Goal: Task Accomplishment & Management: Complete application form

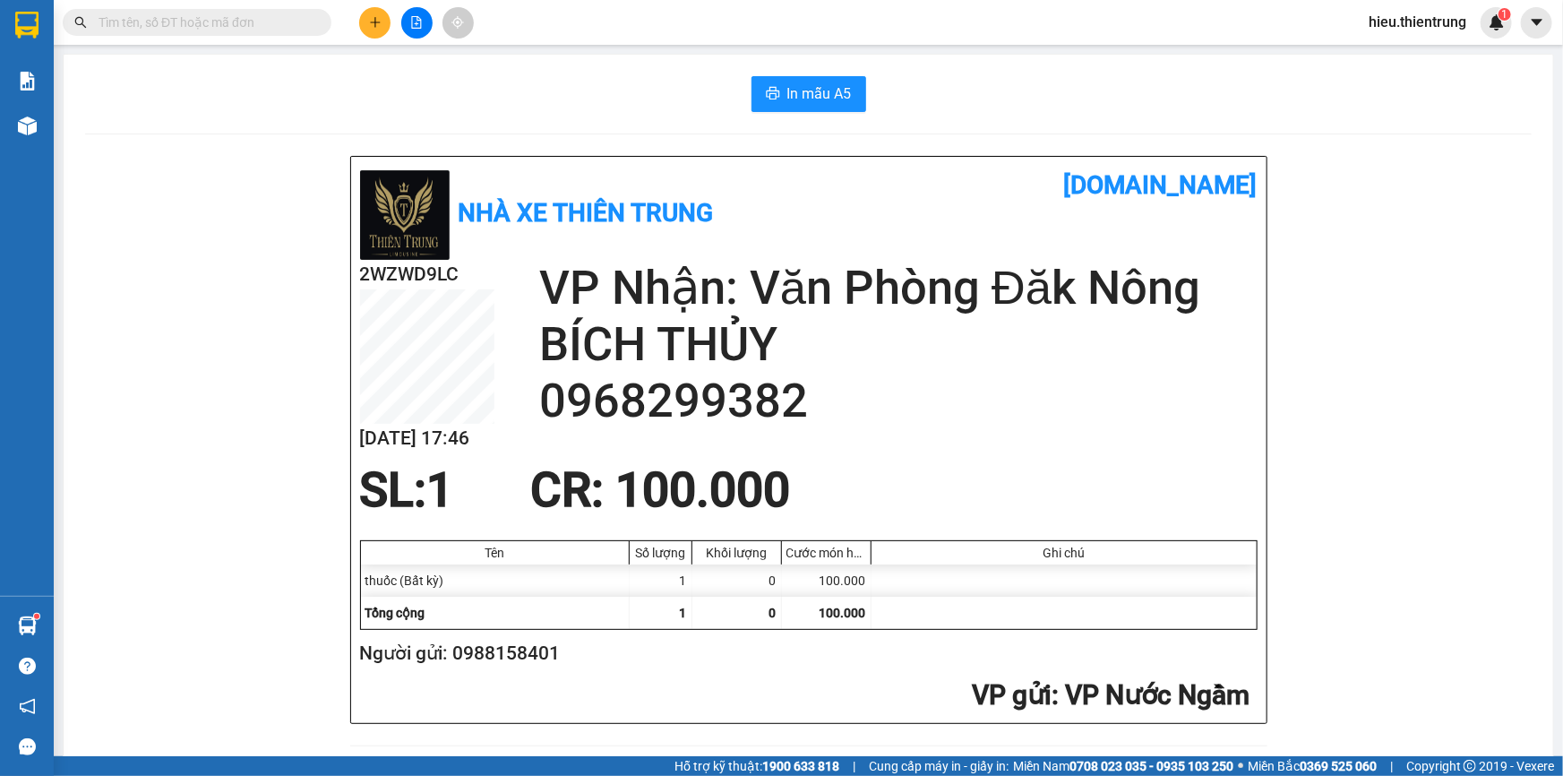
click at [369, 12] on button at bounding box center [374, 22] width 31 height 31
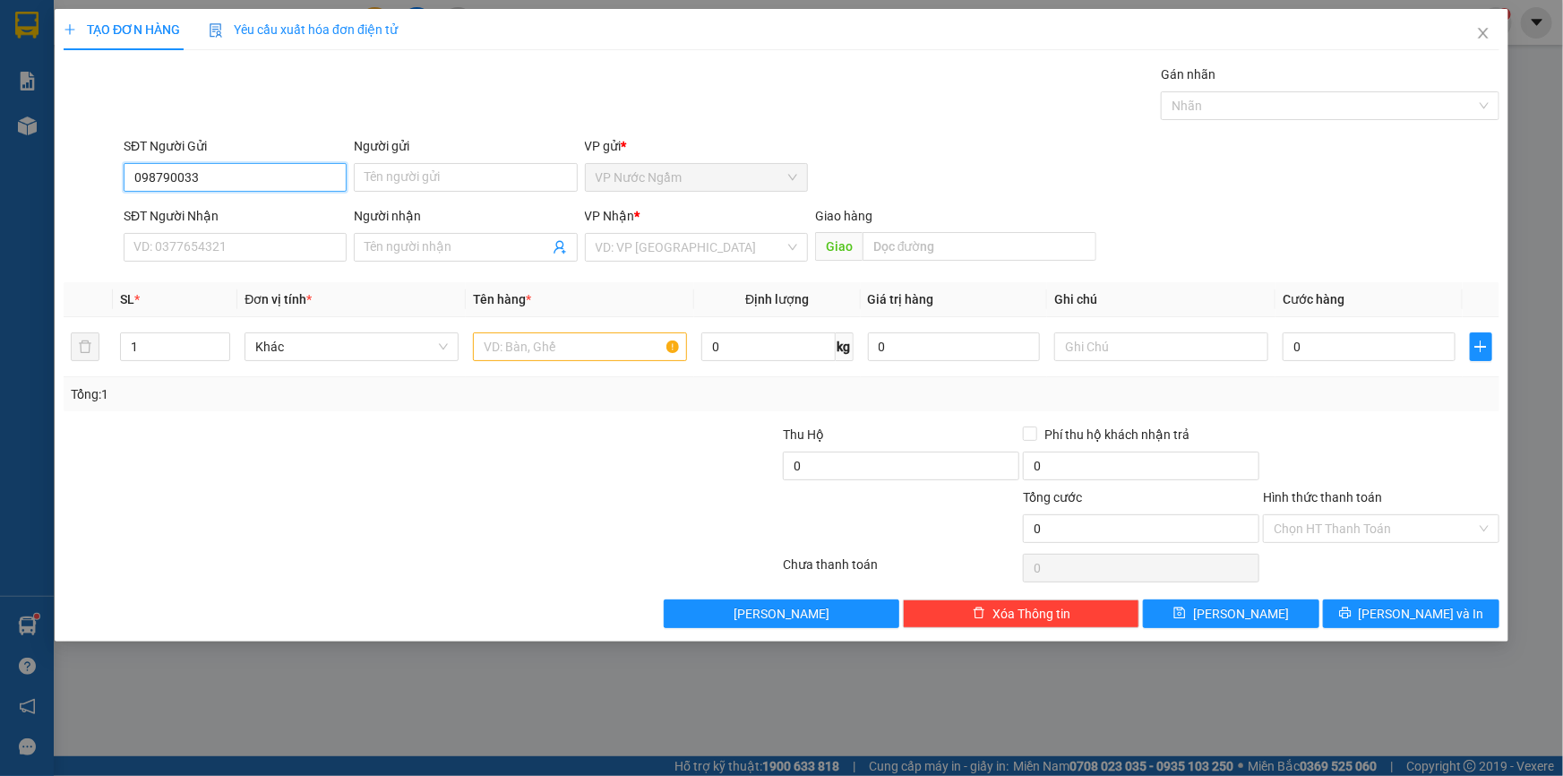
type input "0987900335"
click at [200, 215] on div "0987900335" at bounding box center [235, 213] width 202 height 20
type input "0826814747"
type input "KHÁCH"
type input "CƯ ZÚT"
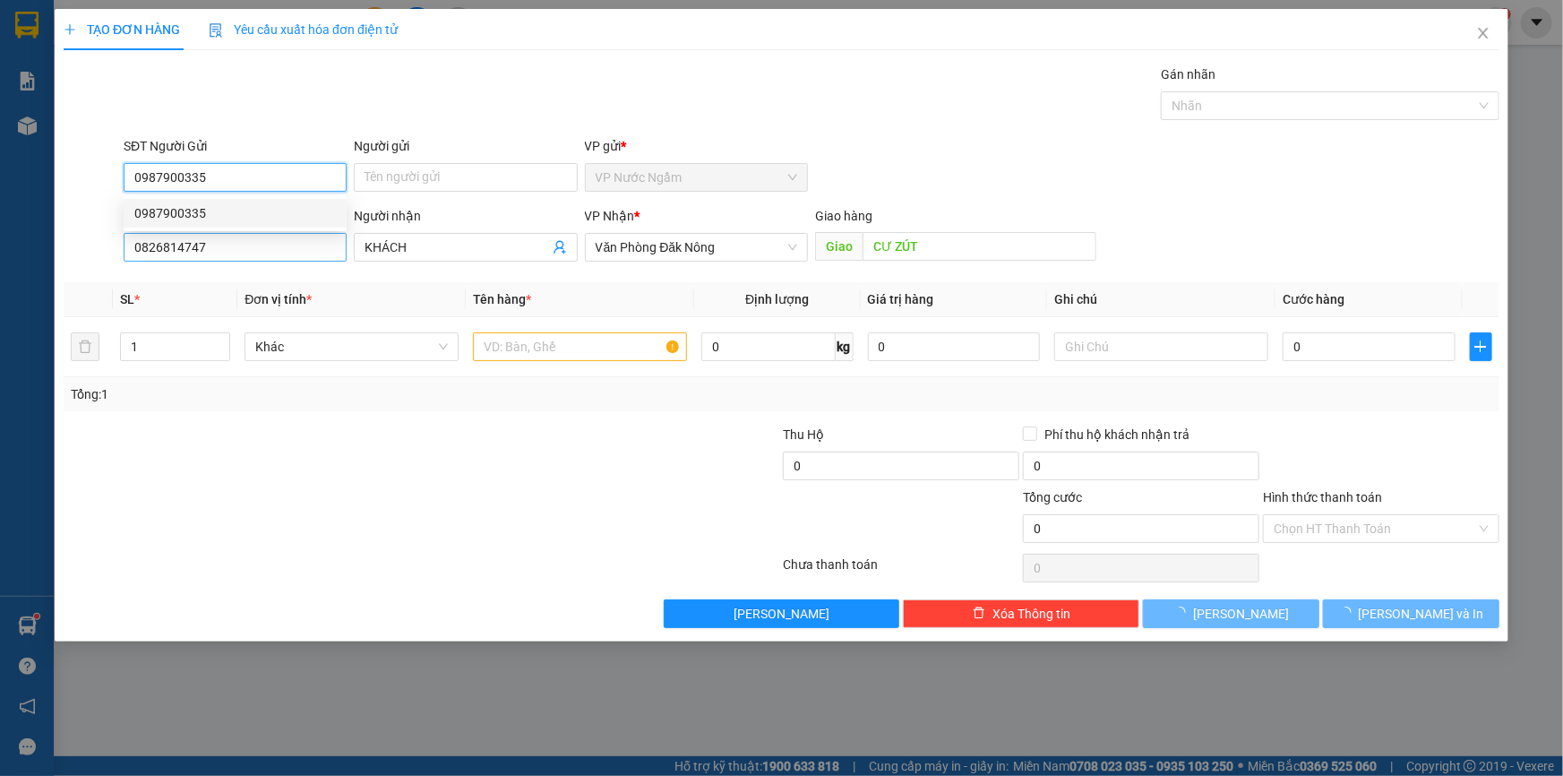
type input "250.000"
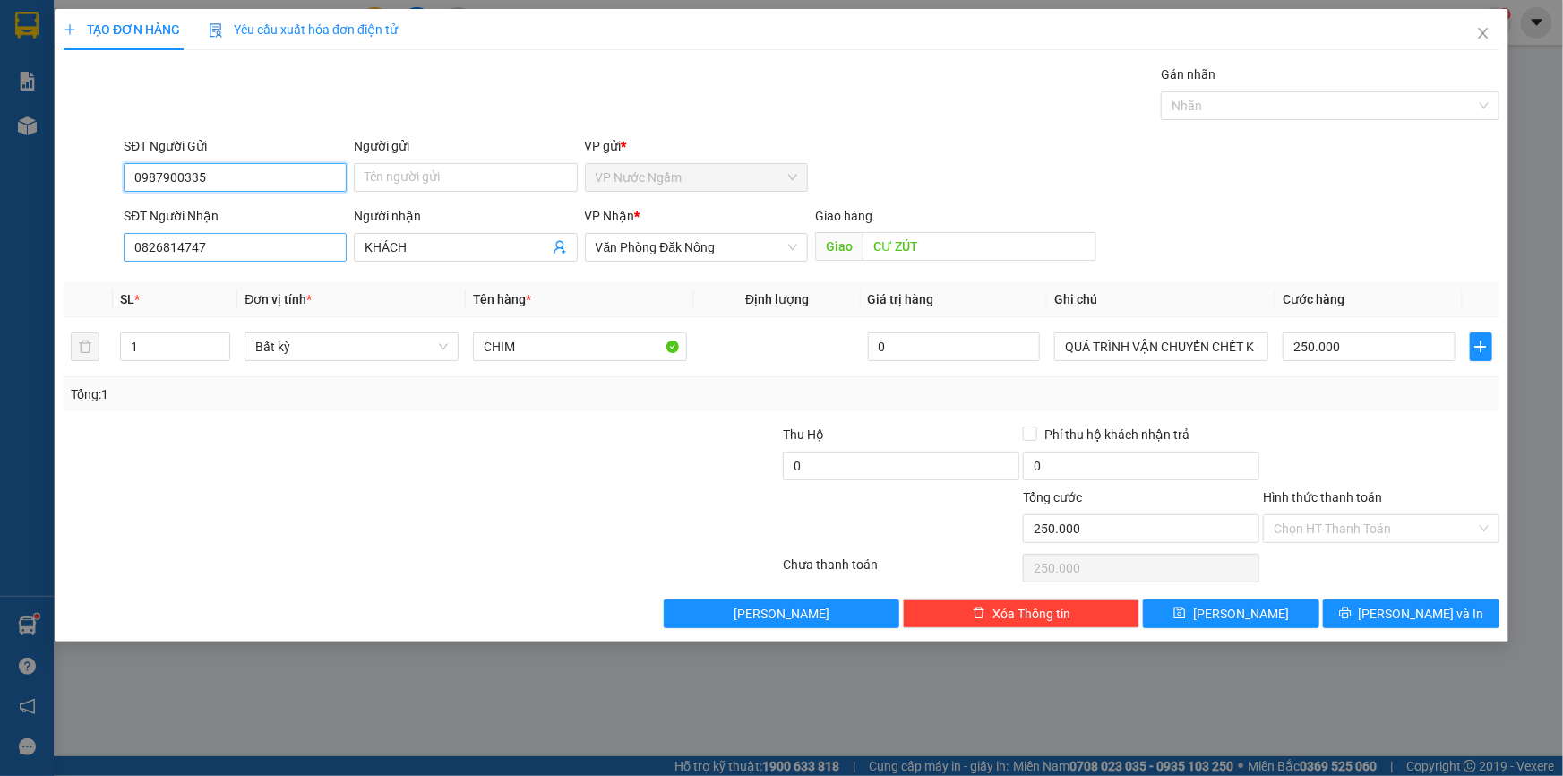
type input "0987900335"
drag, startPoint x: 221, startPoint y: 242, endPoint x: 53, endPoint y: 238, distance: 168.5
click at [52, 238] on div "TẠO ĐƠN HÀNG Yêu cầu xuất hóa đơn điện tử Transit Pickup Surcharge Ids Transit …" at bounding box center [781, 388] width 1563 height 776
click at [732, 248] on span "Văn Phòng Đăk Nông" at bounding box center [697, 247] width 202 height 27
type input "0935937872"
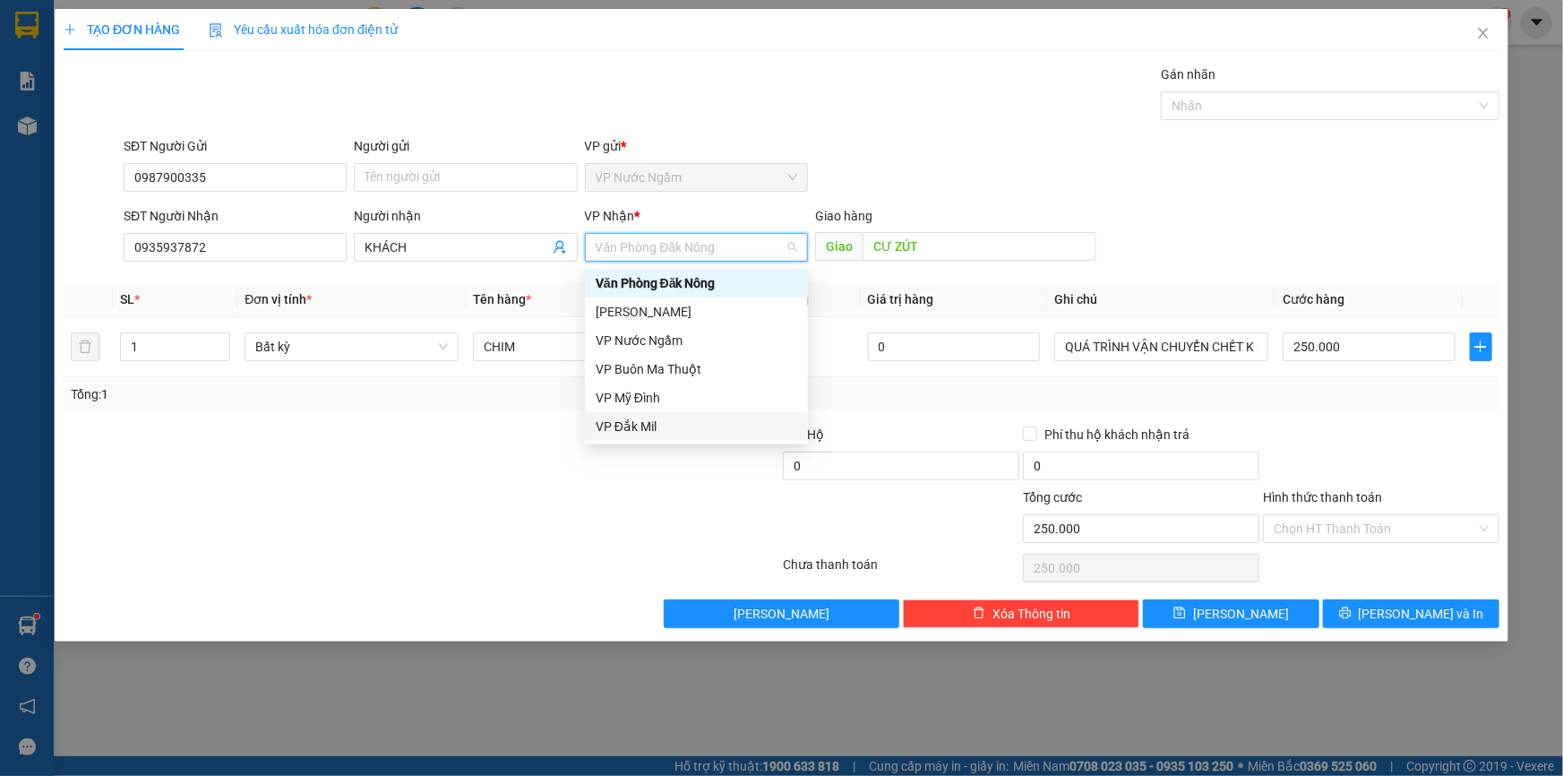
click at [640, 417] on div "VP Đắk Mil" at bounding box center [697, 427] width 202 height 20
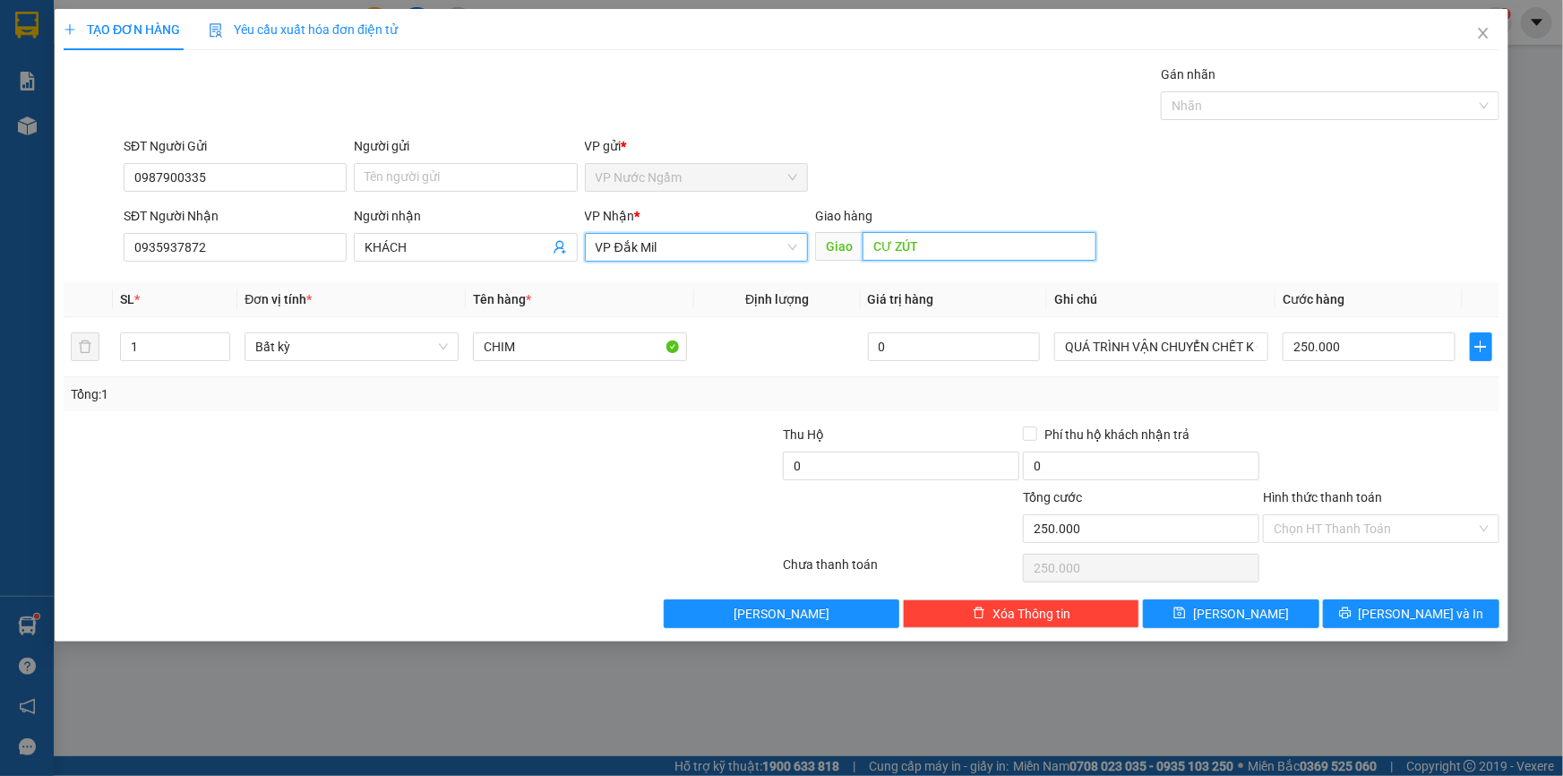
click at [915, 240] on input "CƯ ZÚT" at bounding box center [980, 246] width 234 height 29
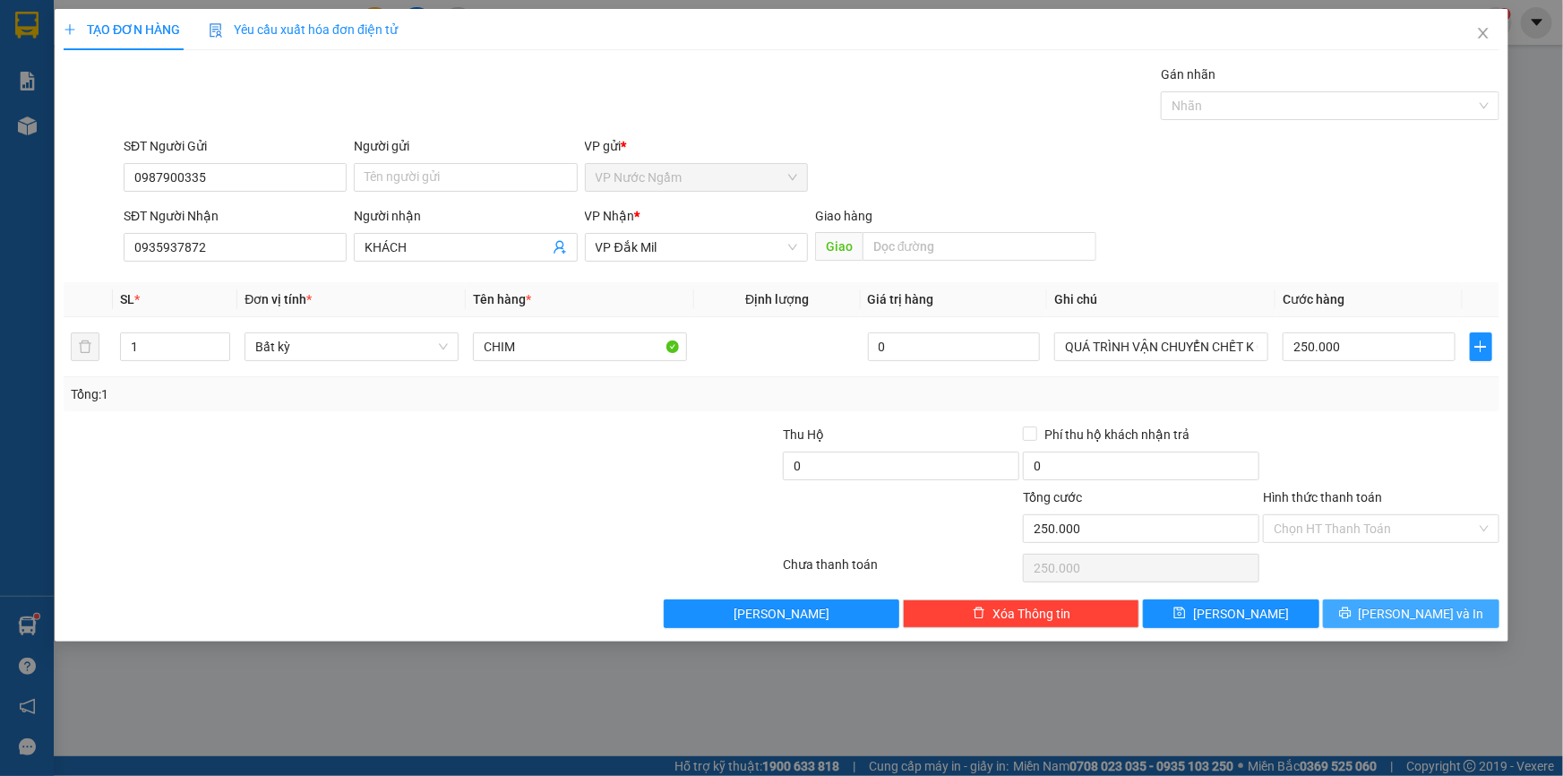
click at [1443, 605] on span "[PERSON_NAME] và In" at bounding box center [1421, 614] width 125 height 20
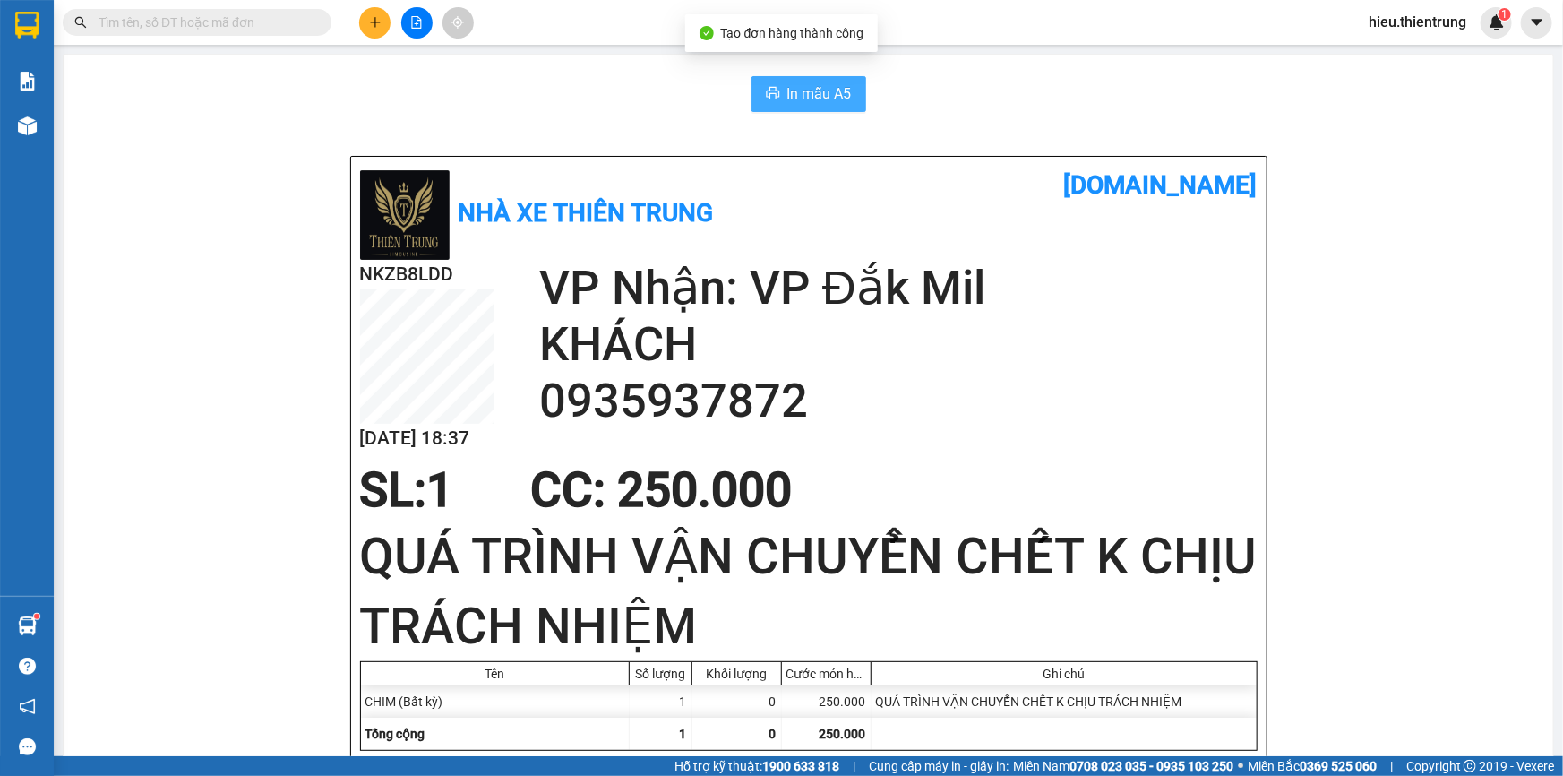
click at [841, 100] on span "In mẫu A5" at bounding box center [819, 93] width 64 height 22
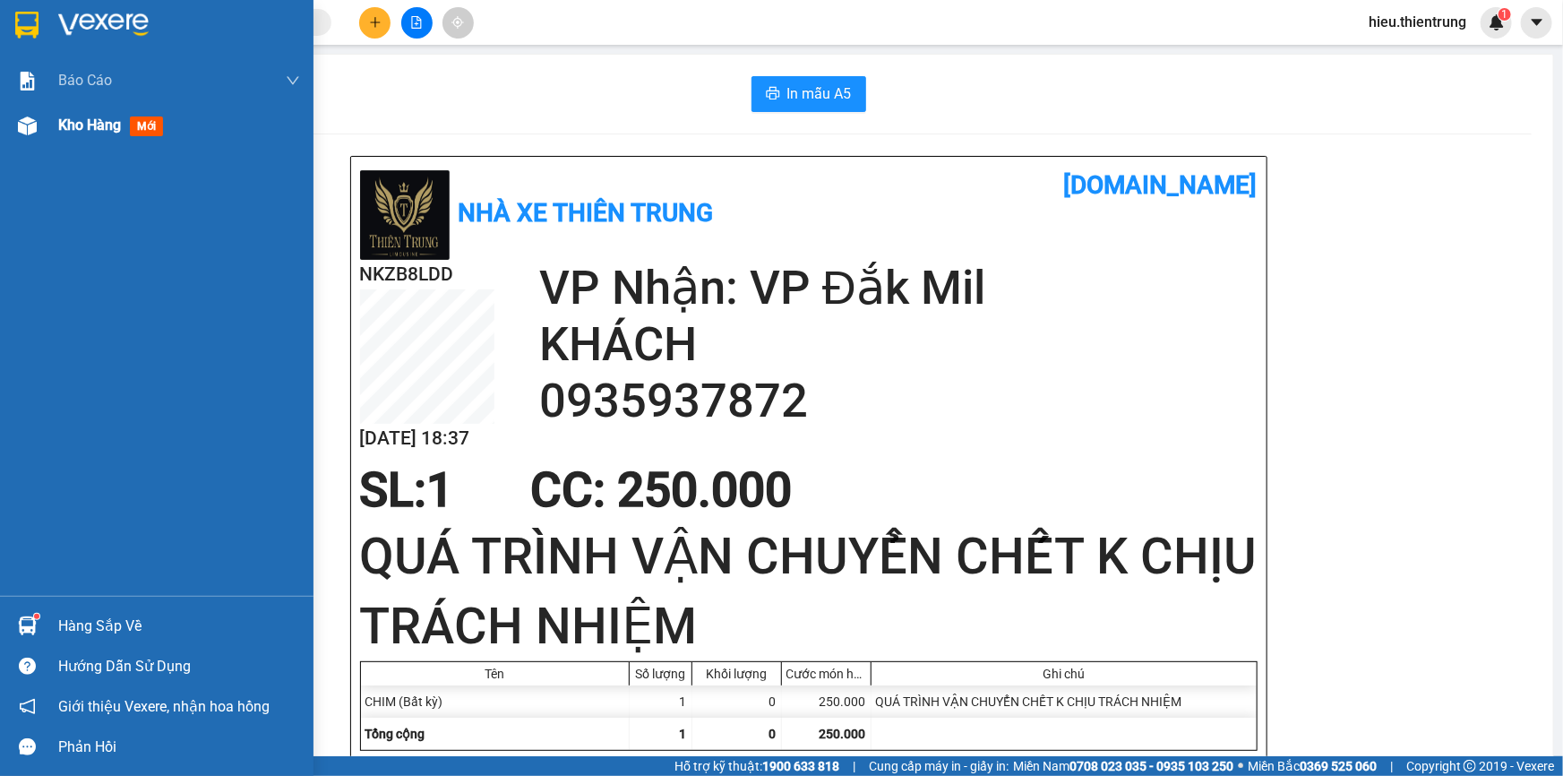
click at [67, 133] on span "Kho hàng" at bounding box center [89, 124] width 63 height 17
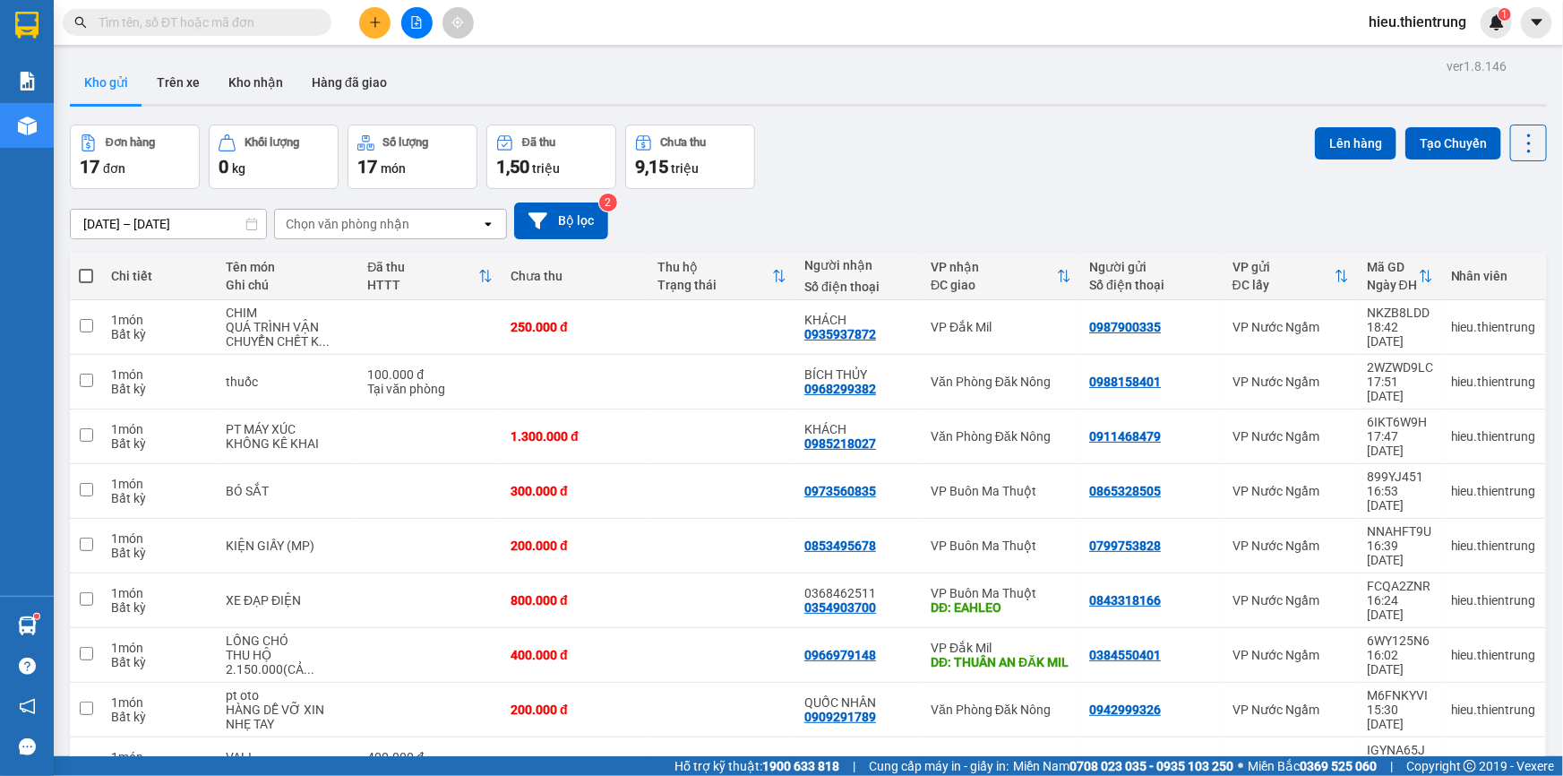
click at [88, 275] on span at bounding box center [86, 276] width 14 height 14
click at [86, 267] on input "checkbox" at bounding box center [86, 267] width 0 height 0
checkbox input "true"
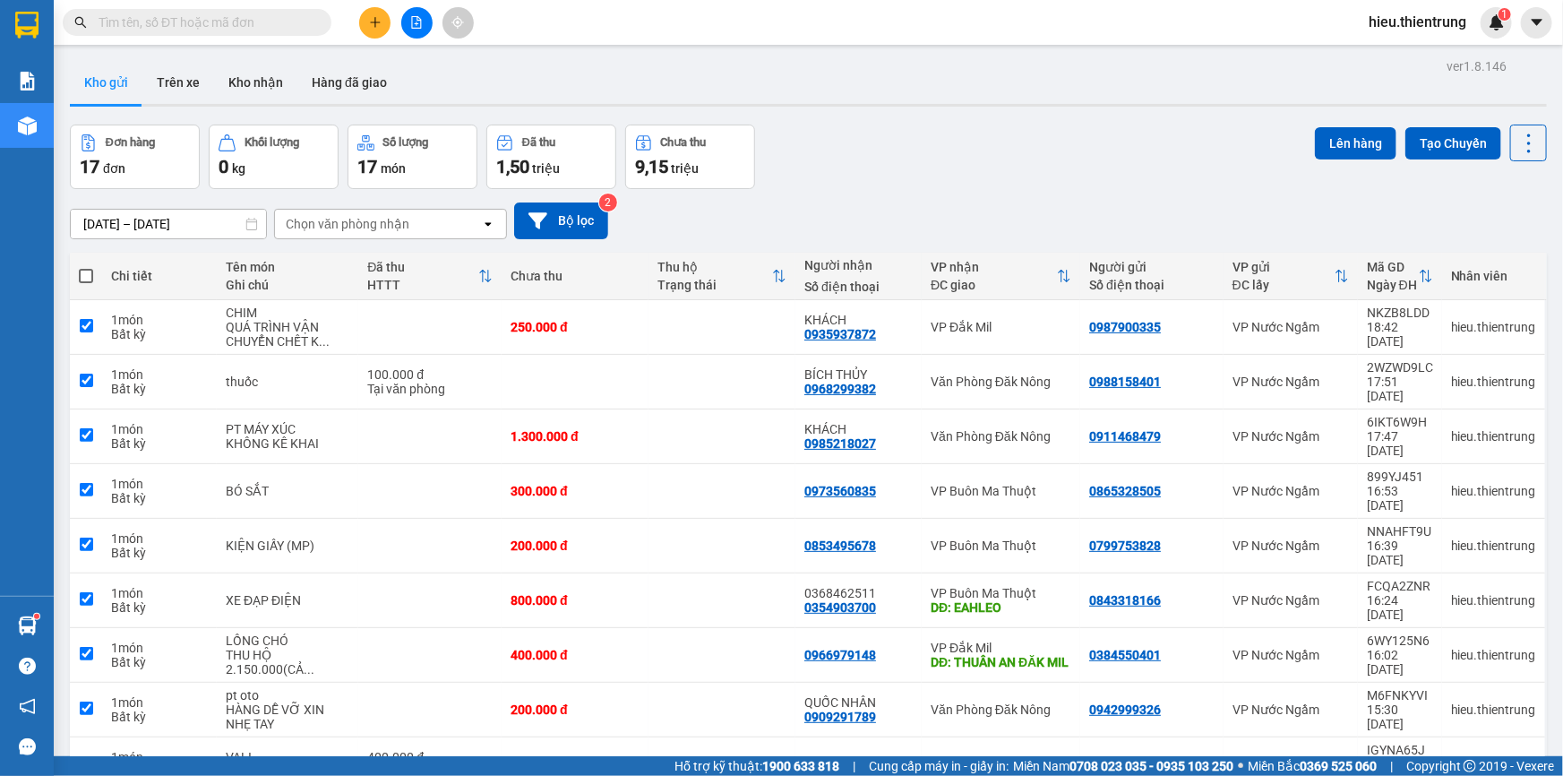
checkbox input "true"
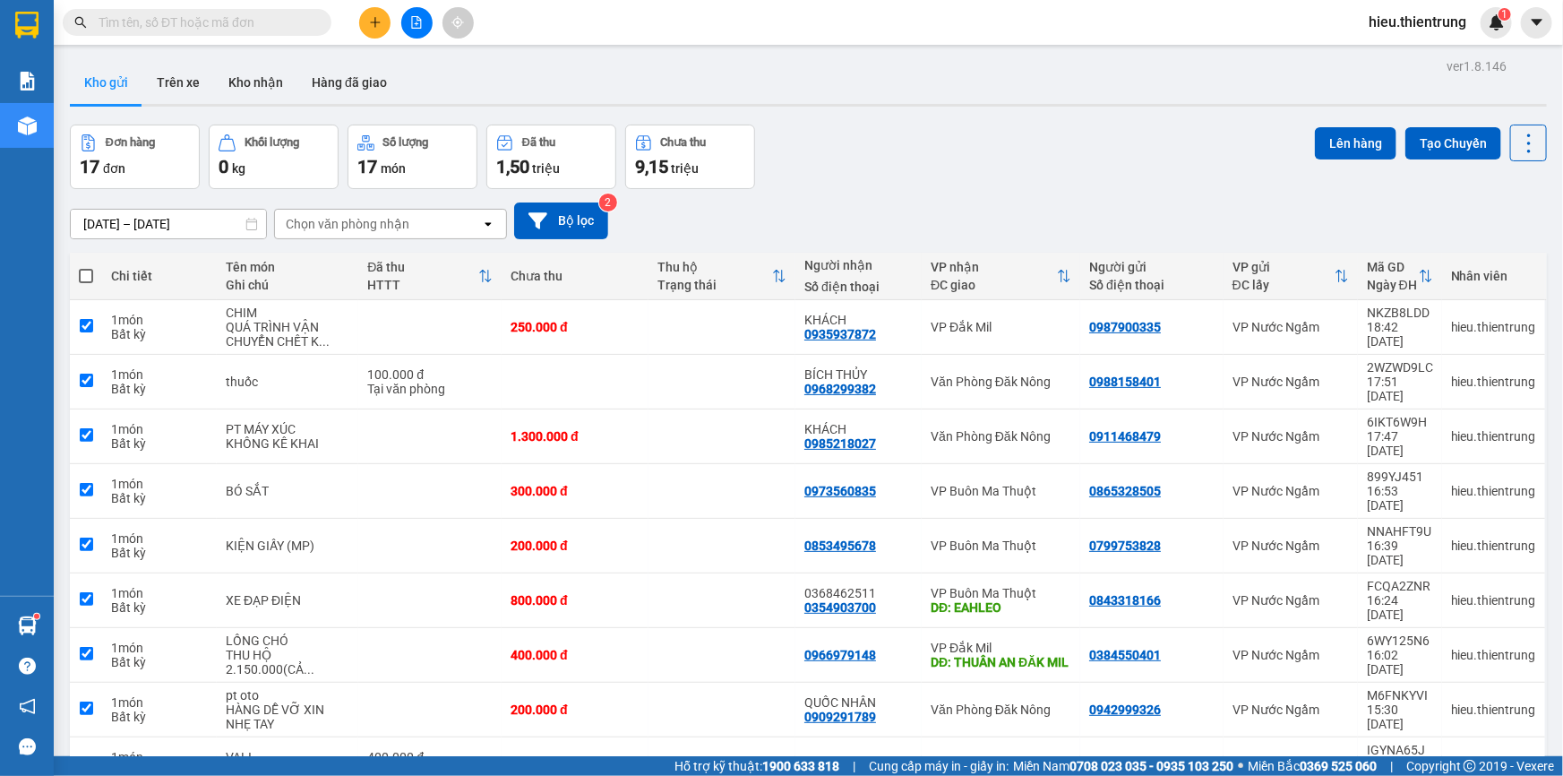
checkbox input "true"
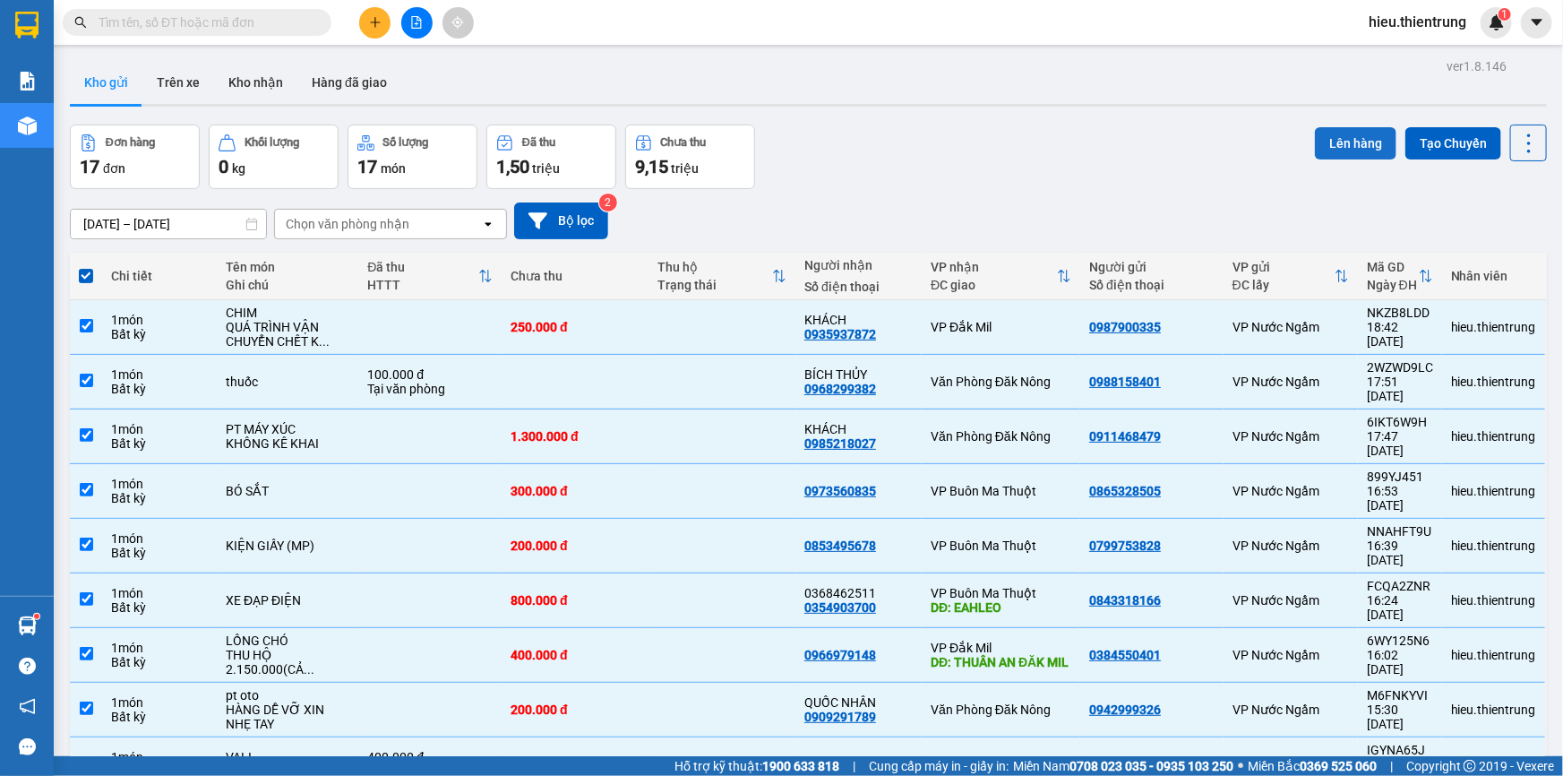
click at [1376, 145] on button "Lên hàng" at bounding box center [1356, 143] width 82 height 32
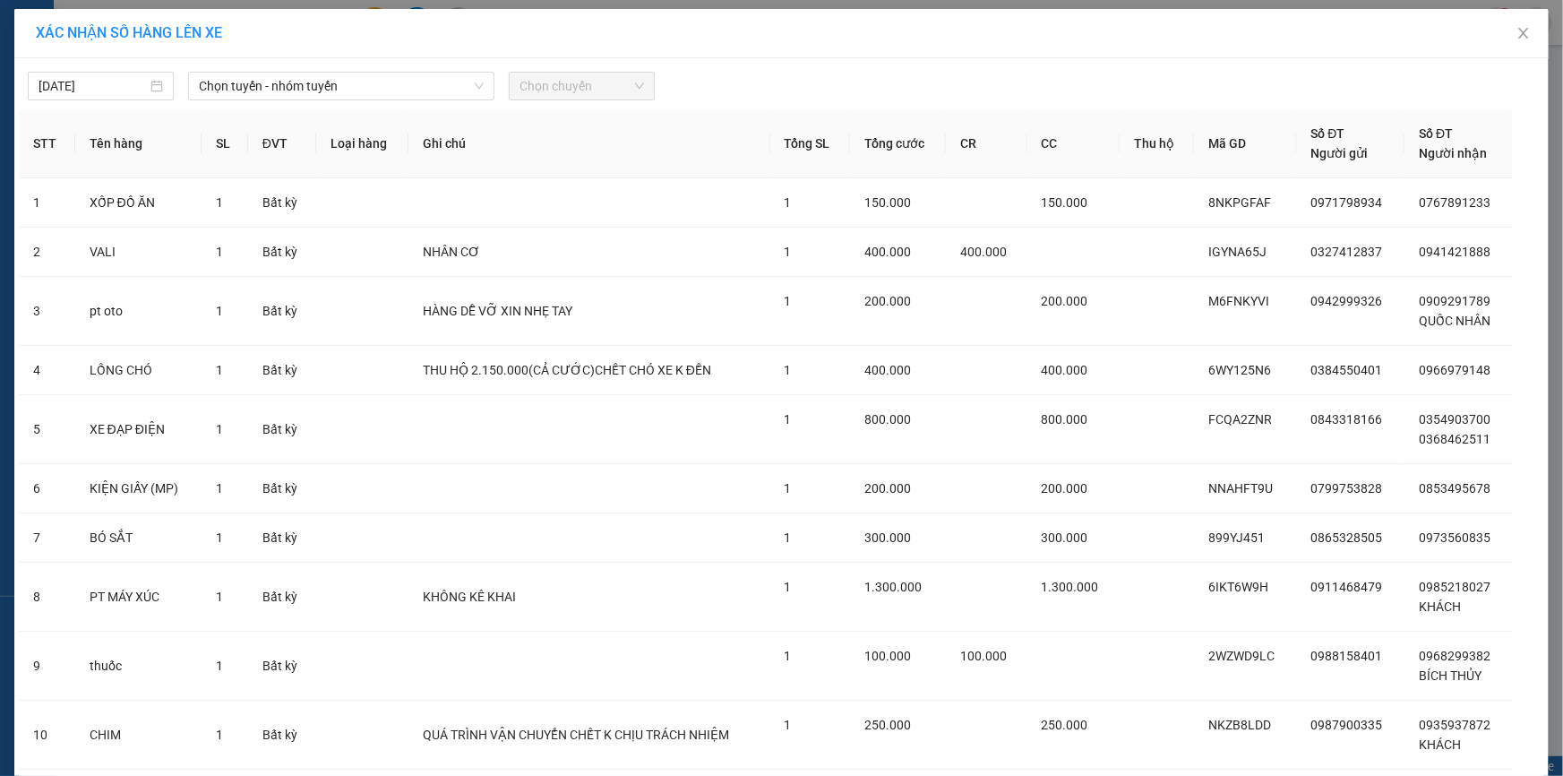
drag, startPoint x: 113, startPoint y: 81, endPoint x: 146, endPoint y: 102, distance: 39.5
click at [116, 82] on input "[DATE]" at bounding box center [93, 86] width 108 height 20
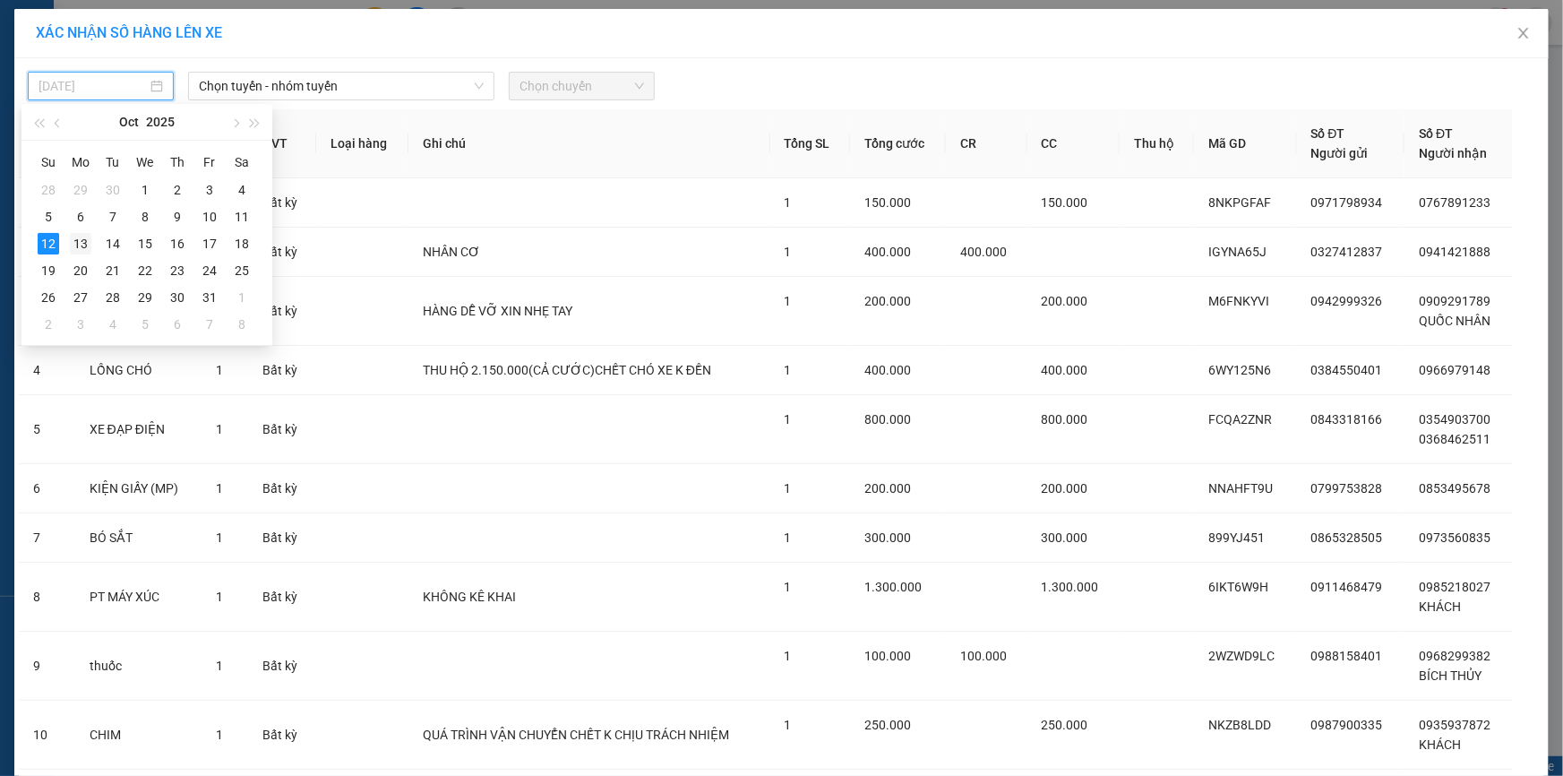
click at [72, 238] on div "13" at bounding box center [80, 243] width 21 height 21
type input "[DATE]"
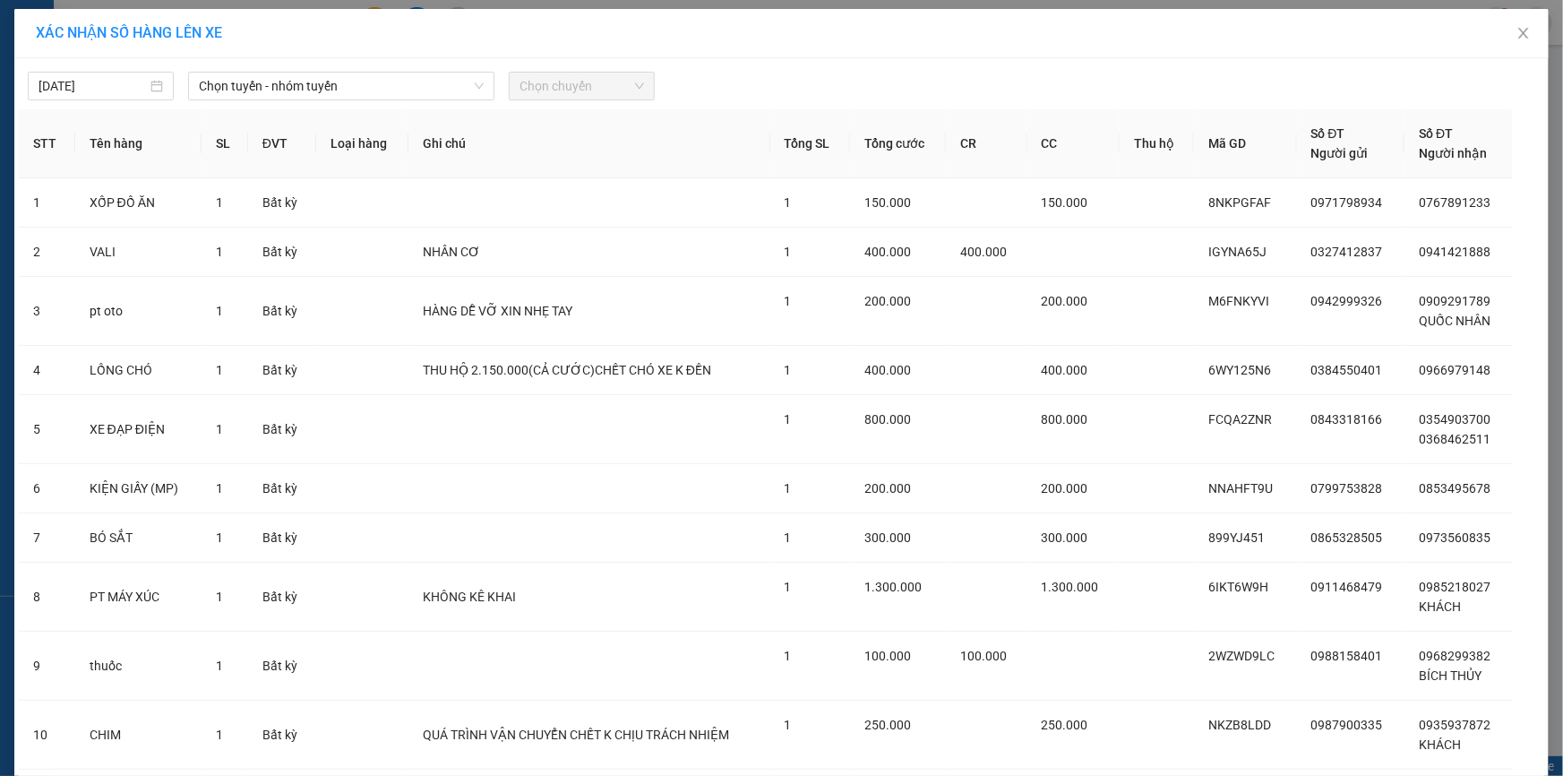
click at [261, 105] on div "[DATE] Chọn tuyến - nhóm tuyến Chọn chuyến STT Tên hàng SL ĐVT Loại hàng Ghi ch…" at bounding box center [781, 468] width 1535 height 821
click at [281, 94] on span "Chọn tuyến - nhóm tuyến" at bounding box center [341, 86] width 285 height 27
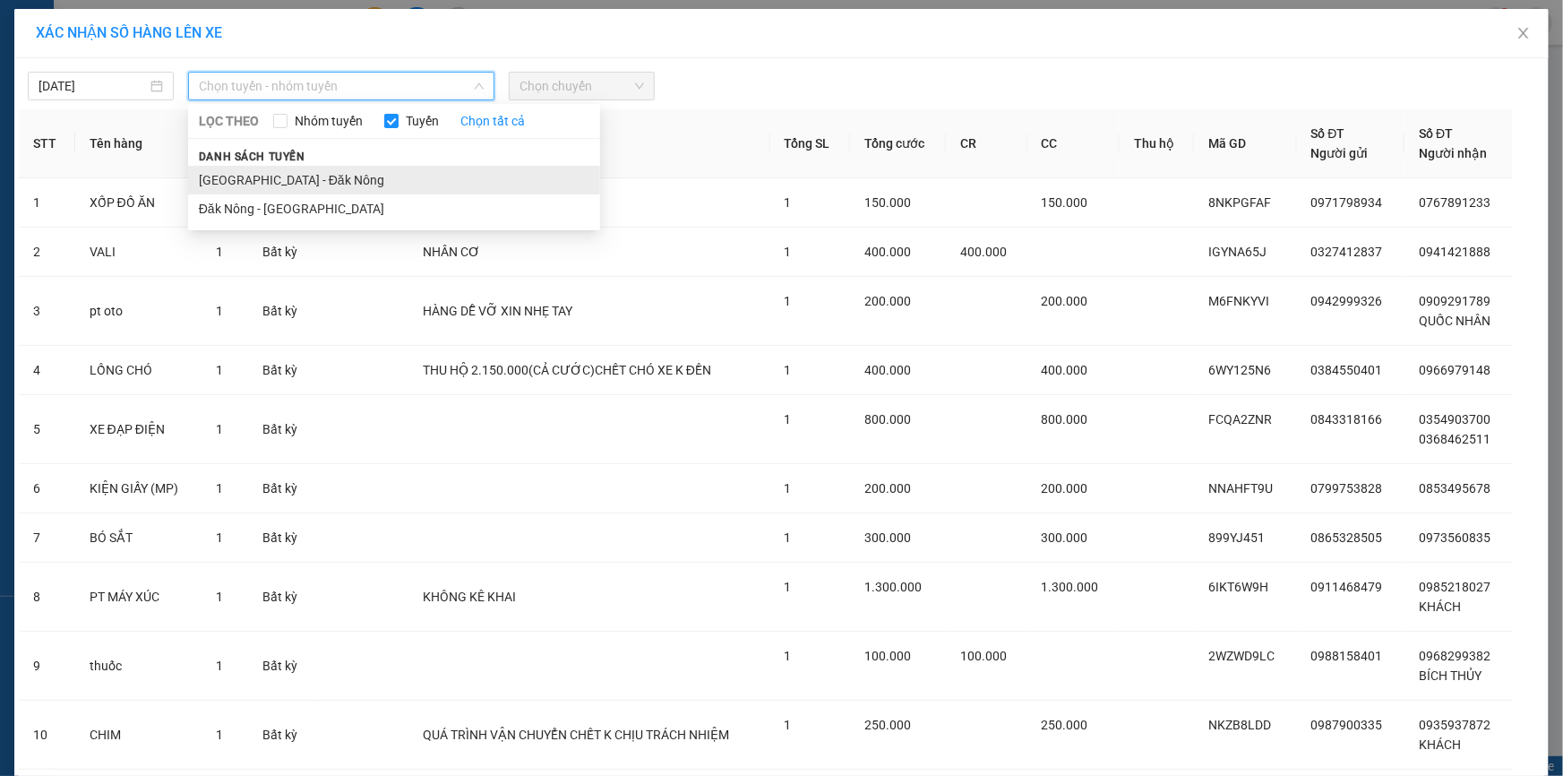
click at [239, 186] on li "[GEOGRAPHIC_DATA] - Đăk Nông" at bounding box center [394, 180] width 412 height 29
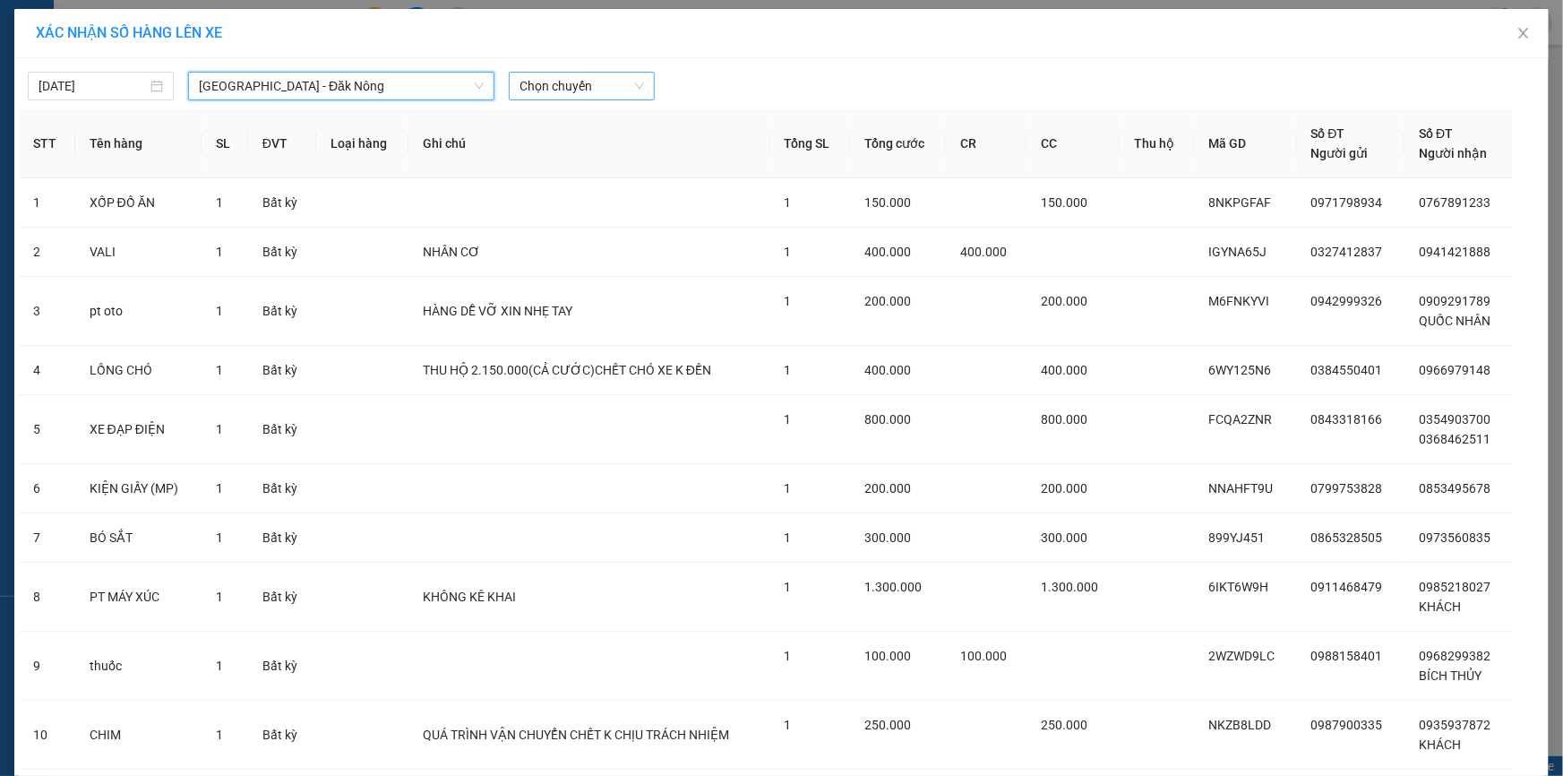
click at [555, 75] on span "Chọn chuyến" at bounding box center [582, 86] width 125 height 27
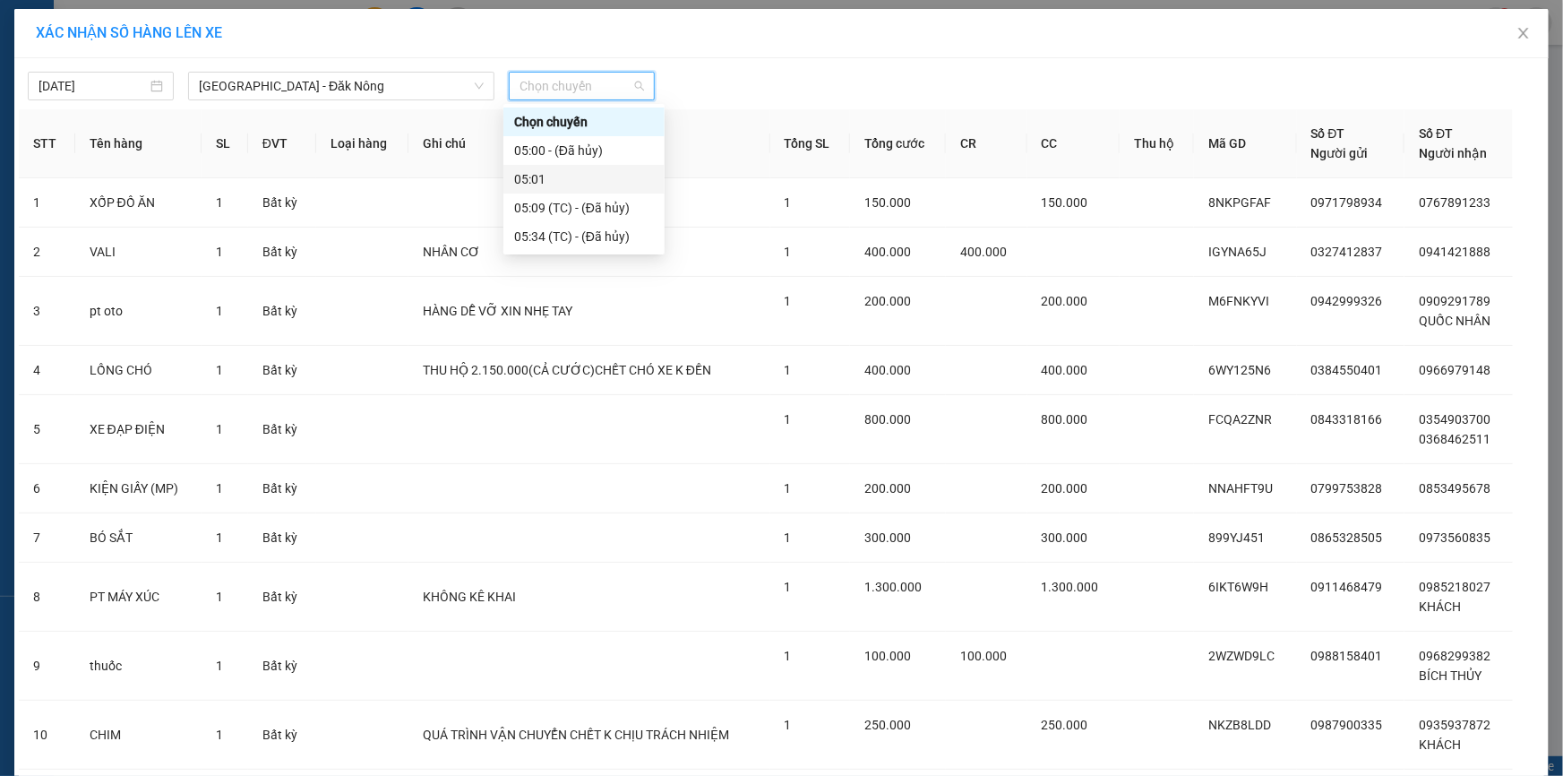
click at [559, 172] on div "05:01" at bounding box center [584, 179] width 140 height 20
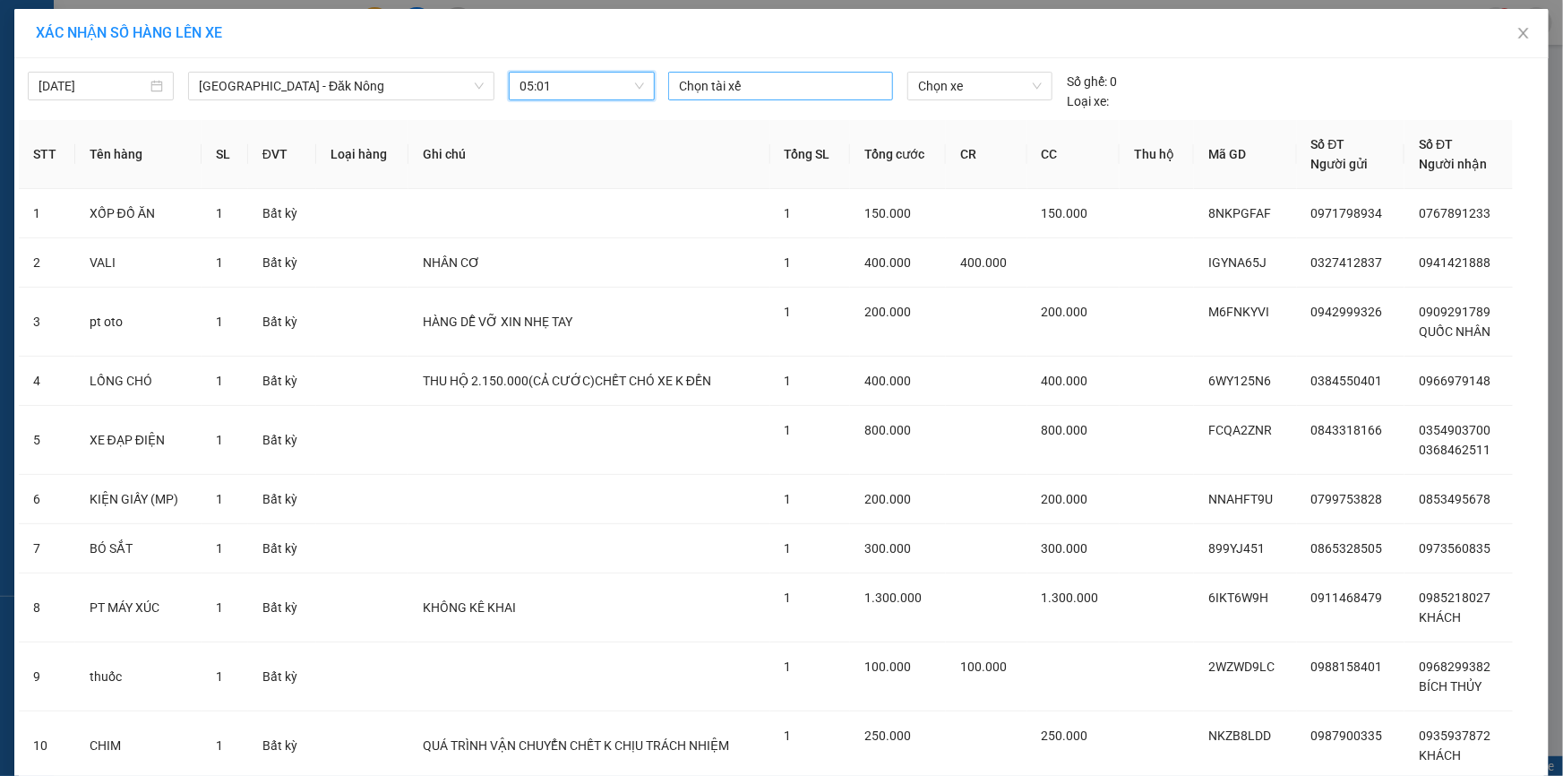
click at [743, 75] on div at bounding box center [781, 85] width 216 height 21
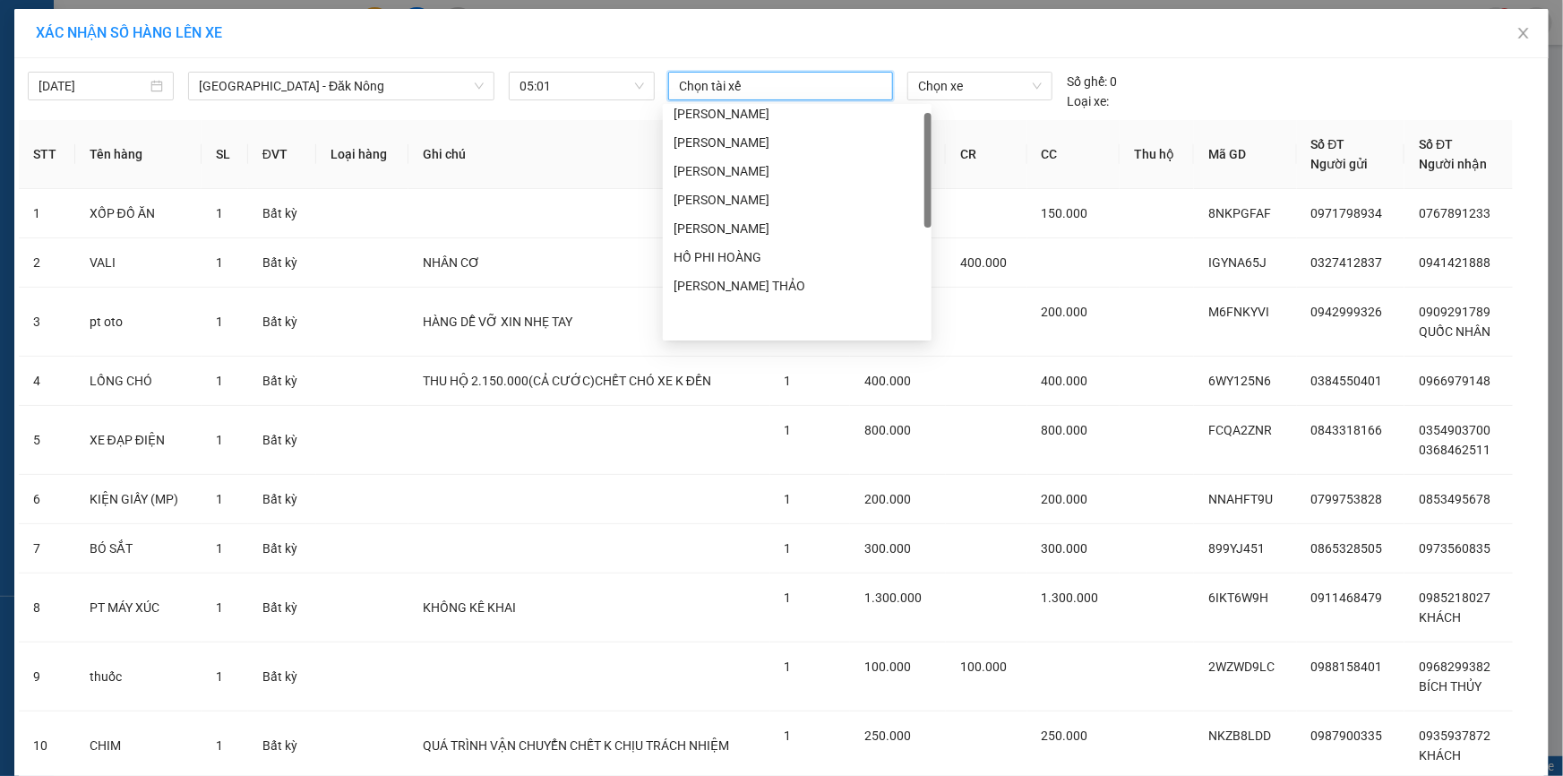
scroll to position [13, 0]
type input "HO"
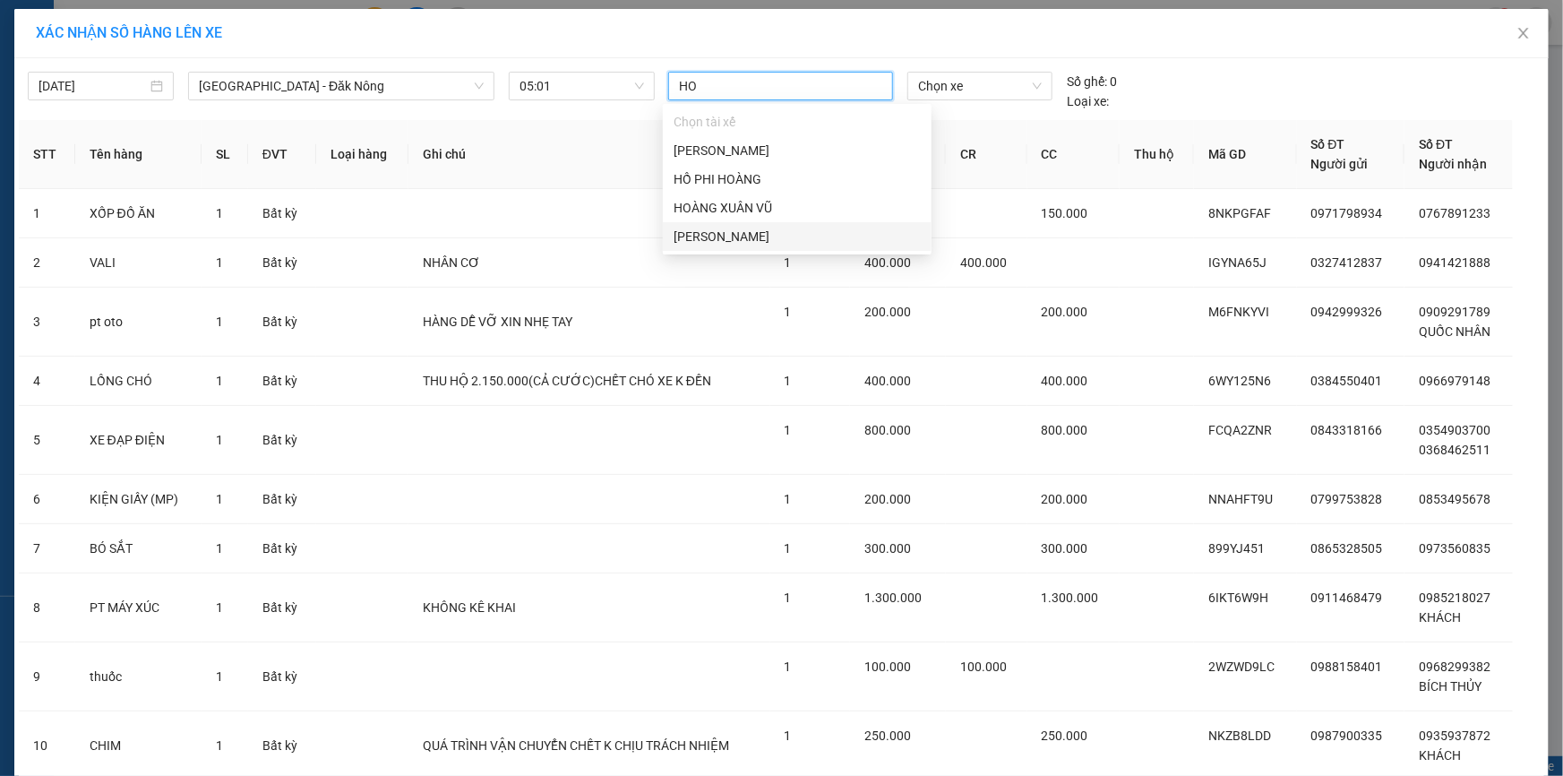
click at [729, 223] on div "[PERSON_NAME]" at bounding box center [797, 236] width 269 height 29
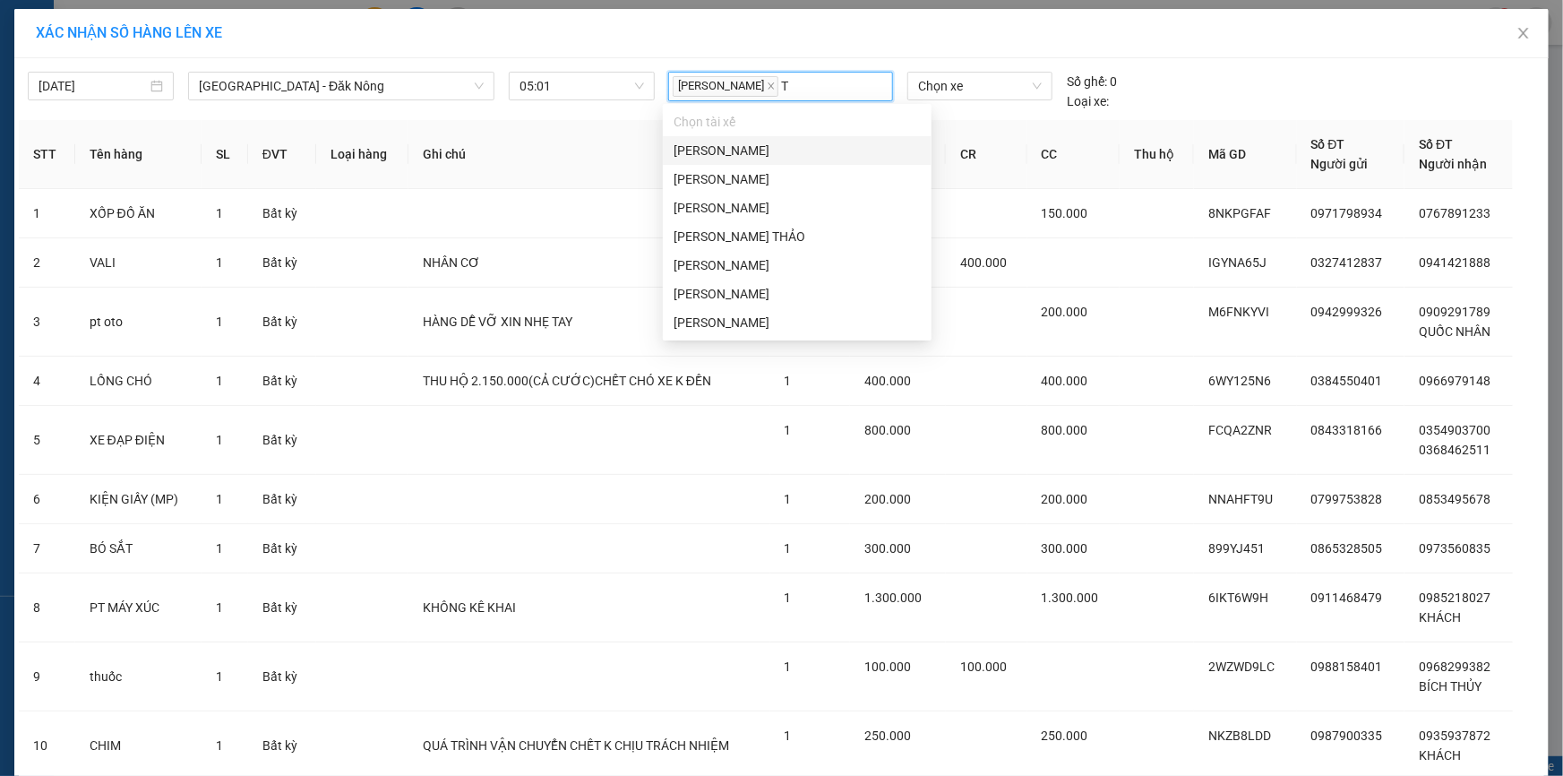
type input "TH"
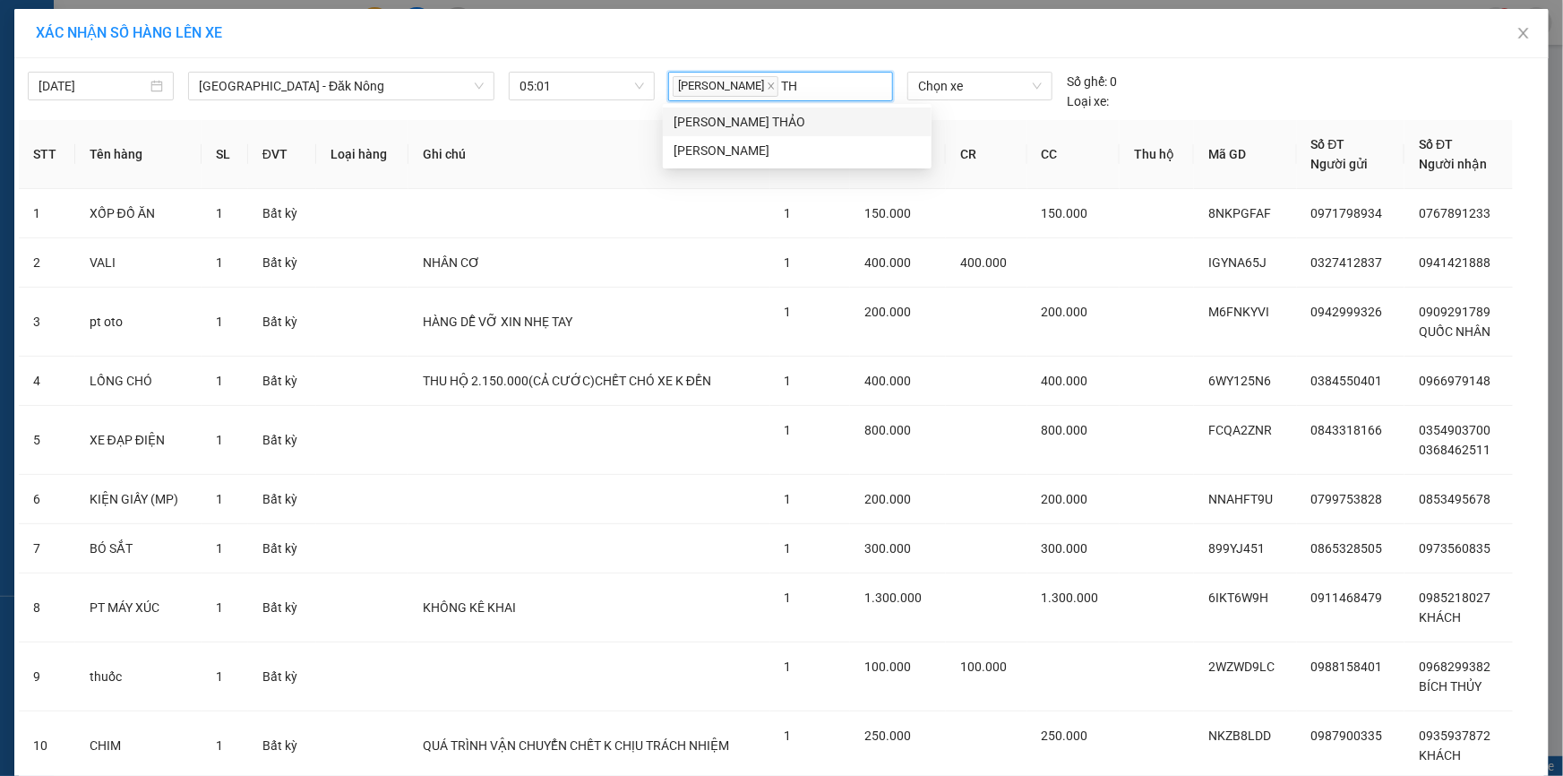
click at [761, 124] on div "[PERSON_NAME] THẢO" at bounding box center [797, 122] width 247 height 20
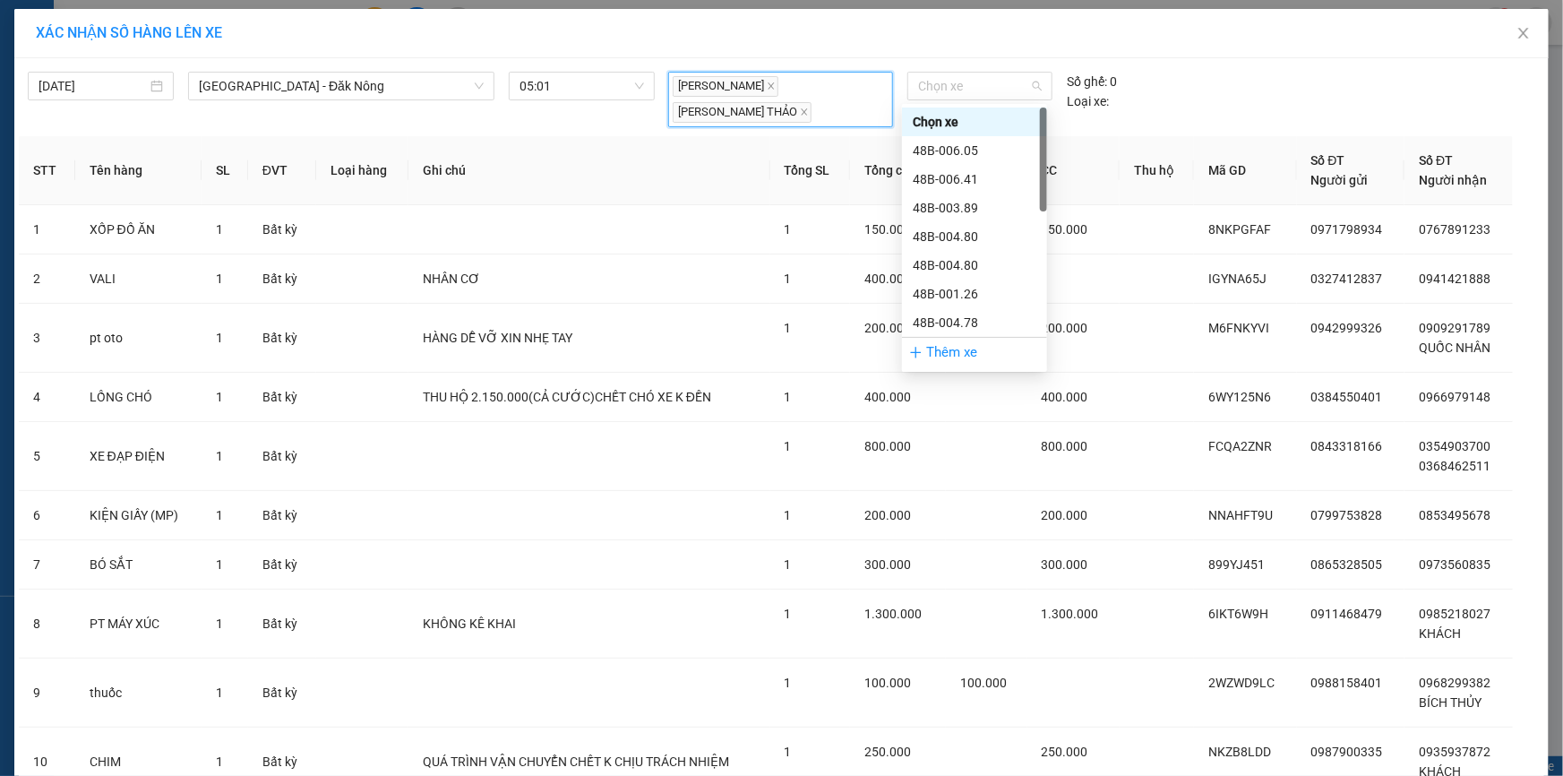
drag, startPoint x: 939, startPoint y: 88, endPoint x: 950, endPoint y: 141, distance: 54.1
click at [939, 89] on span "Chọn xe" at bounding box center [980, 86] width 124 height 27
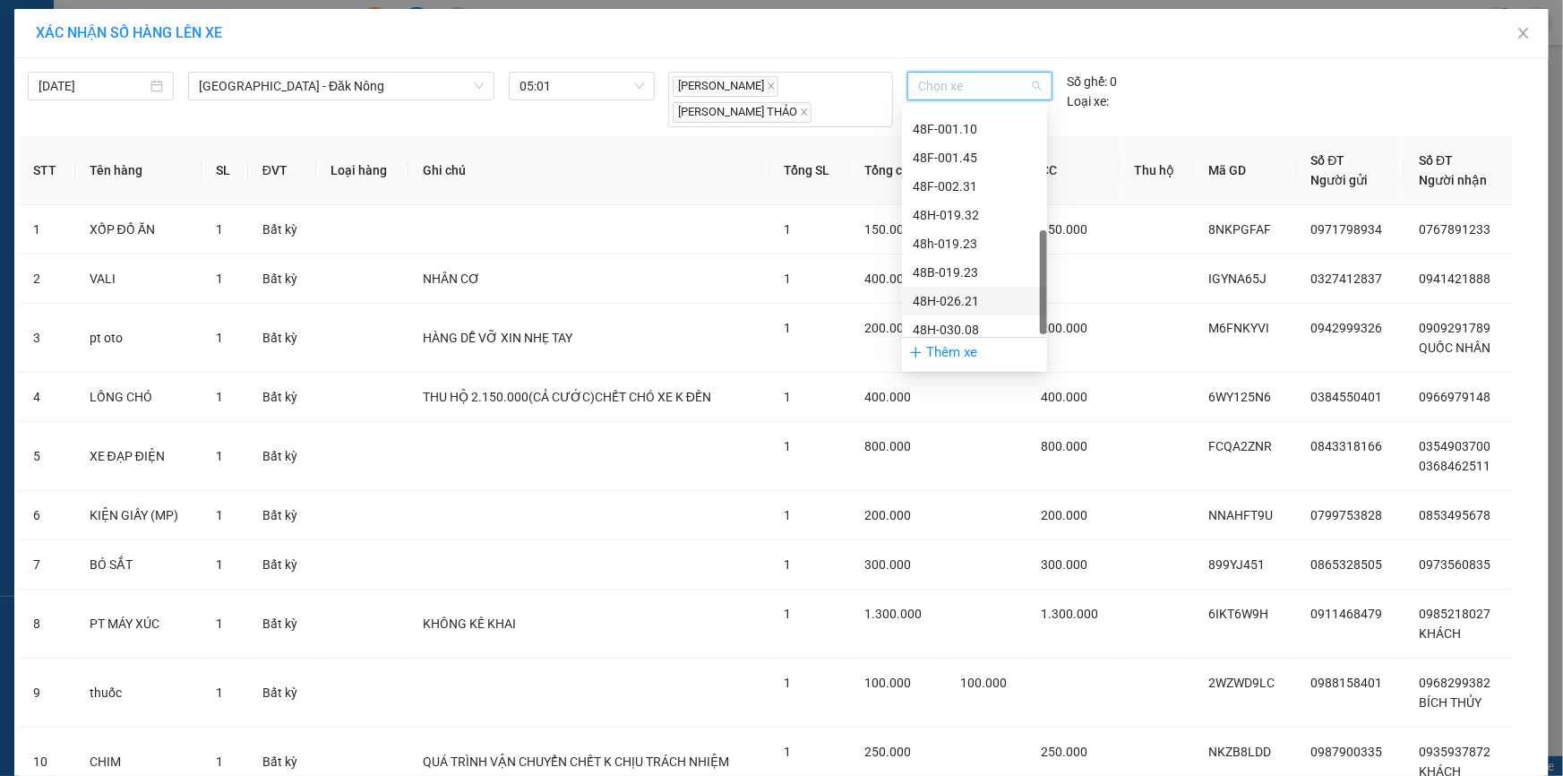
scroll to position [400, 0]
click at [989, 322] on div "48H-030.08" at bounding box center [975, 324] width 124 height 20
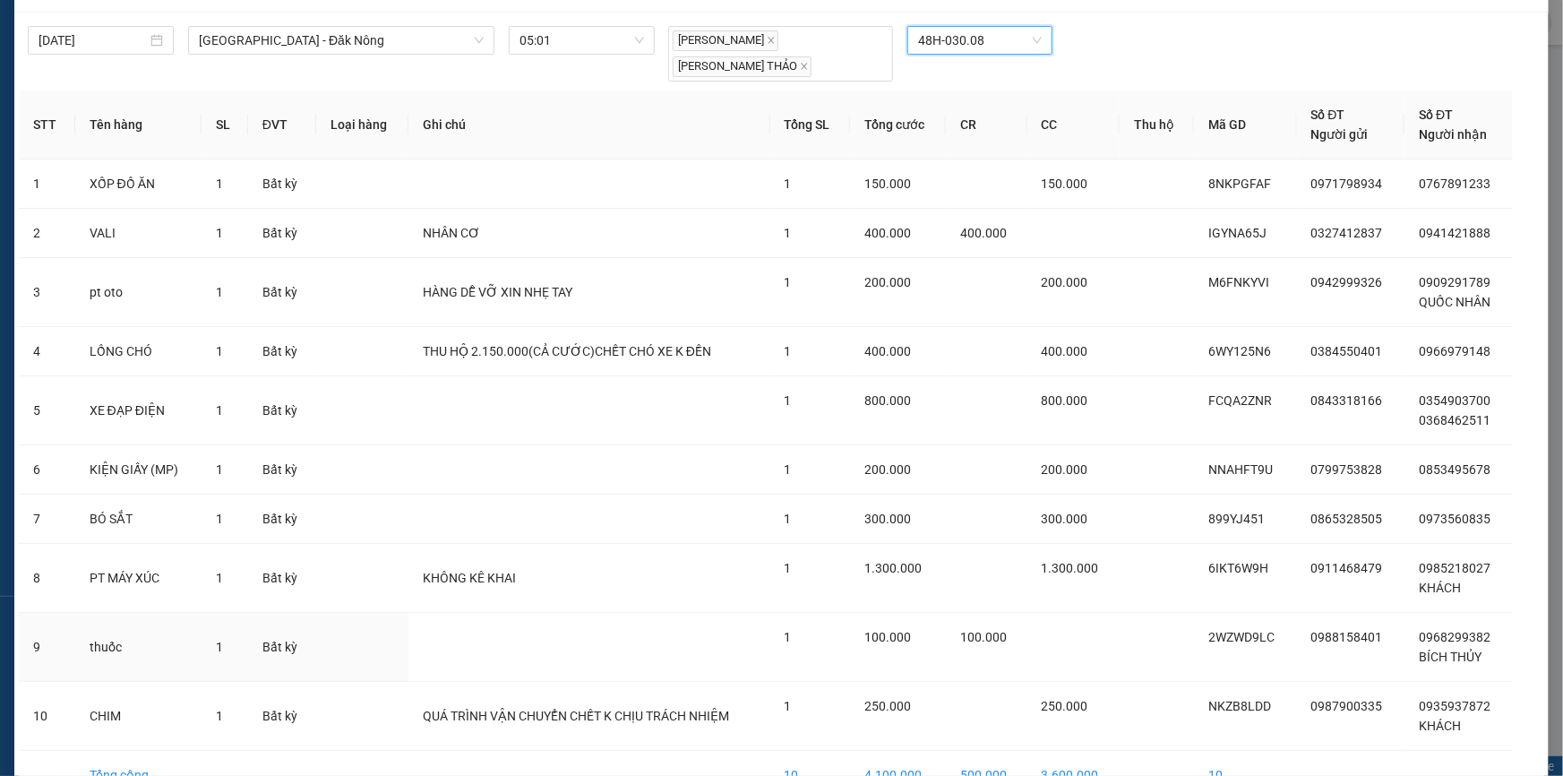
scroll to position [124, 0]
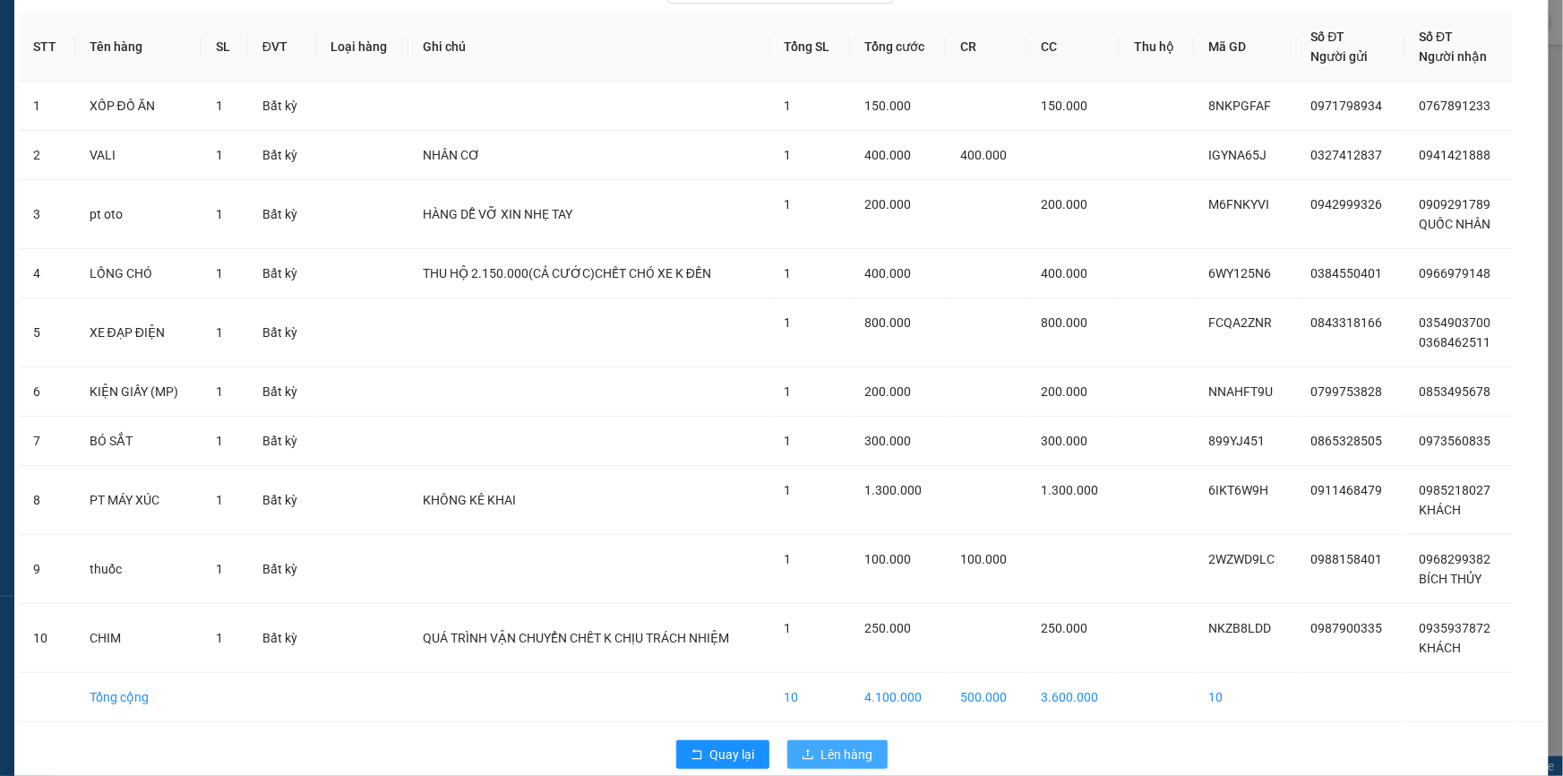
click at [803, 749] on icon "upload" at bounding box center [808, 754] width 11 height 10
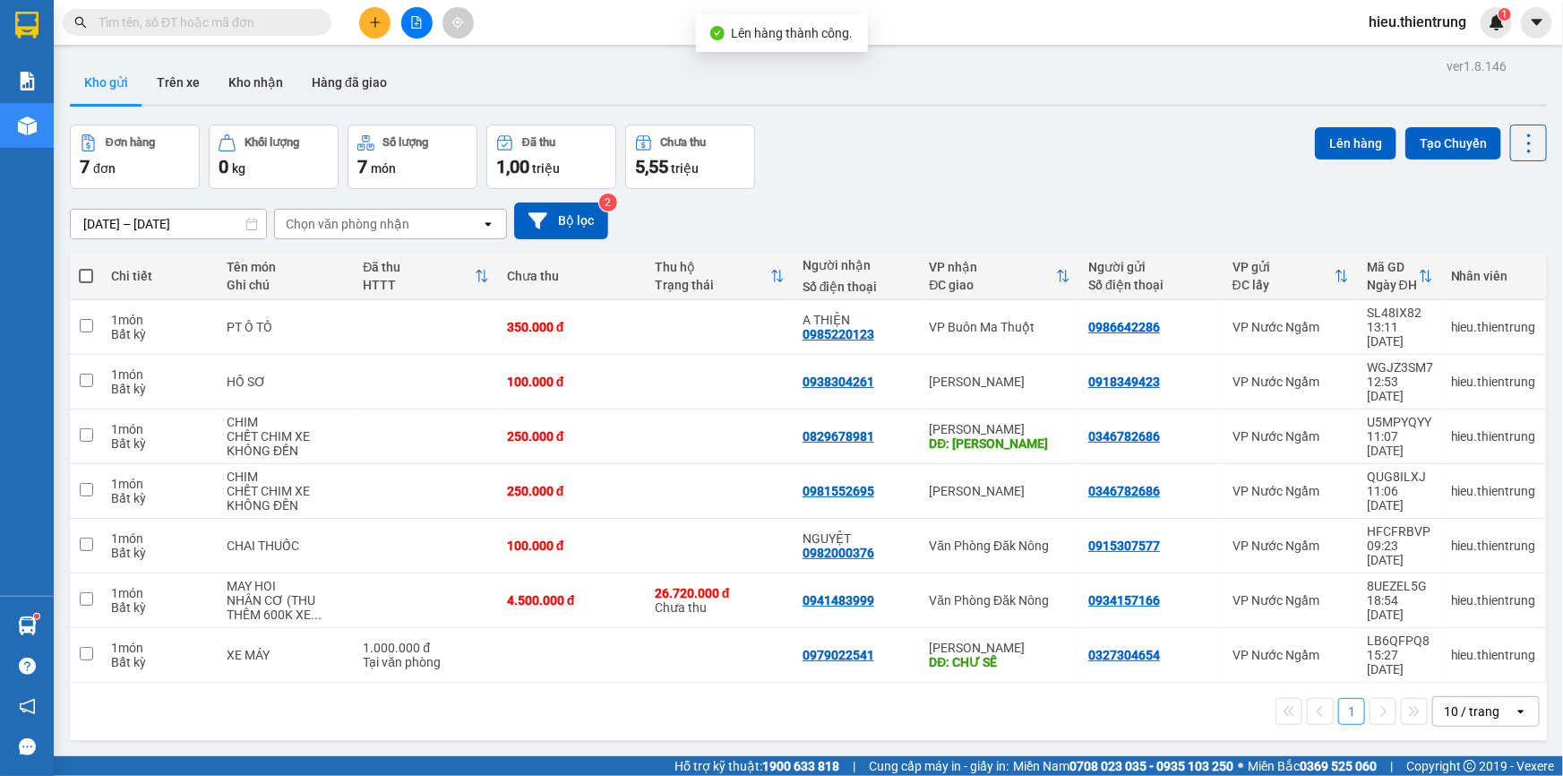
click at [90, 277] on span at bounding box center [86, 276] width 14 height 14
click at [86, 267] on input "checkbox" at bounding box center [86, 267] width 0 height 0
checkbox input "true"
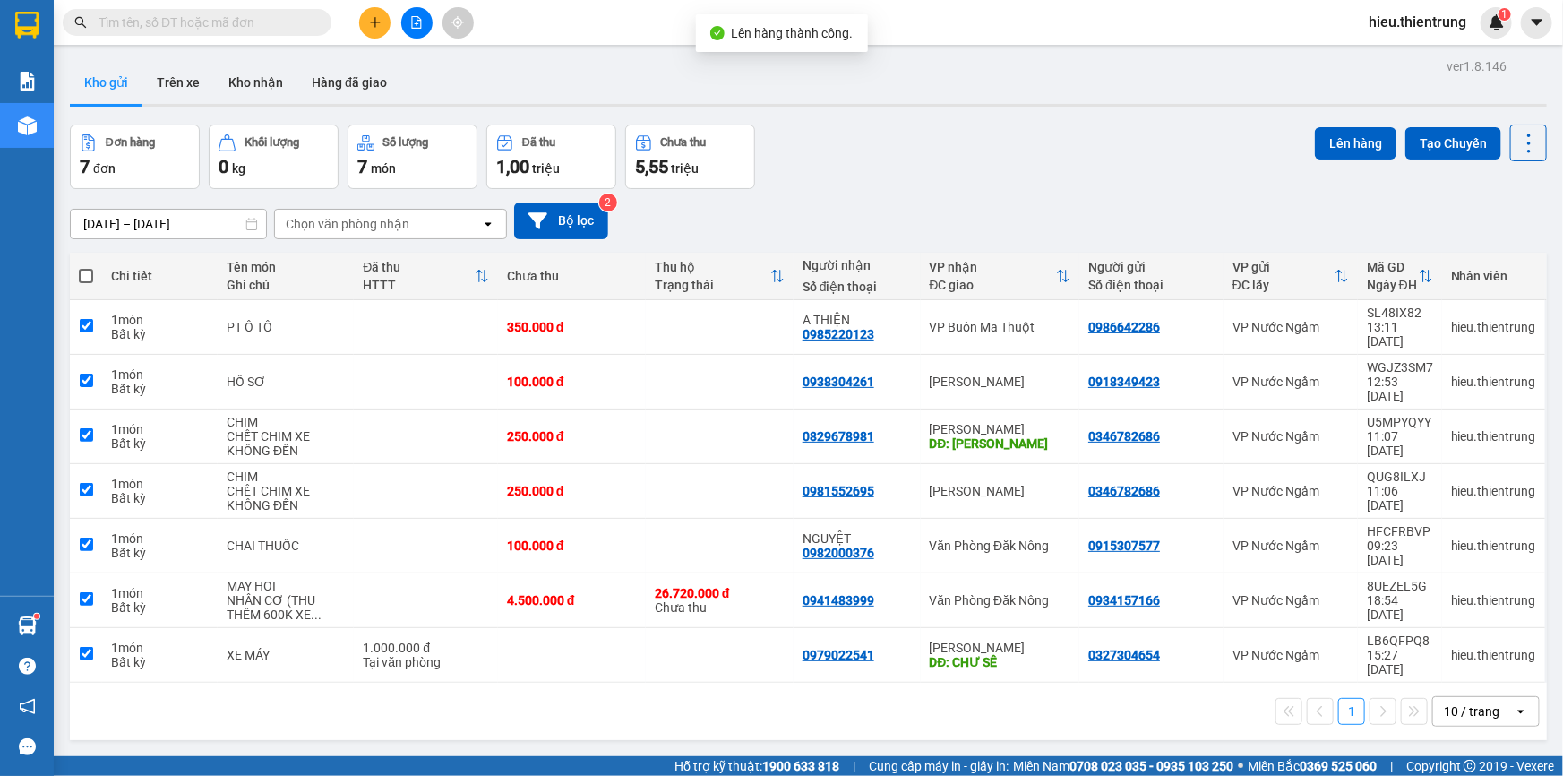
checkbox input "true"
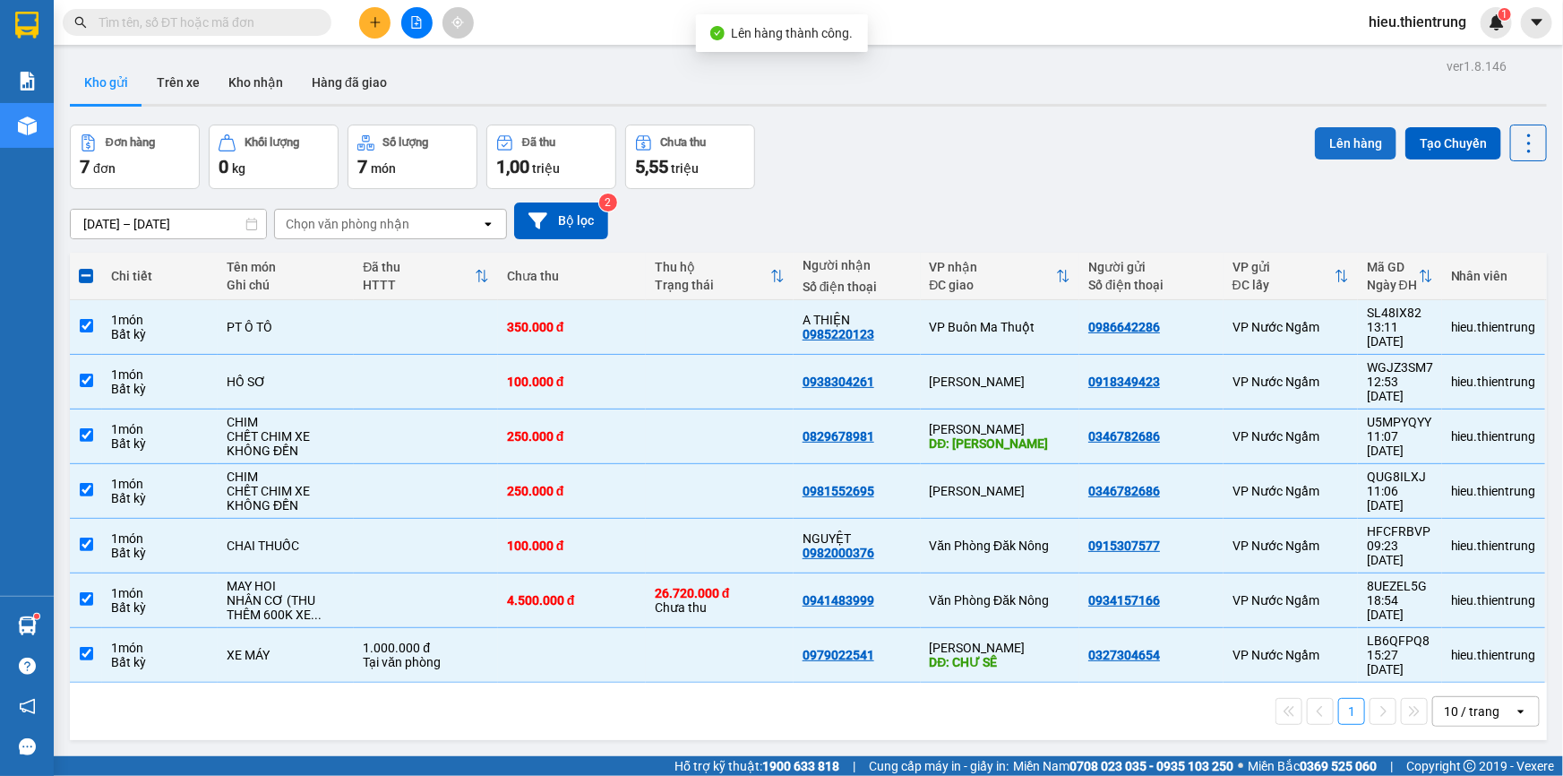
click at [1319, 135] on button "Lên hàng" at bounding box center [1356, 143] width 82 height 32
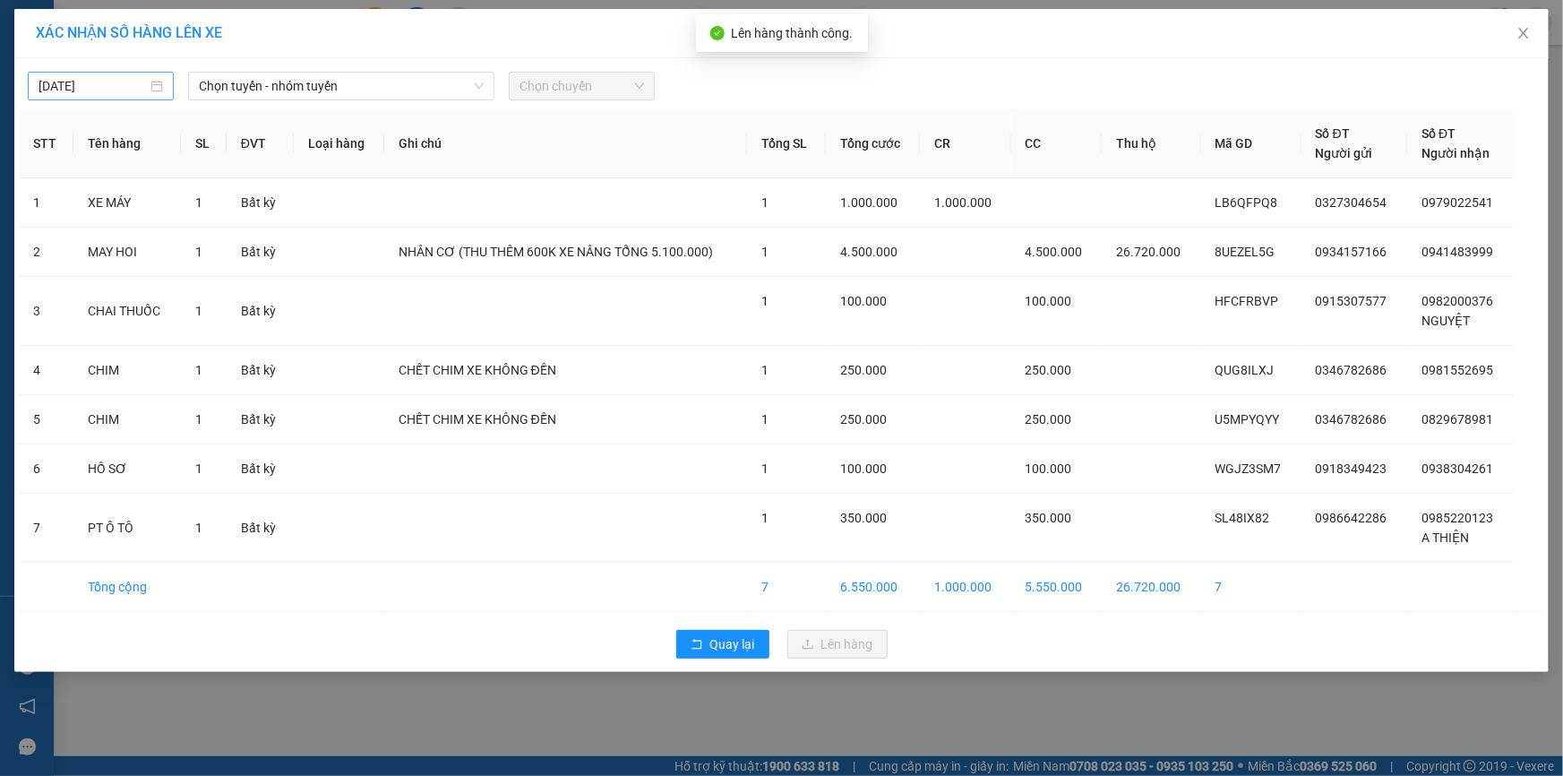
click at [116, 77] on input "[DATE]" at bounding box center [93, 86] width 108 height 20
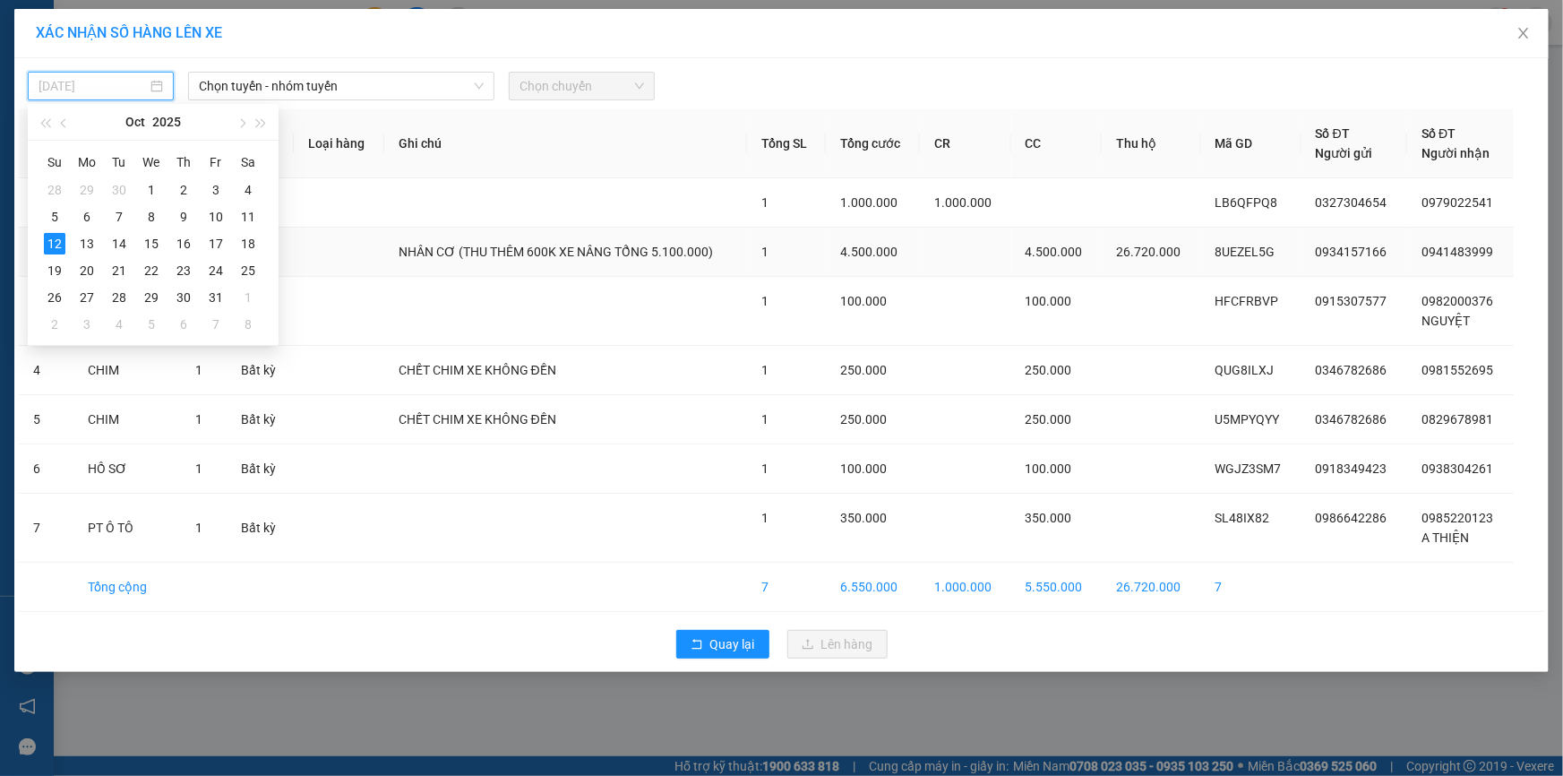
click at [82, 239] on div "13" at bounding box center [86, 243] width 21 height 21
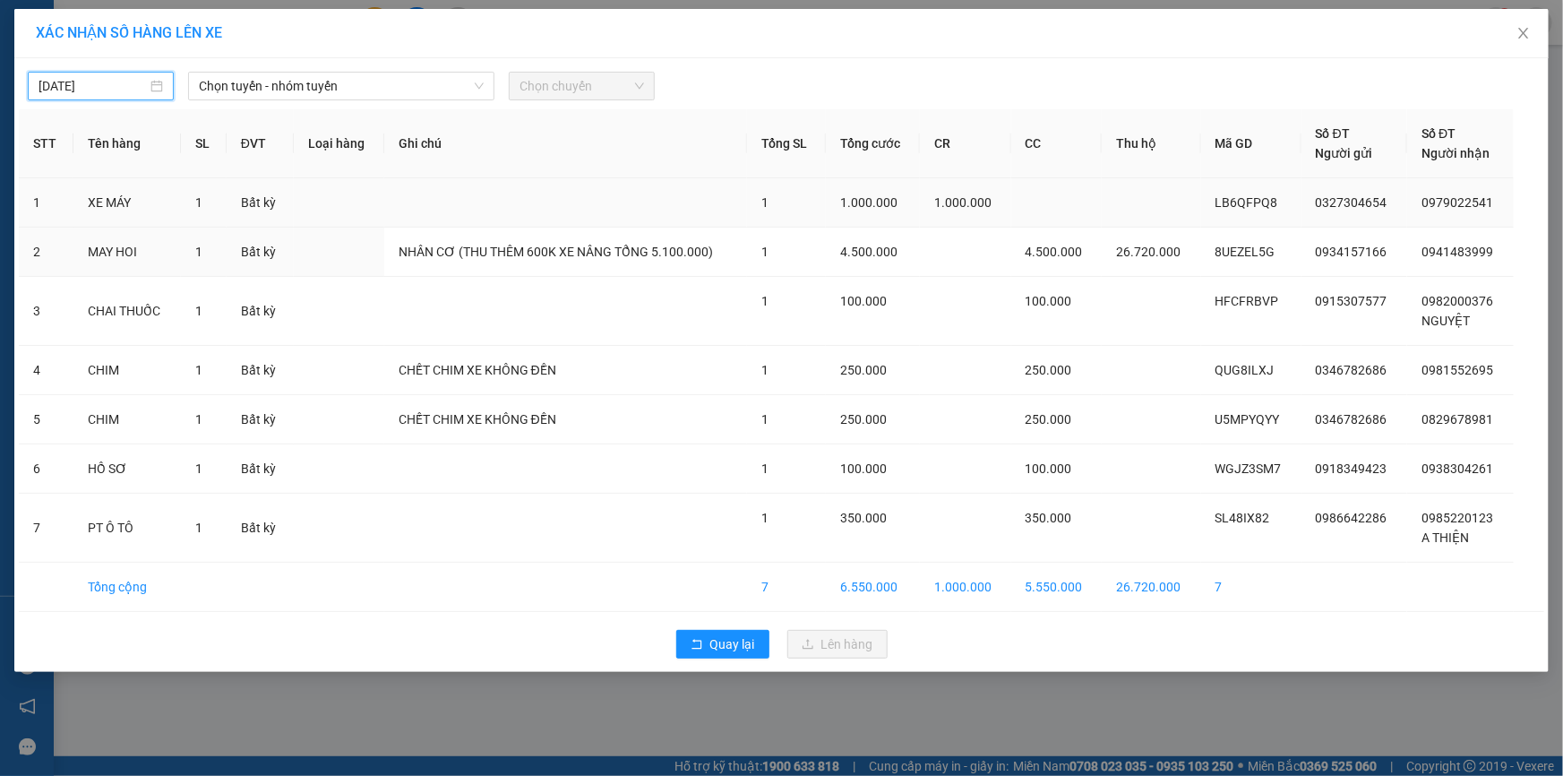
type input "[DATE]"
click at [261, 95] on span "Chọn tuyến - nhóm tuyến" at bounding box center [341, 86] width 285 height 27
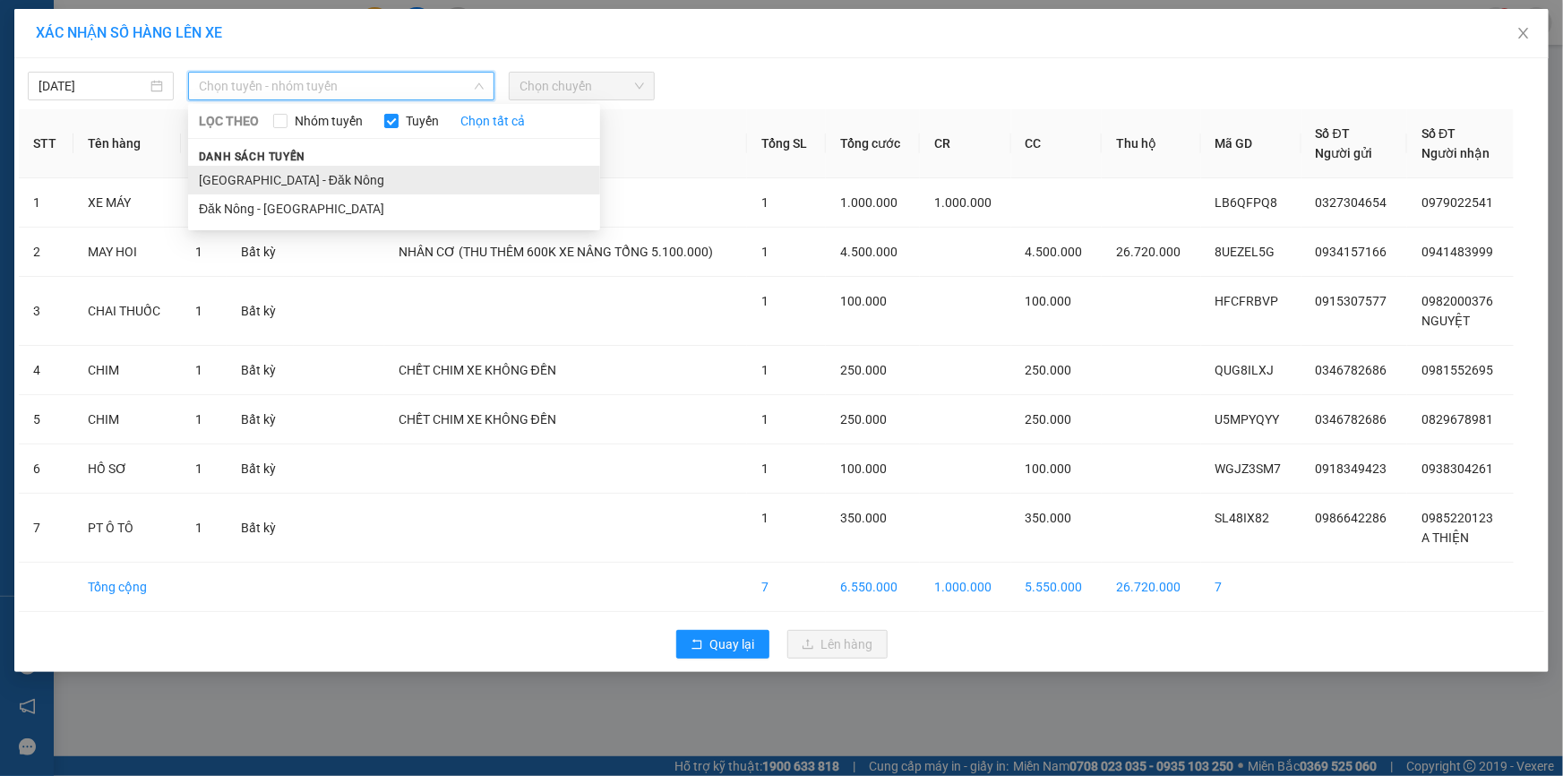
click at [273, 172] on li "[GEOGRAPHIC_DATA] - Đăk Nông" at bounding box center [394, 180] width 412 height 29
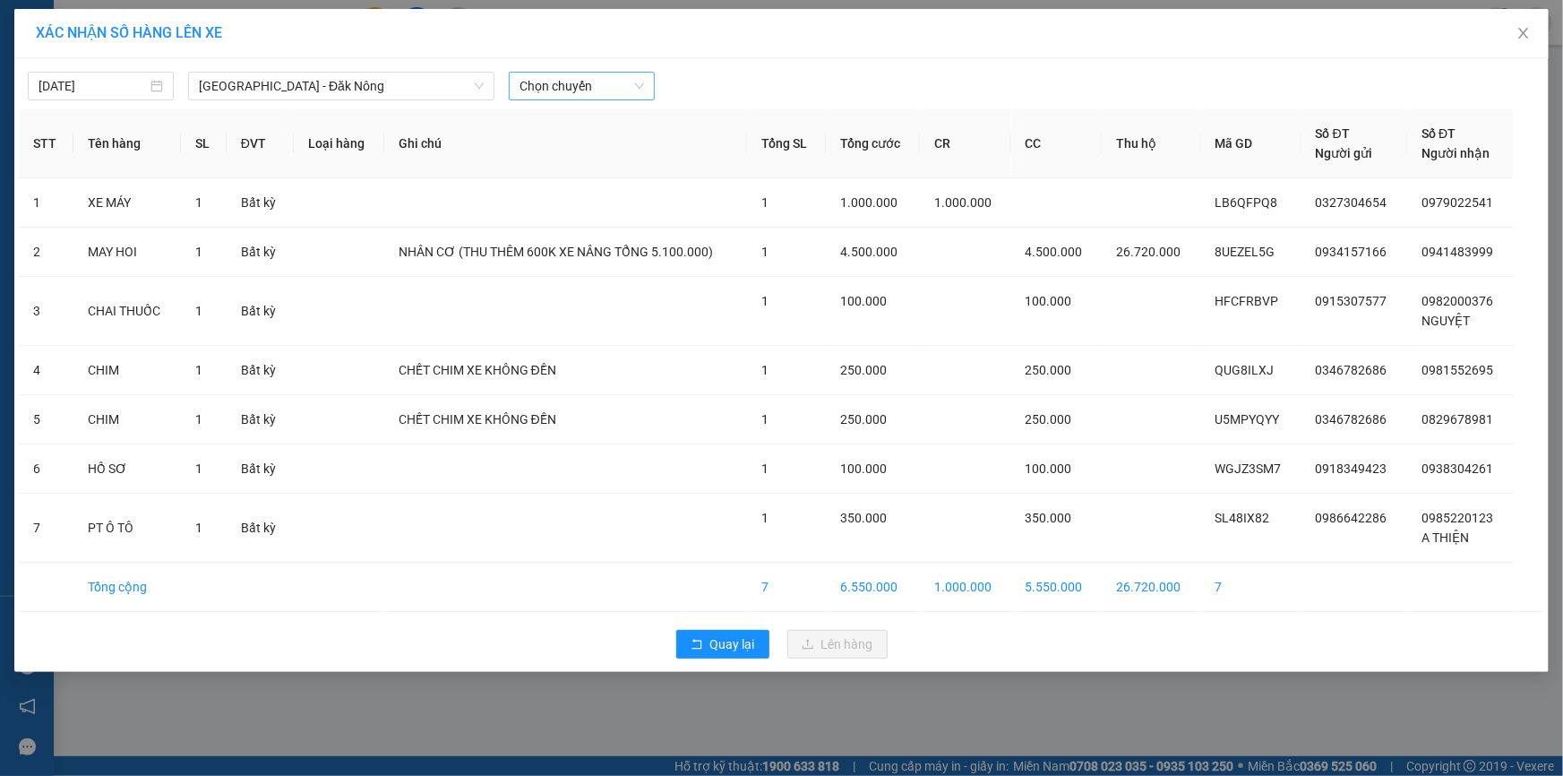
drag, startPoint x: 659, startPoint y: 66, endPoint x: 629, endPoint y: 82, distance: 34.5
click at [659, 67] on div "[DATE] [GEOGRAPHIC_DATA] - [GEOGRAPHIC_DATA] Nông LỌC THEO Nhóm tuyến Tuyến Chọ…" at bounding box center [782, 82] width 1526 height 38
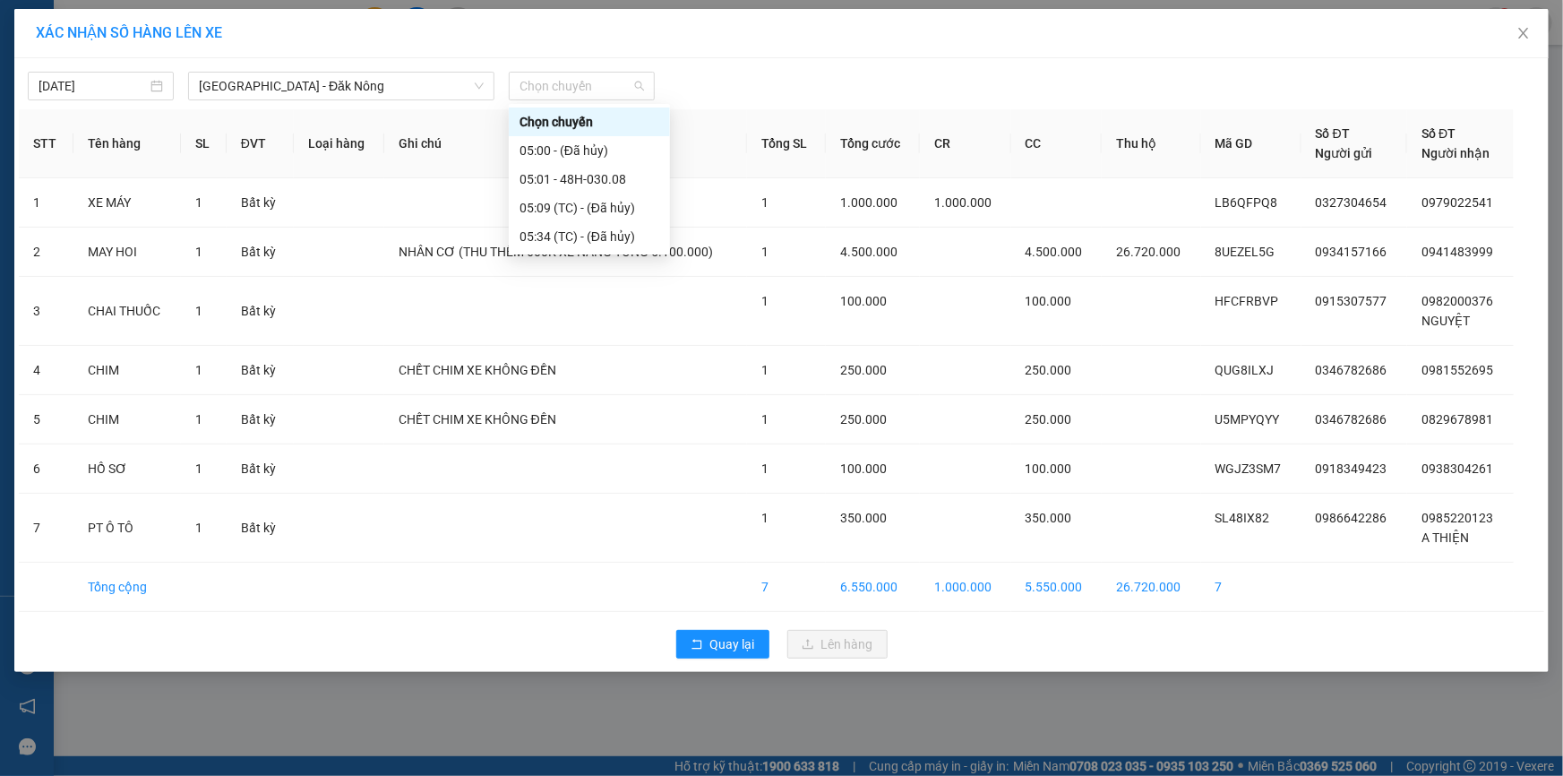
drag, startPoint x: 609, startPoint y: 87, endPoint x: 626, endPoint y: 135, distance: 51.3
click at [609, 90] on span "Chọn chuyến" at bounding box center [582, 86] width 125 height 27
drag, startPoint x: 598, startPoint y: 176, endPoint x: 599, endPoint y: 187, distance: 11.7
click at [598, 176] on div "05:01 - 48H-030.08" at bounding box center [590, 179] width 140 height 20
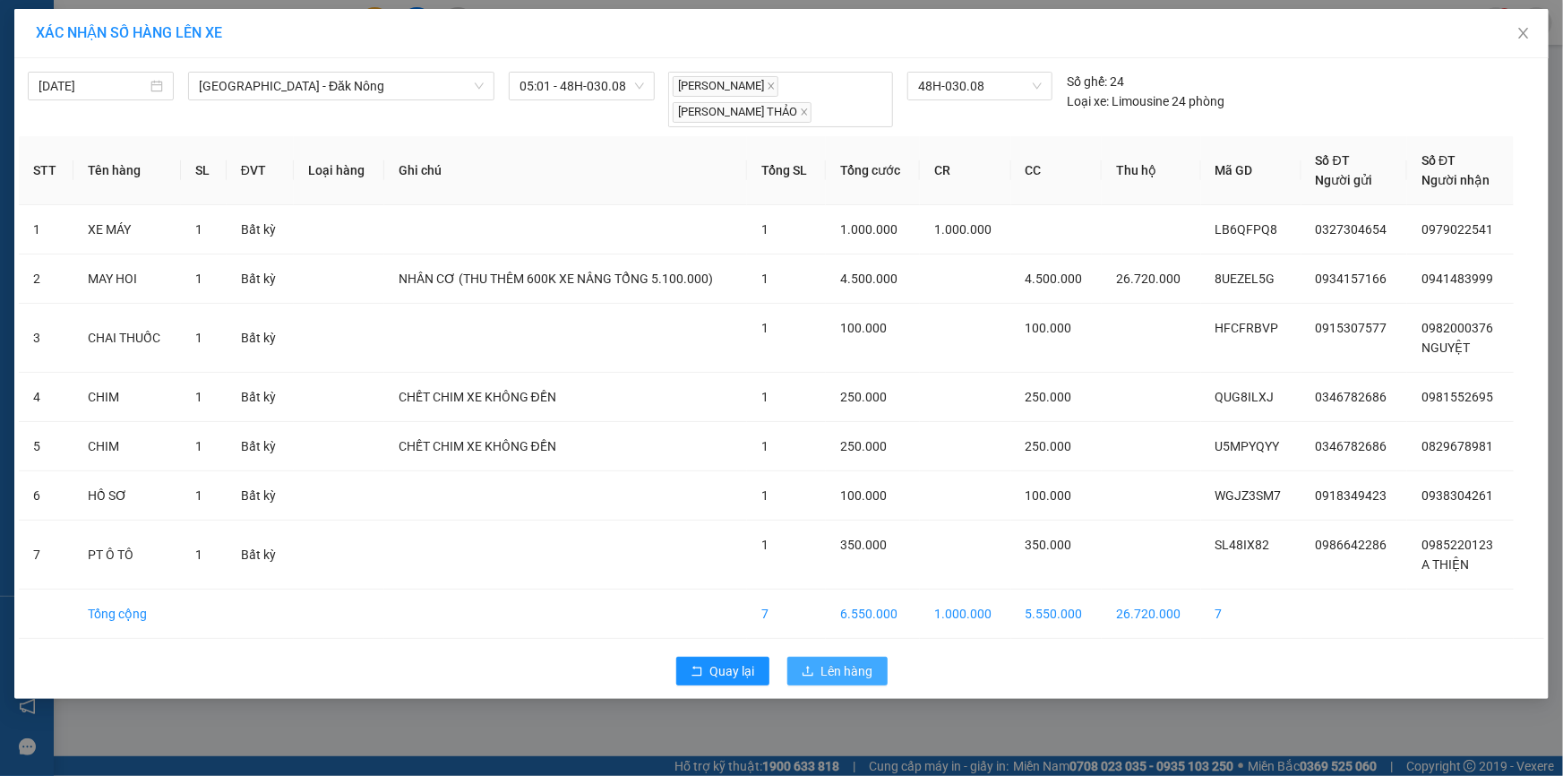
click at [828, 661] on span "Lên hàng" at bounding box center [847, 671] width 52 height 20
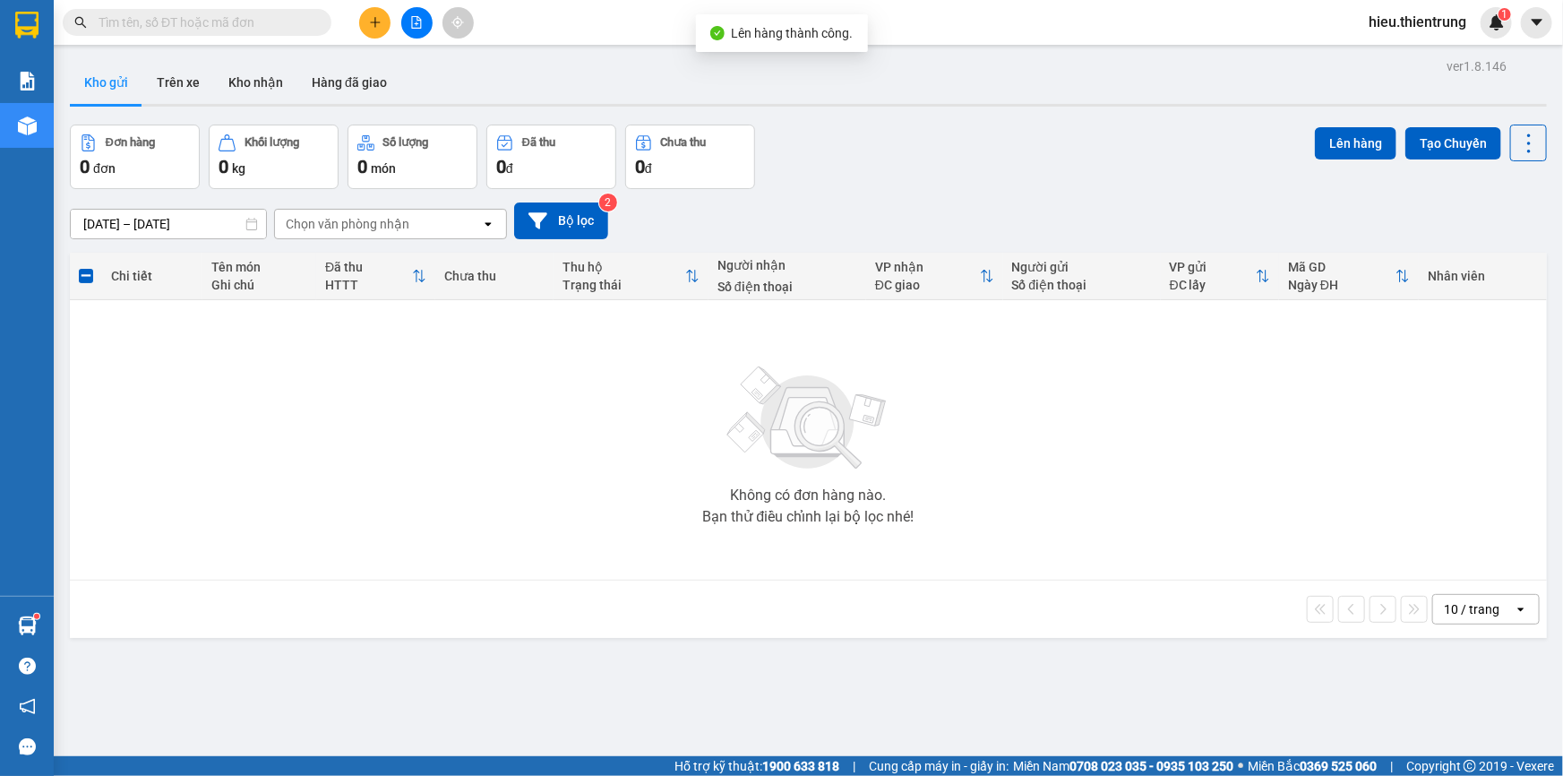
drag, startPoint x: 427, startPoint y: 26, endPoint x: 432, endPoint y: 34, distance: 9.2
click at [427, 27] on button at bounding box center [416, 22] width 31 height 31
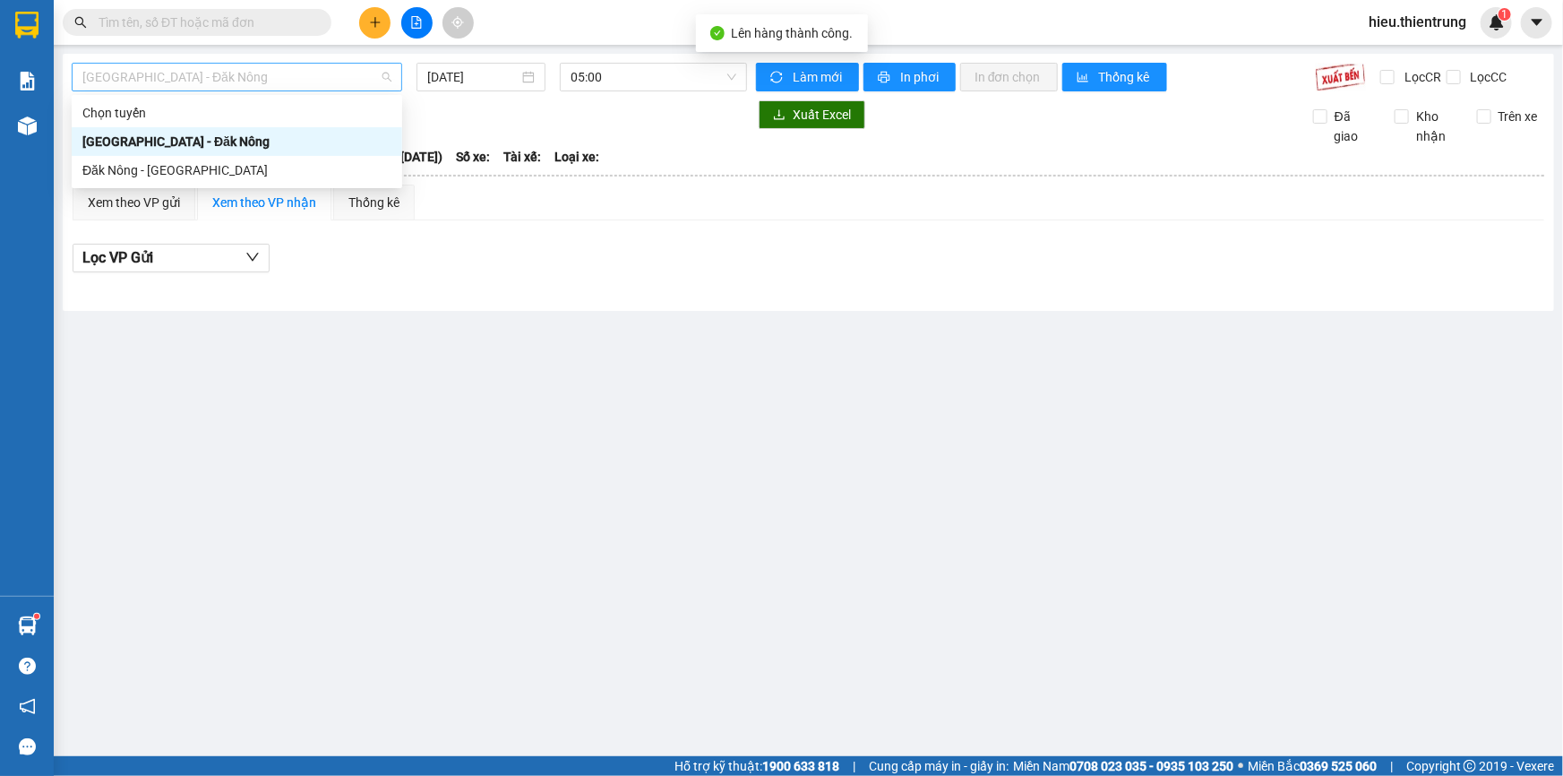
drag, startPoint x: 287, startPoint y: 84, endPoint x: 251, endPoint y: 121, distance: 51.3
click at [287, 86] on span "[GEOGRAPHIC_DATA] - Đăk Nông" at bounding box center [236, 77] width 309 height 27
drag, startPoint x: 204, startPoint y: 139, endPoint x: 227, endPoint y: 130, distance: 24.1
click at [203, 140] on div "[GEOGRAPHIC_DATA] - Đăk Nông" at bounding box center [236, 142] width 309 height 20
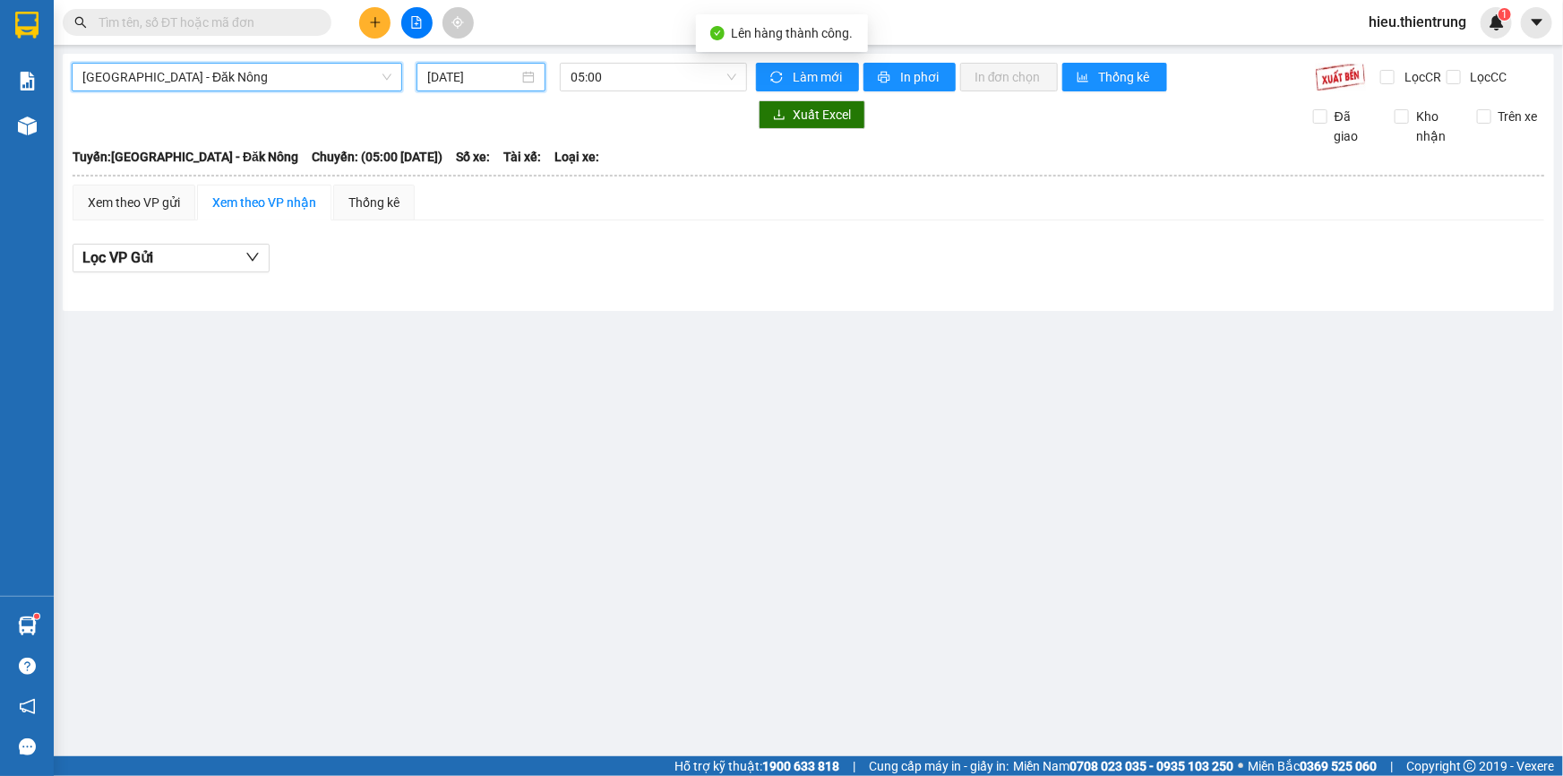
click at [458, 68] on input "[DATE]" at bounding box center [472, 77] width 91 height 20
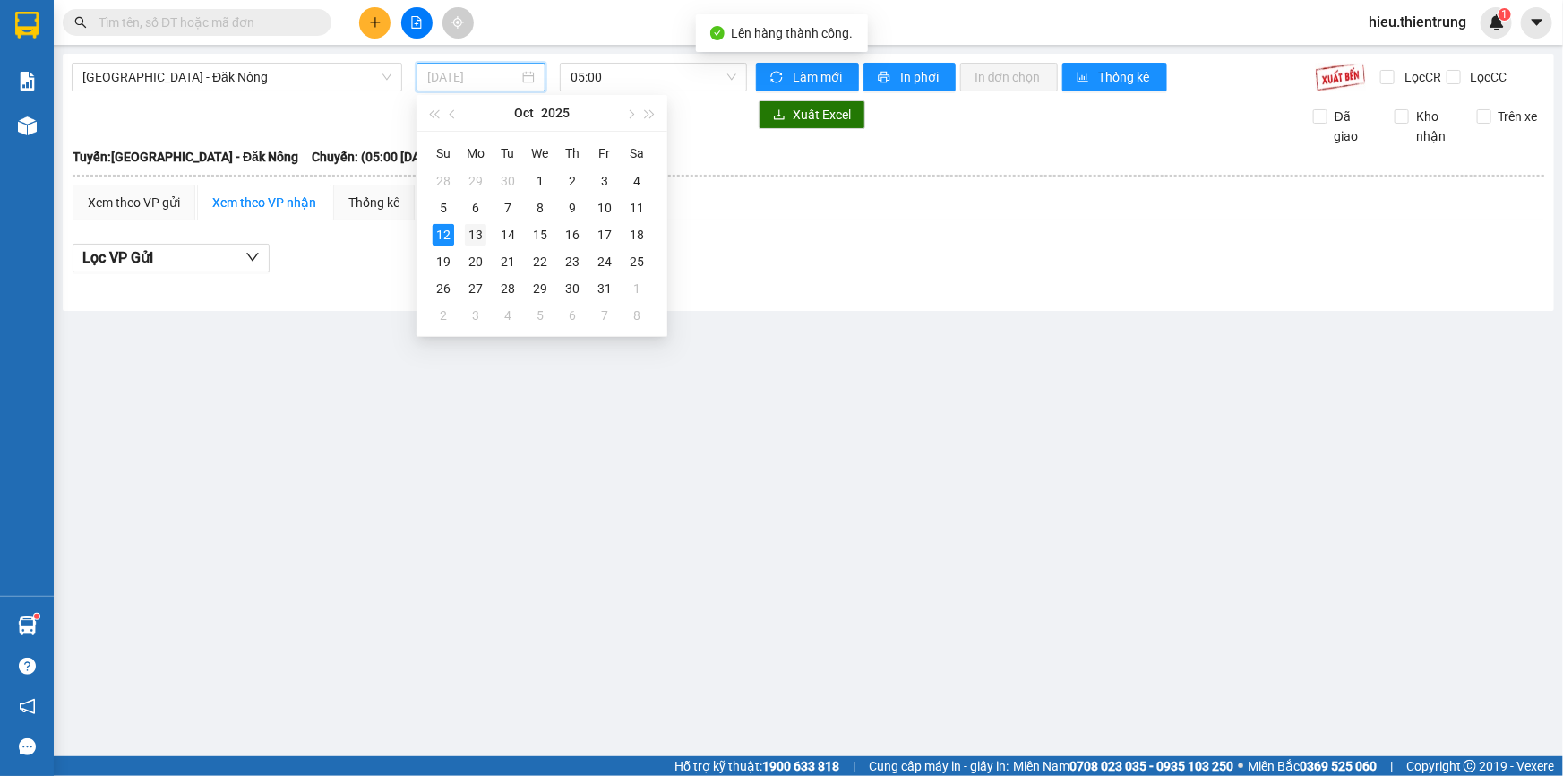
click at [469, 239] on div "13" at bounding box center [475, 234] width 21 height 21
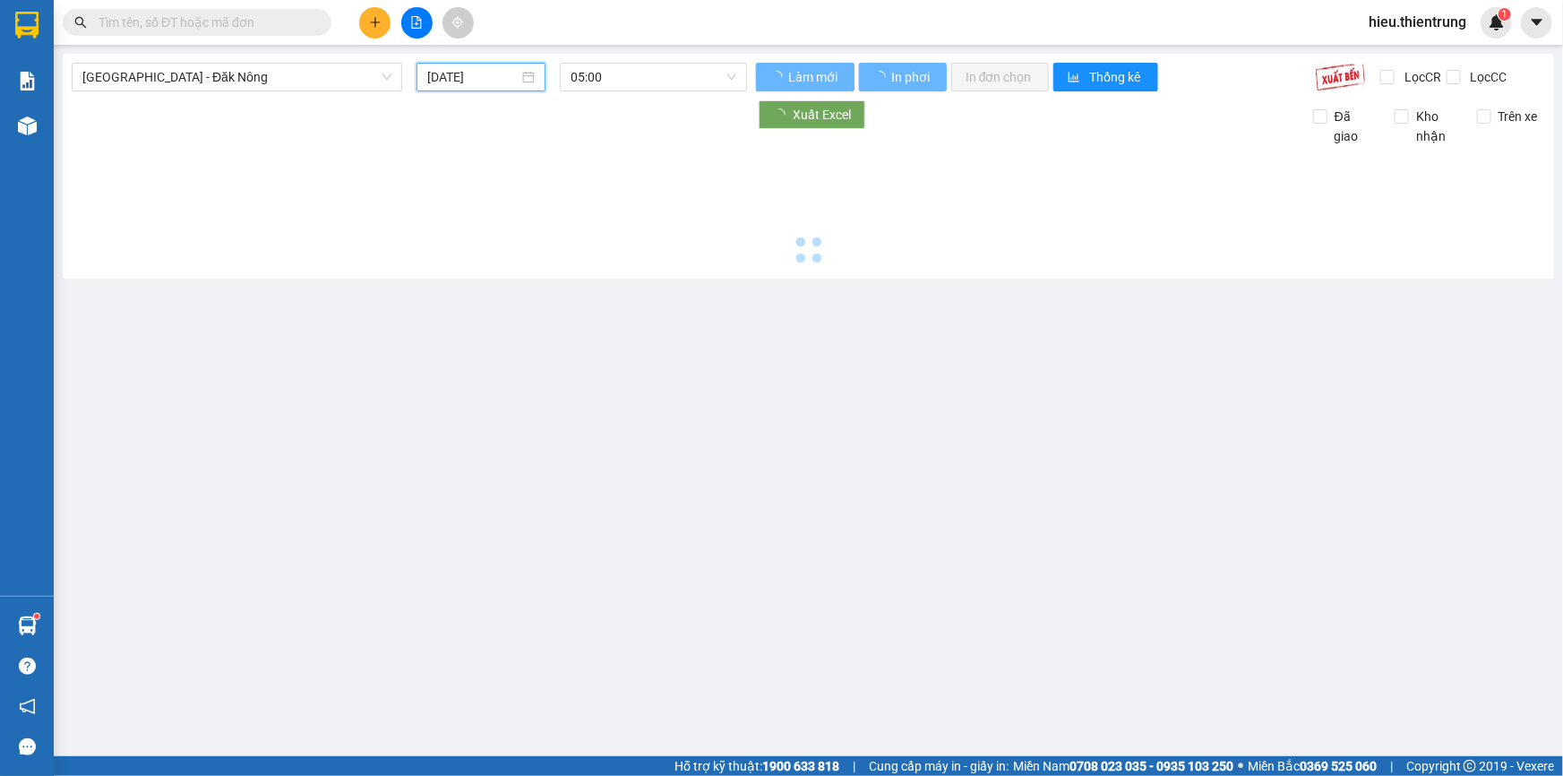
type input "[DATE]"
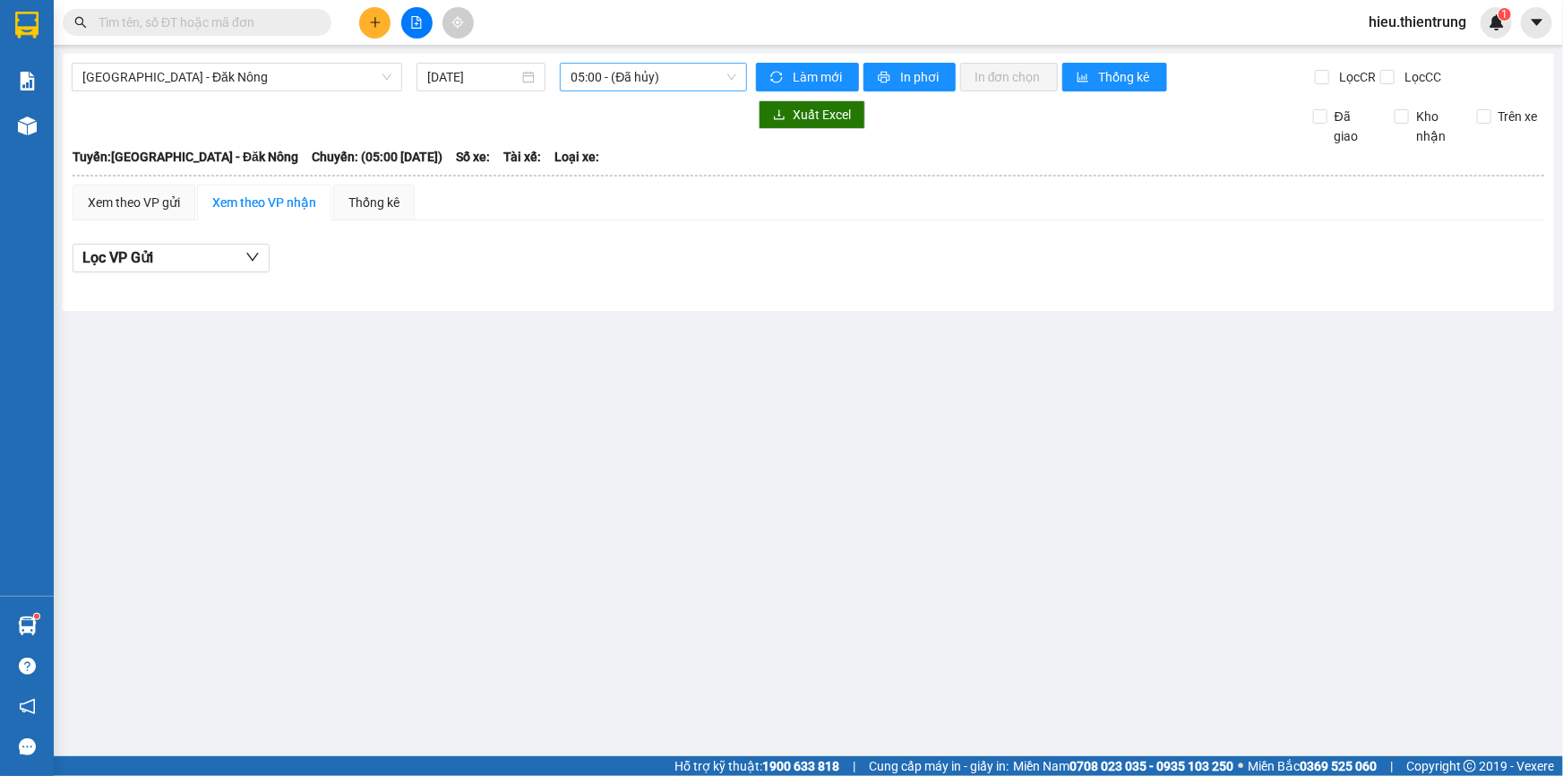
click at [624, 91] on div "[GEOGRAPHIC_DATA] - Đăk Nông [DATE] 05:00 - ([GEOGRAPHIC_DATA]) Làm mới In phơi…" at bounding box center [809, 182] width 1492 height 257
click at [638, 74] on span "05:00 - (Đã hủy)" at bounding box center [654, 77] width 166 height 27
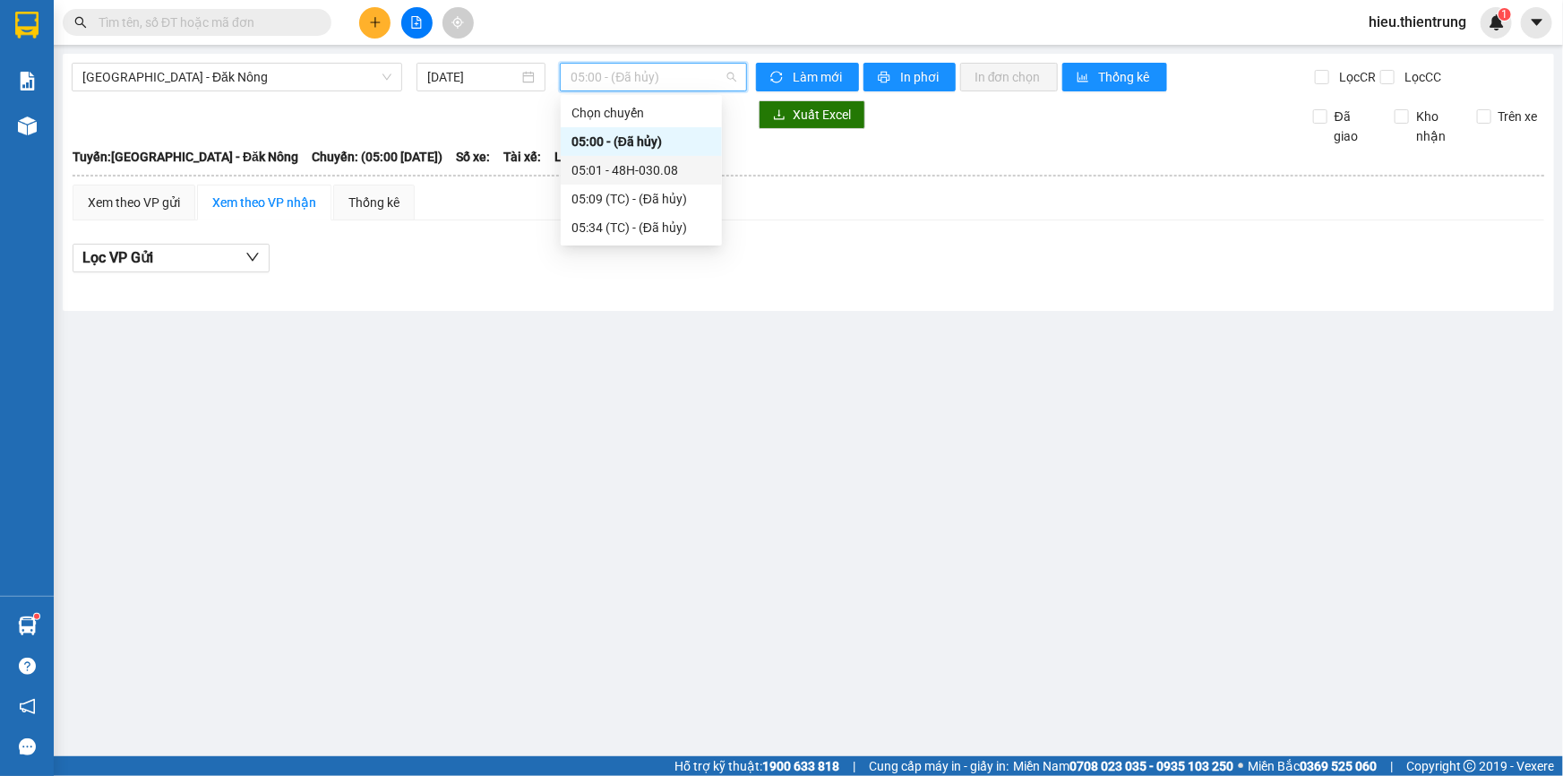
click at [645, 172] on div "05:01 - 48H-030.08" at bounding box center [642, 170] width 140 height 20
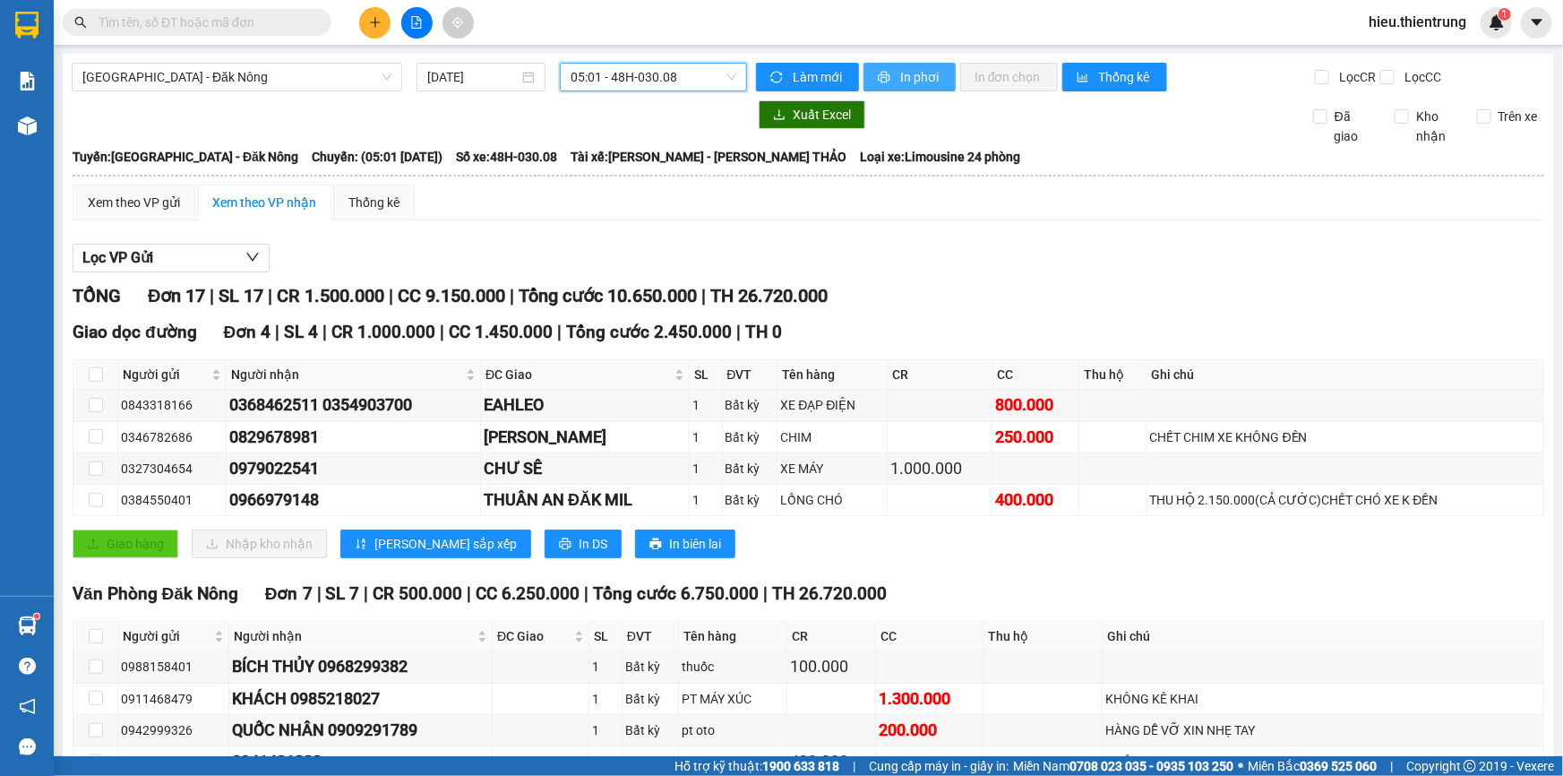
click at [900, 72] on span "In phơi" at bounding box center [920, 77] width 41 height 20
click at [922, 84] on button "In phơi" at bounding box center [910, 77] width 92 height 29
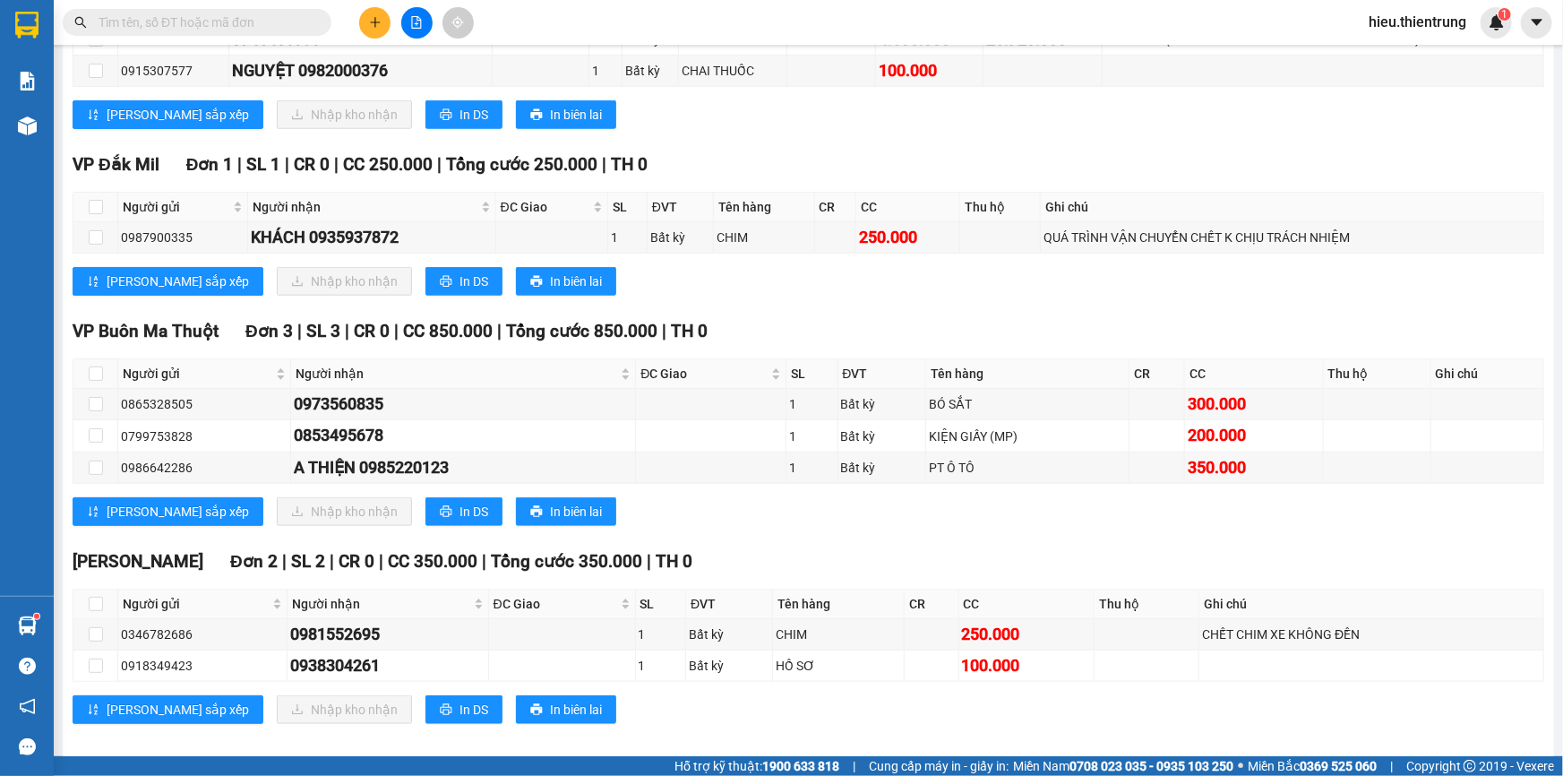
scroll to position [800, 0]
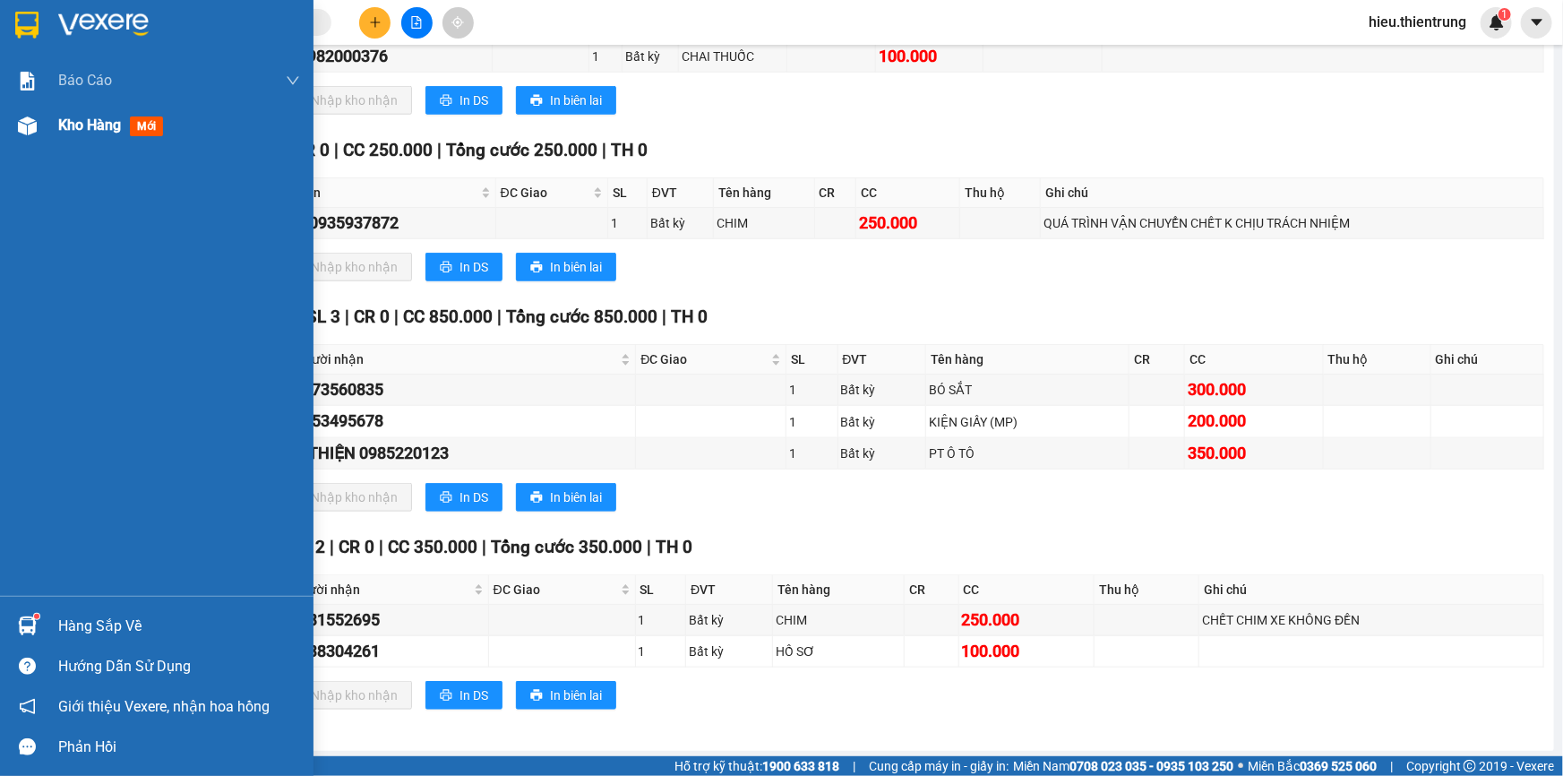
click at [67, 133] on span "Kho hàng" at bounding box center [89, 124] width 63 height 17
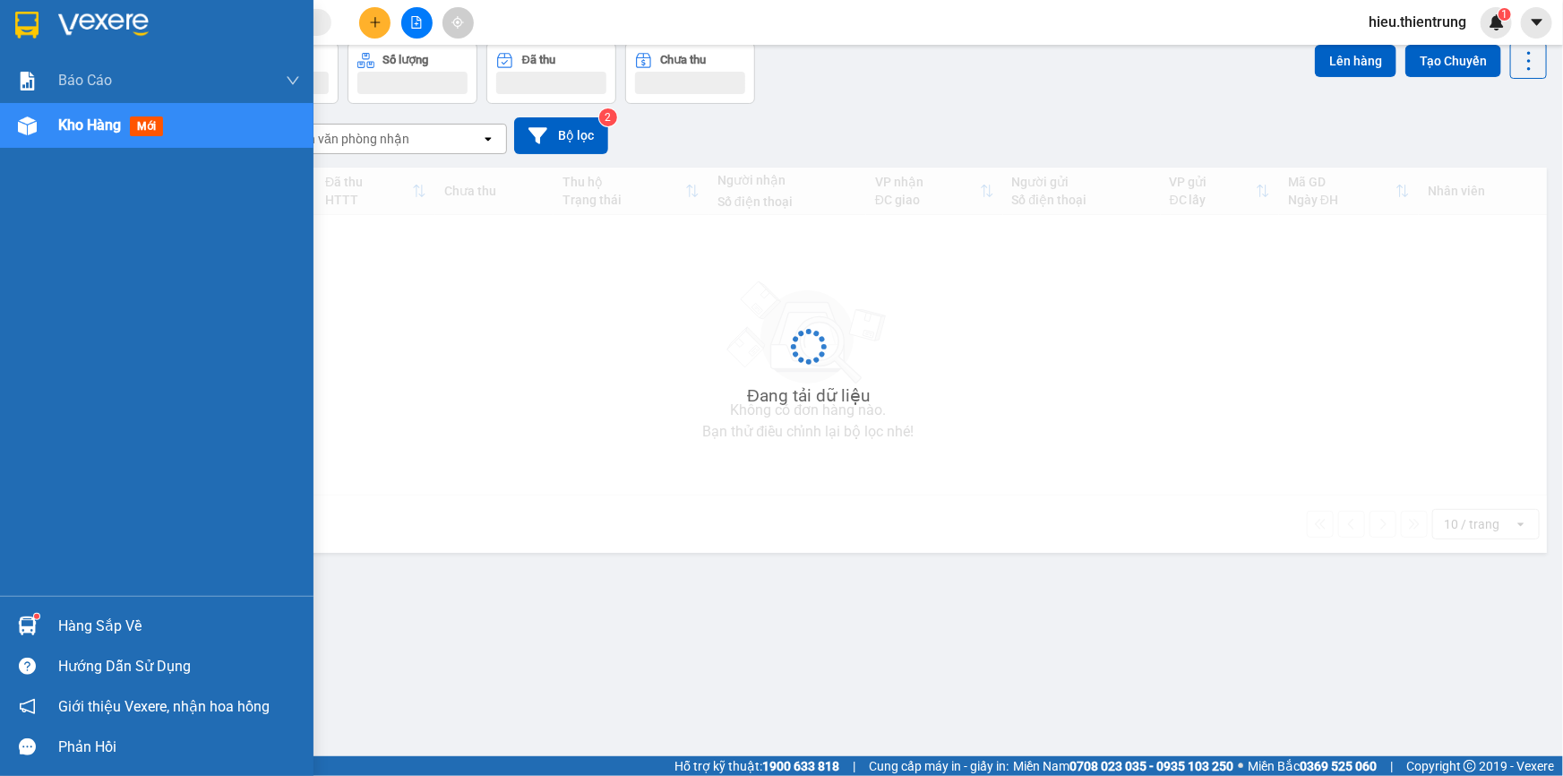
click at [67, 133] on span "Kho hàng" at bounding box center [89, 124] width 63 height 17
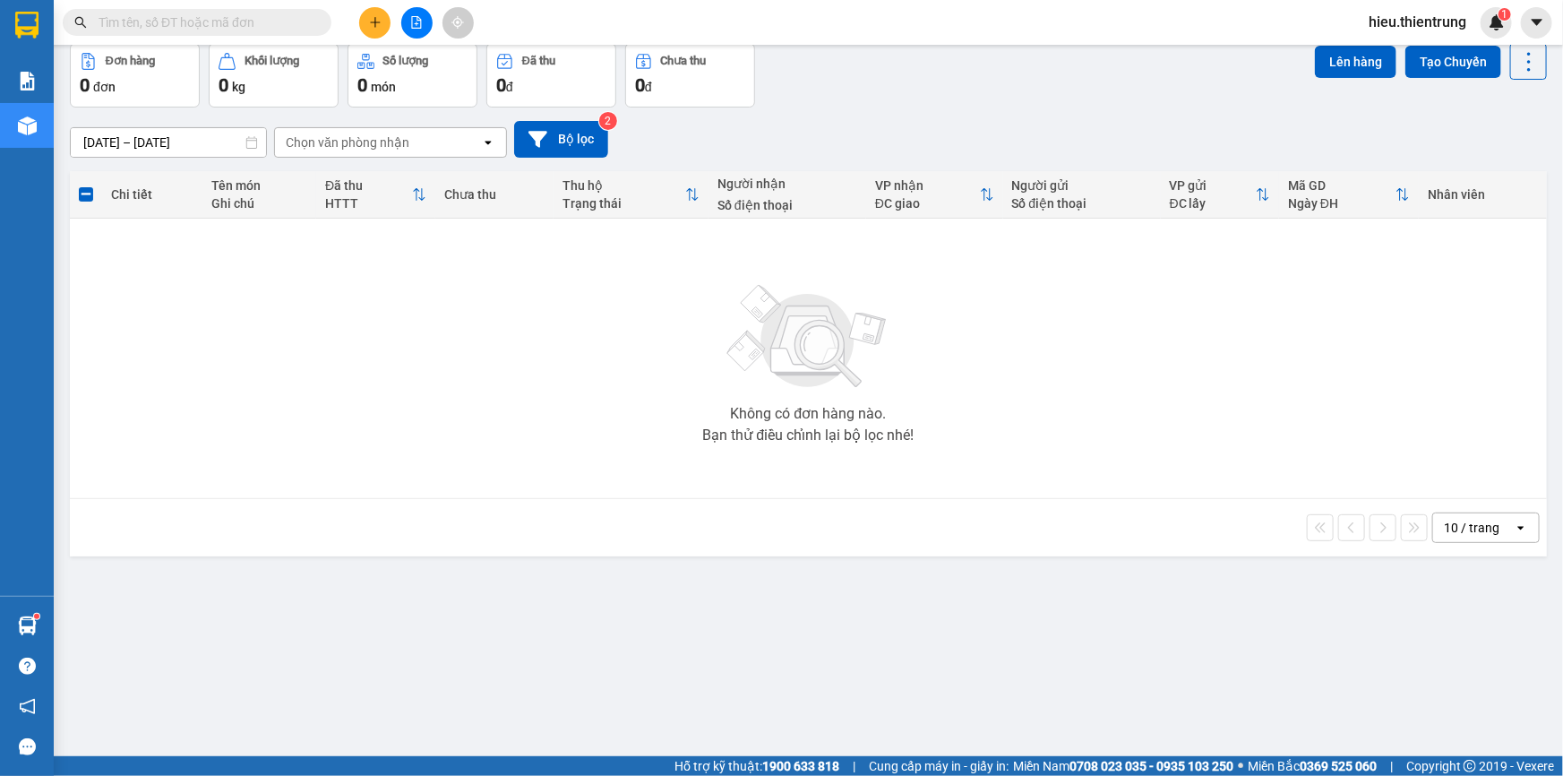
click at [371, 21] on button at bounding box center [374, 22] width 31 height 31
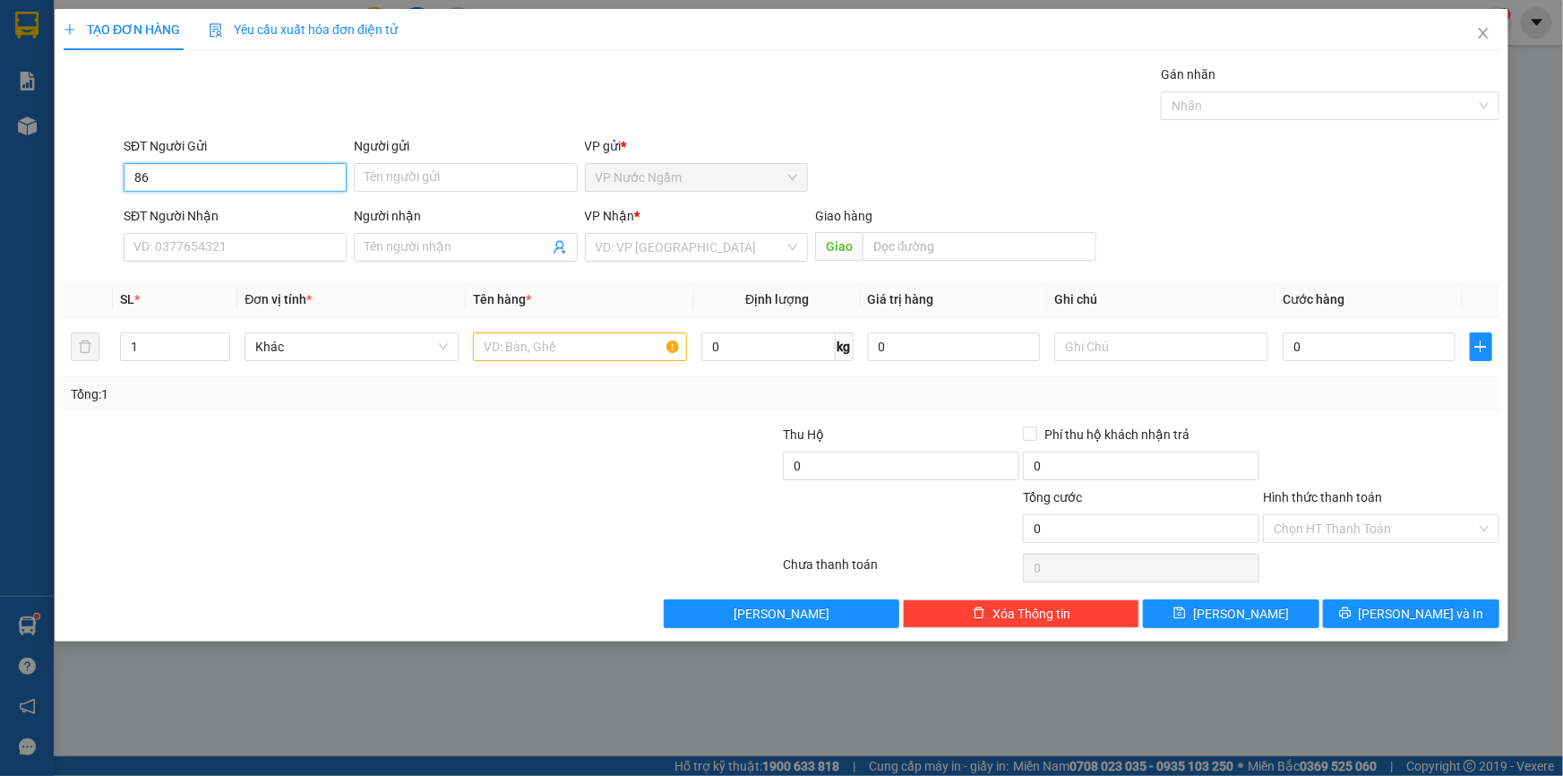
type input "865"
drag, startPoint x: 194, startPoint y: 168, endPoint x: 113, endPoint y: 191, distance: 84.5
click at [113, 191] on div "SĐT Người Gửi 865 Người gửi Tên người gửi VP gửi * VP Nước Ngầm" at bounding box center [782, 167] width 1440 height 63
click at [402, 295] on th "Đơn vị tính *" at bounding box center [351, 299] width 228 height 35
click at [384, 278] on div "Transit Pickup Surcharge Ids Transit Deliver Surcharge Ids Transit Deliver Surc…" at bounding box center [782, 345] width 1436 height 563
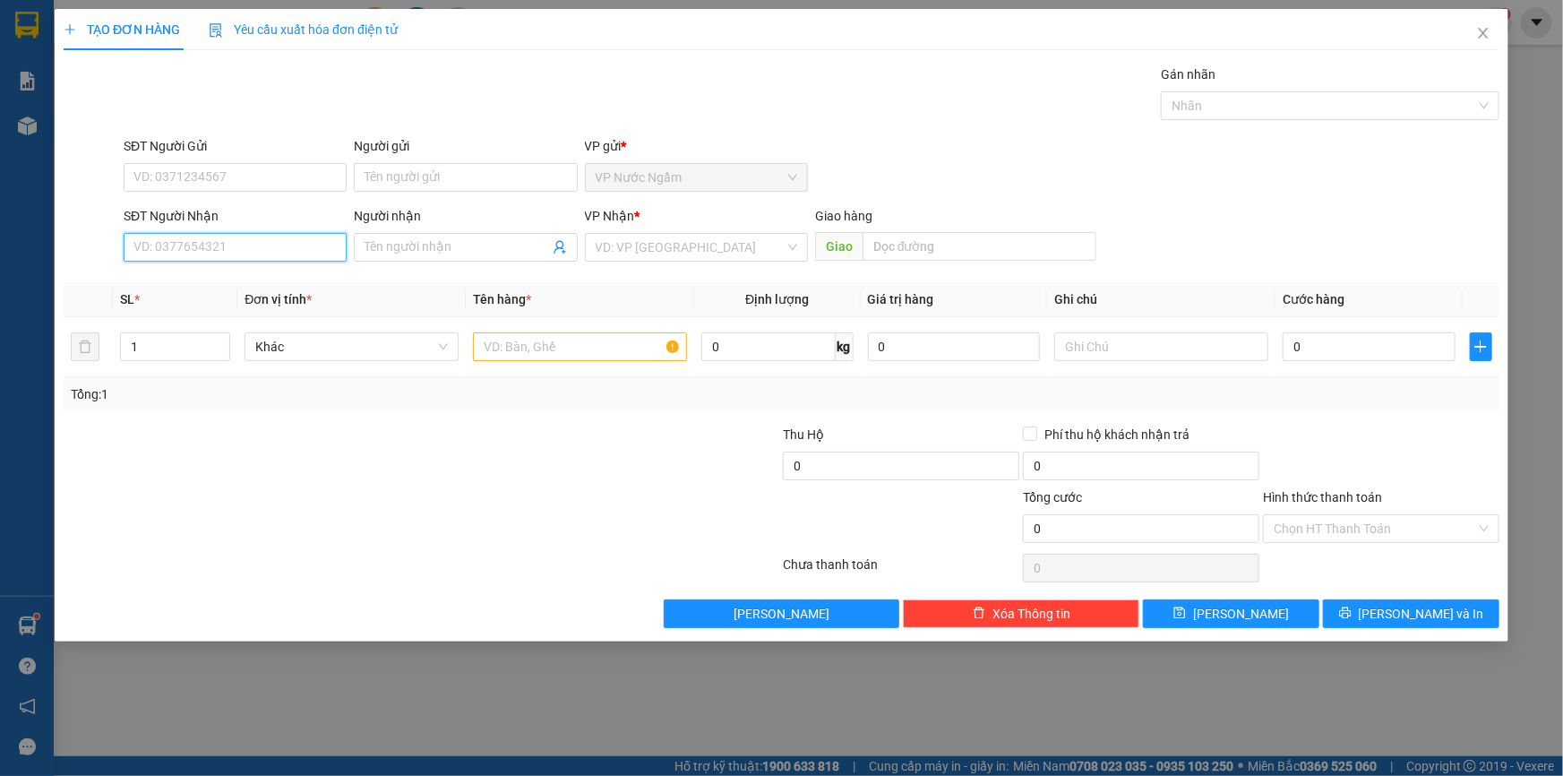
click at [228, 251] on input "SĐT Người Nhận" at bounding box center [235, 247] width 223 height 29
type input "0"
type input "3"
click at [223, 271] on div "0375386586" at bounding box center [235, 283] width 223 height 29
type input "0375386586"
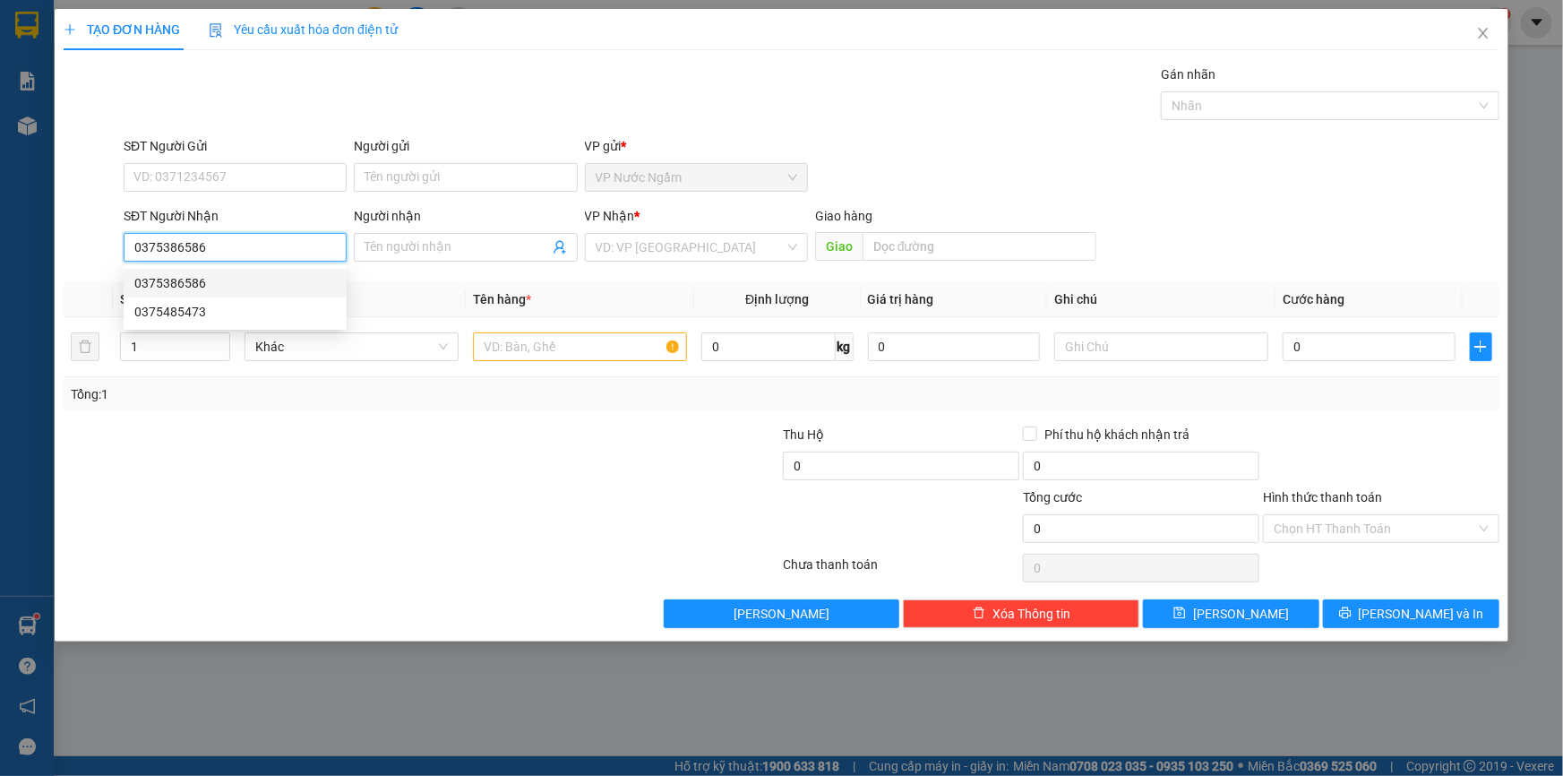
type input "600.000"
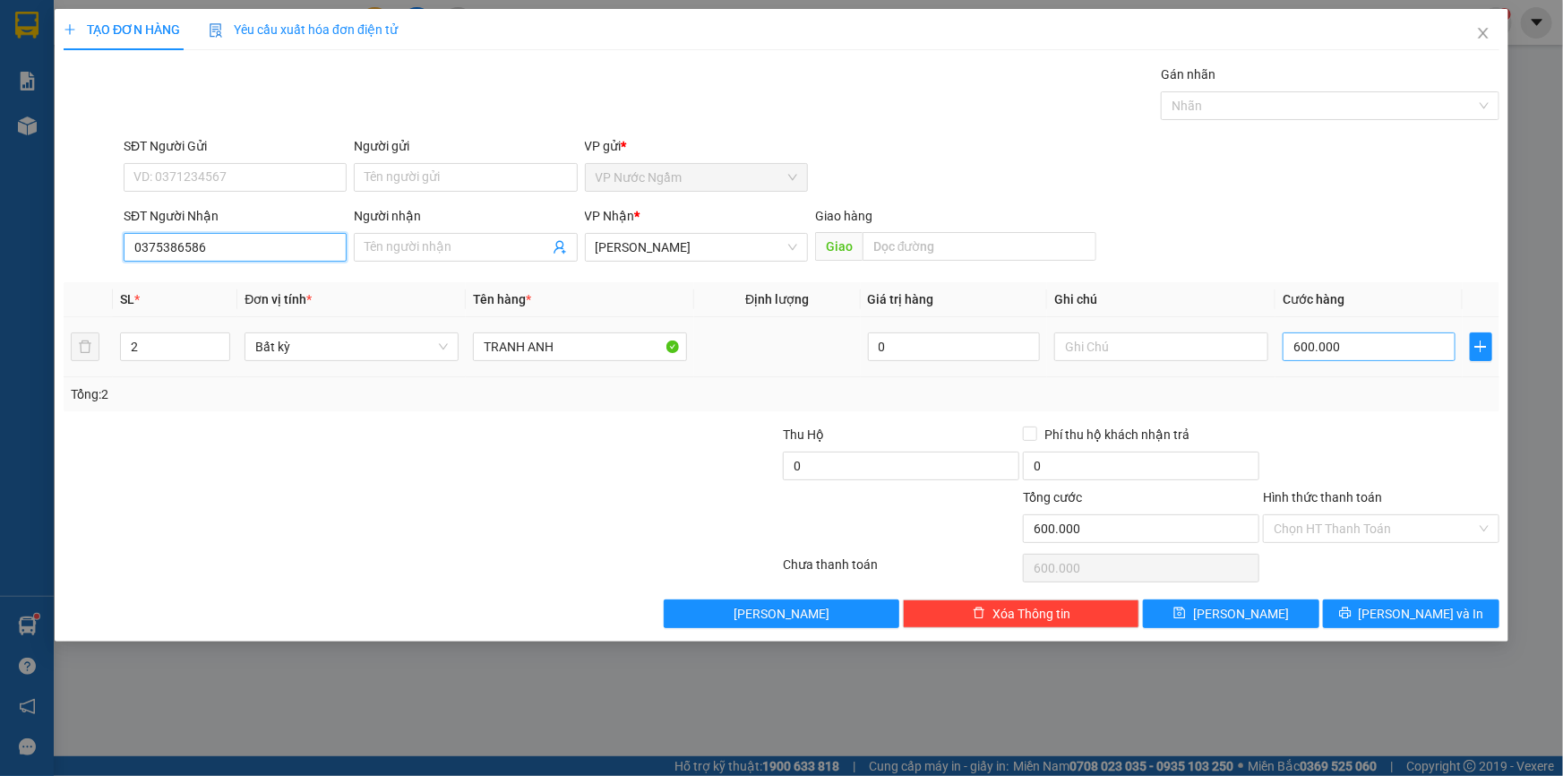
type input "0375386586"
click at [1368, 352] on input "600.000" at bounding box center [1369, 346] width 173 height 29
type input "8"
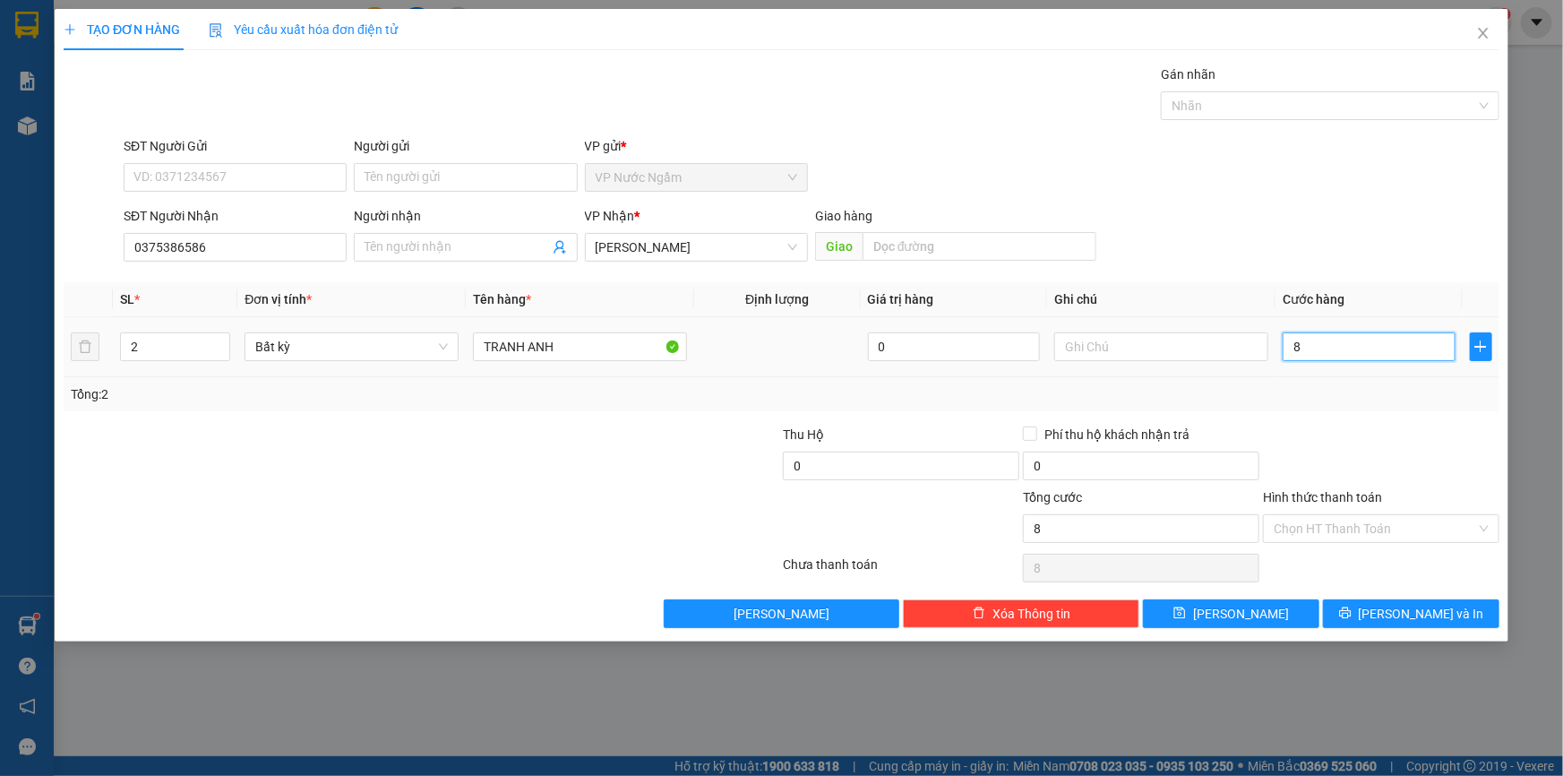
type input "80"
type input "800"
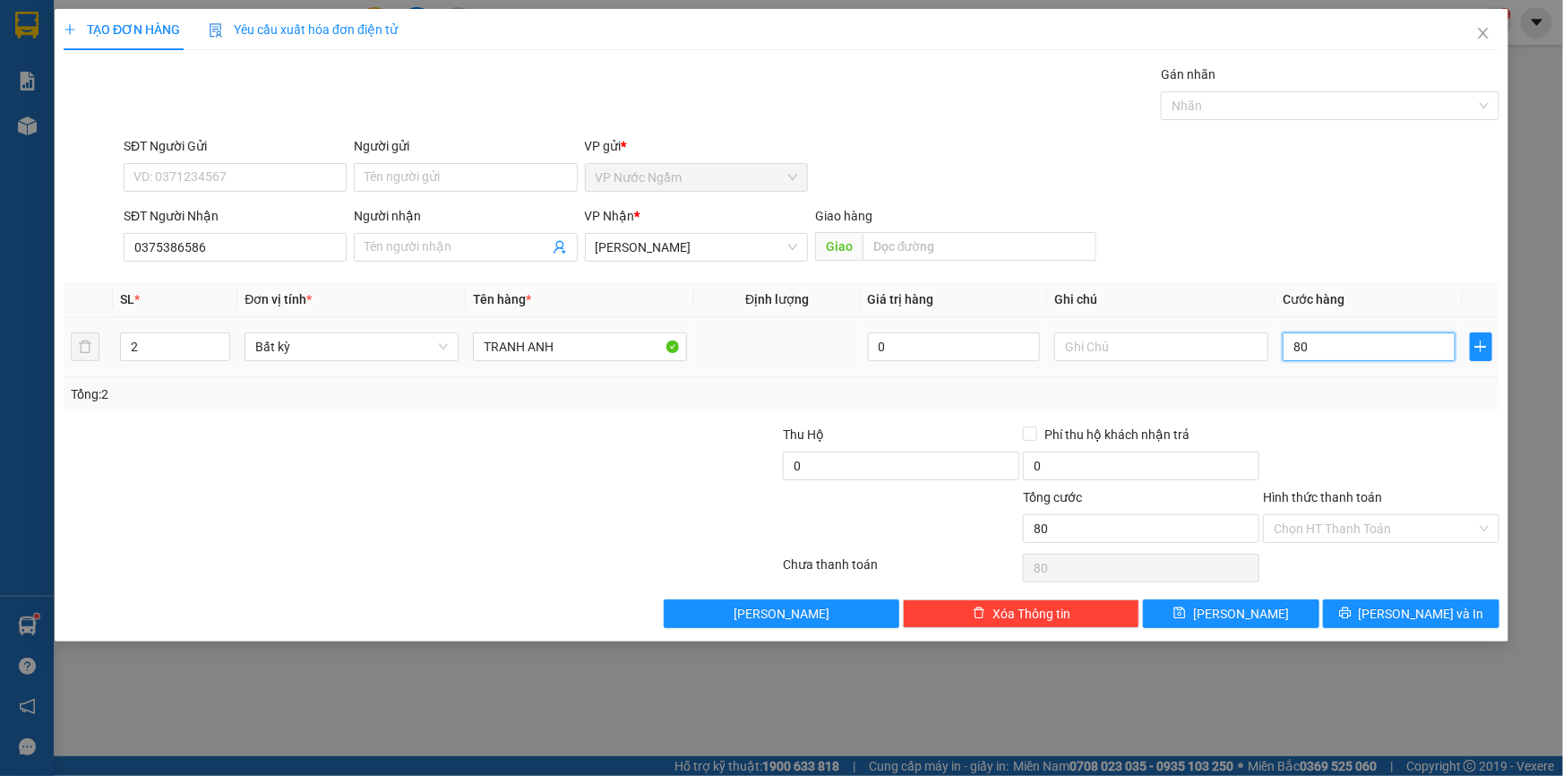
type input "800"
type input "8.000"
type input "80.000"
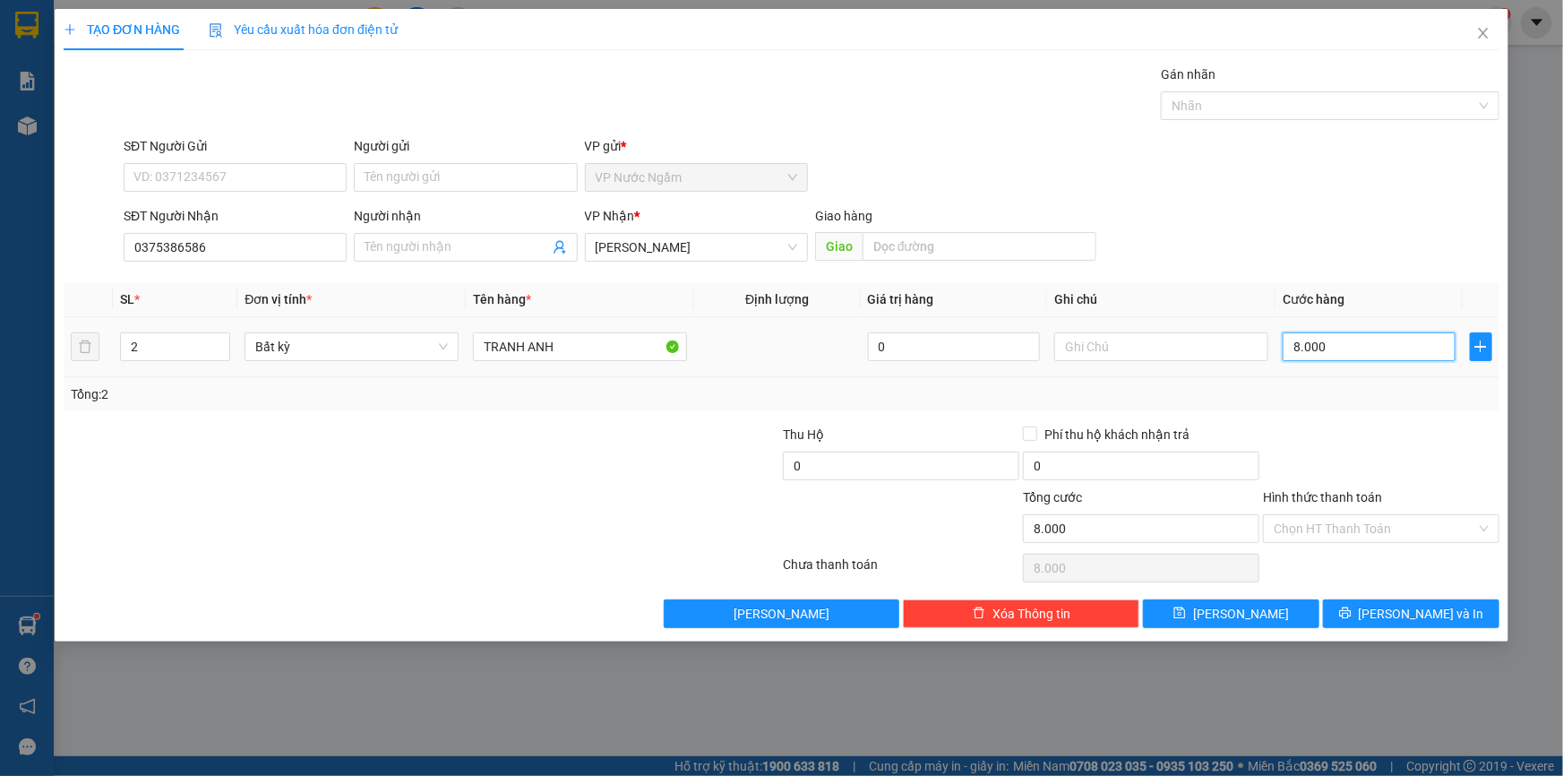
type input "80.000"
type input "800.000"
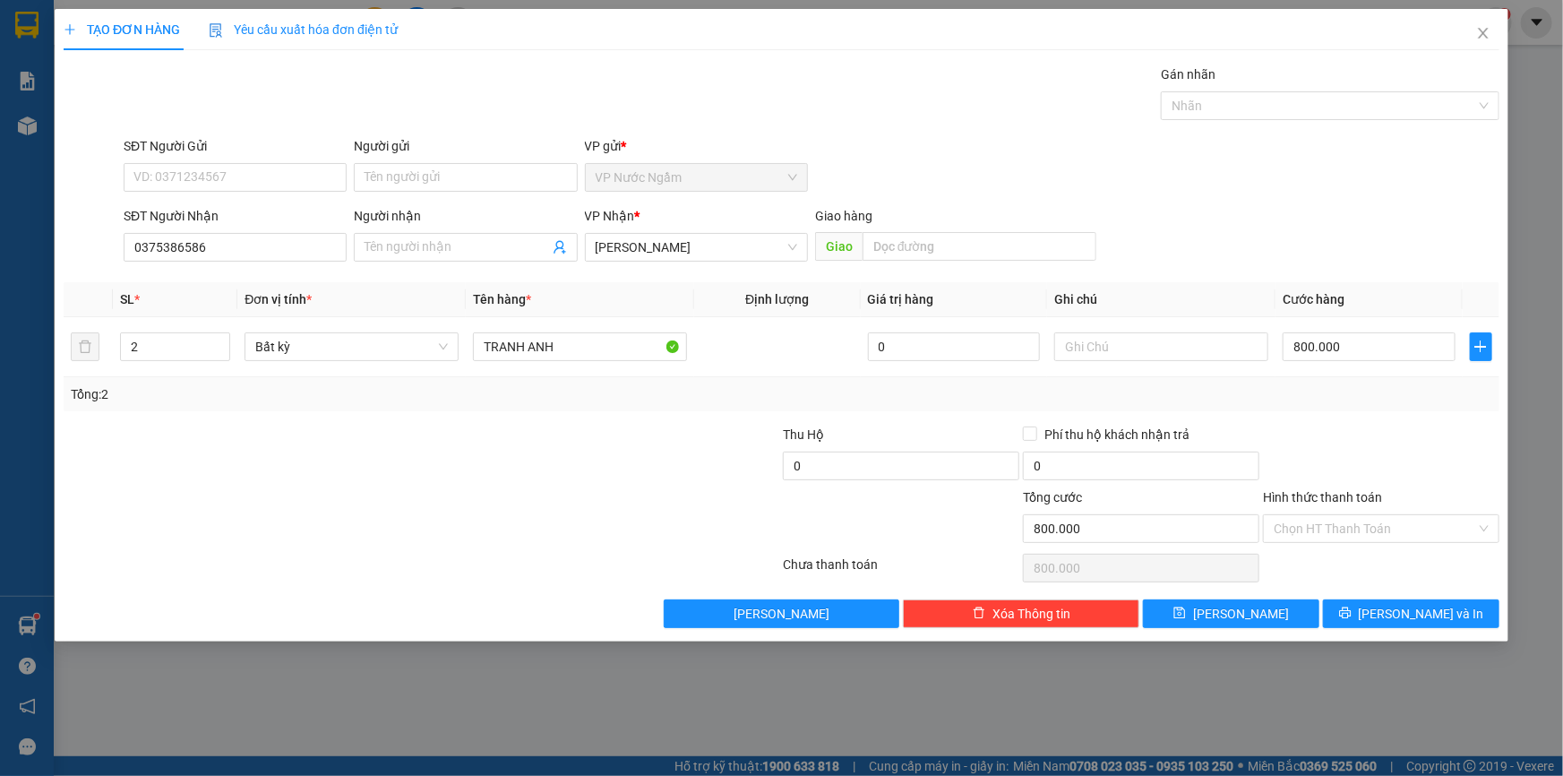
drag, startPoint x: 1433, startPoint y: 578, endPoint x: 1427, endPoint y: 594, distance: 17.3
click at [1430, 589] on div "Transit Pickup Surcharge Ids Transit Deliver Surcharge Ids Transit Deliver Surc…" at bounding box center [782, 345] width 1436 height 563
click at [1425, 600] on div "Transit Pickup Surcharge Ids Transit Deliver Surcharge Ids Transit Deliver Surc…" at bounding box center [782, 345] width 1436 height 563
click at [1424, 604] on span "[PERSON_NAME] và In" at bounding box center [1421, 614] width 125 height 20
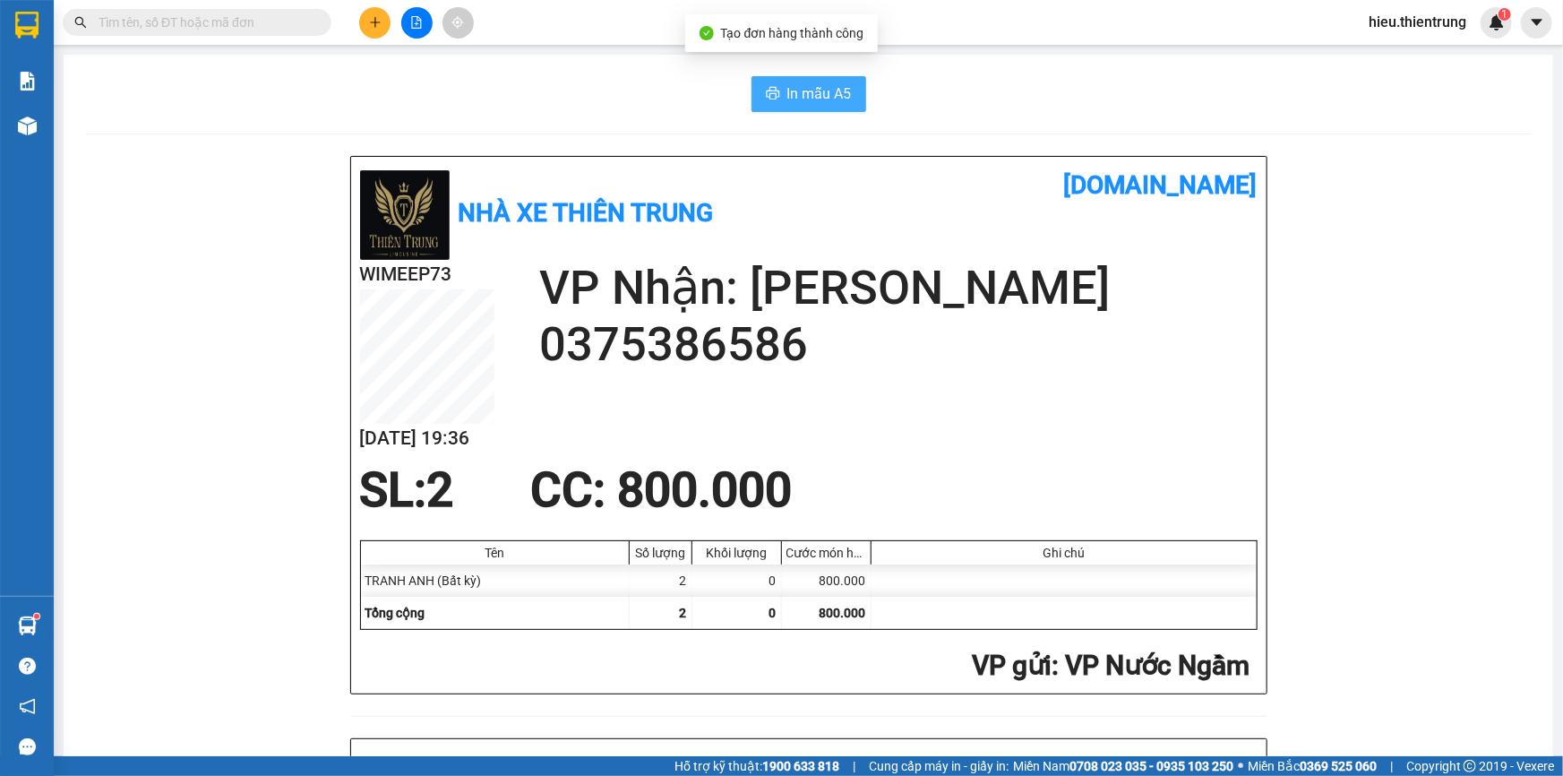
click at [827, 79] on button "In mẫu A5" at bounding box center [809, 94] width 115 height 36
click at [1053, 81] on div "In mẫu A5" at bounding box center [808, 94] width 1447 height 36
click at [483, 89] on div "In mẫu A5" at bounding box center [808, 94] width 1447 height 36
click at [51, 125] on div "Kho hàng mới" at bounding box center [27, 125] width 54 height 45
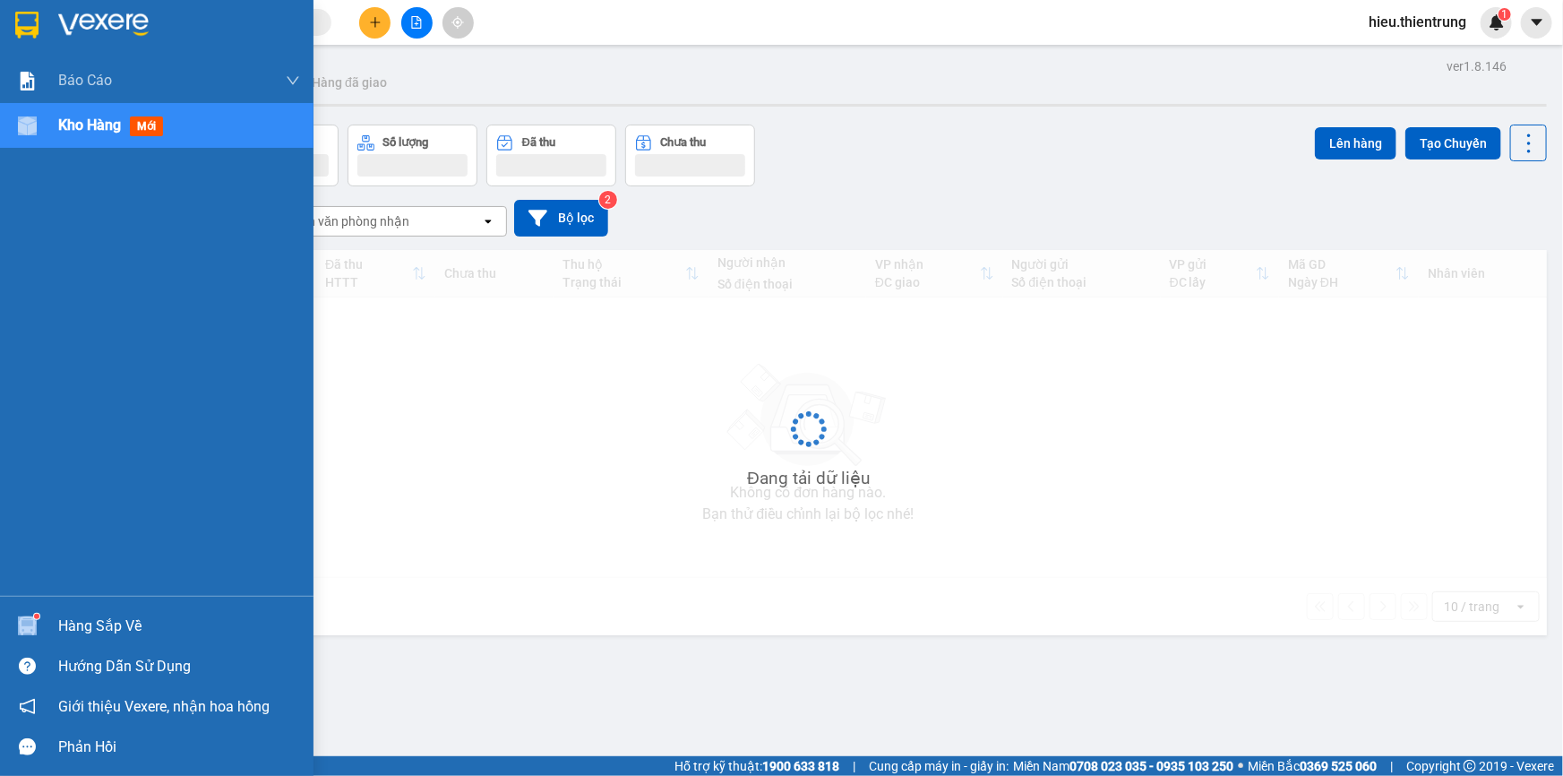
click at [51, 125] on div "Kho hàng mới" at bounding box center [157, 125] width 314 height 45
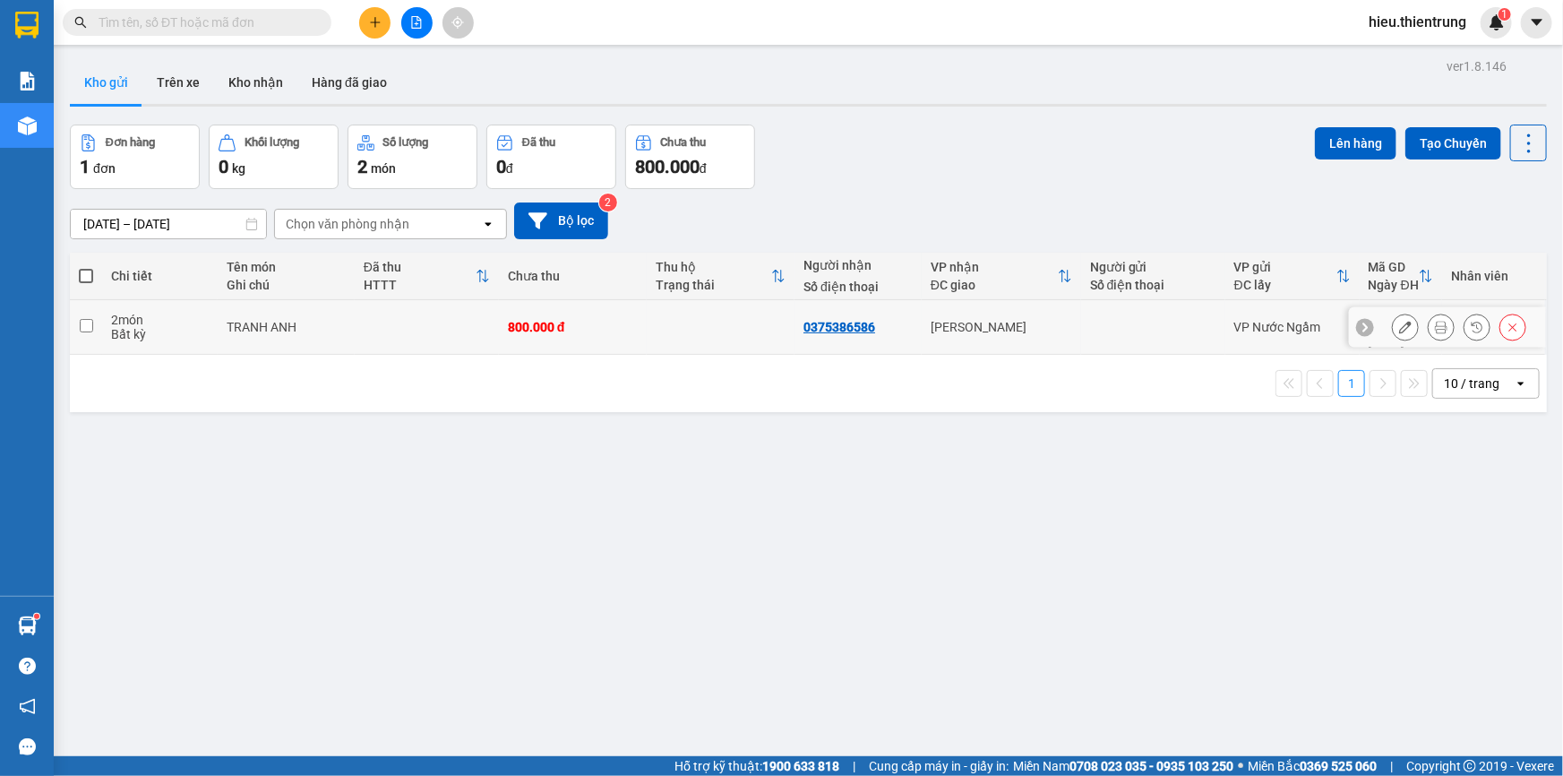
click at [85, 308] on td at bounding box center [86, 327] width 32 height 55
checkbox input "true"
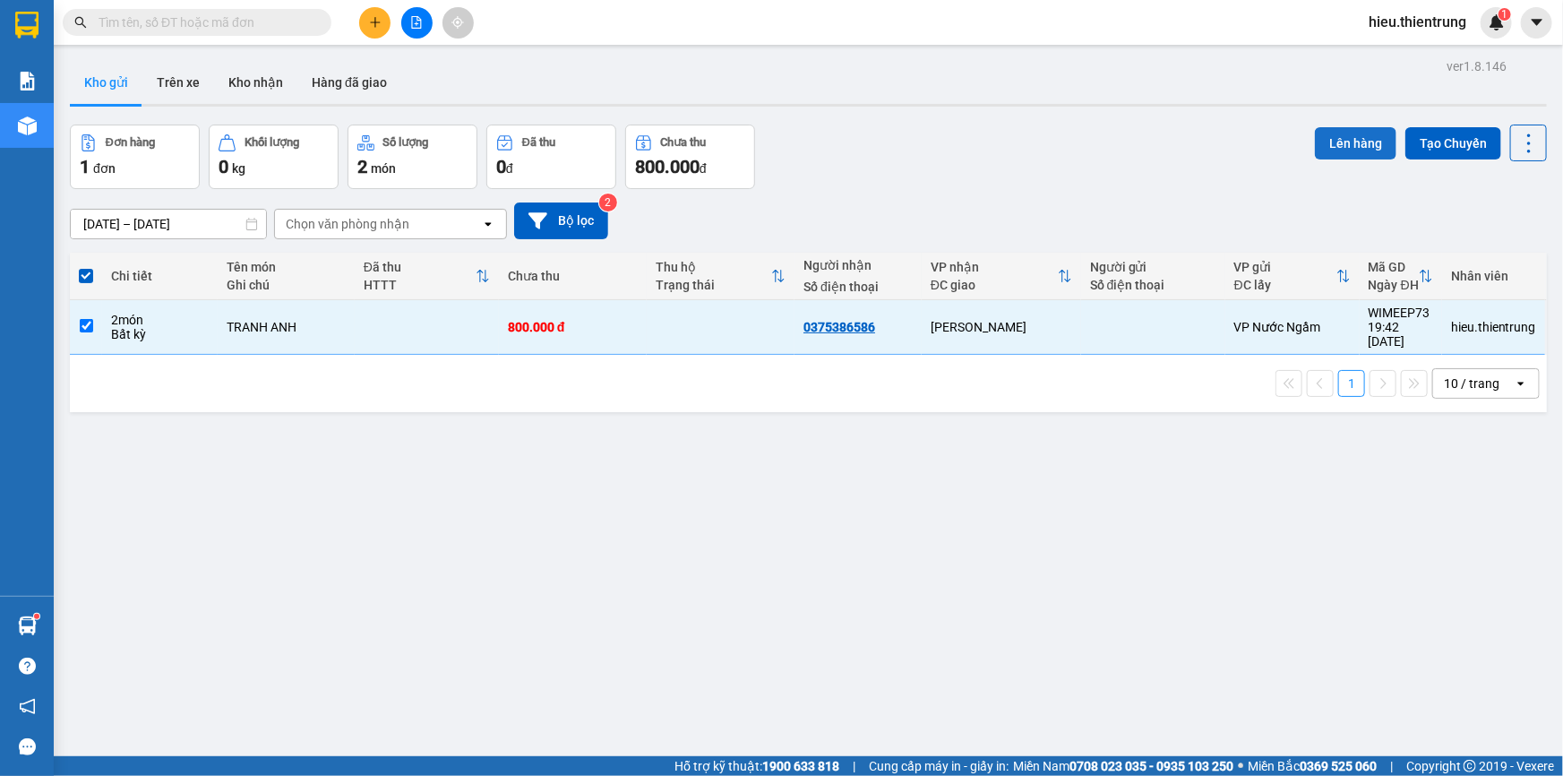
click at [1354, 129] on button "Lên hàng" at bounding box center [1356, 143] width 82 height 32
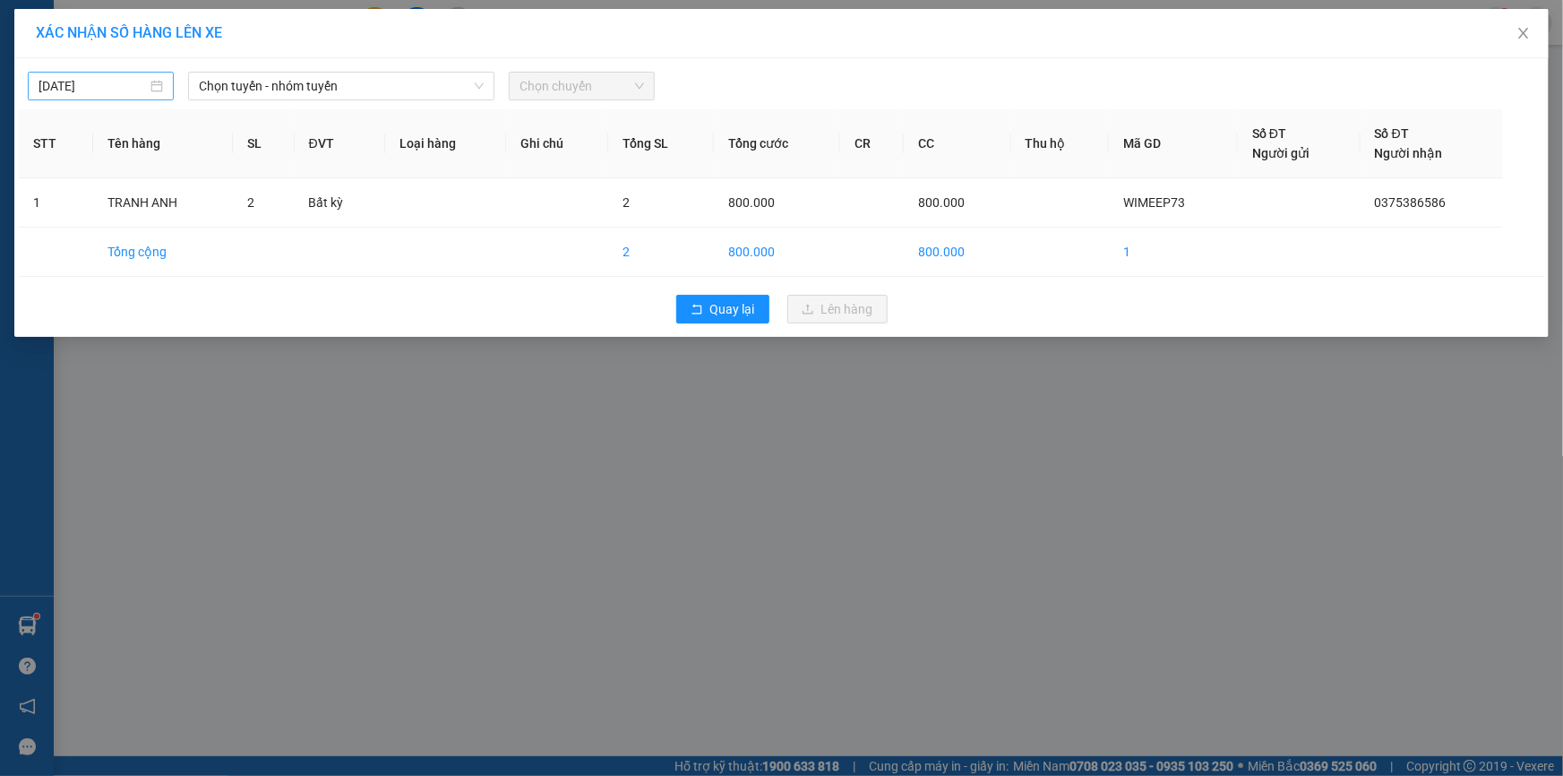
click at [125, 81] on input "[DATE]" at bounding box center [93, 86] width 108 height 20
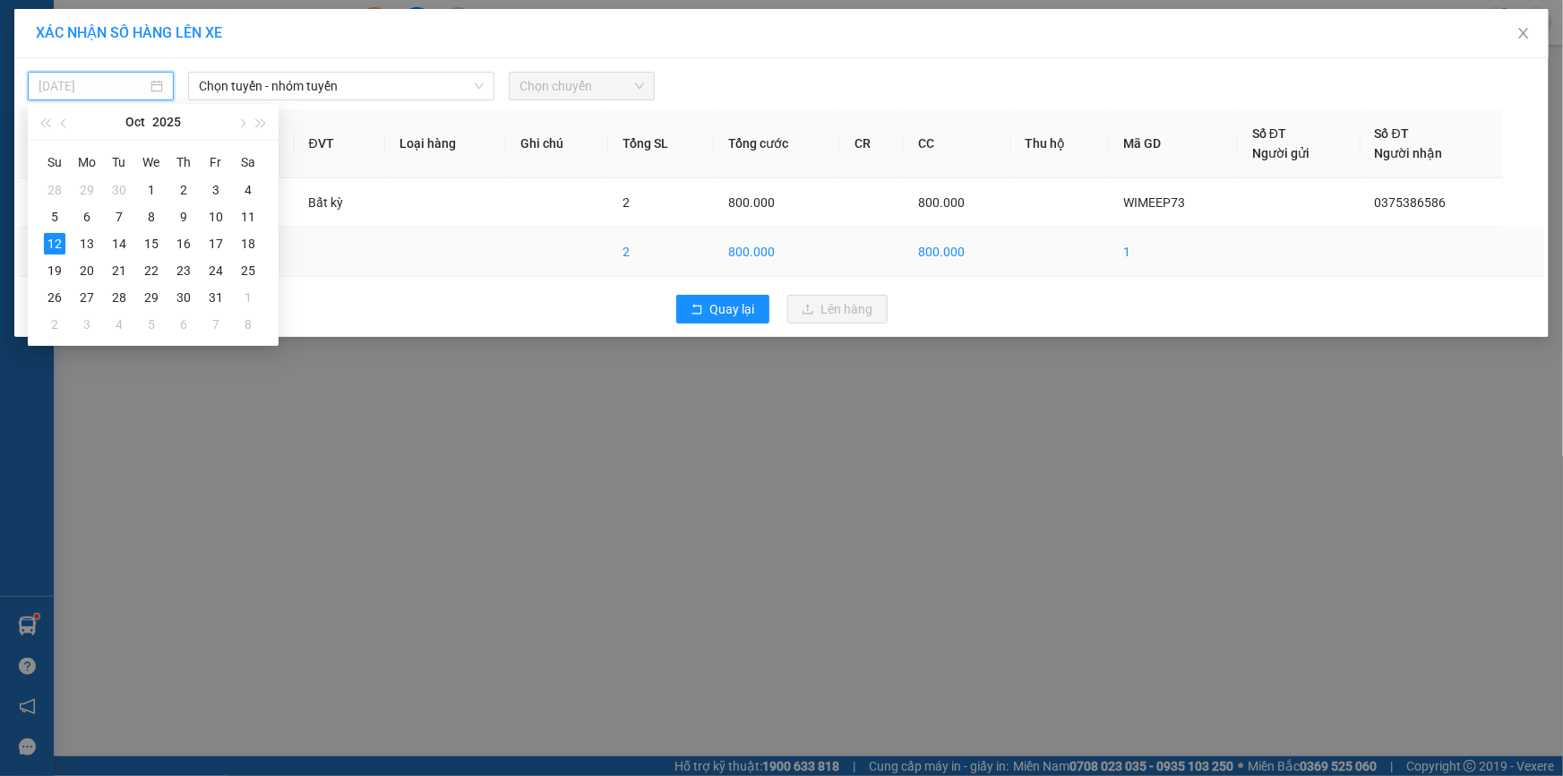
click at [90, 242] on div "13" at bounding box center [86, 243] width 21 height 21
type input "[DATE]"
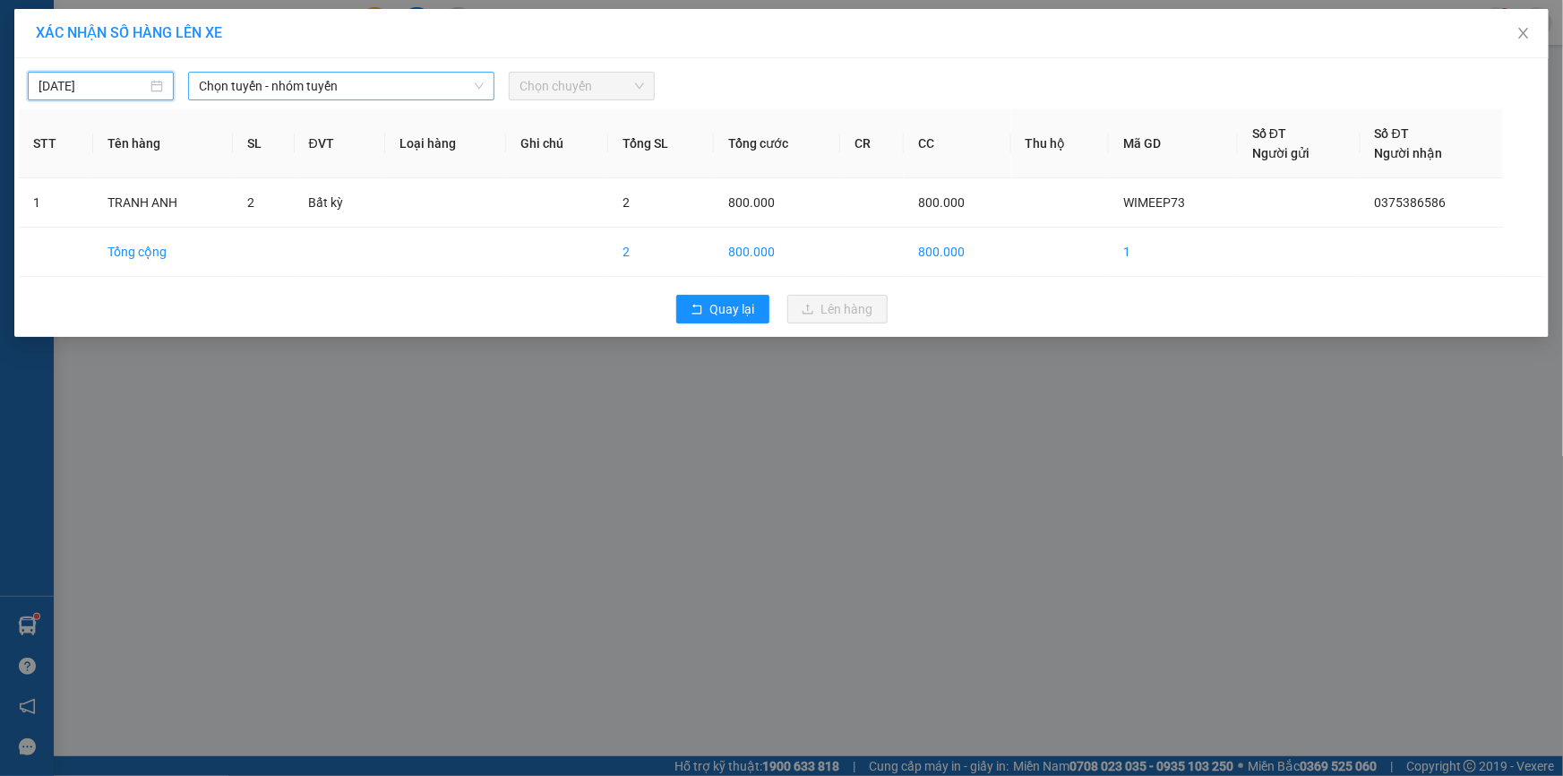
drag, startPoint x: 279, startPoint y: 79, endPoint x: 297, endPoint y: 103, distance: 30.1
click at [280, 80] on span "Chọn tuyến - nhóm tuyến" at bounding box center [341, 86] width 285 height 27
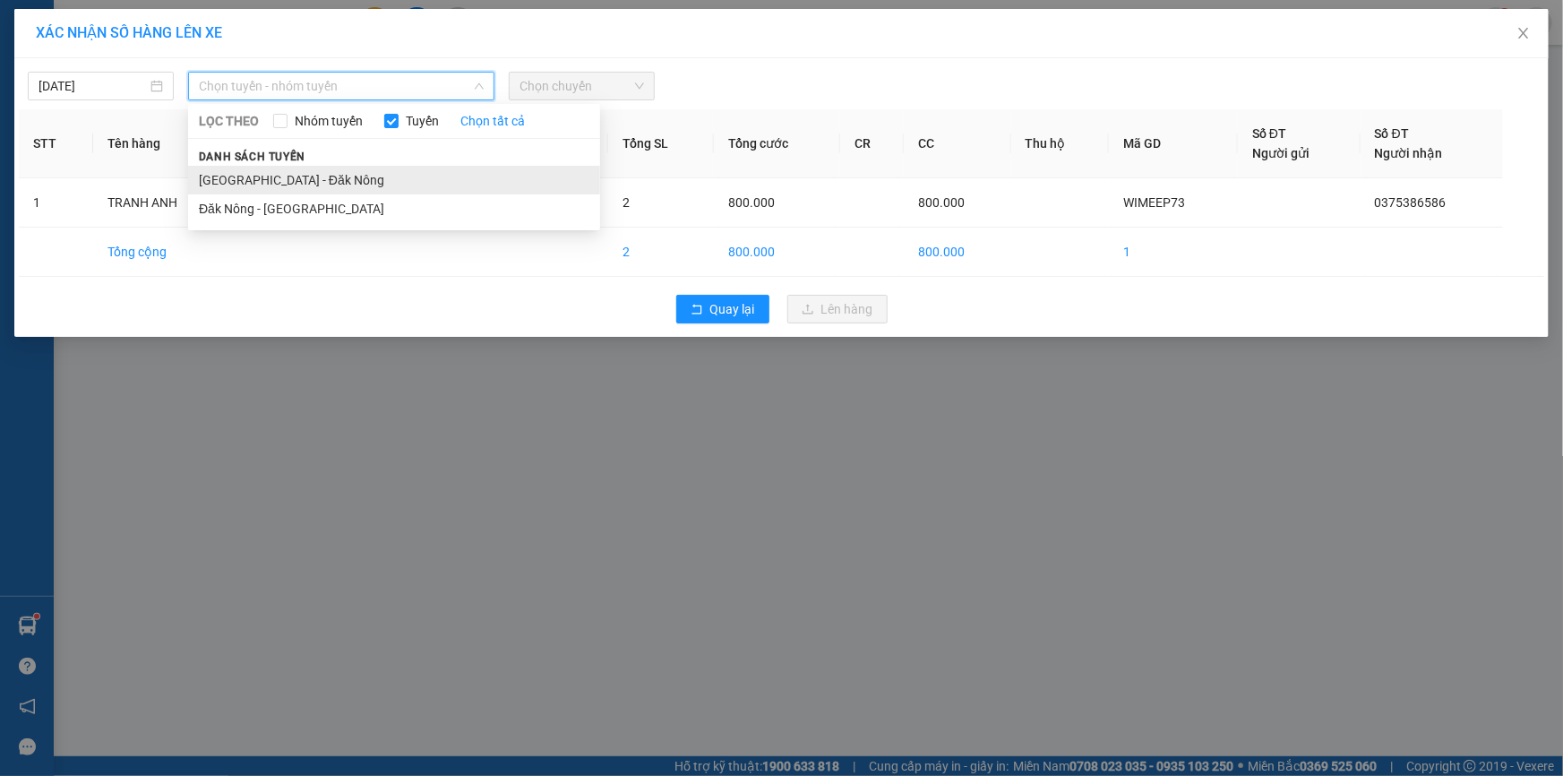
click at [269, 178] on li "[GEOGRAPHIC_DATA] - Đăk Nông" at bounding box center [394, 180] width 412 height 29
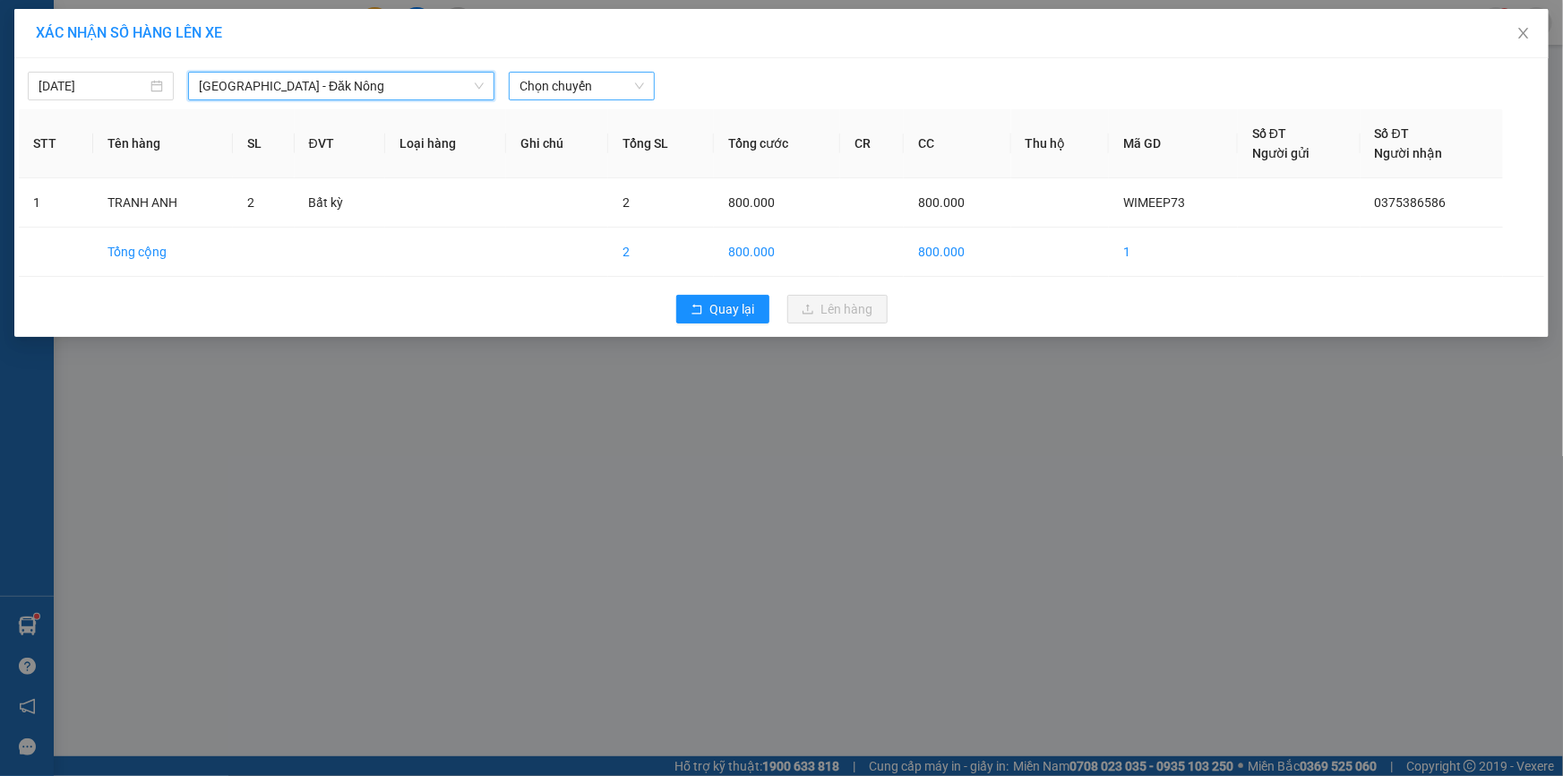
click at [540, 81] on span "Chọn chuyến" at bounding box center [582, 86] width 125 height 27
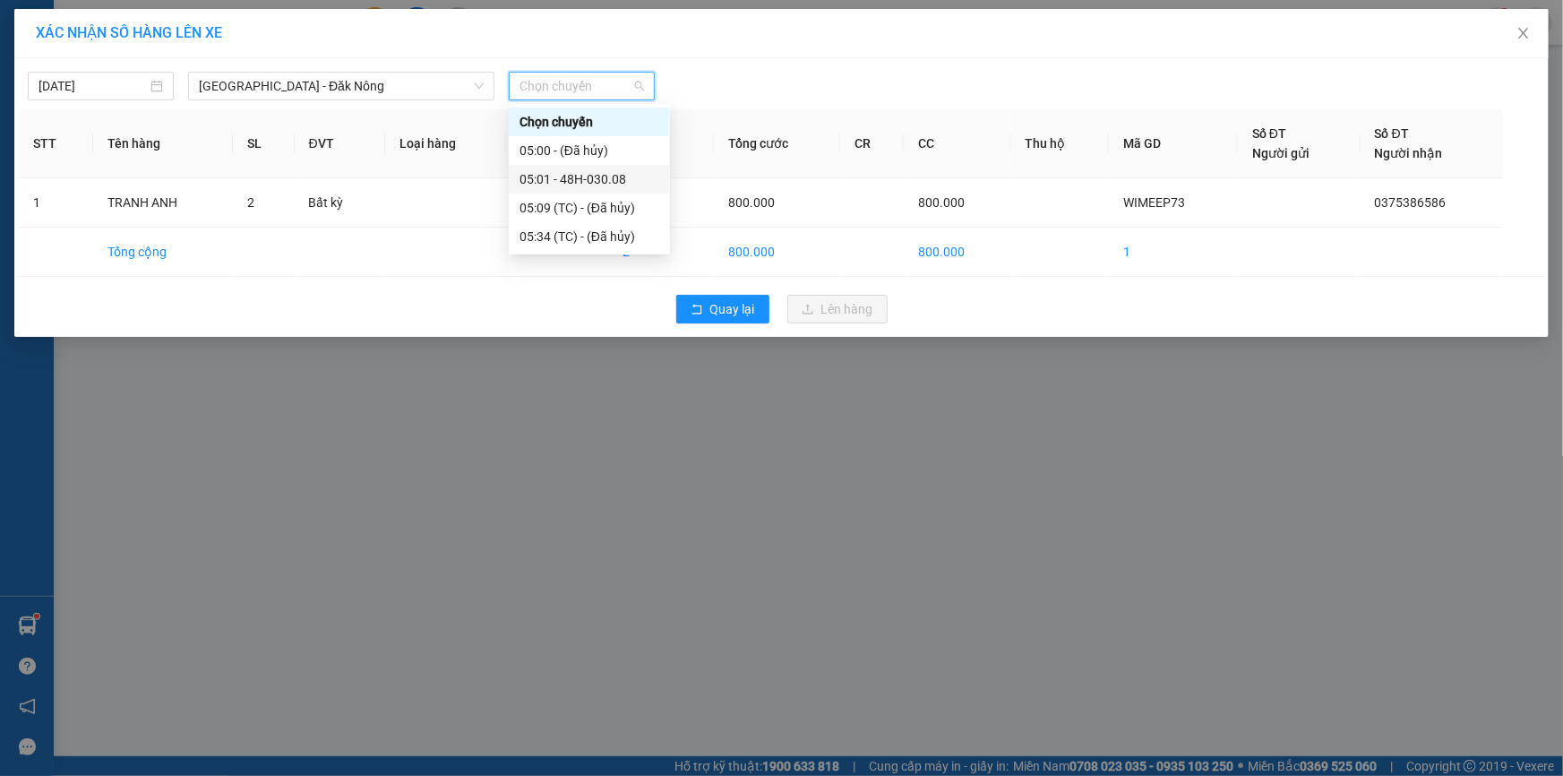
click at [590, 186] on div "05:01 - 48H-030.08" at bounding box center [590, 179] width 140 height 20
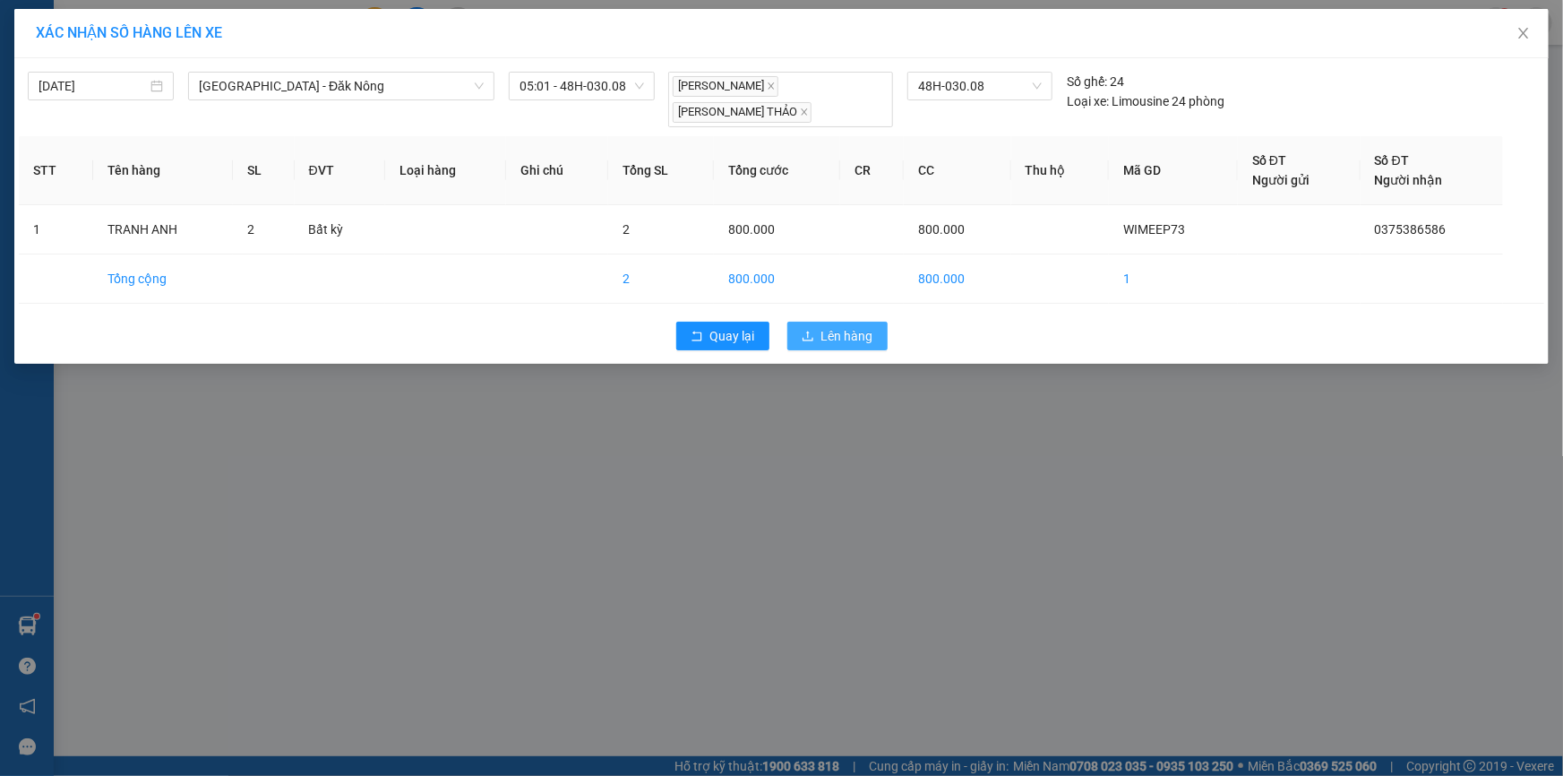
click at [854, 313] on div "Quay lại Lên hàng" at bounding box center [782, 336] width 1526 height 47
click at [854, 326] on span "Lên hàng" at bounding box center [847, 336] width 52 height 20
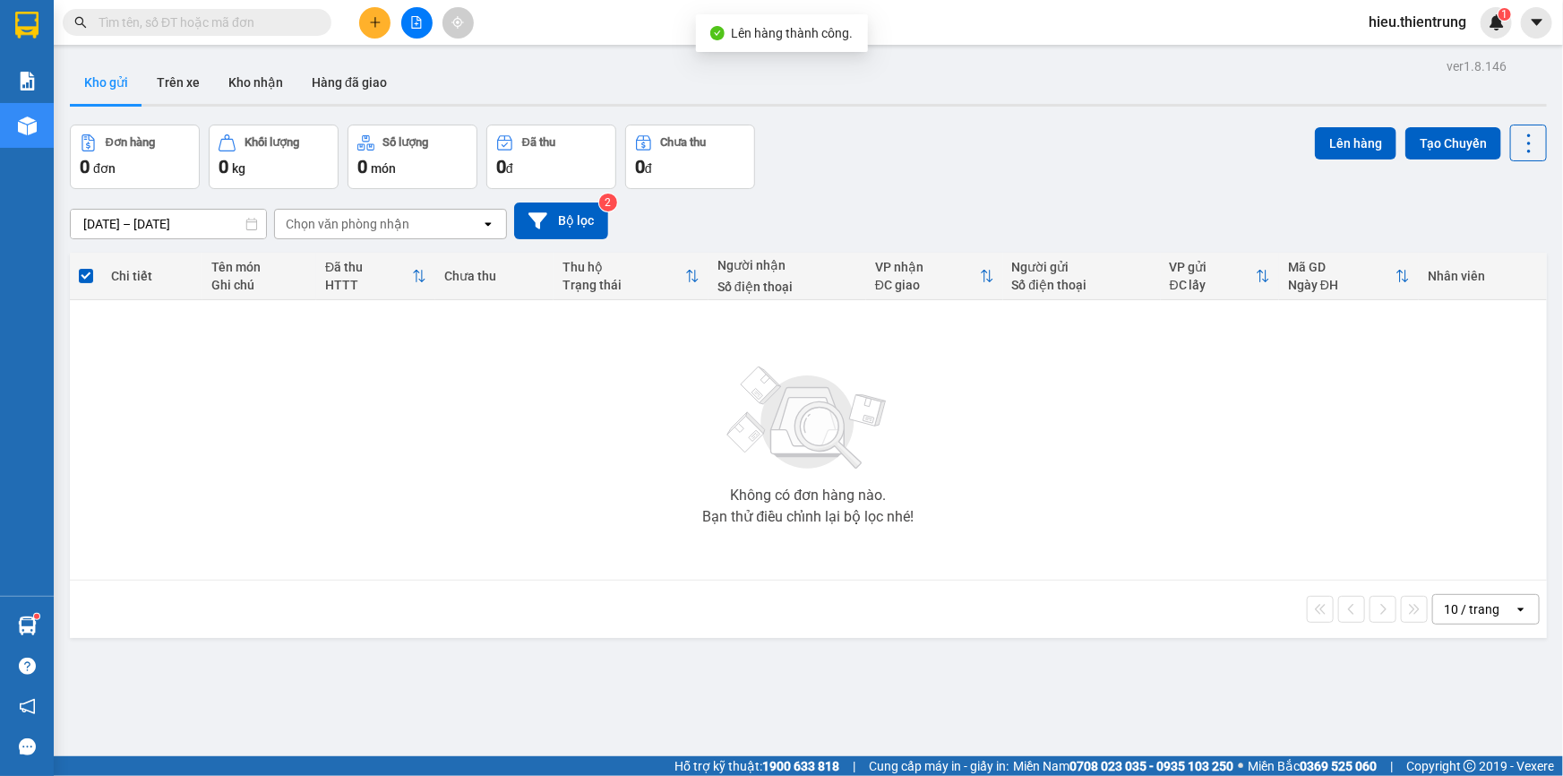
click at [428, 17] on button at bounding box center [416, 22] width 31 height 31
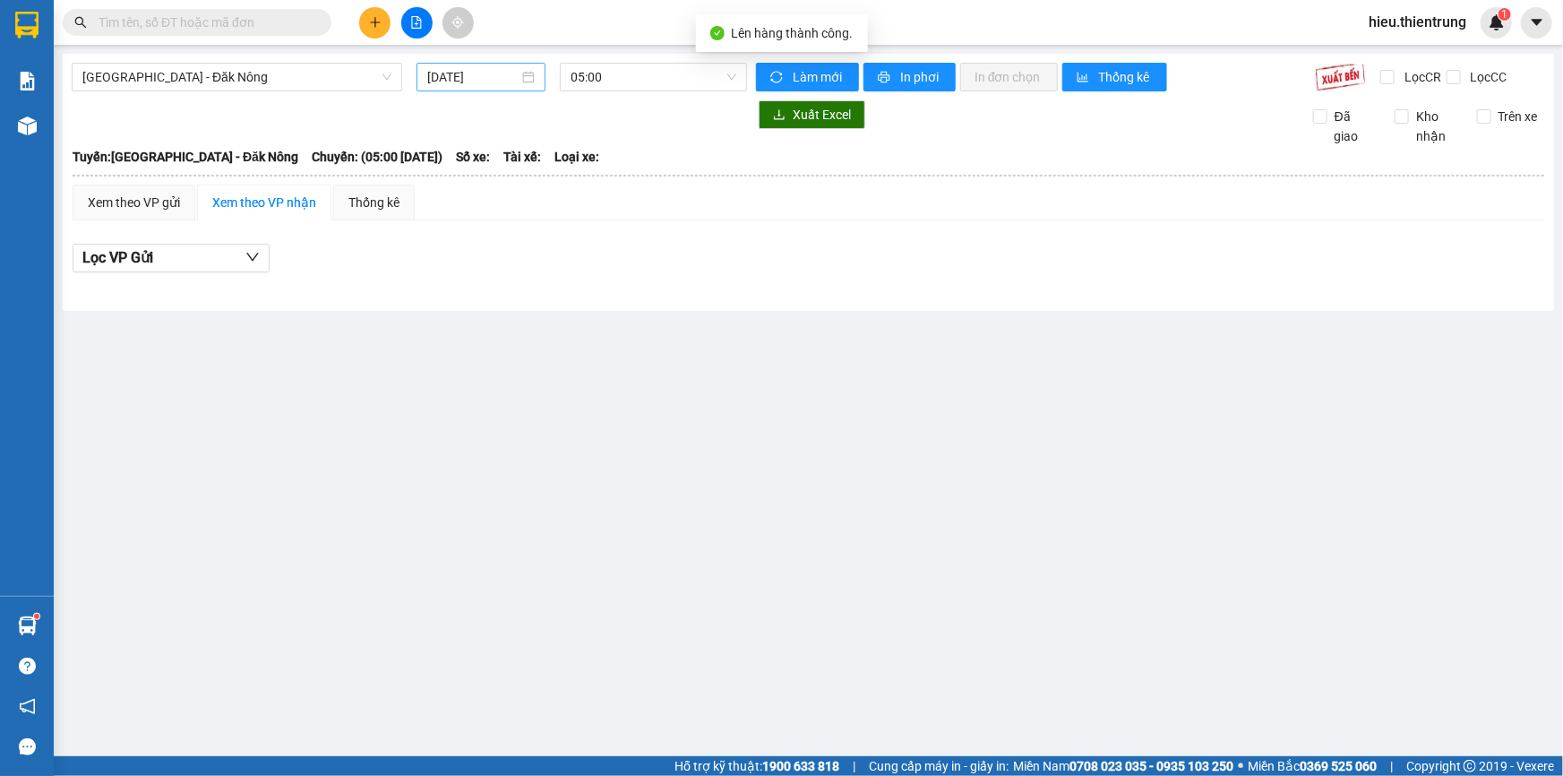
click at [455, 64] on div "[DATE]" at bounding box center [481, 77] width 129 height 29
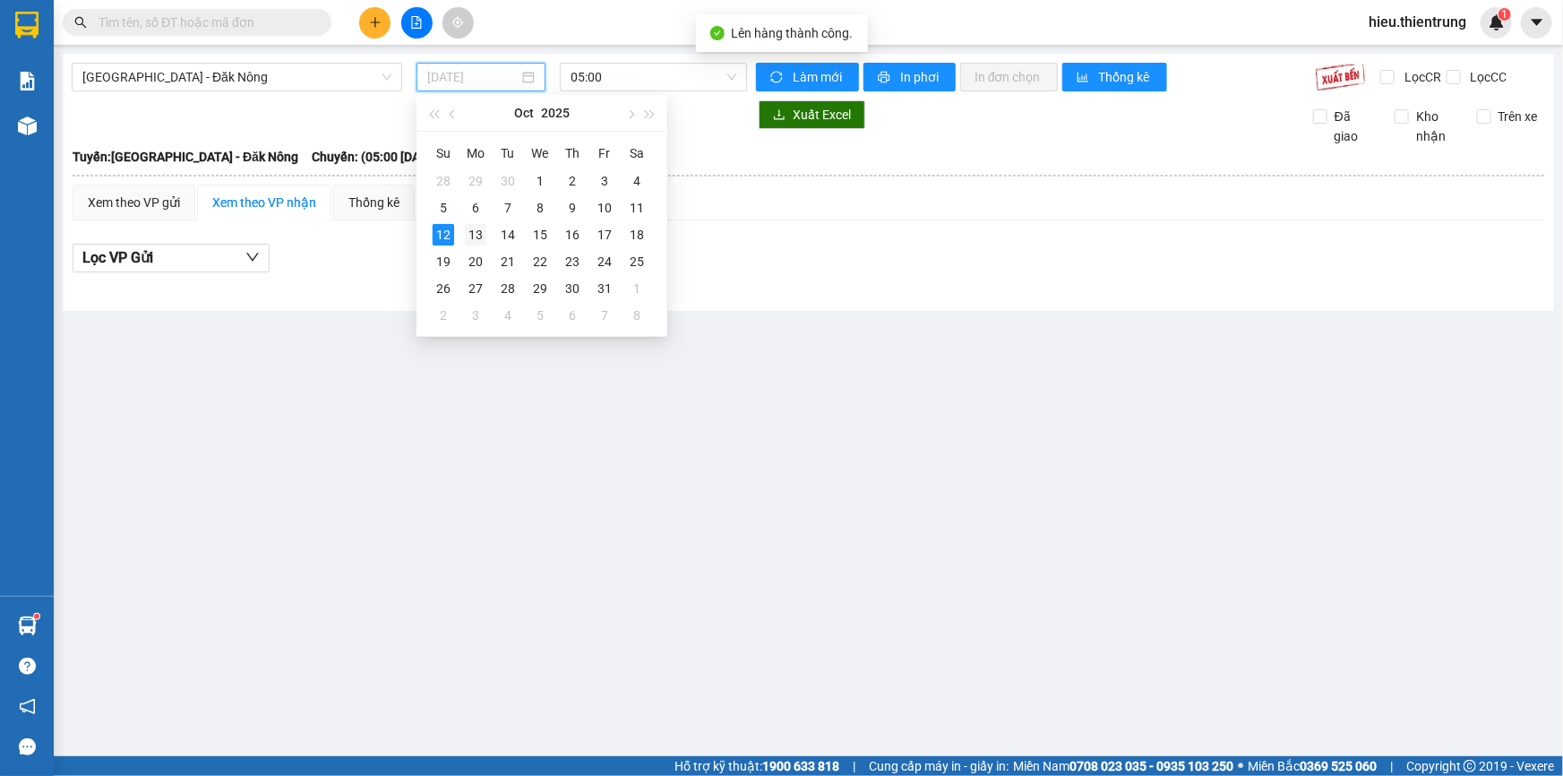
click at [478, 225] on div "13" at bounding box center [475, 234] width 21 height 21
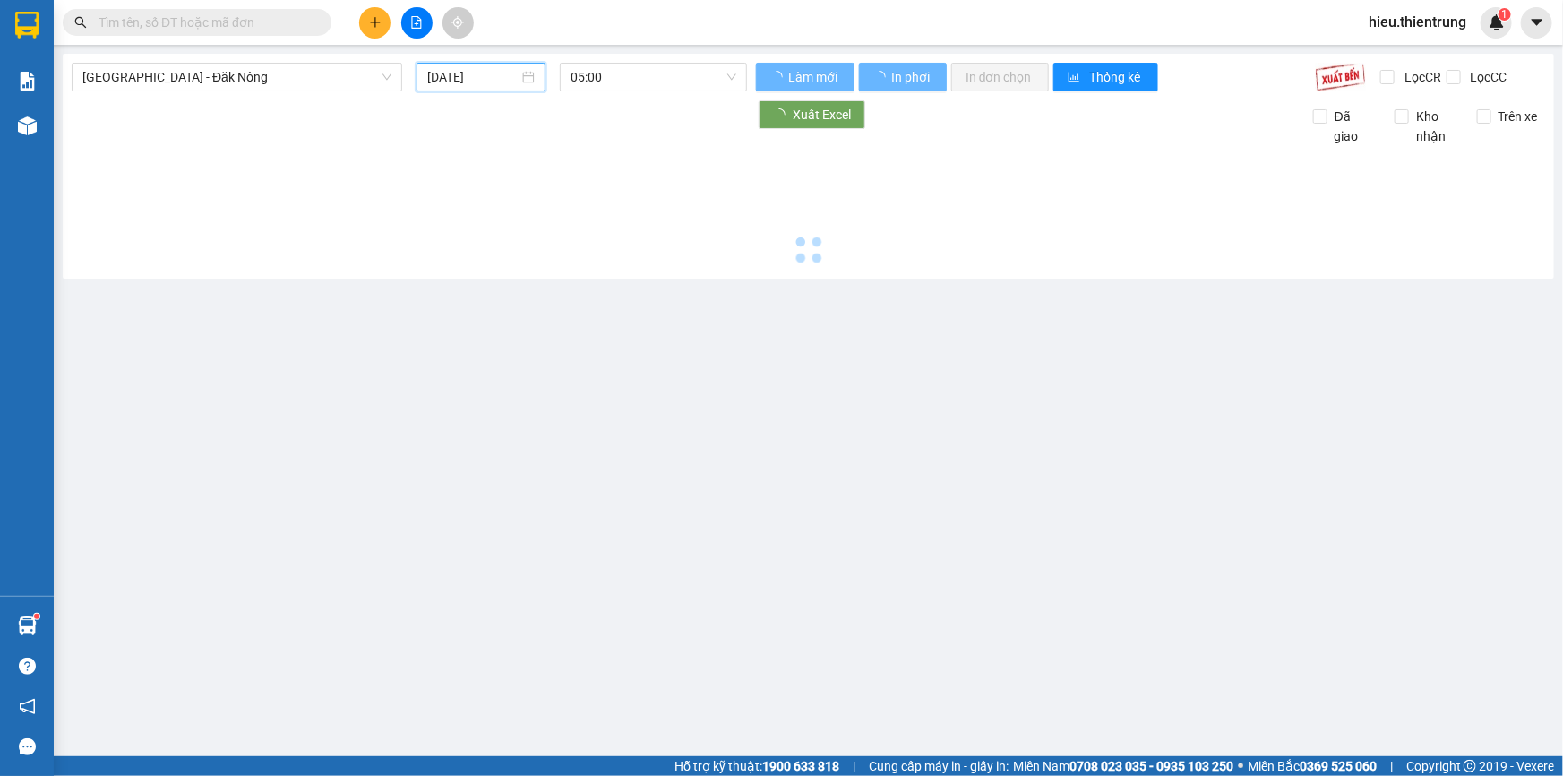
type input "[DATE]"
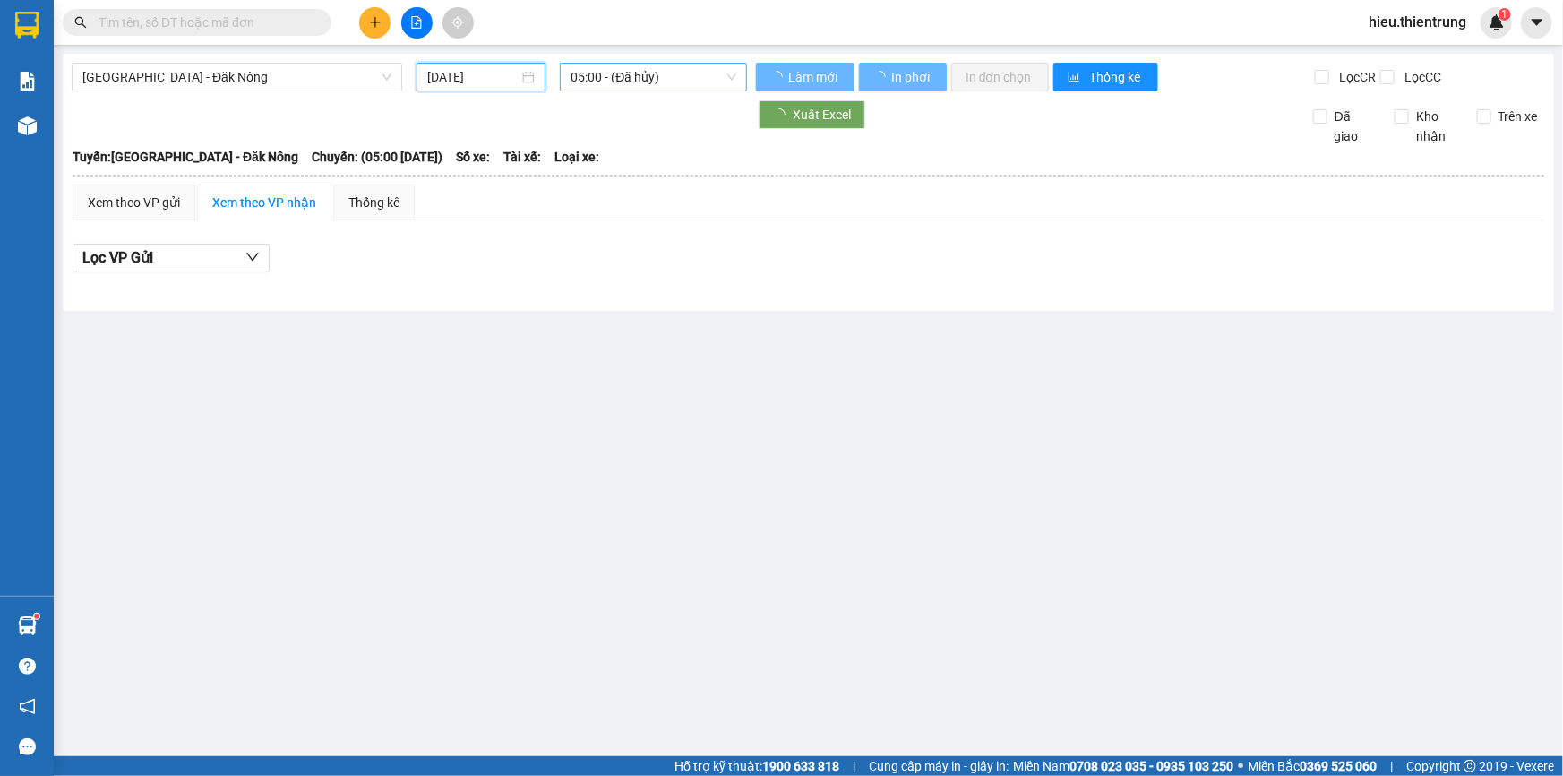
click at [608, 82] on span "05:00 - (Đã hủy)" at bounding box center [654, 77] width 166 height 27
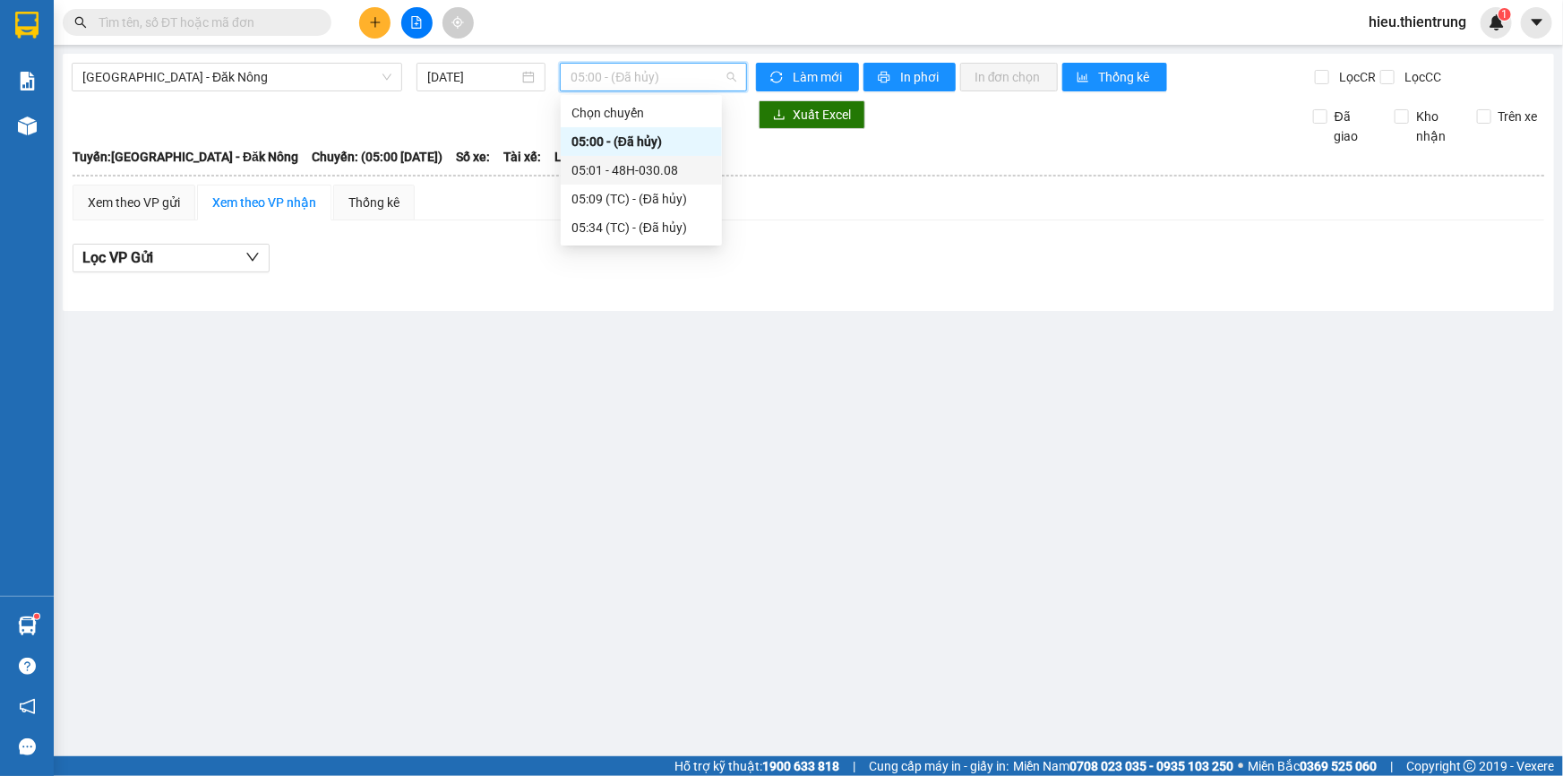
click at [619, 158] on div "05:01 - 48H-030.08" at bounding box center [641, 170] width 161 height 29
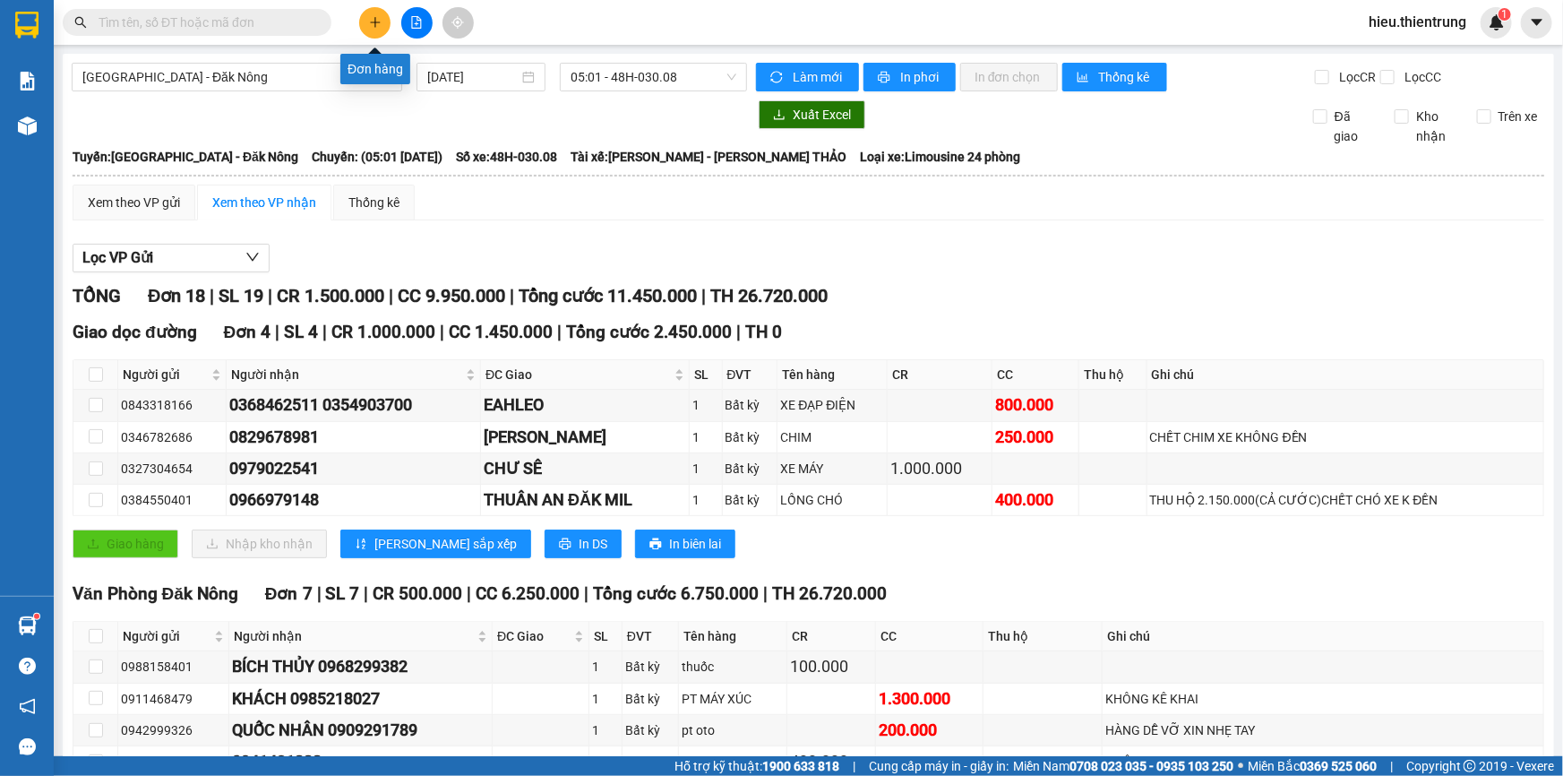
click at [377, 22] on icon "plus" at bounding box center [375, 21] width 10 height 1
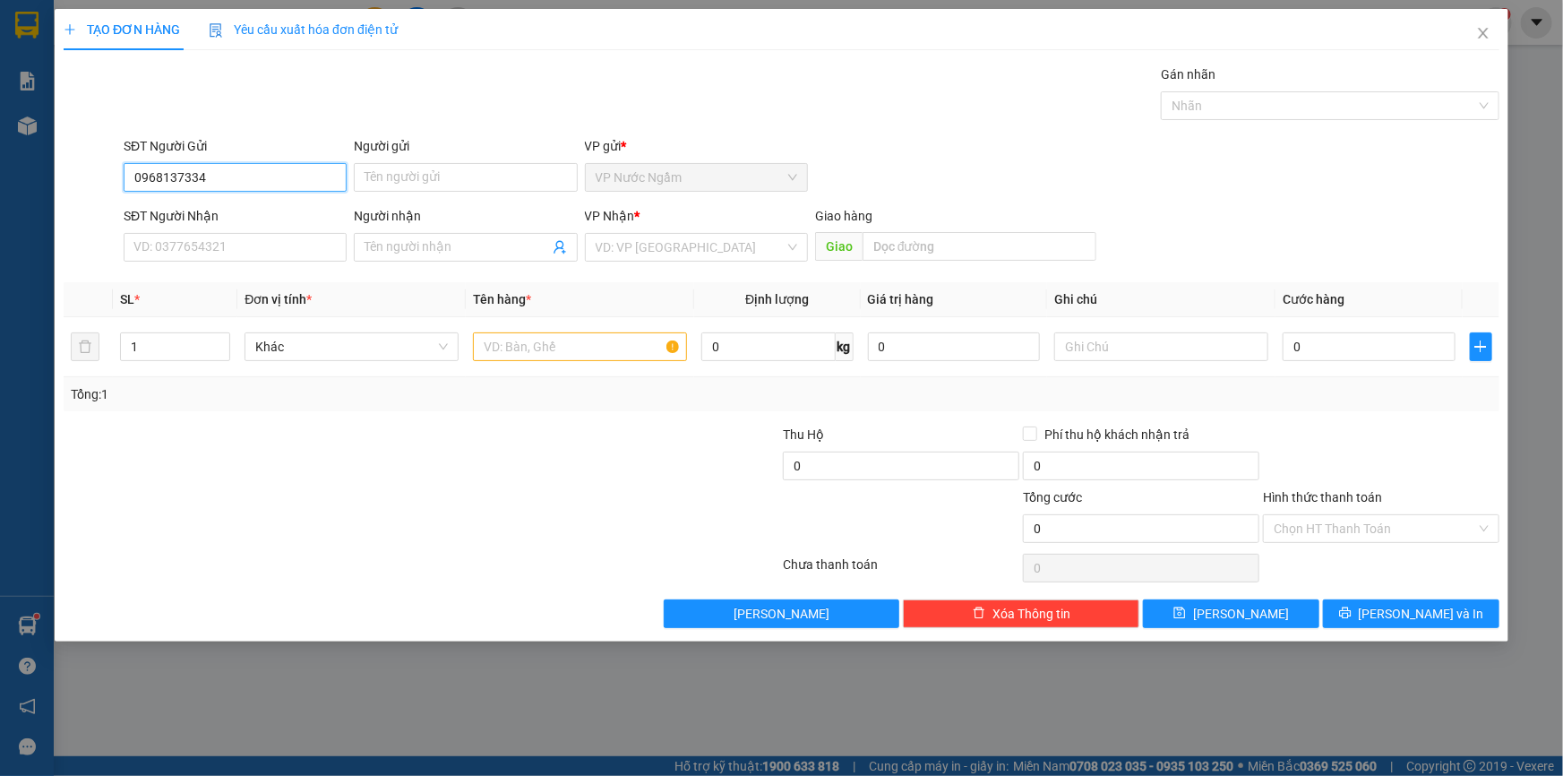
type input "0968137334"
click at [222, 262] on div "SĐT Người Nhận VD: 0377654321" at bounding box center [235, 237] width 223 height 63
click at [224, 244] on input "SĐT Người Nhận" at bounding box center [235, 247] width 223 height 29
drag, startPoint x: 236, startPoint y: 165, endPoint x: 1, endPoint y: 170, distance: 235.7
click at [1, 171] on div "TẠO ĐƠN HÀNG Yêu cầu xuất hóa đơn điện tử Transit Pickup Surcharge Ids Transit …" at bounding box center [781, 388] width 1563 height 776
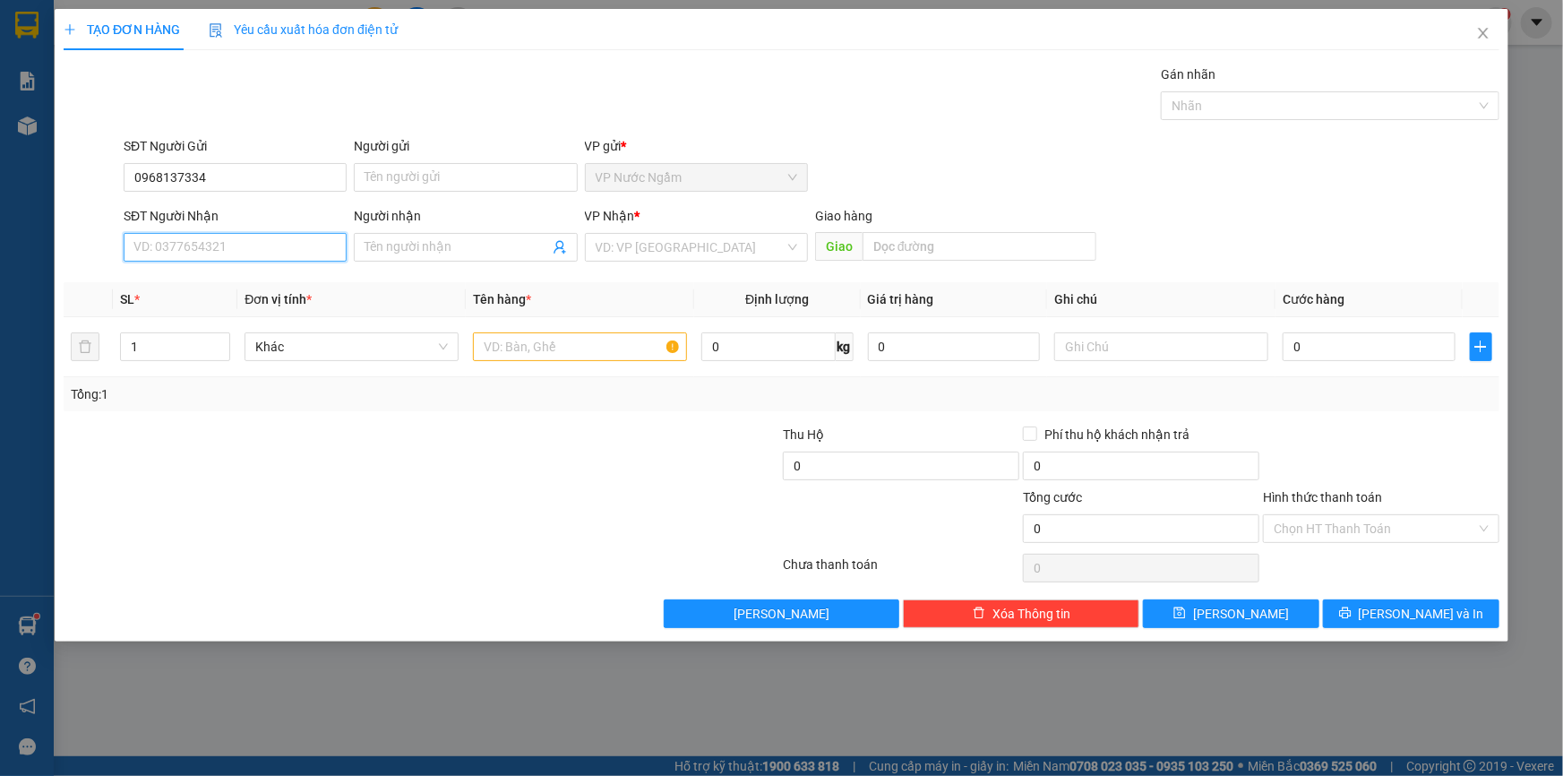
click at [236, 254] on input "SĐT Người Nhận" at bounding box center [235, 247] width 223 height 29
paste input "0968137334"
type input "0968137334"
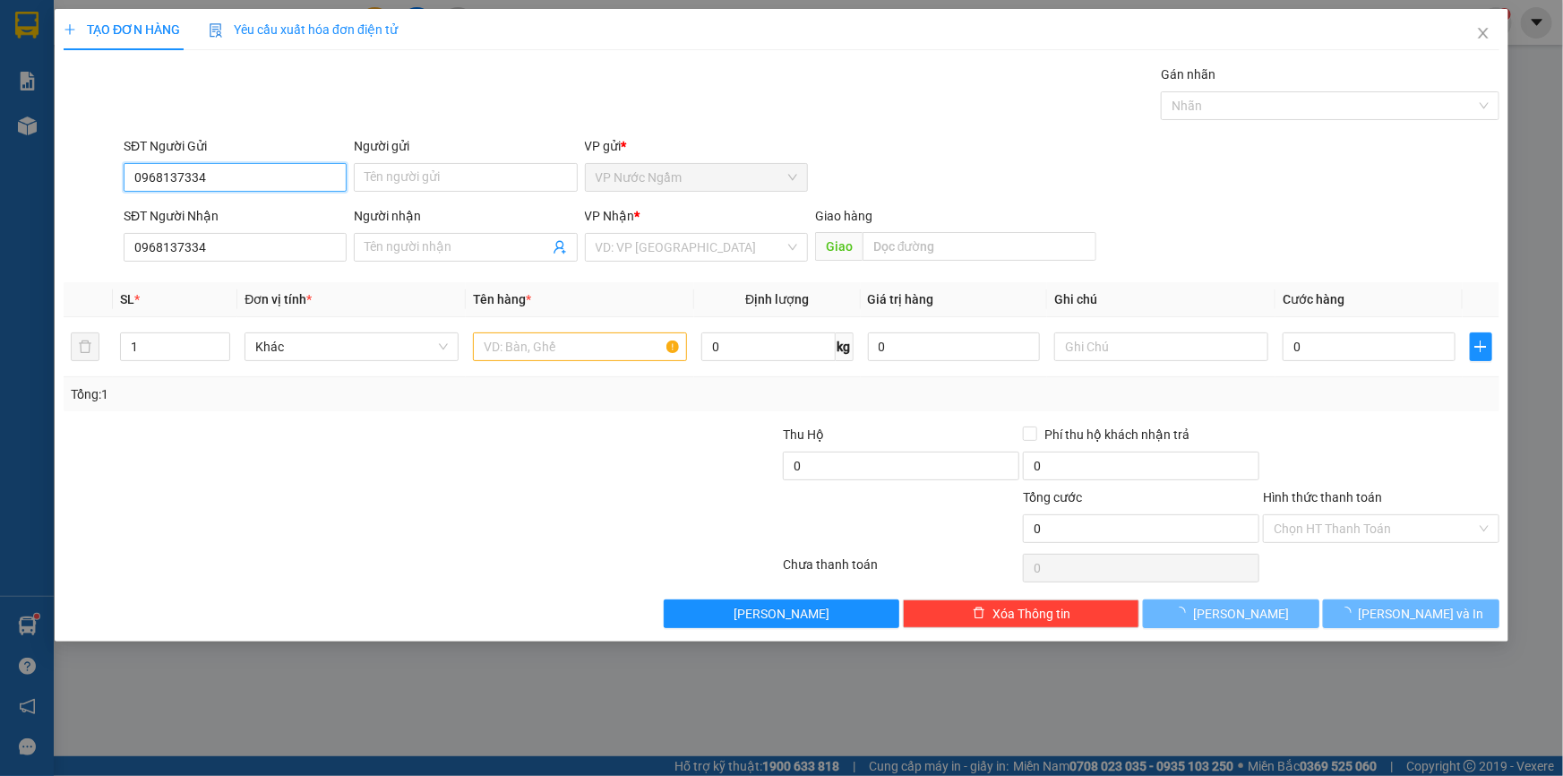
drag, startPoint x: 215, startPoint y: 169, endPoint x: 72, endPoint y: 184, distance: 144.0
click at [78, 179] on div "SĐT Người Gửi 0968137334 0968137334 Người gửi Tên người gửi VP gửi * VP Nước N…" at bounding box center [782, 167] width 1440 height 63
click at [225, 174] on input "0985957336" at bounding box center [235, 177] width 223 height 29
type input "0985957336"
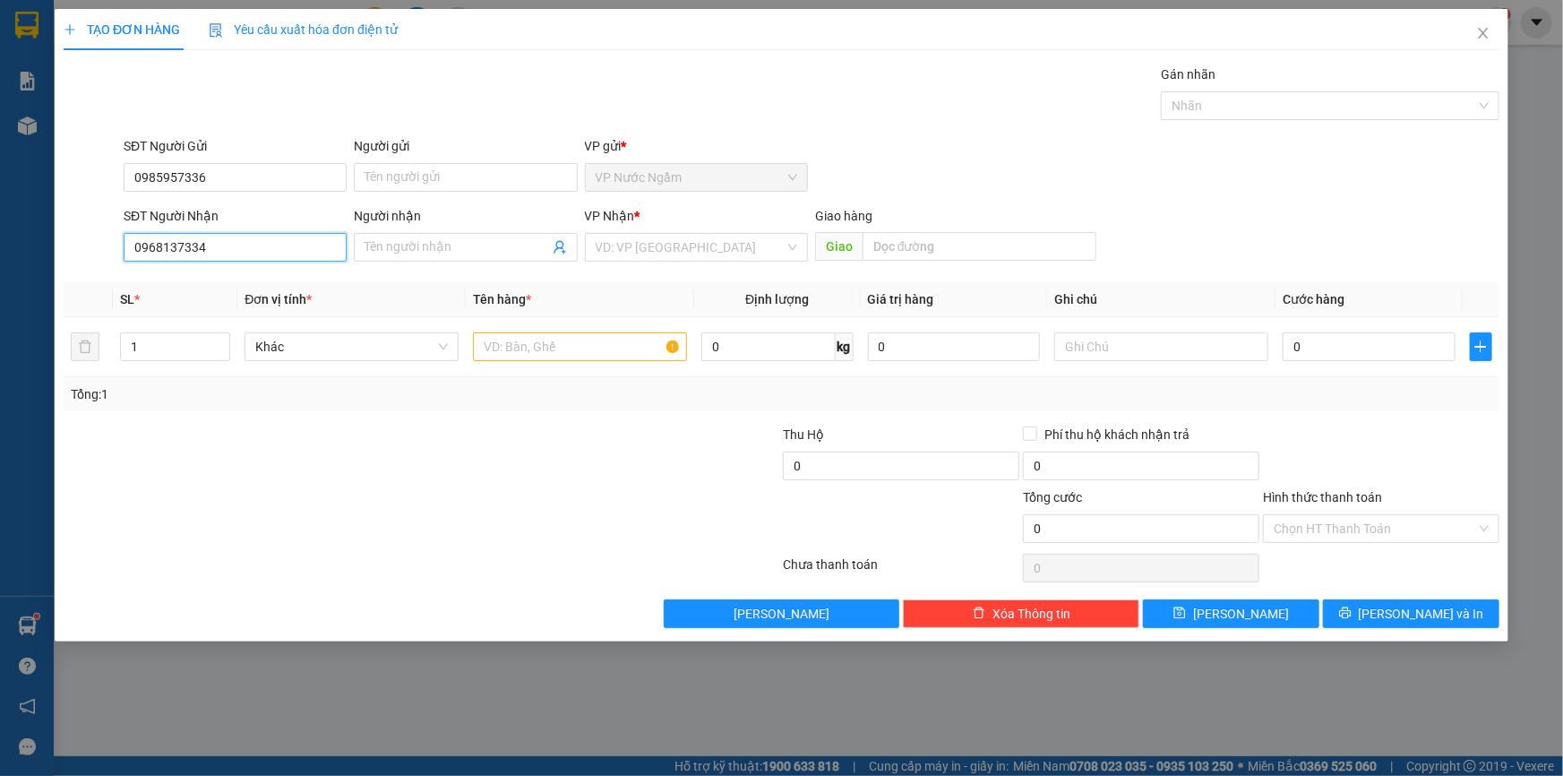
click at [228, 238] on input "0968137334" at bounding box center [235, 247] width 223 height 29
click at [735, 265] on div "VP Nhận * VD: VP [GEOGRAPHIC_DATA]" at bounding box center [696, 237] width 223 height 63
click at [683, 254] on input "search" at bounding box center [690, 247] width 189 height 27
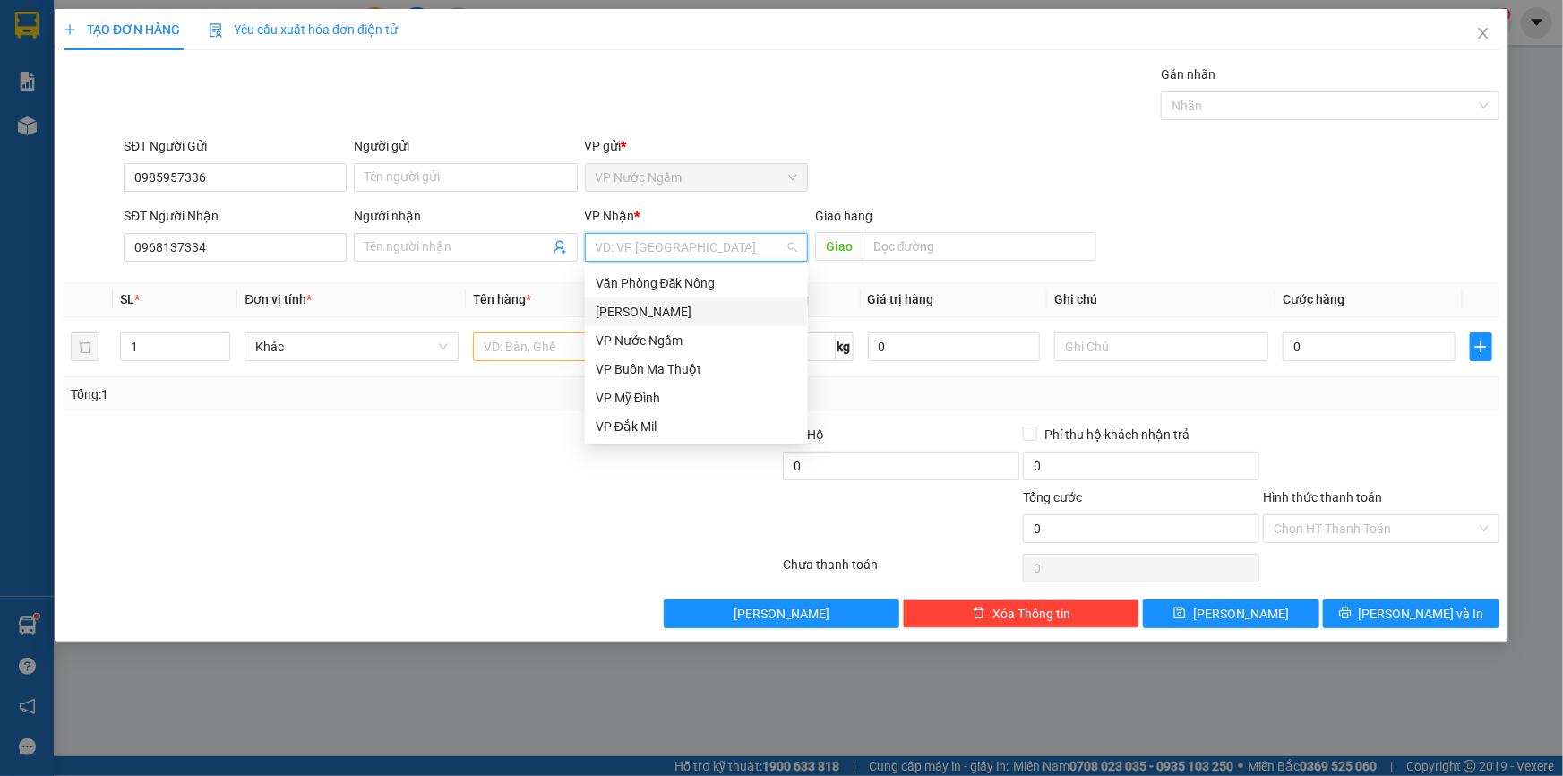
click at [637, 299] on div "[PERSON_NAME]" at bounding box center [696, 311] width 223 height 29
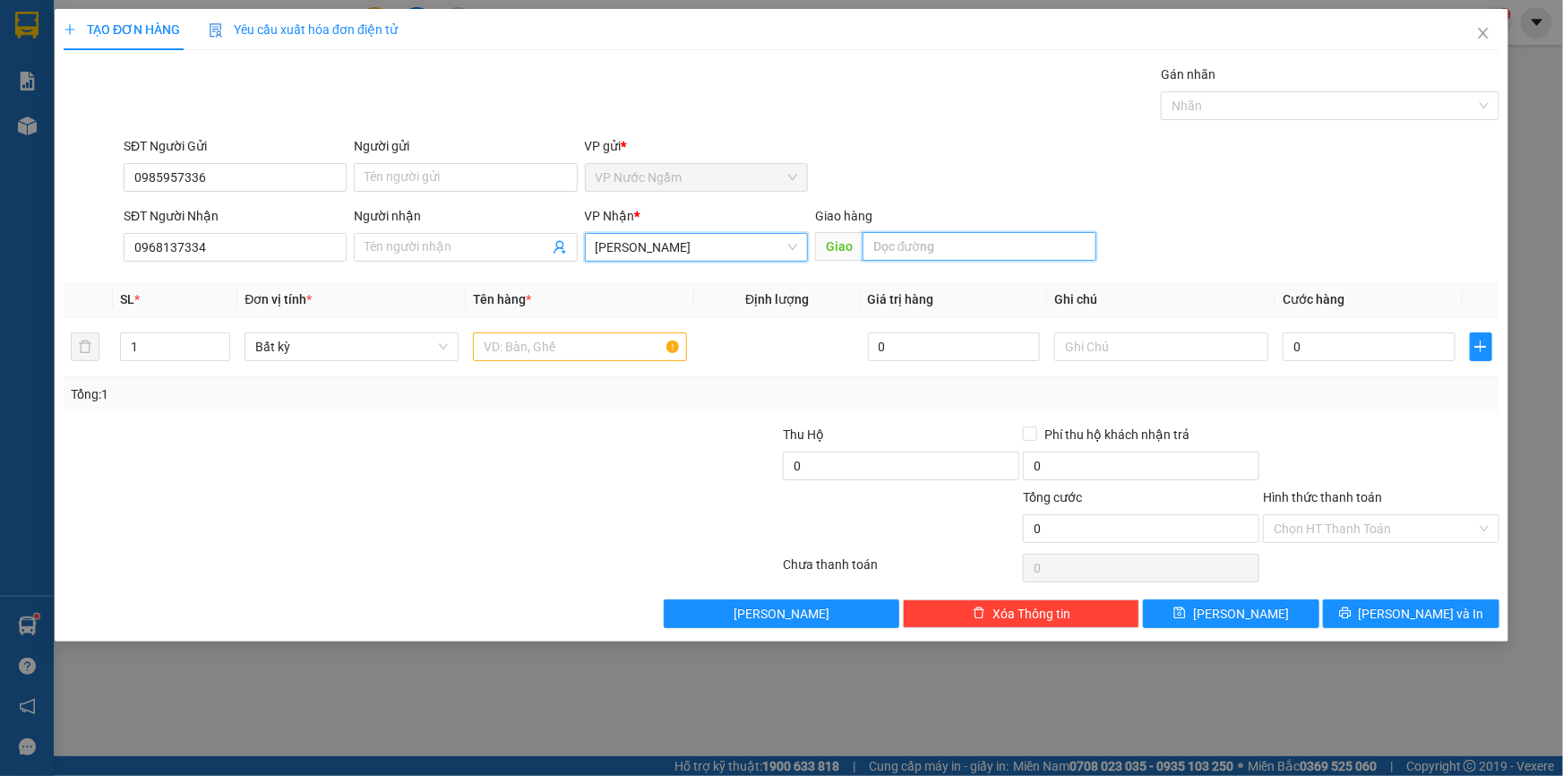
click at [892, 233] on input "text" at bounding box center [980, 246] width 234 height 29
type input "D"
type input "ĐAK HÀ"
drag, startPoint x: 861, startPoint y: 285, endPoint x: 780, endPoint y: 260, distance: 84.4
drag, startPoint x: 780, startPoint y: 260, endPoint x: 603, endPoint y: 341, distance: 195.2
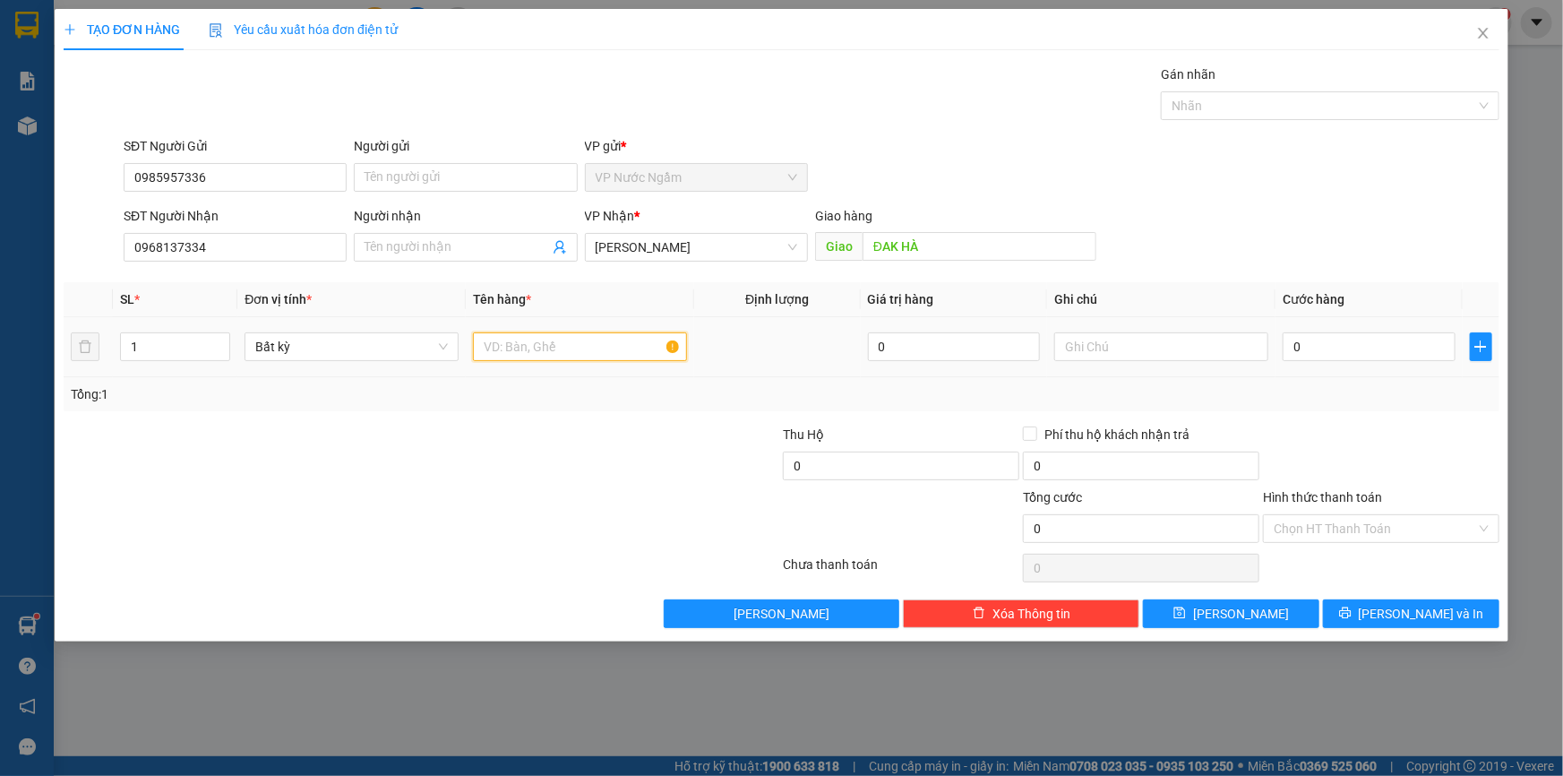
click at [598, 340] on input "text" at bounding box center [580, 346] width 214 height 29
type input "XỐP"
click at [1363, 344] on input "0" at bounding box center [1369, 346] width 173 height 29
type input "2"
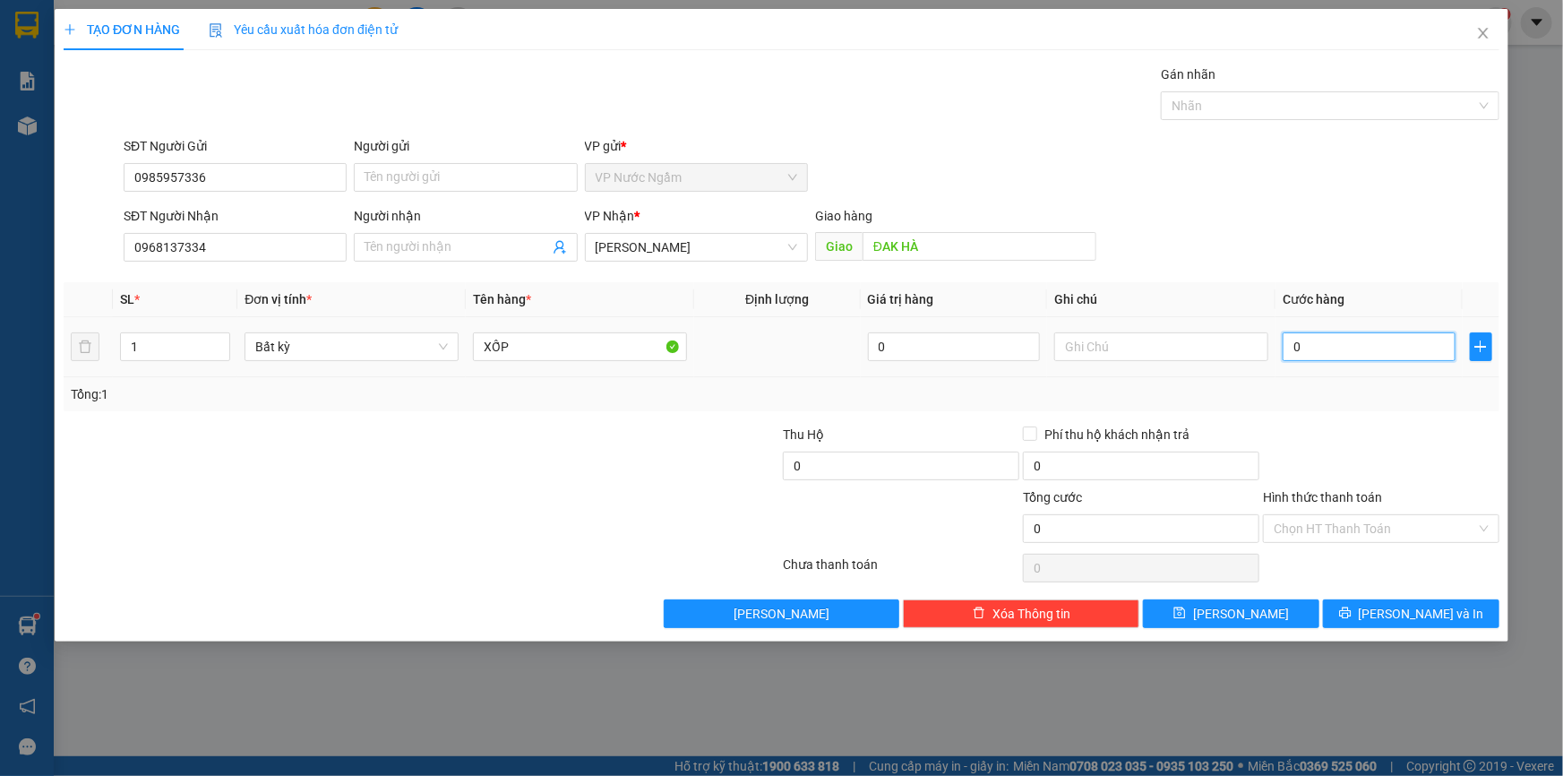
type input "2"
type input "20"
type input "200"
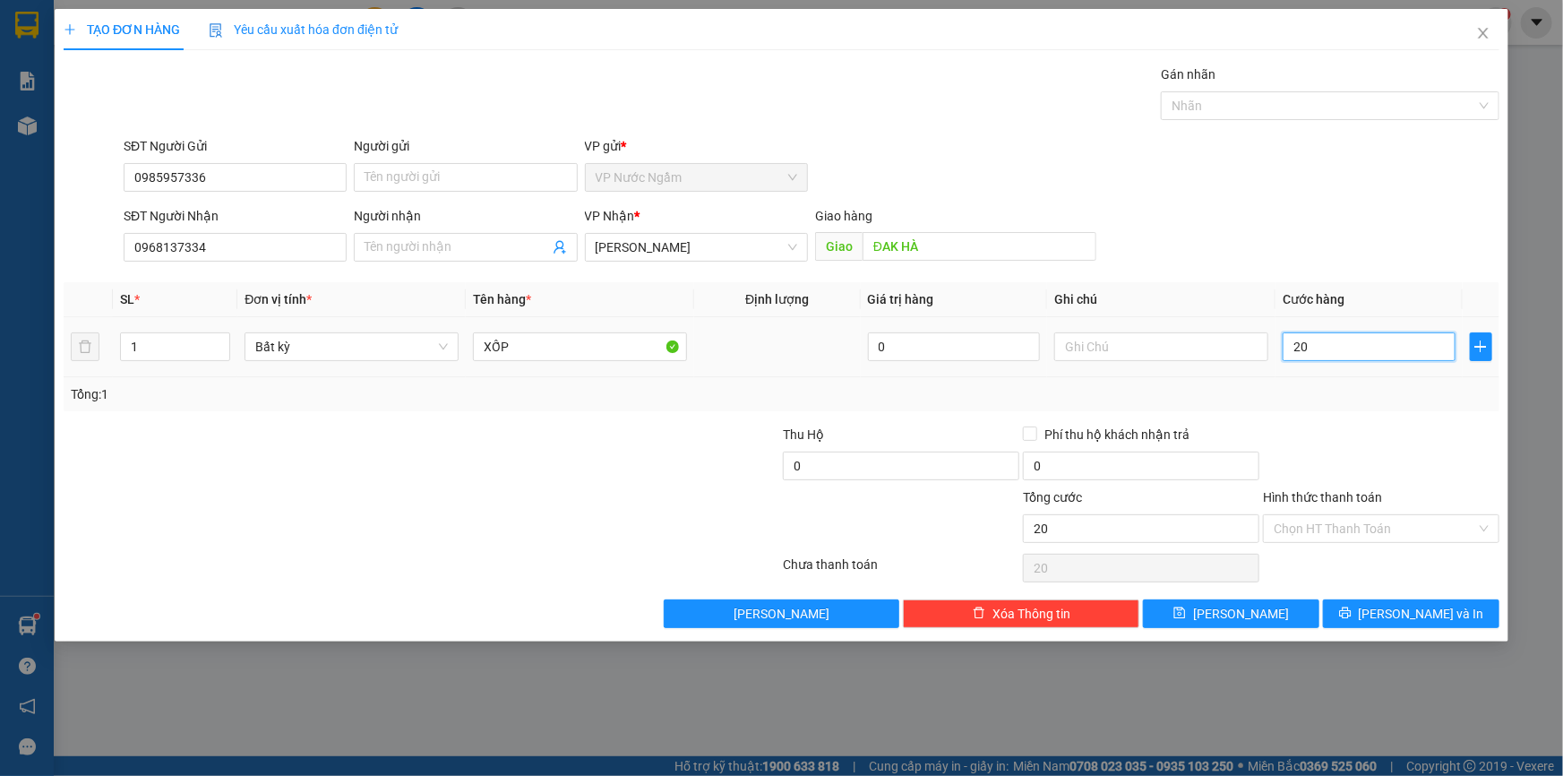
type input "200"
type input "2.000"
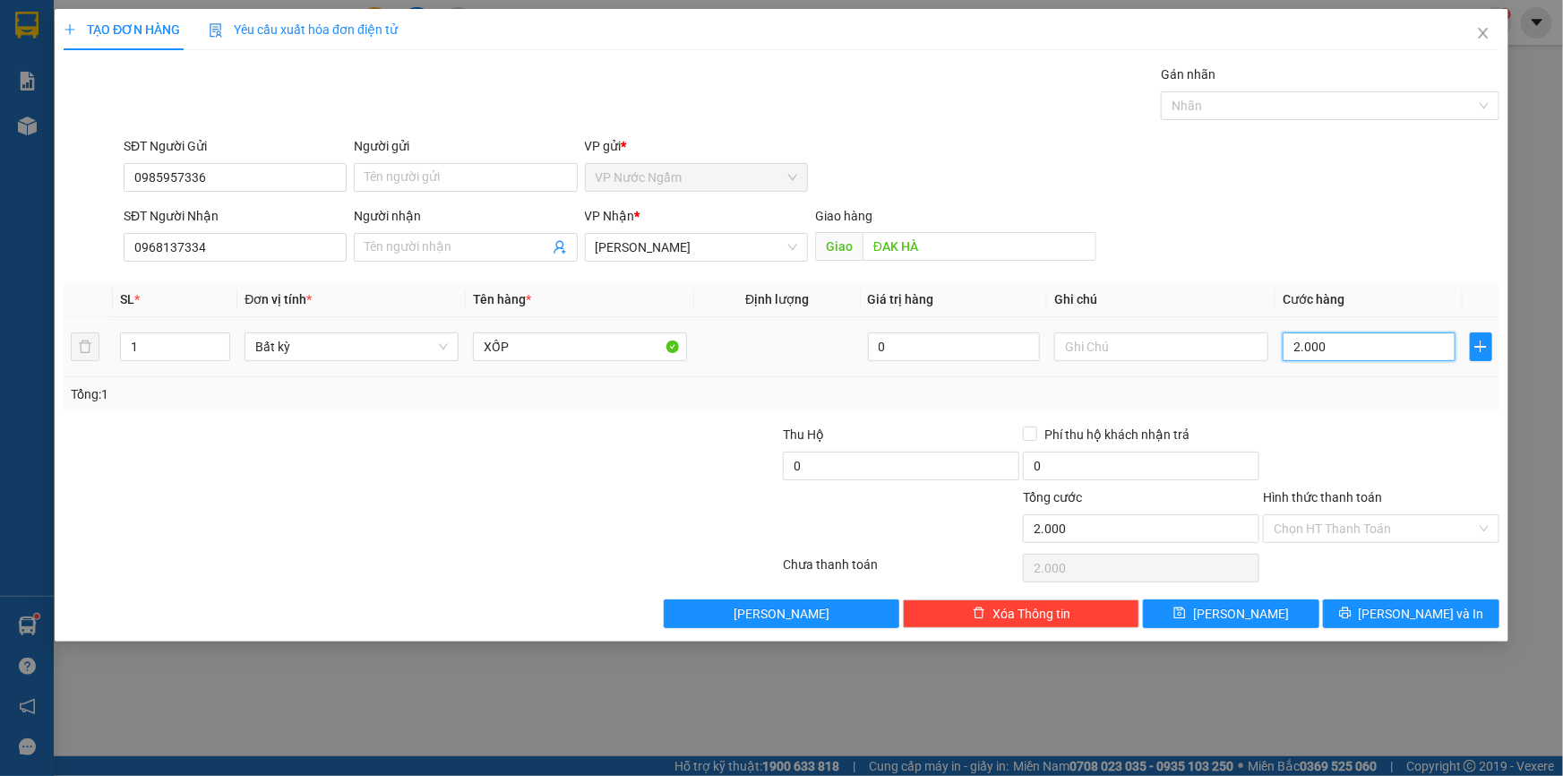
type input "20.000"
type input "200.000"
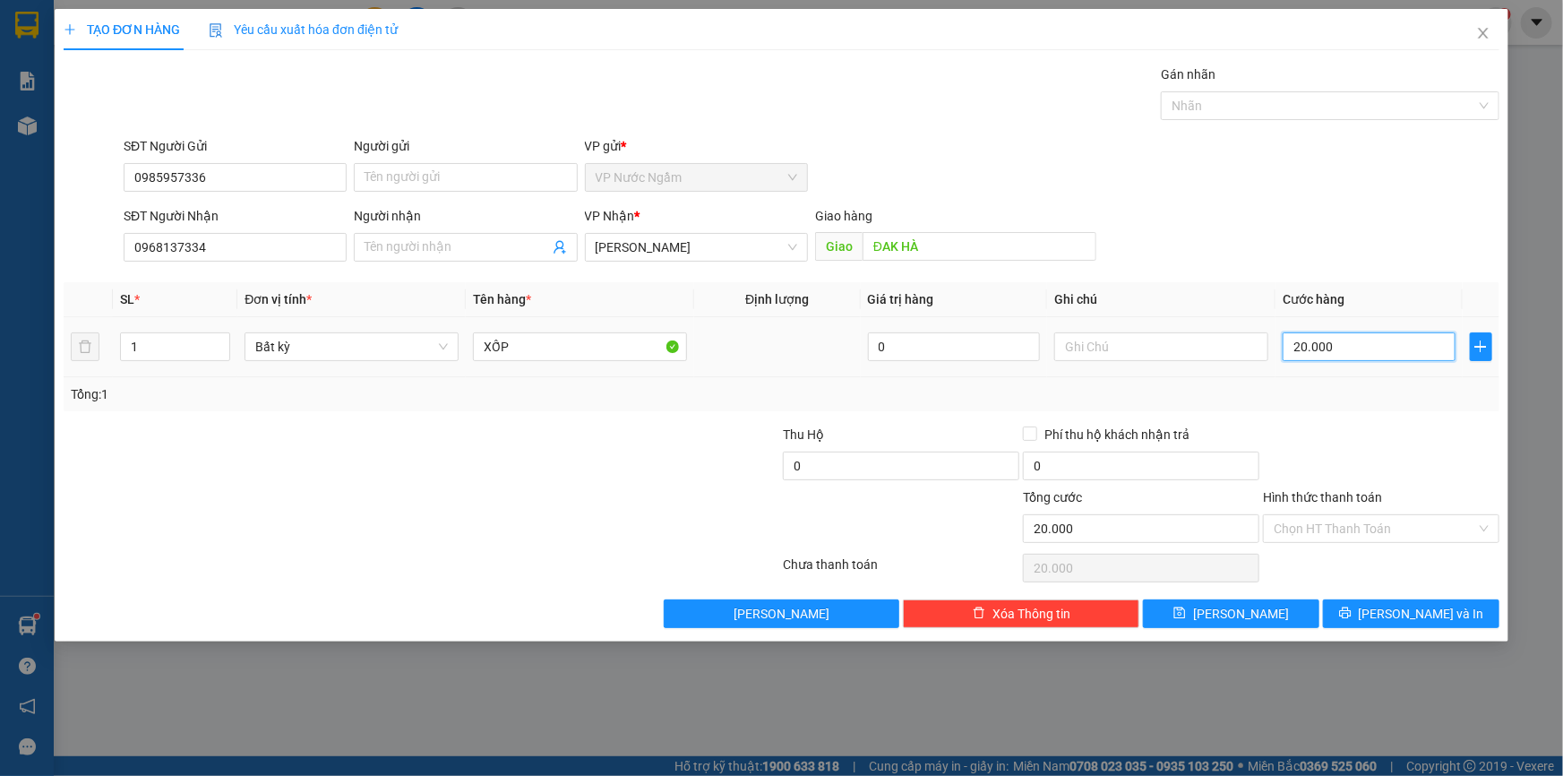
type input "200.000"
click at [1437, 604] on span "[PERSON_NAME] và In" at bounding box center [1421, 614] width 125 height 20
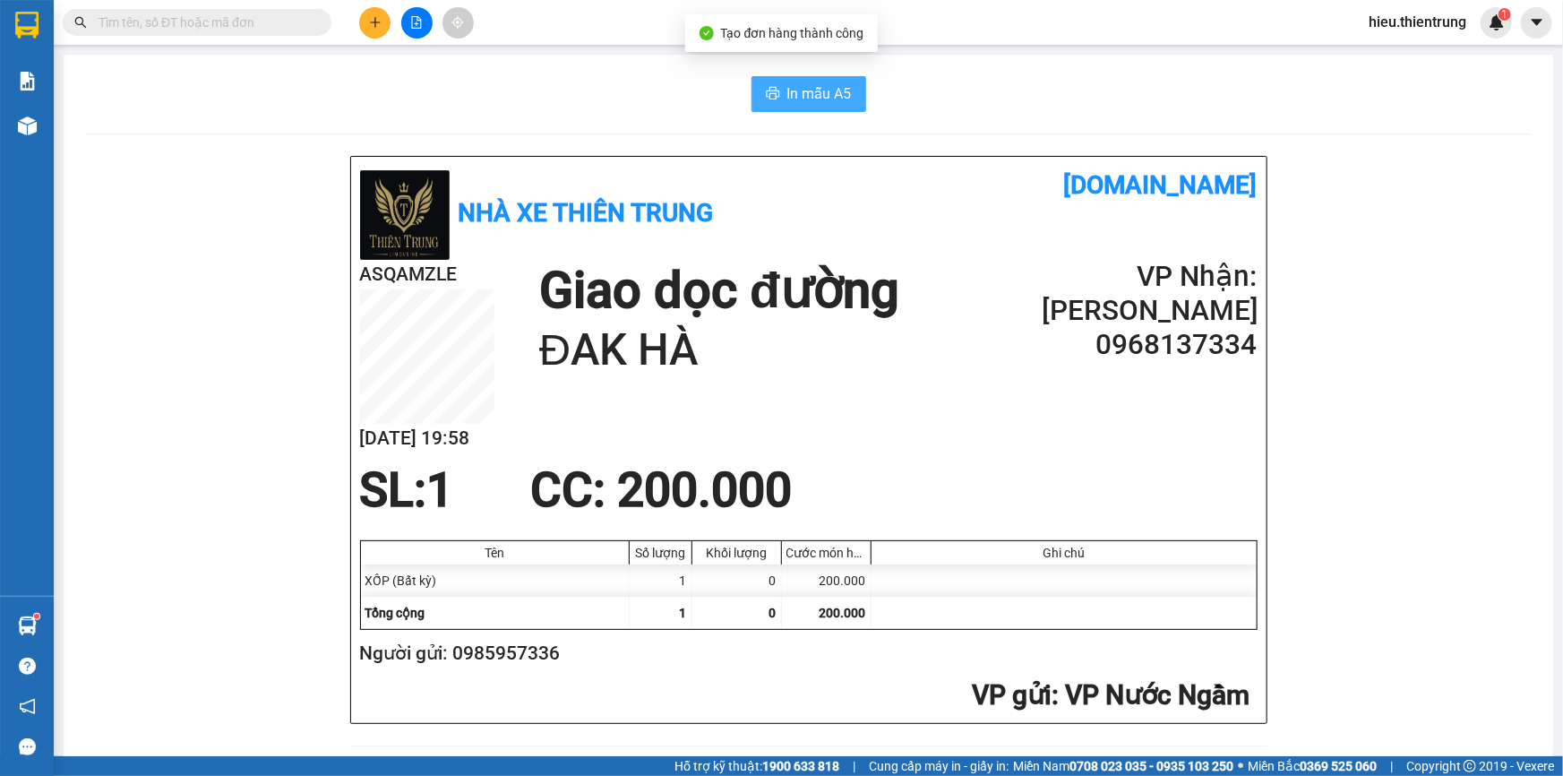
click at [813, 106] on button "In mẫu A5" at bounding box center [809, 94] width 115 height 36
click at [378, 27] on icon "plus" at bounding box center [375, 22] width 13 height 13
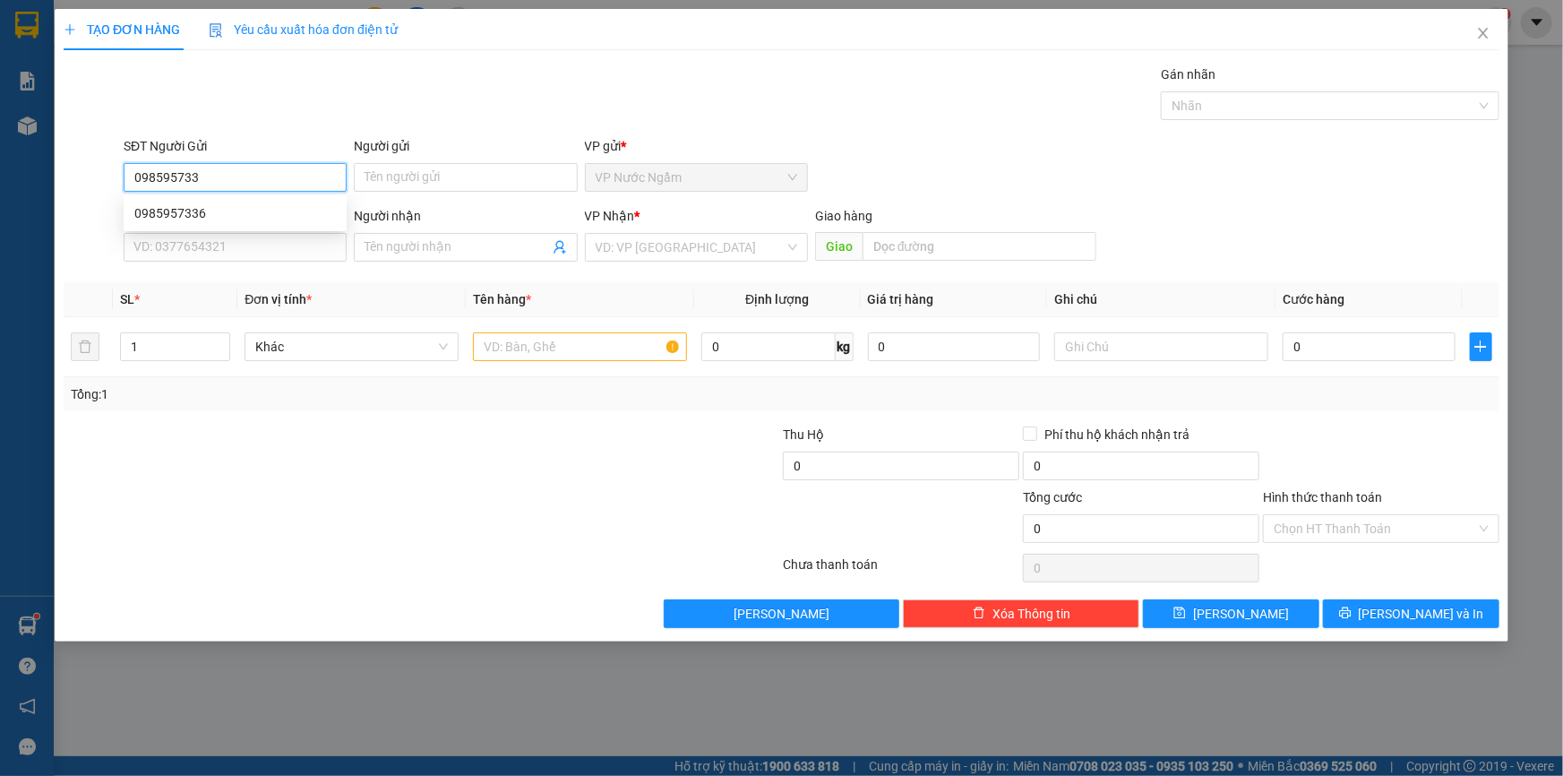
type input "0985957336"
click at [176, 201] on div "0985957336" at bounding box center [235, 213] width 223 height 29
type input "0968137334"
type input "ĐAK HÀ"
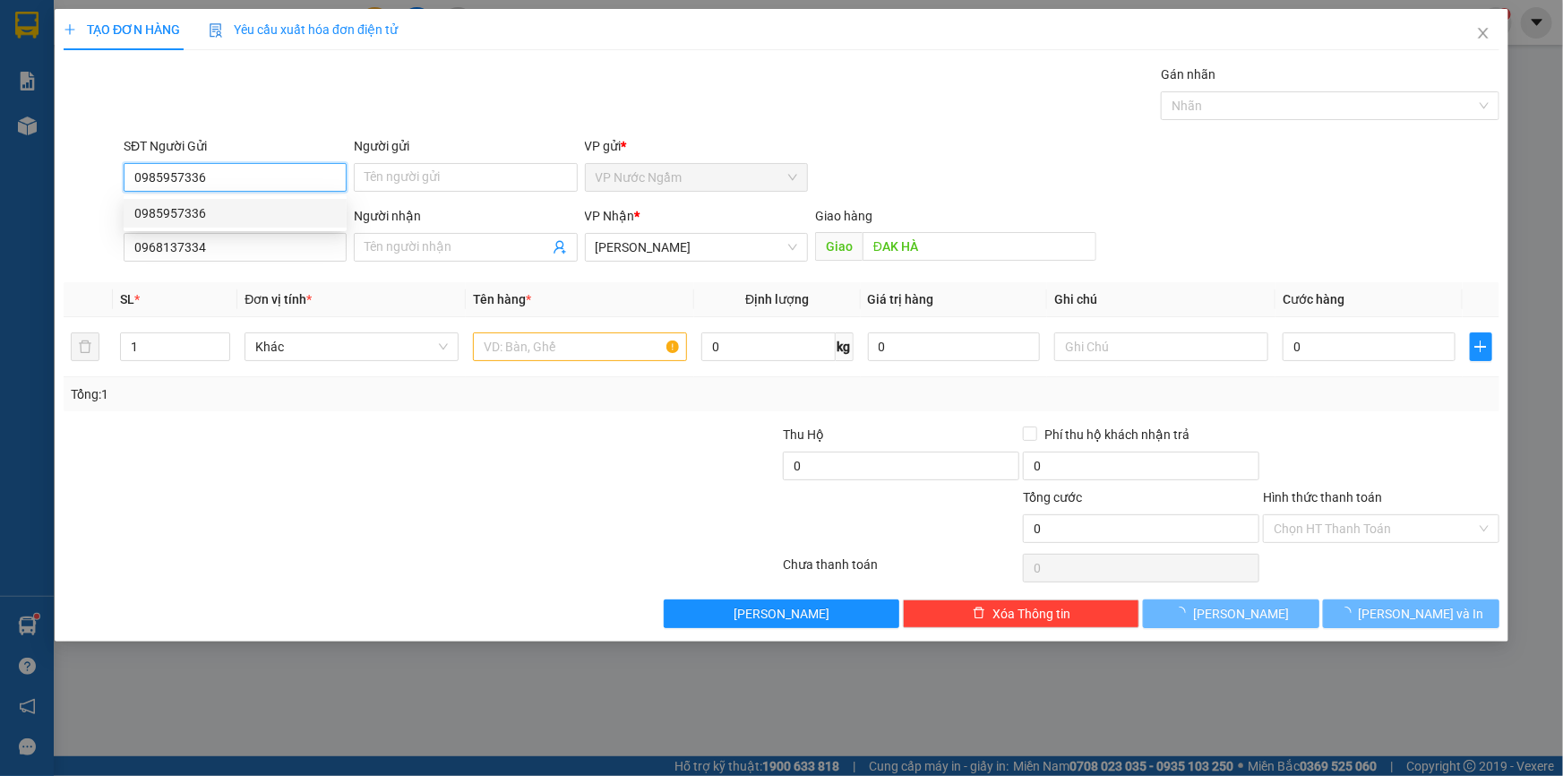
type input "200.000"
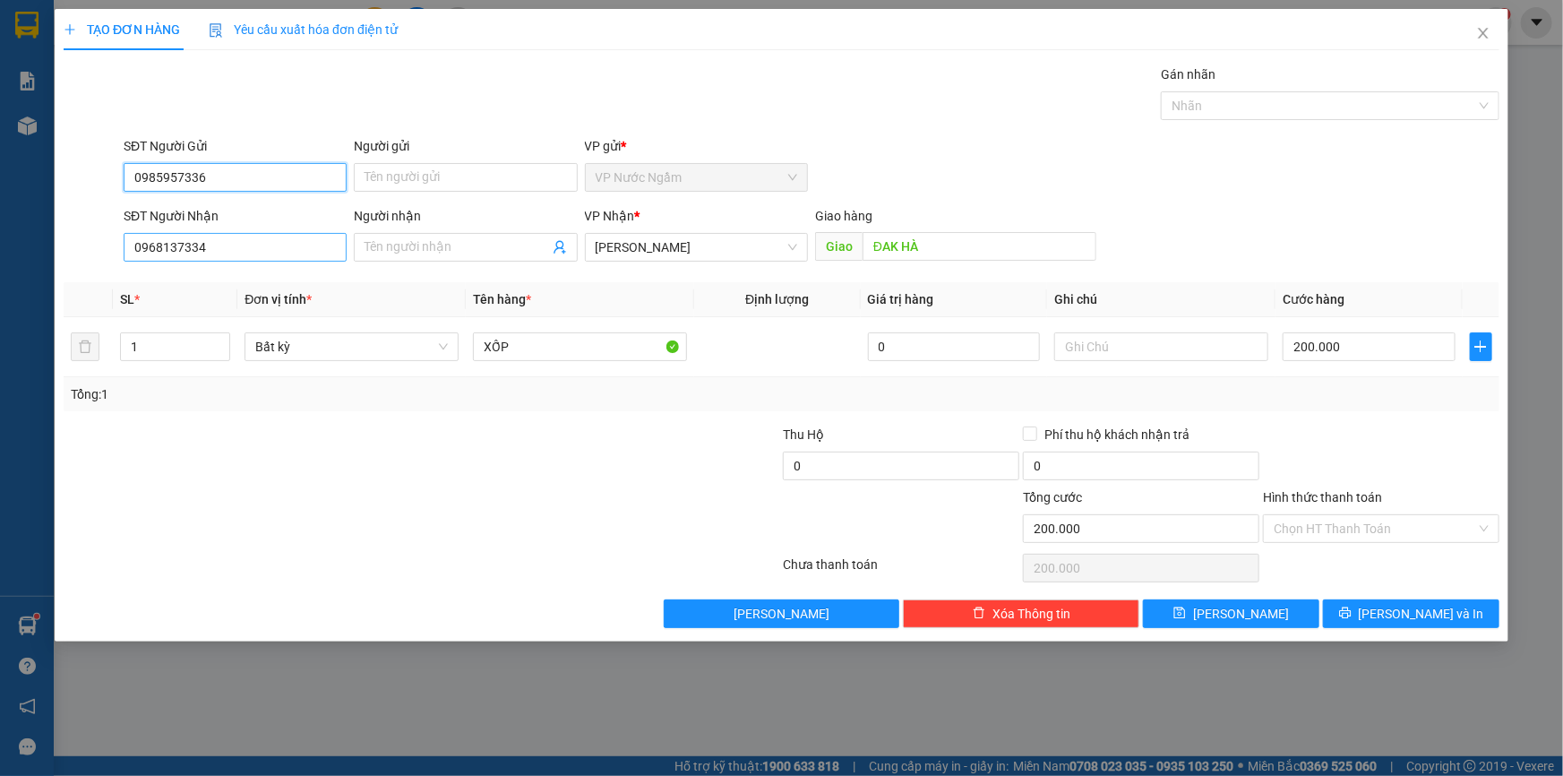
type input "0985957336"
drag, startPoint x: 234, startPoint y: 247, endPoint x: 9, endPoint y: 262, distance: 225.3
click at [10, 262] on div "TẠO ĐƠN HÀNG Yêu cầu xuất hóa đơn điện tử Transit Pickup Surcharge Ids Transit …" at bounding box center [781, 388] width 1563 height 776
click at [684, 242] on span "[PERSON_NAME]" at bounding box center [697, 247] width 202 height 27
type input "0937146699"
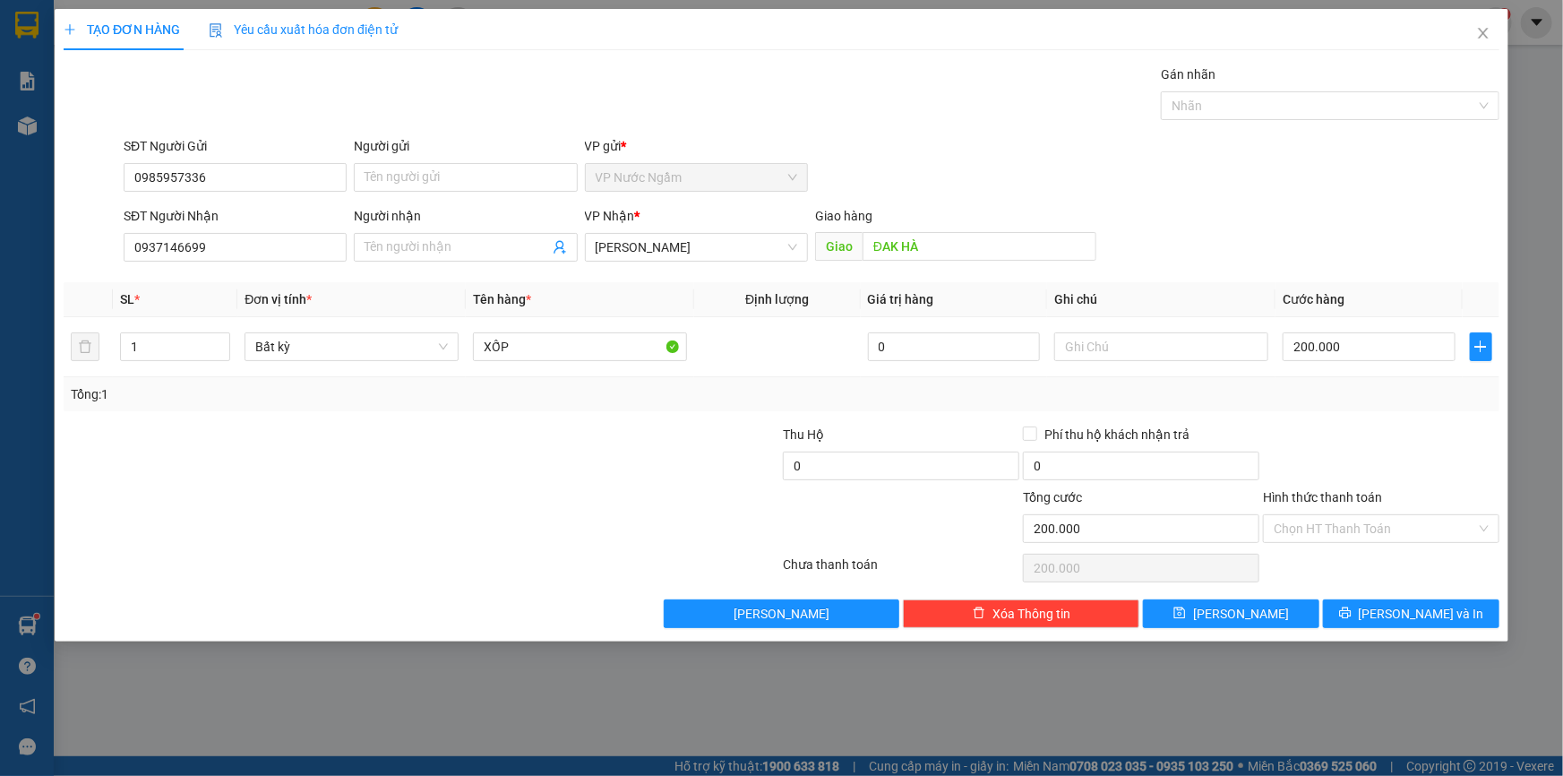
click at [895, 261] on div "Giao hàng Giao ĐAK HÀ" at bounding box center [955, 237] width 281 height 63
drag, startPoint x: 909, startPoint y: 243, endPoint x: 897, endPoint y: 259, distance: 20.4
click at [908, 243] on input "ĐAK HÀ" at bounding box center [980, 246] width 234 height 29
type input "3"
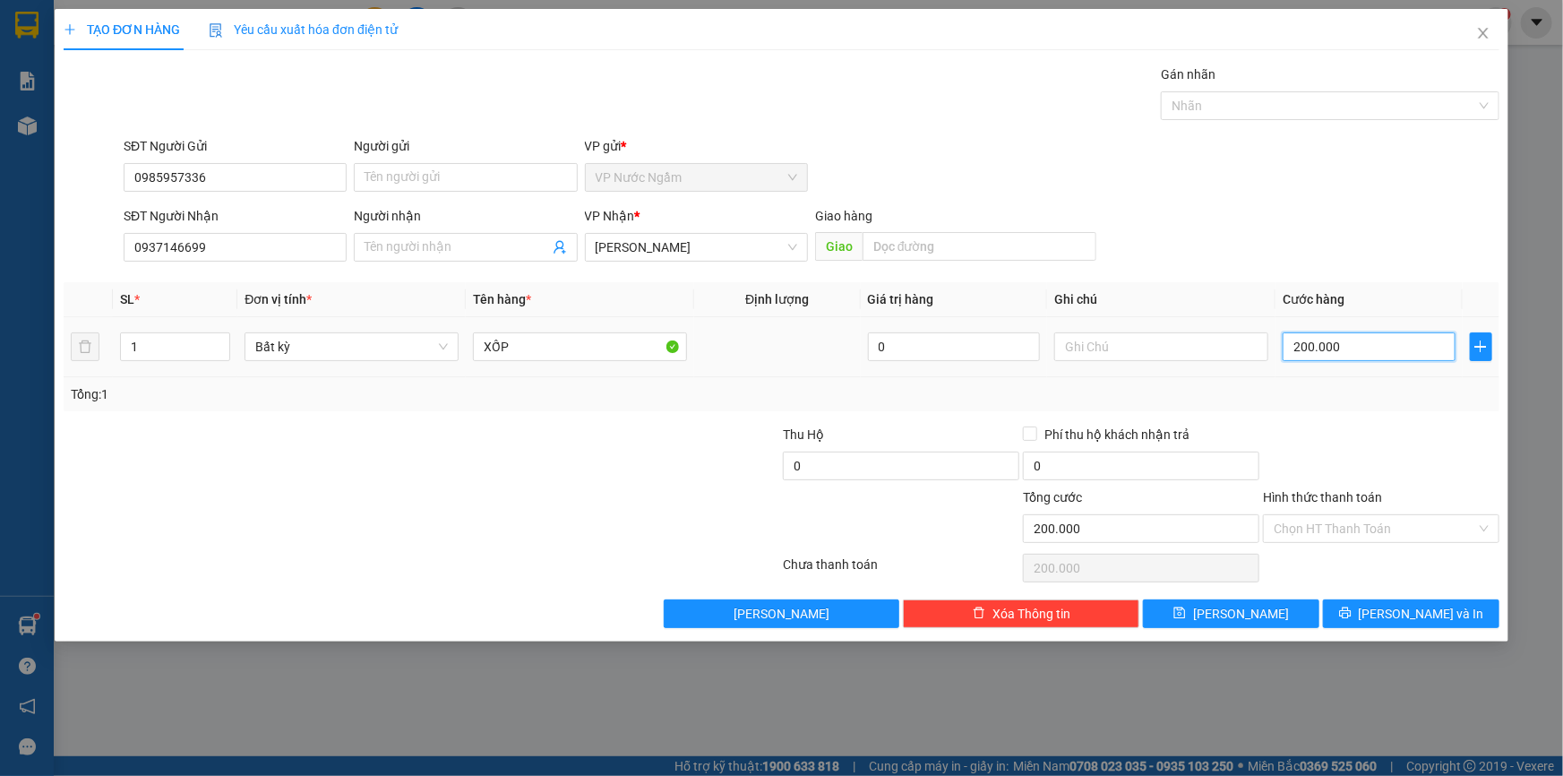
type input "3"
type input "35"
type input "350"
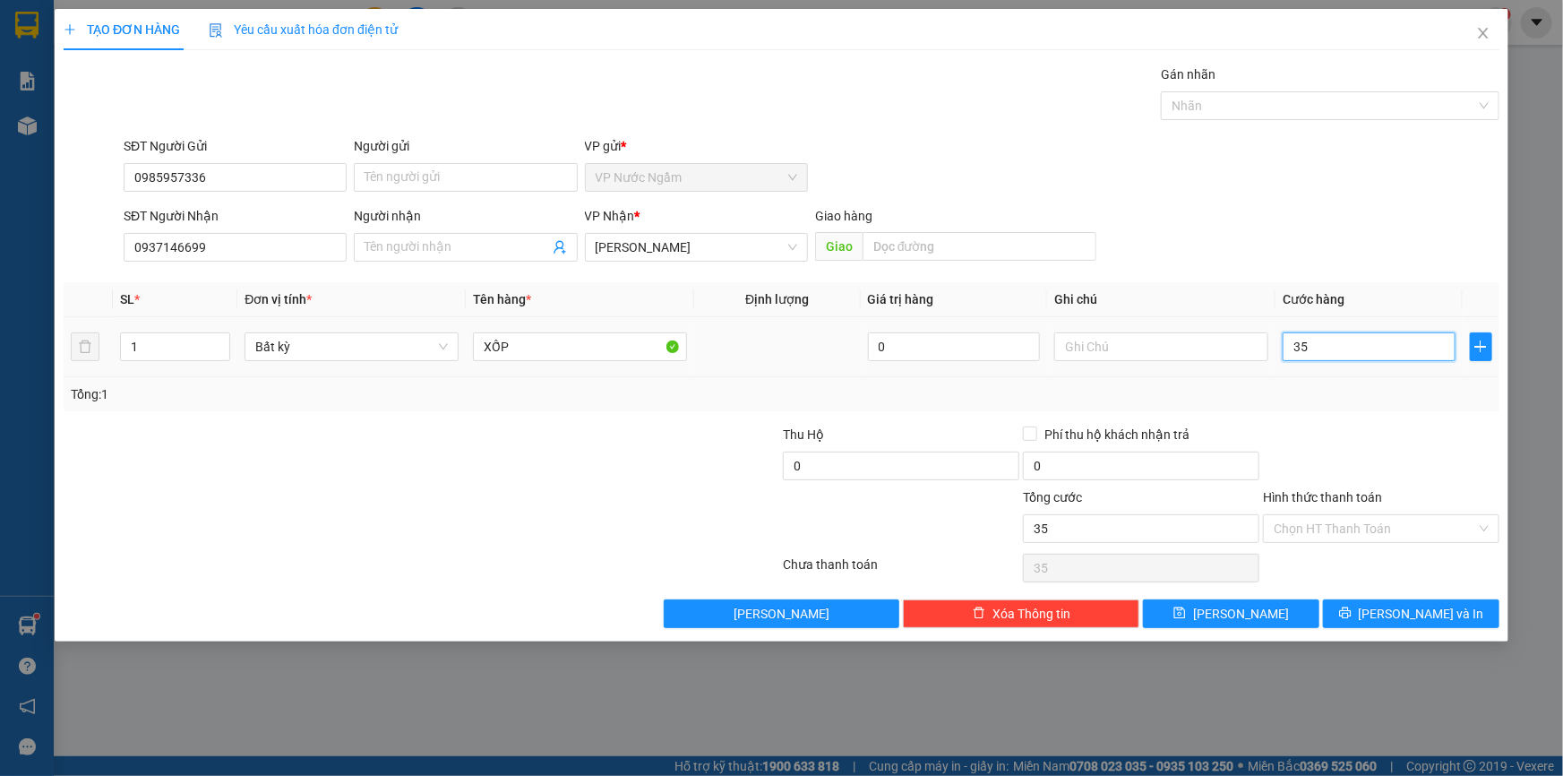
type input "350"
type input "3.500"
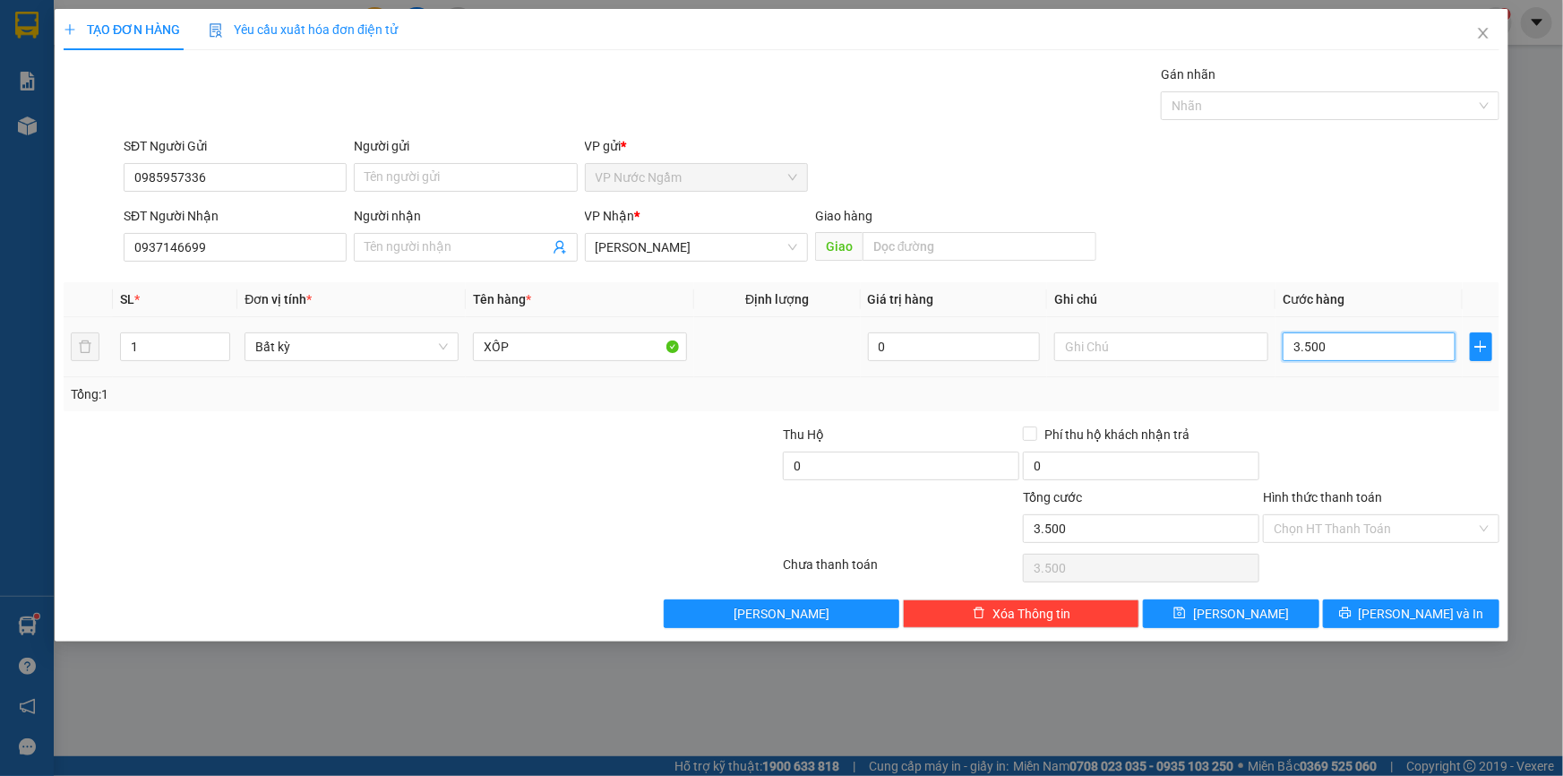
type input "35.000"
type input "350.000"
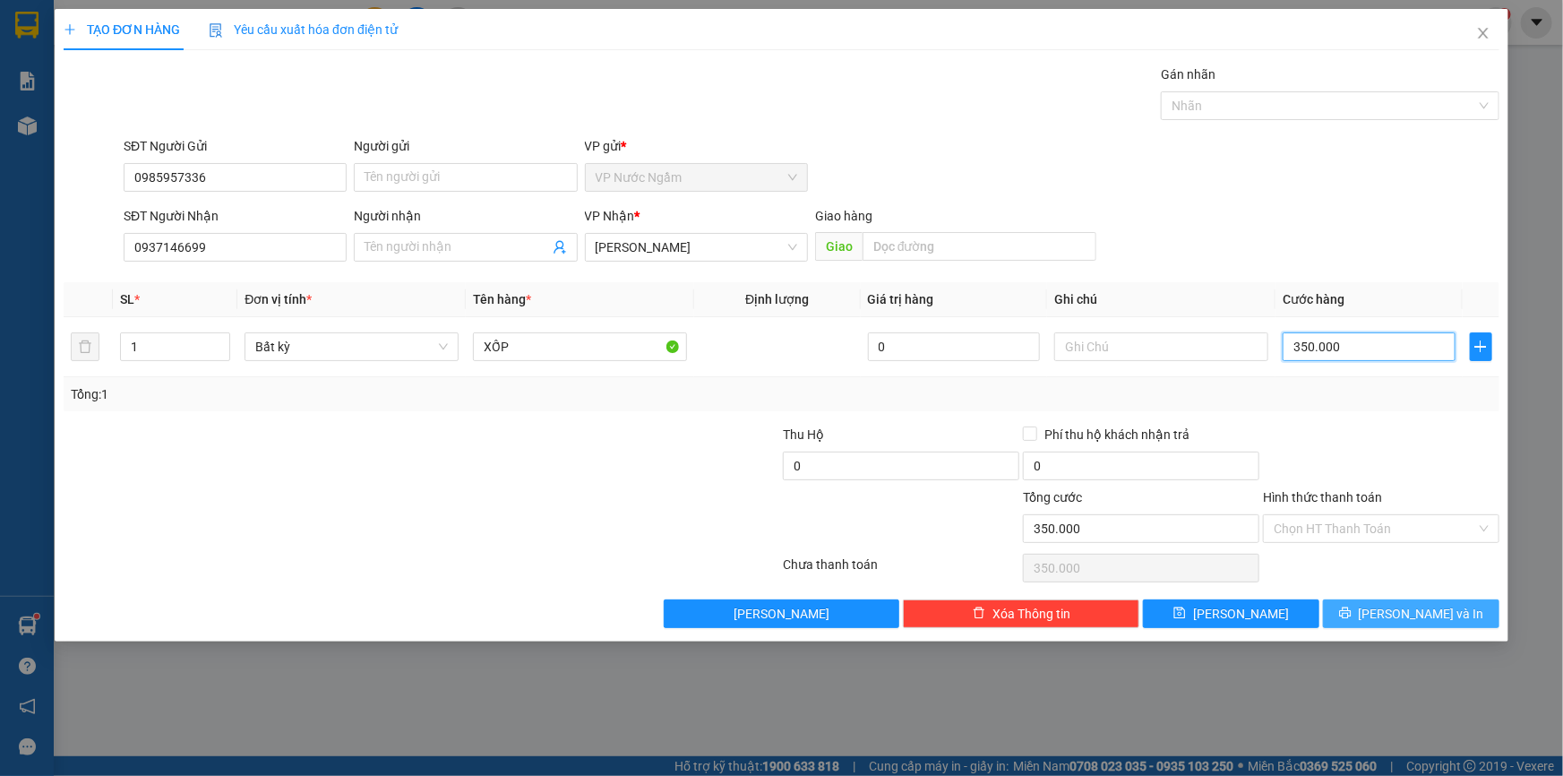
type input "350.000"
click at [1352, 618] on span "printer" at bounding box center [1345, 613] width 13 height 14
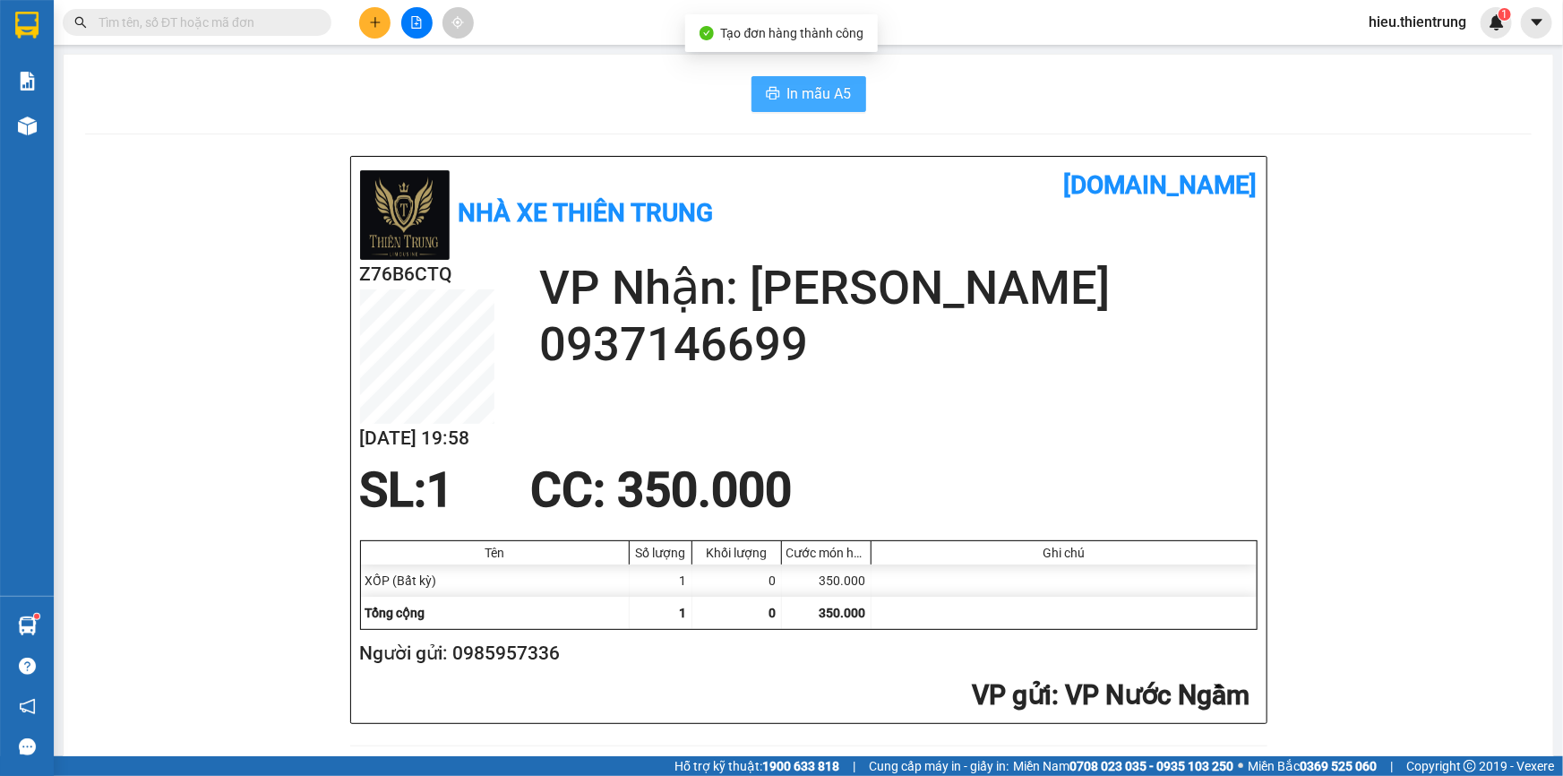
click at [822, 90] on span "In mẫu A5" at bounding box center [819, 93] width 64 height 22
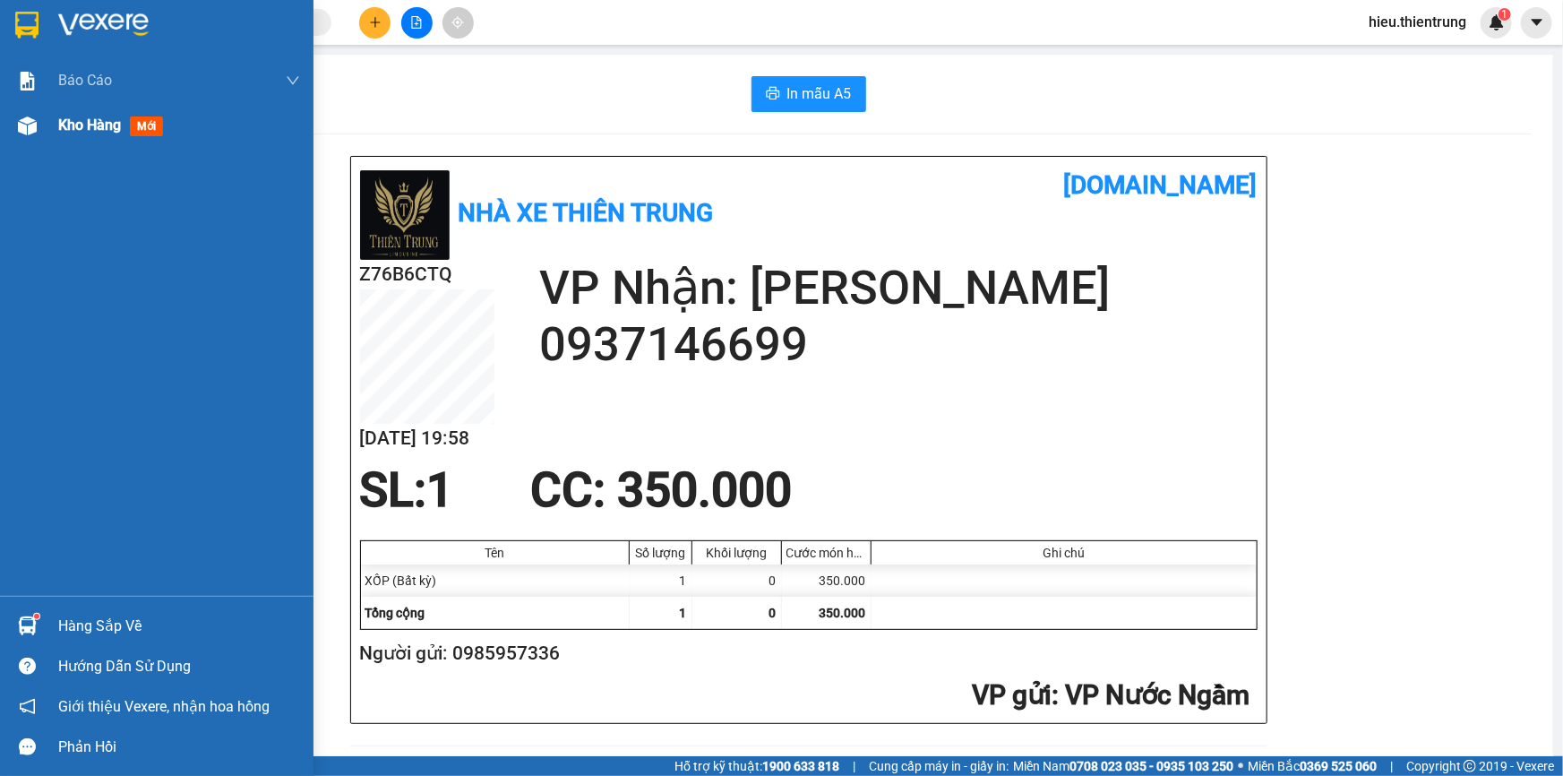
click at [10, 121] on div "Kho hàng mới" at bounding box center [157, 125] width 314 height 45
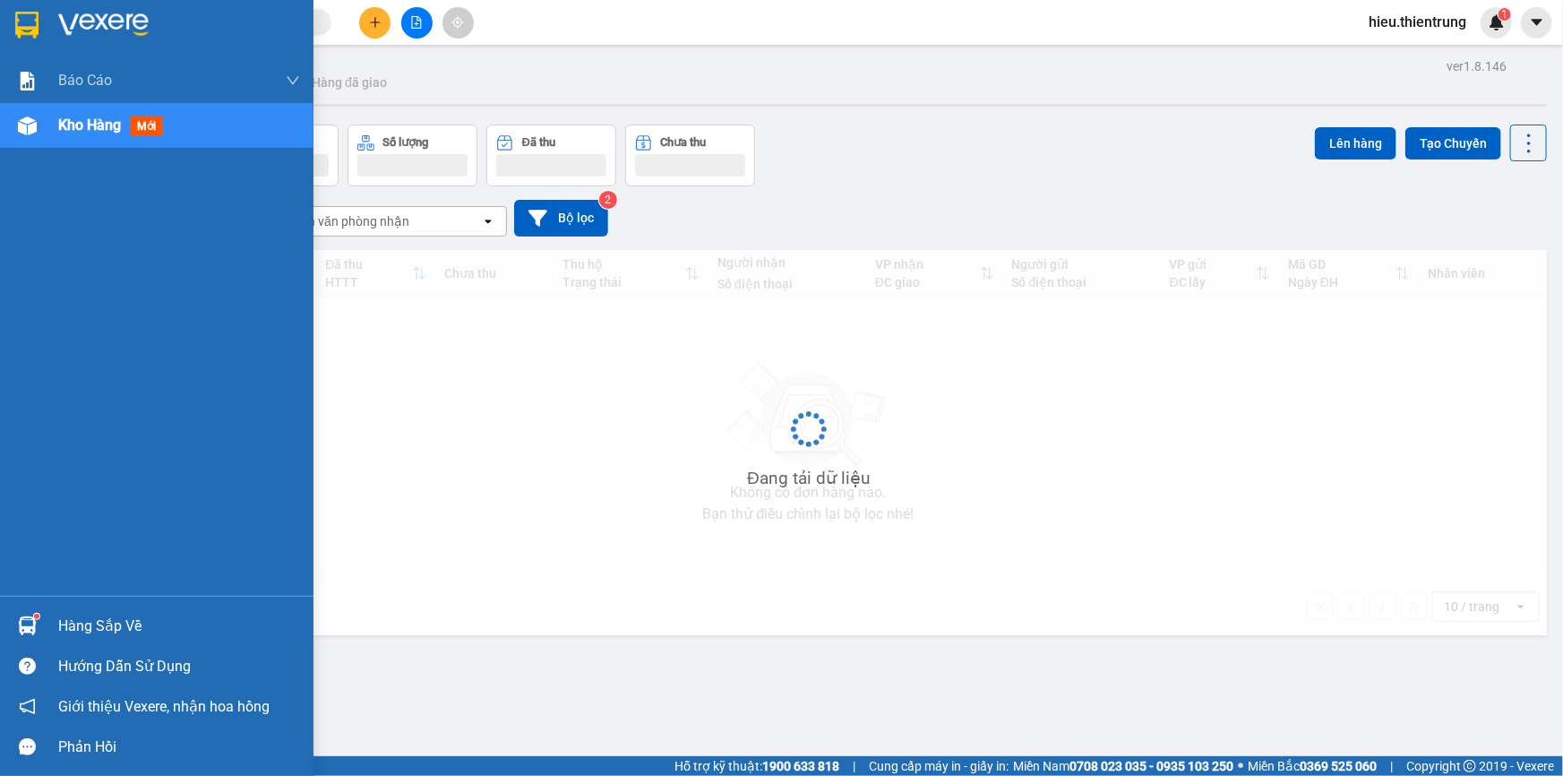
click at [12, 118] on div at bounding box center [27, 125] width 31 height 31
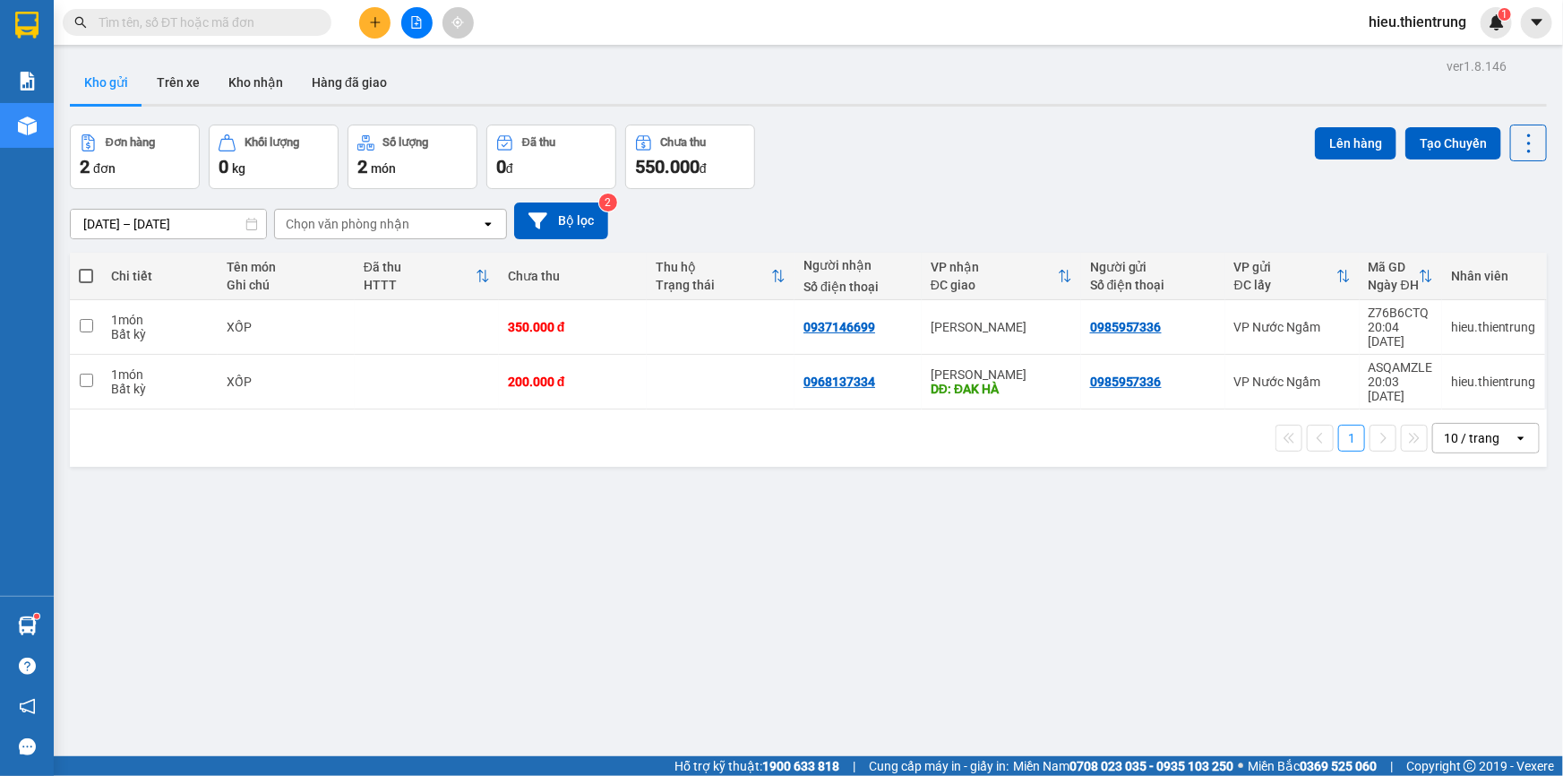
click at [86, 283] on label at bounding box center [86, 276] width 14 height 18
click at [86, 267] on input "checkbox" at bounding box center [86, 267] width 0 height 0
checkbox input "true"
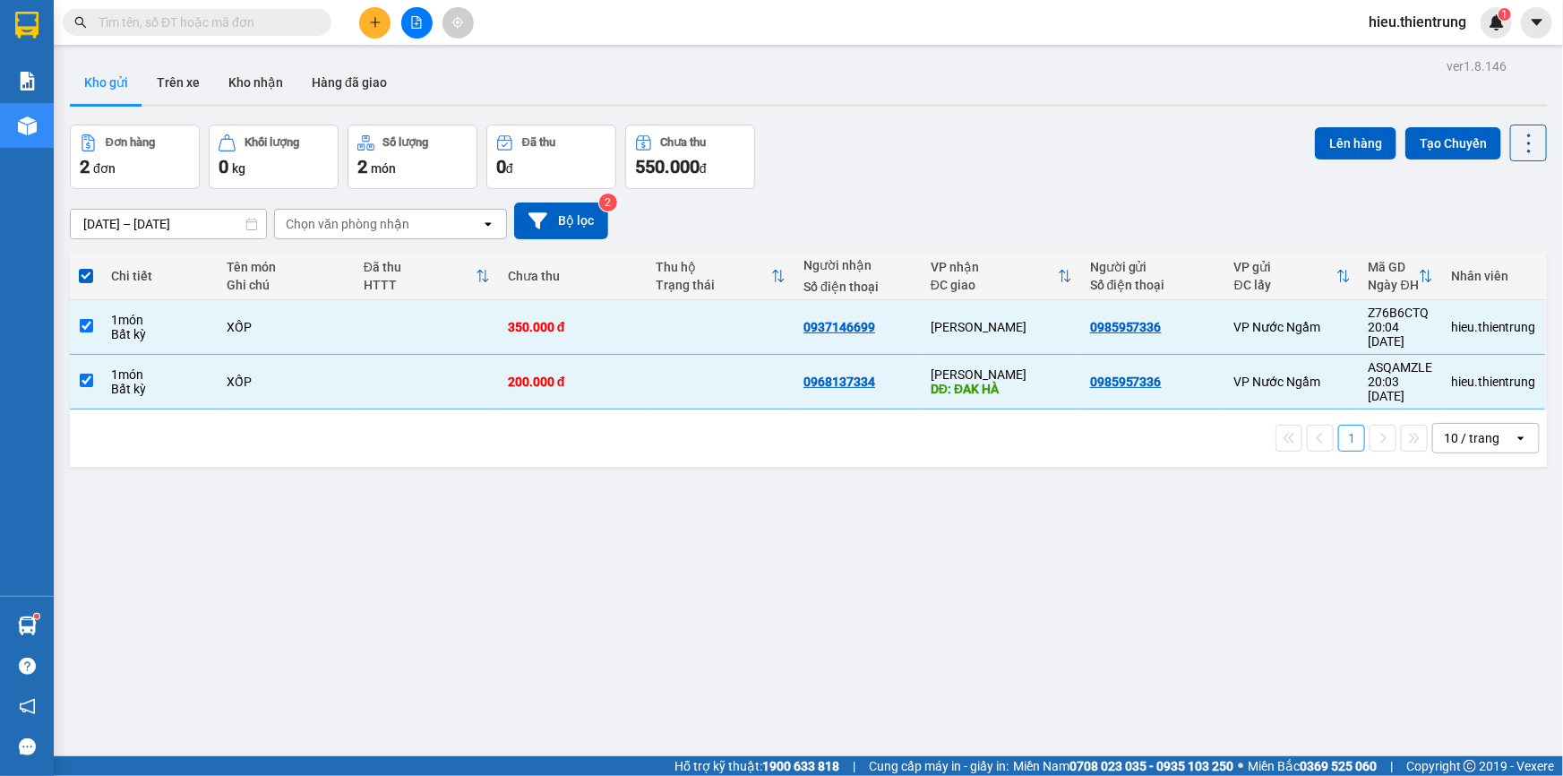
click at [1321, 125] on div "Lên hàng Tạo Chuyến" at bounding box center [1431, 143] width 232 height 37
click at [1325, 139] on button "Lên hàng" at bounding box center [1356, 143] width 82 height 32
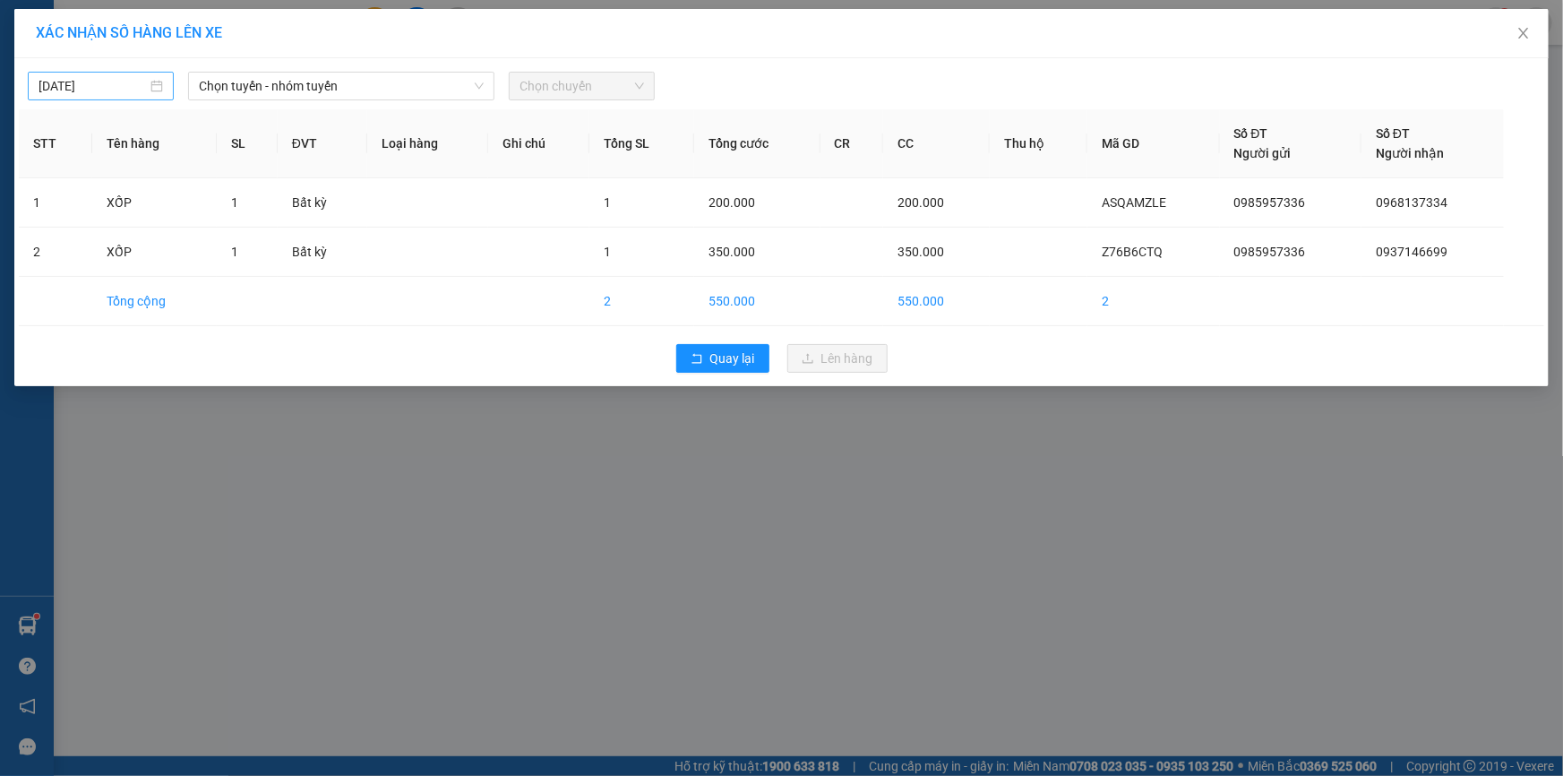
click at [126, 81] on input "[DATE]" at bounding box center [93, 86] width 108 height 20
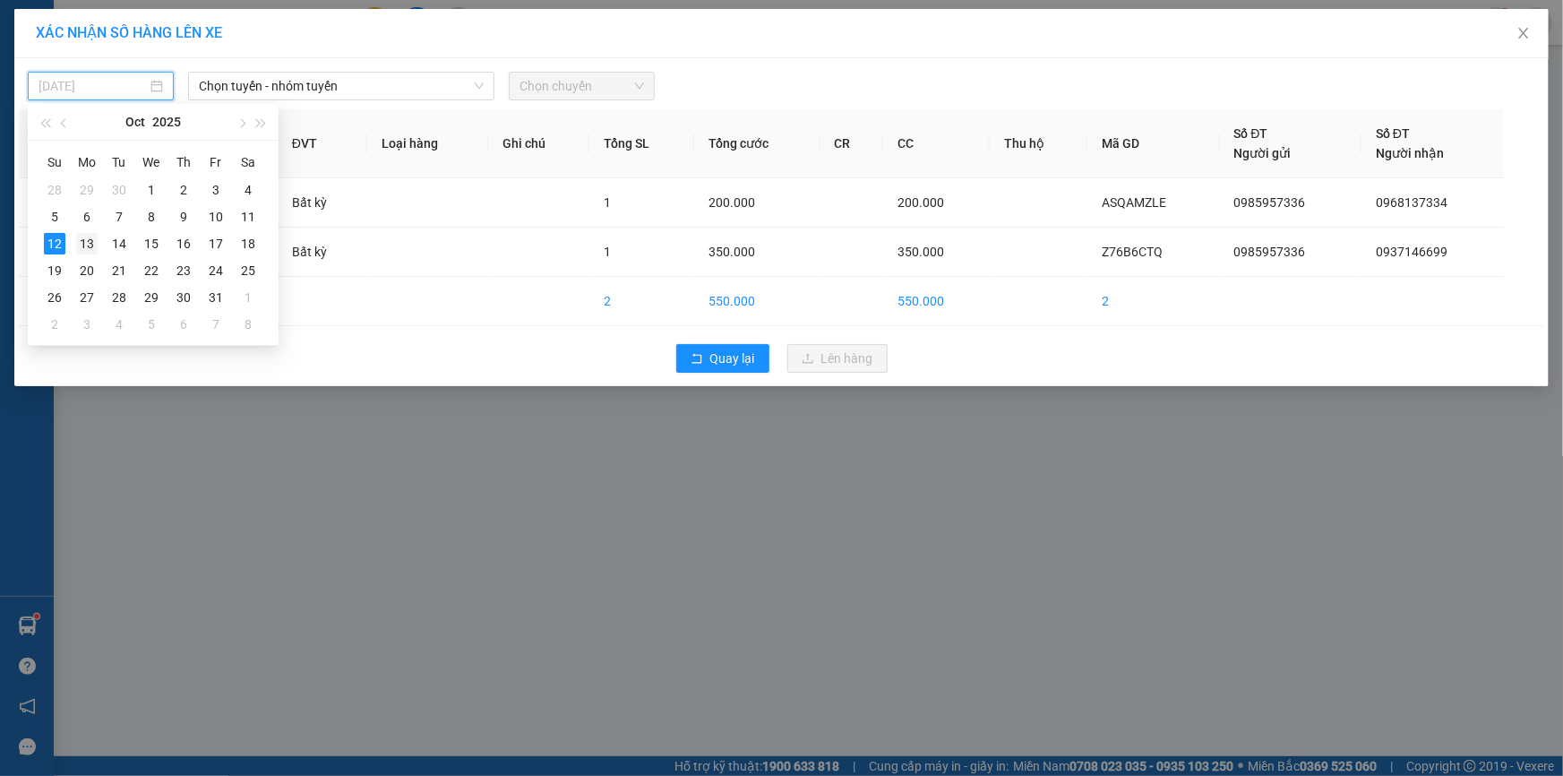
click at [83, 241] on div "13" at bounding box center [86, 243] width 21 height 21
type input "[DATE]"
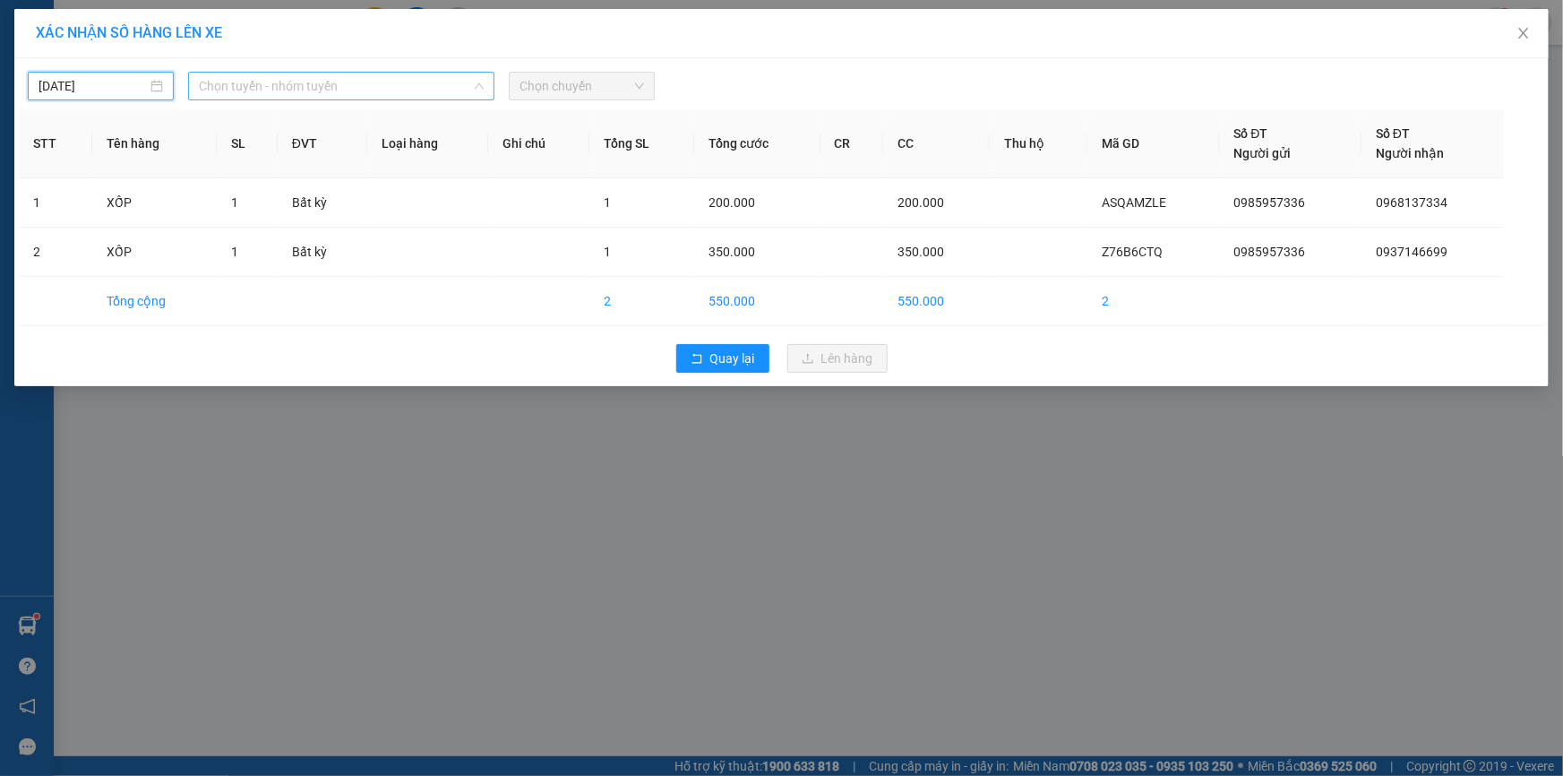
click at [322, 81] on span "Chọn tuyến - nhóm tuyến" at bounding box center [341, 86] width 285 height 27
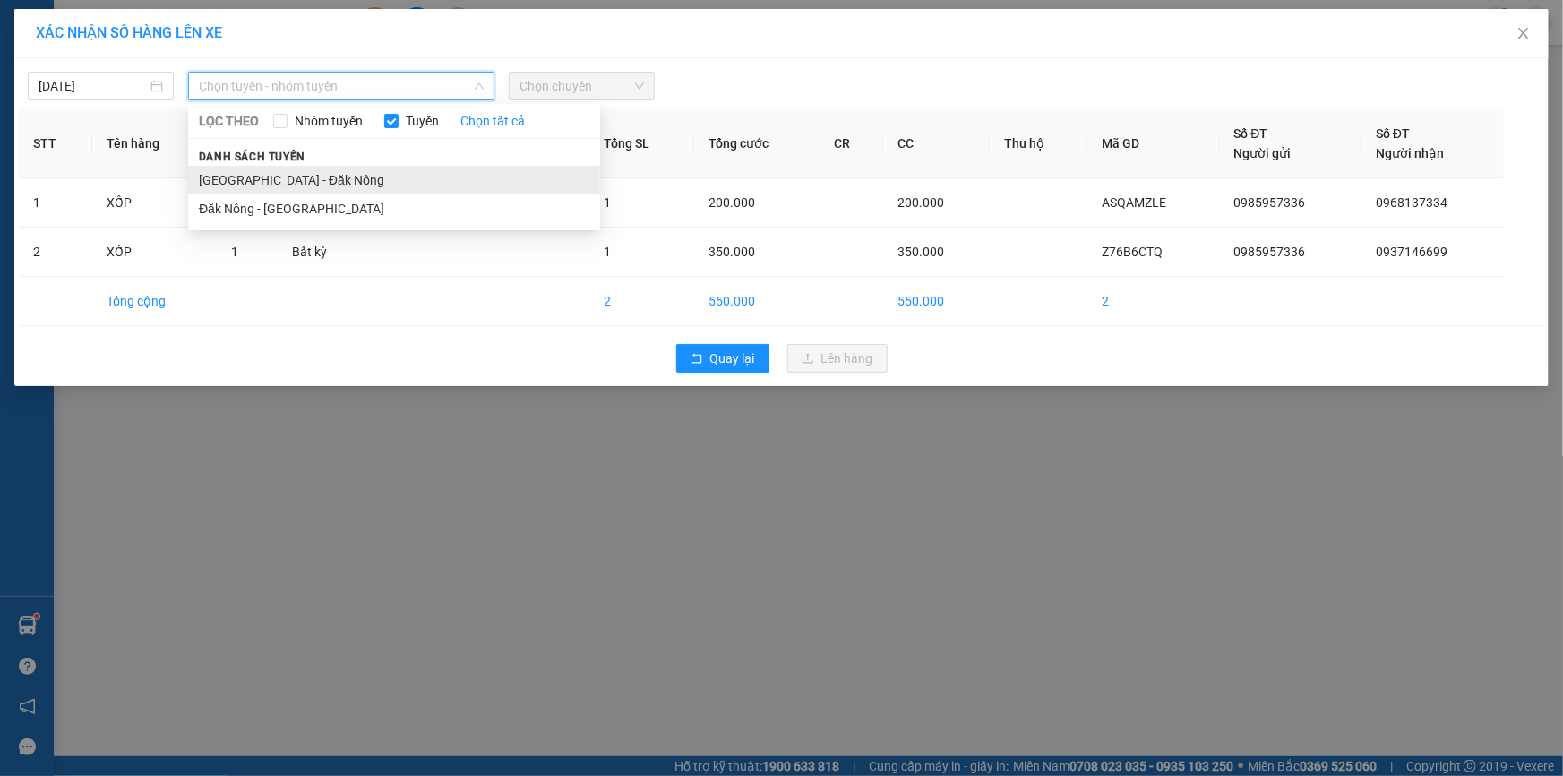
drag, startPoint x: 288, startPoint y: 196, endPoint x: 287, endPoint y: 175, distance: 21.5
click at [287, 175] on ul "[GEOGRAPHIC_DATA] - [GEOGRAPHIC_DATA] - [GEOGRAPHIC_DATA]" at bounding box center [394, 194] width 412 height 57
click at [287, 175] on li "[GEOGRAPHIC_DATA] - Đăk Nông" at bounding box center [394, 180] width 412 height 29
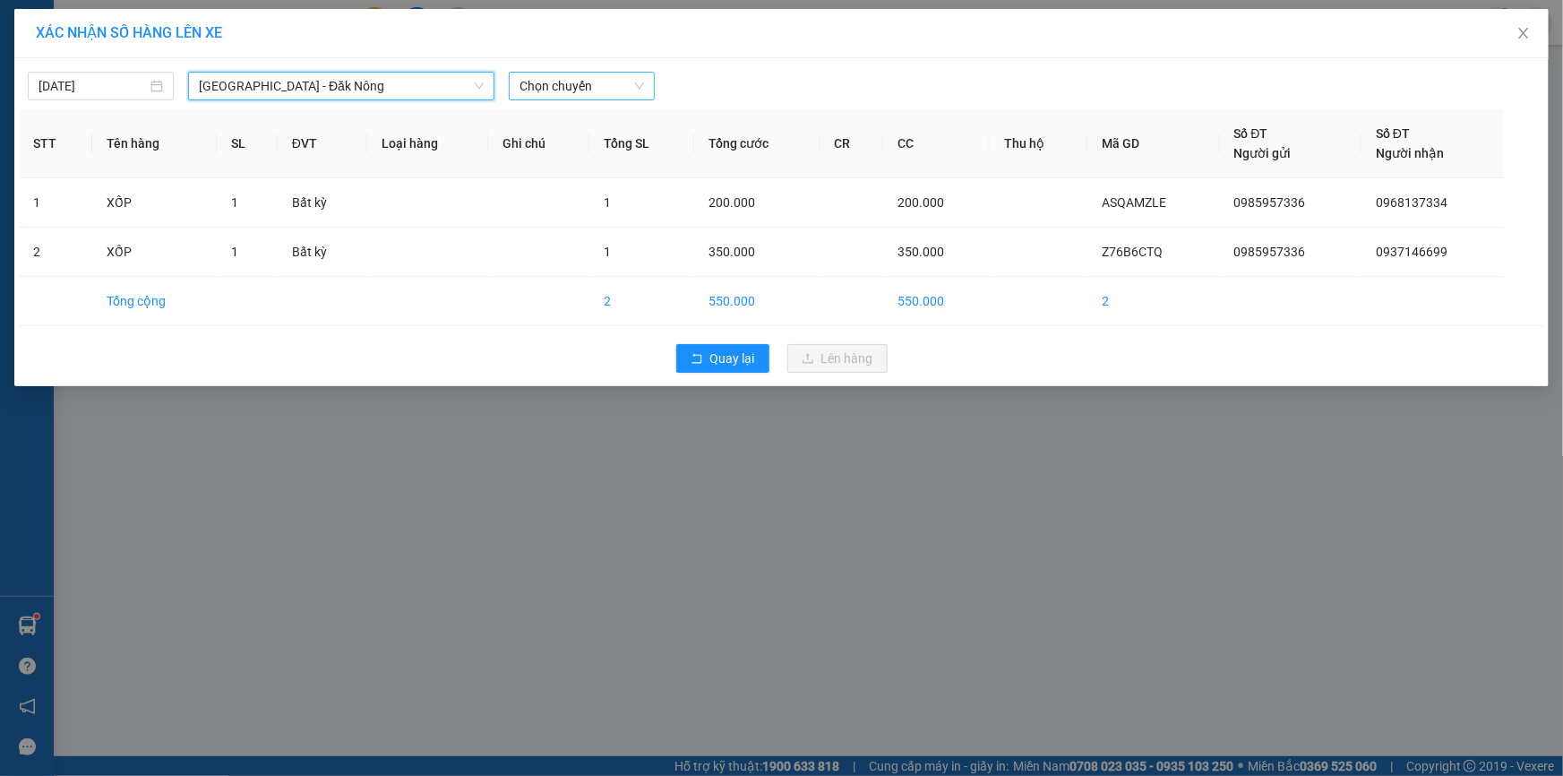
click at [623, 86] on span "Chọn chuyến" at bounding box center [582, 86] width 125 height 27
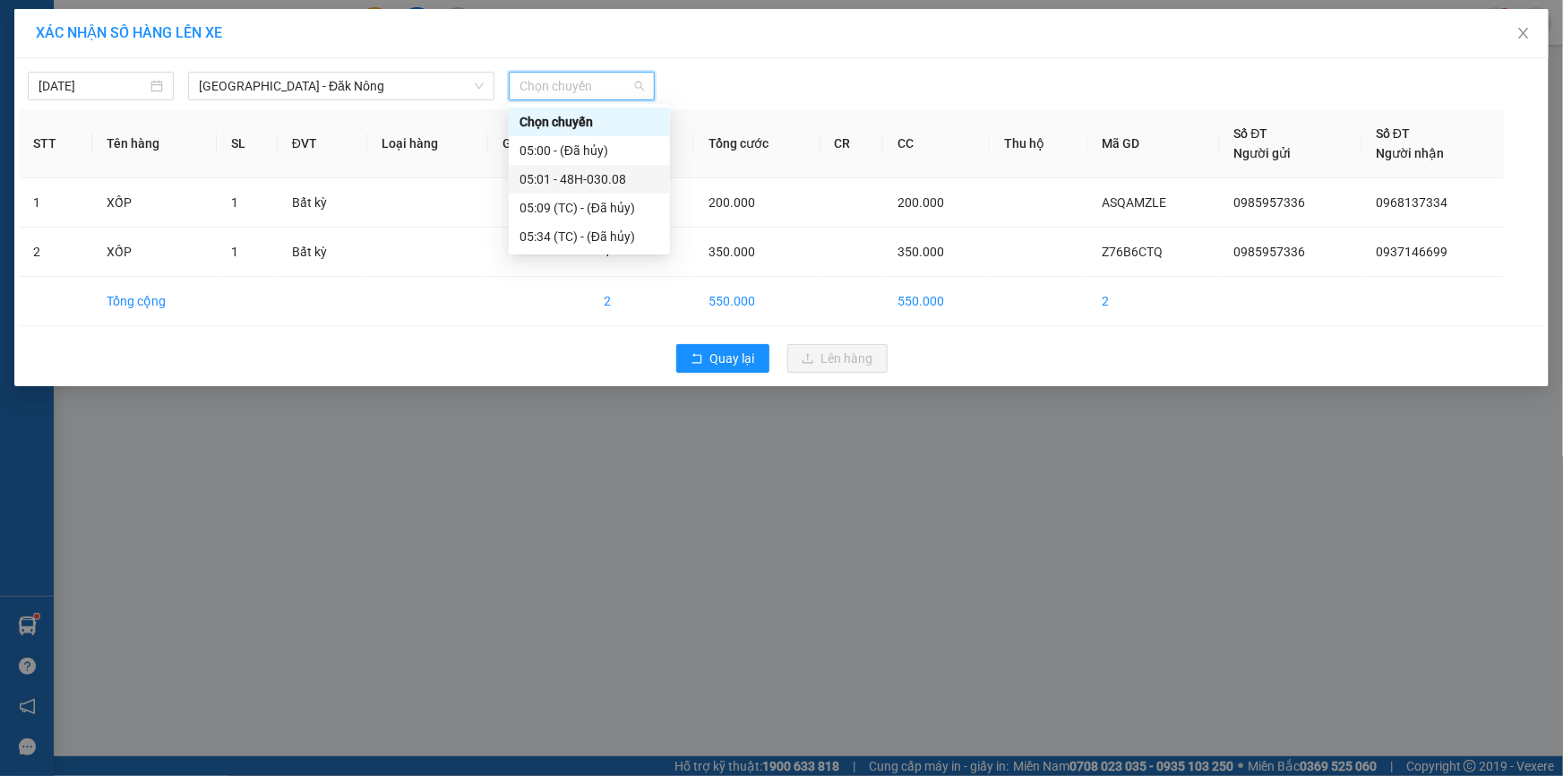
click at [590, 172] on div "05:01 - 48H-030.08" at bounding box center [590, 179] width 140 height 20
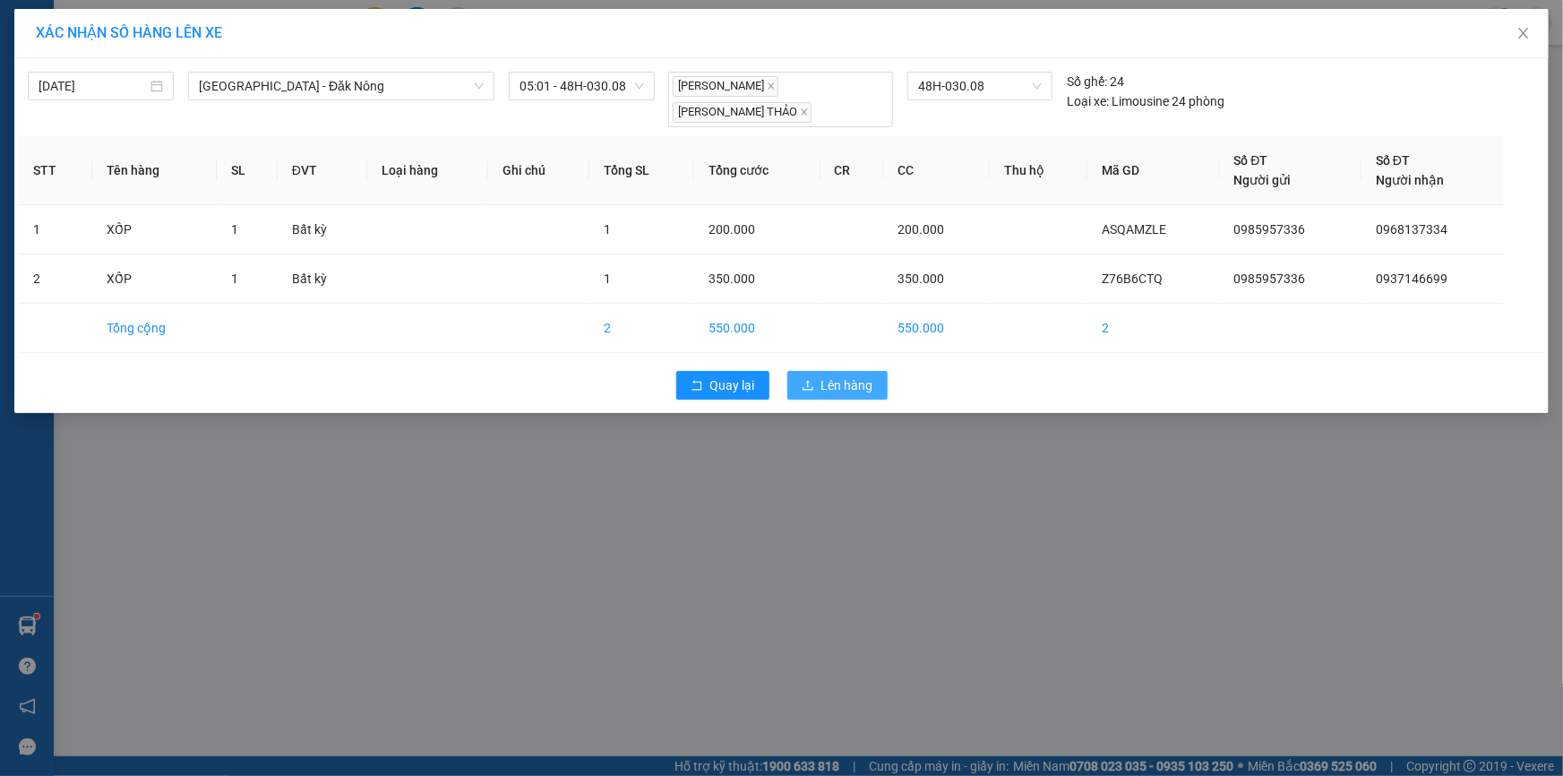
click at [843, 376] on span "Lên hàng" at bounding box center [847, 385] width 52 height 20
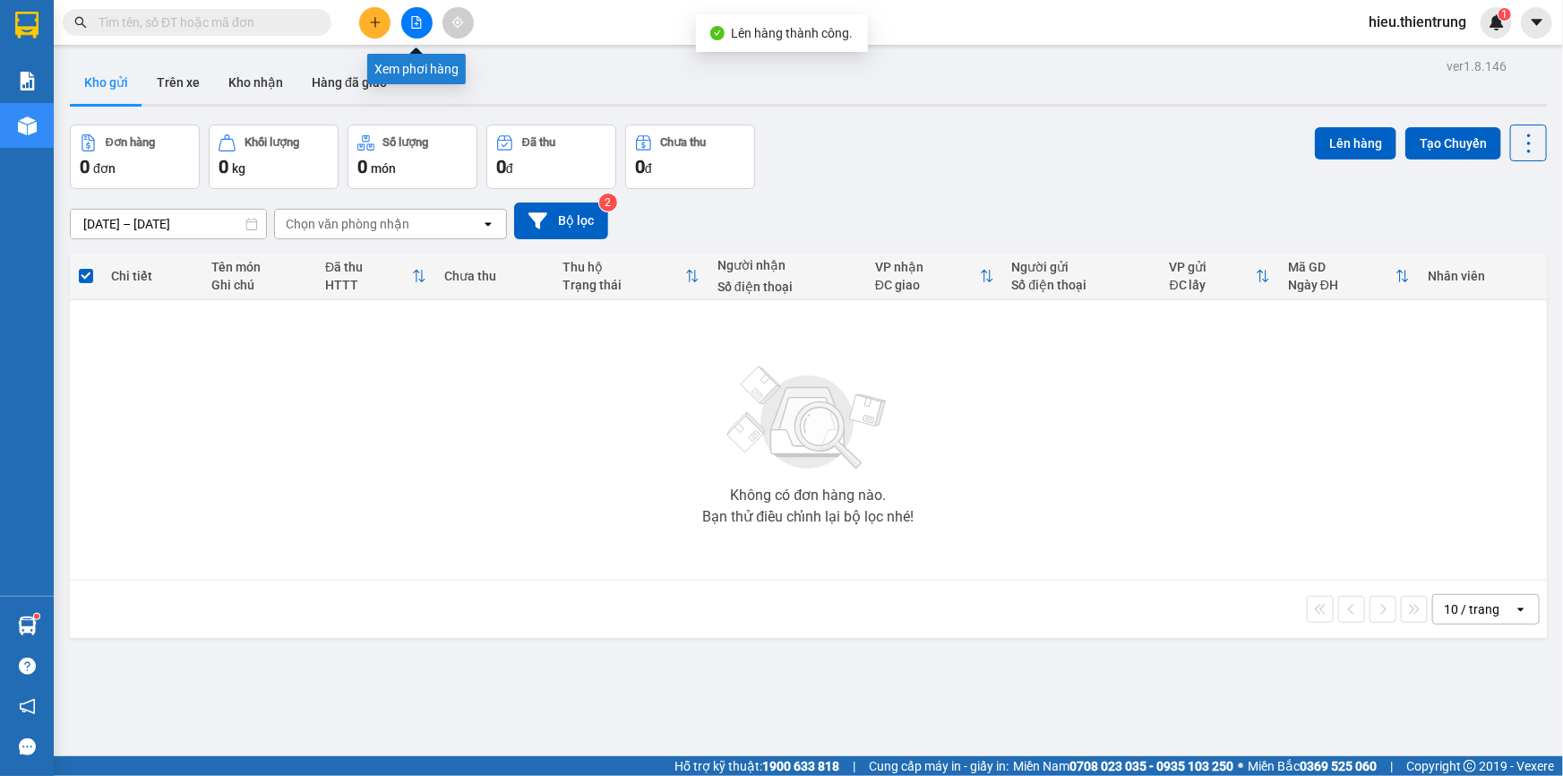
click at [408, 27] on button at bounding box center [416, 22] width 31 height 31
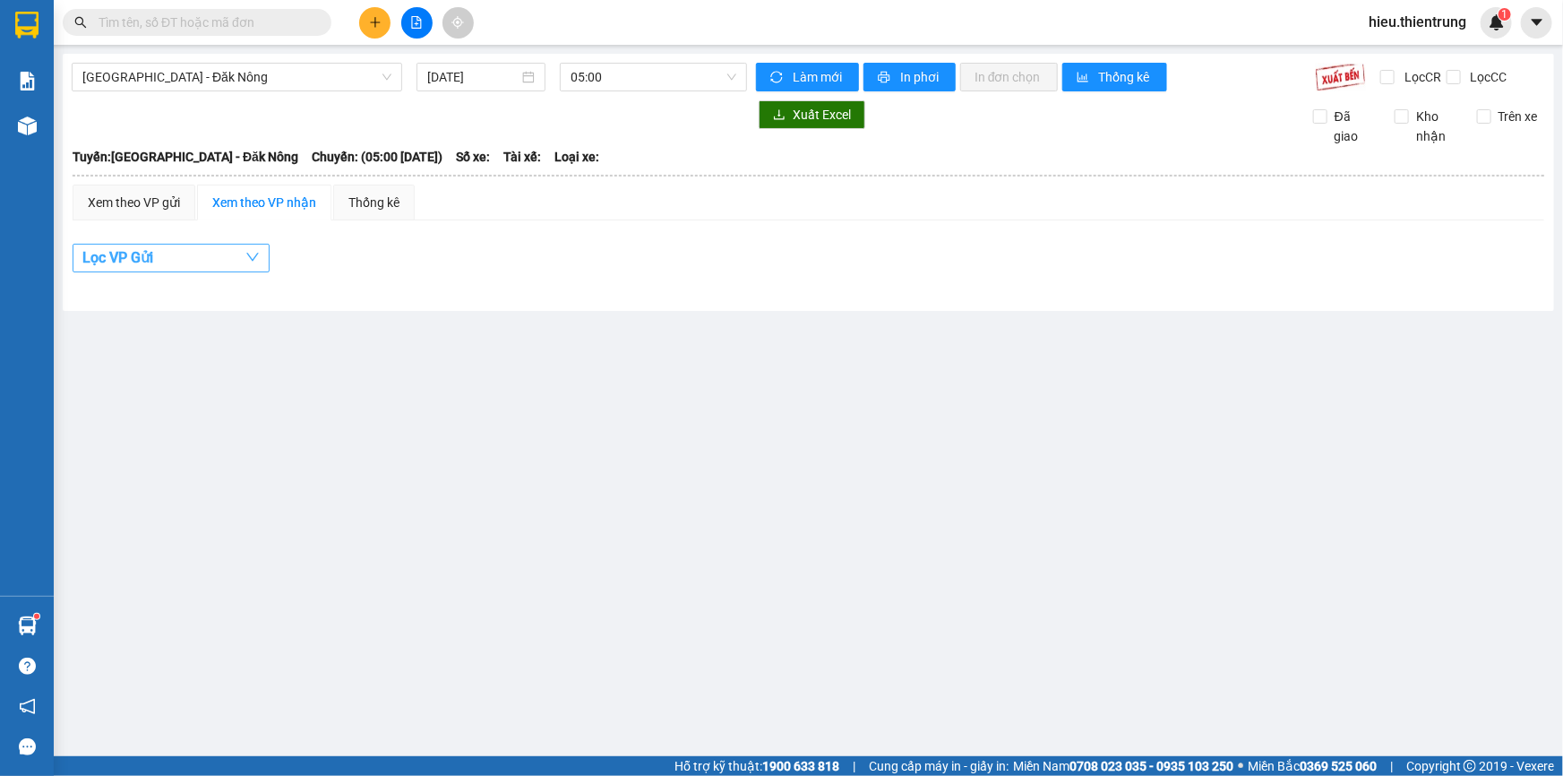
click at [208, 261] on button "Lọc VP Gửi" at bounding box center [171, 258] width 197 height 29
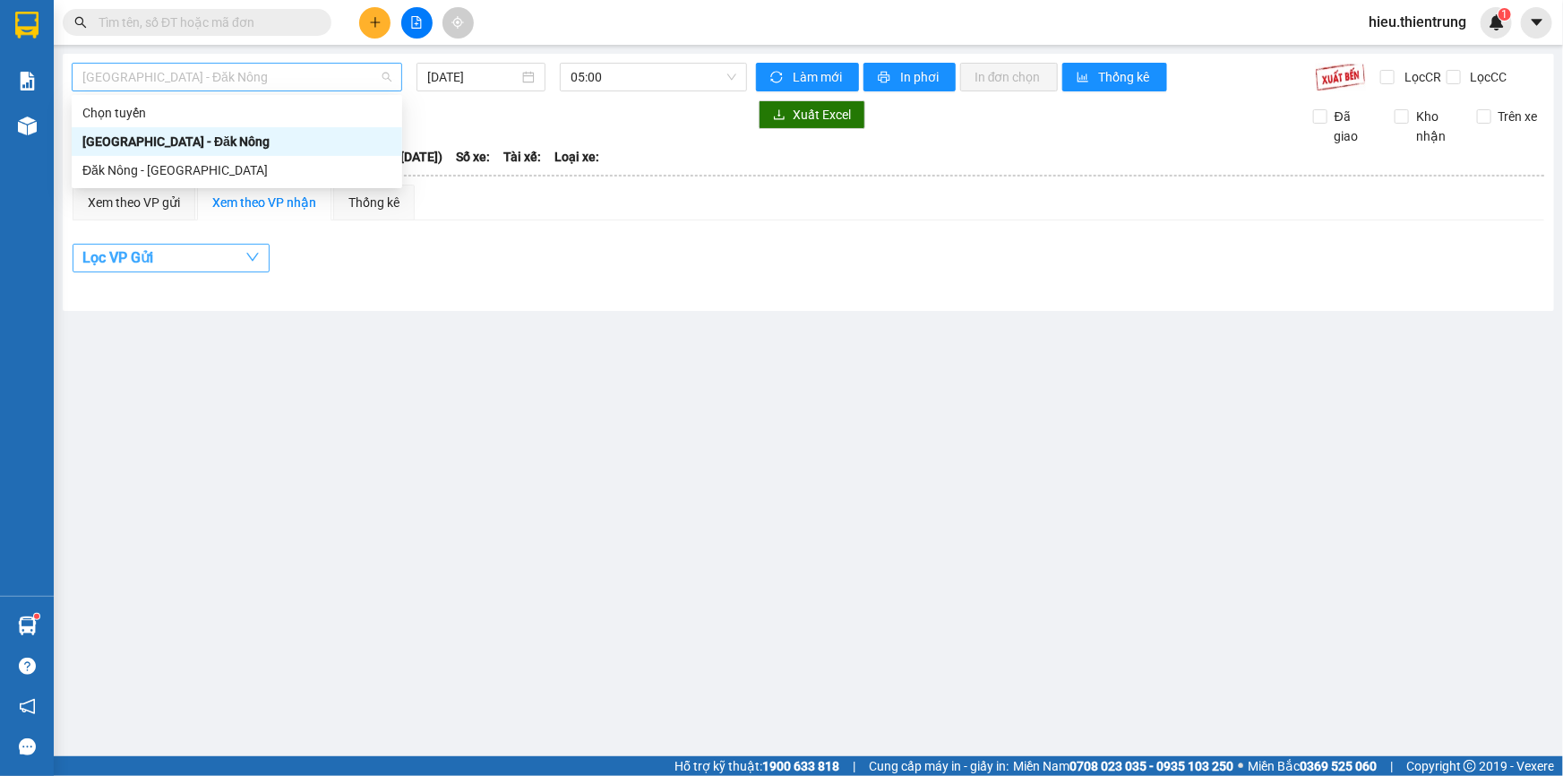
drag, startPoint x: 261, startPoint y: 65, endPoint x: 257, endPoint y: 84, distance: 19.2
click at [261, 66] on span "[GEOGRAPHIC_DATA] - Đăk Nông" at bounding box center [236, 77] width 309 height 27
click at [466, 83] on input "[DATE]" at bounding box center [472, 77] width 91 height 20
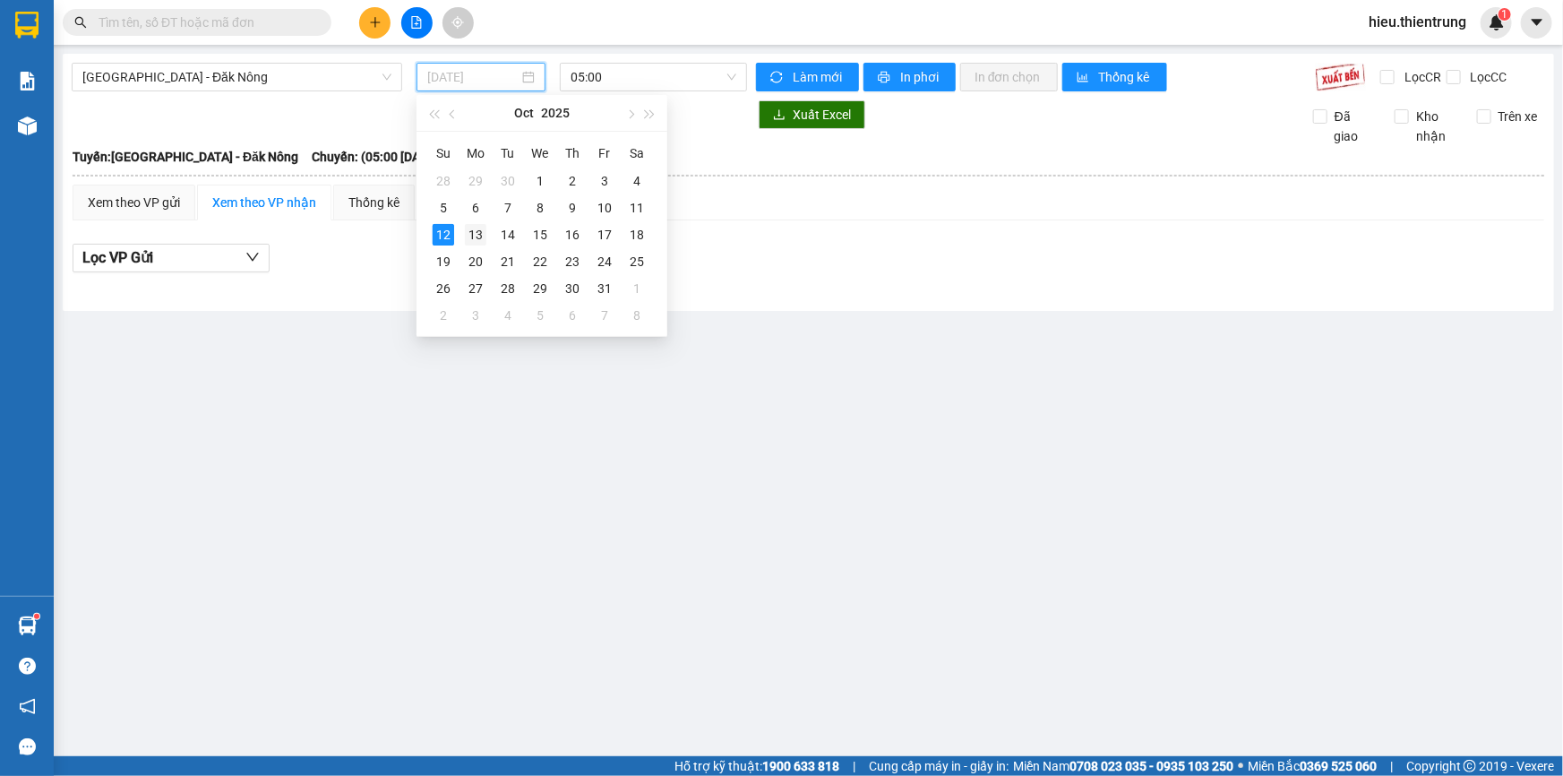
click at [475, 233] on div "13" at bounding box center [475, 234] width 21 height 21
type input "[DATE]"
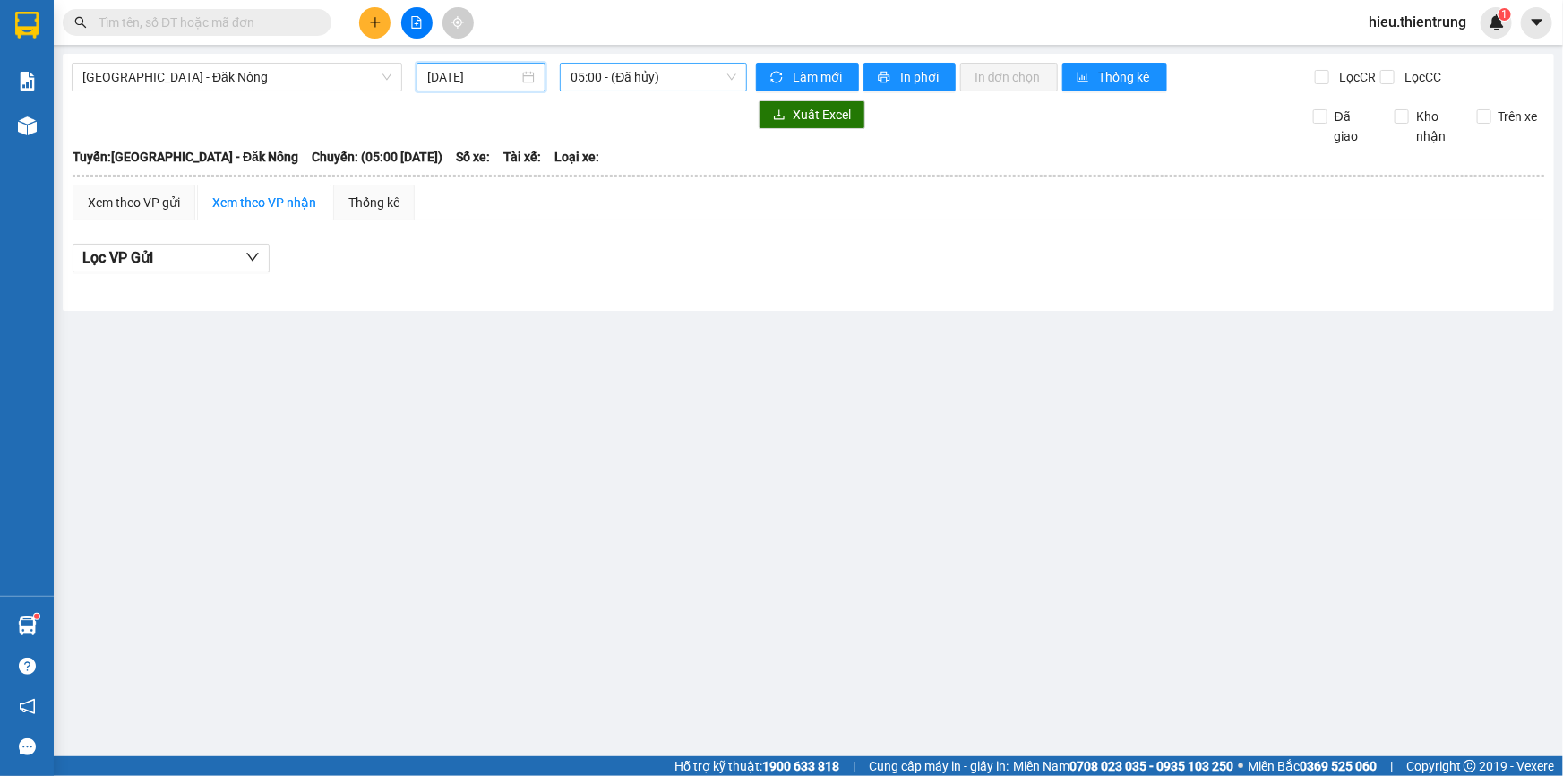
drag, startPoint x: 606, startPoint y: 53, endPoint x: 608, endPoint y: 72, distance: 19.0
click at [606, 60] on main "[GEOGRAPHIC_DATA] - Đăk Nông [DATE] 05:00 - ([GEOGRAPHIC_DATA]) Làm mới In phơi…" at bounding box center [781, 378] width 1563 height 756
click at [608, 72] on span "05:00 - (Đã hủy)" at bounding box center [654, 77] width 166 height 27
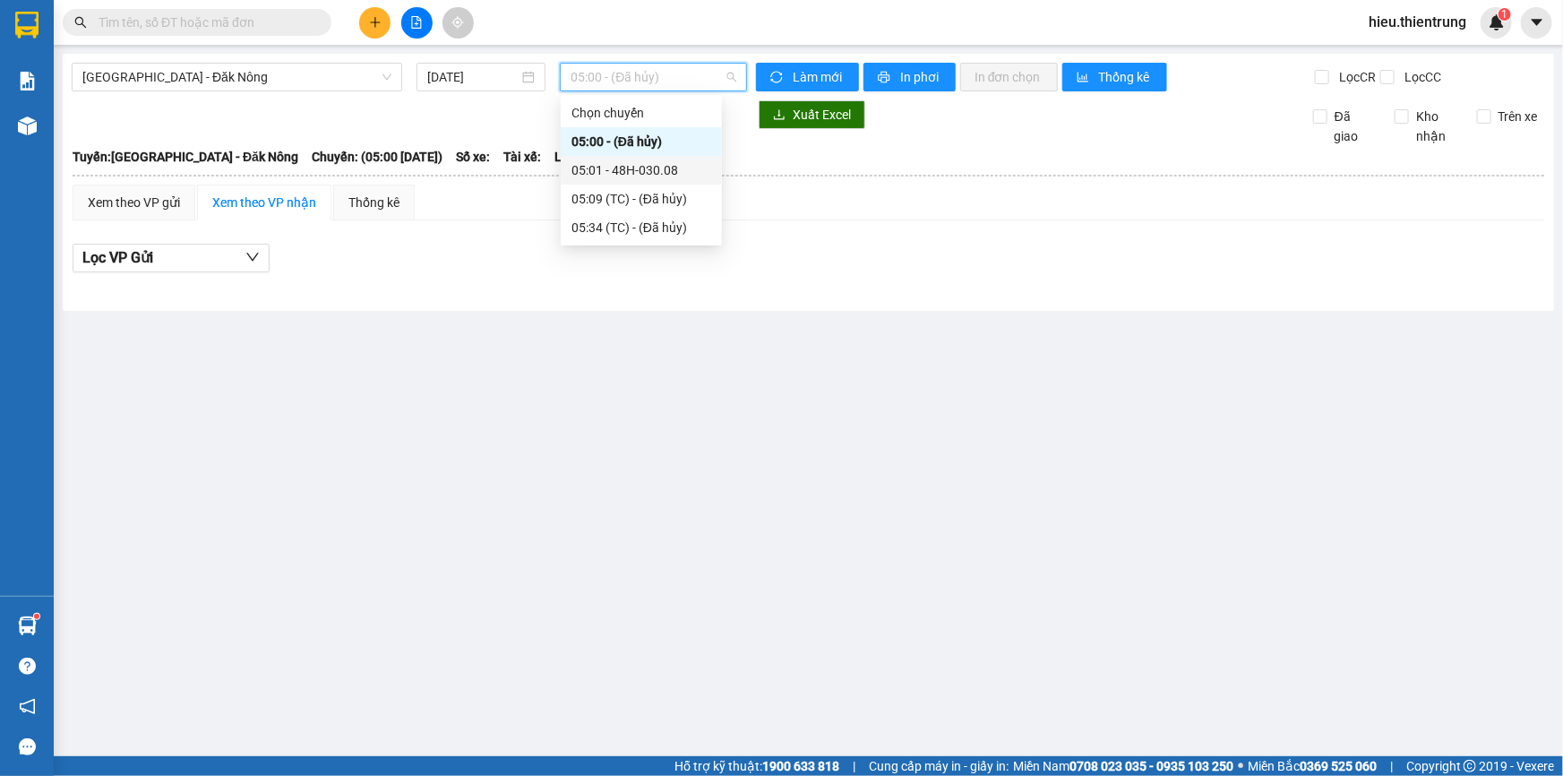
click at [612, 175] on div "05:01 - 48H-030.08" at bounding box center [642, 170] width 140 height 20
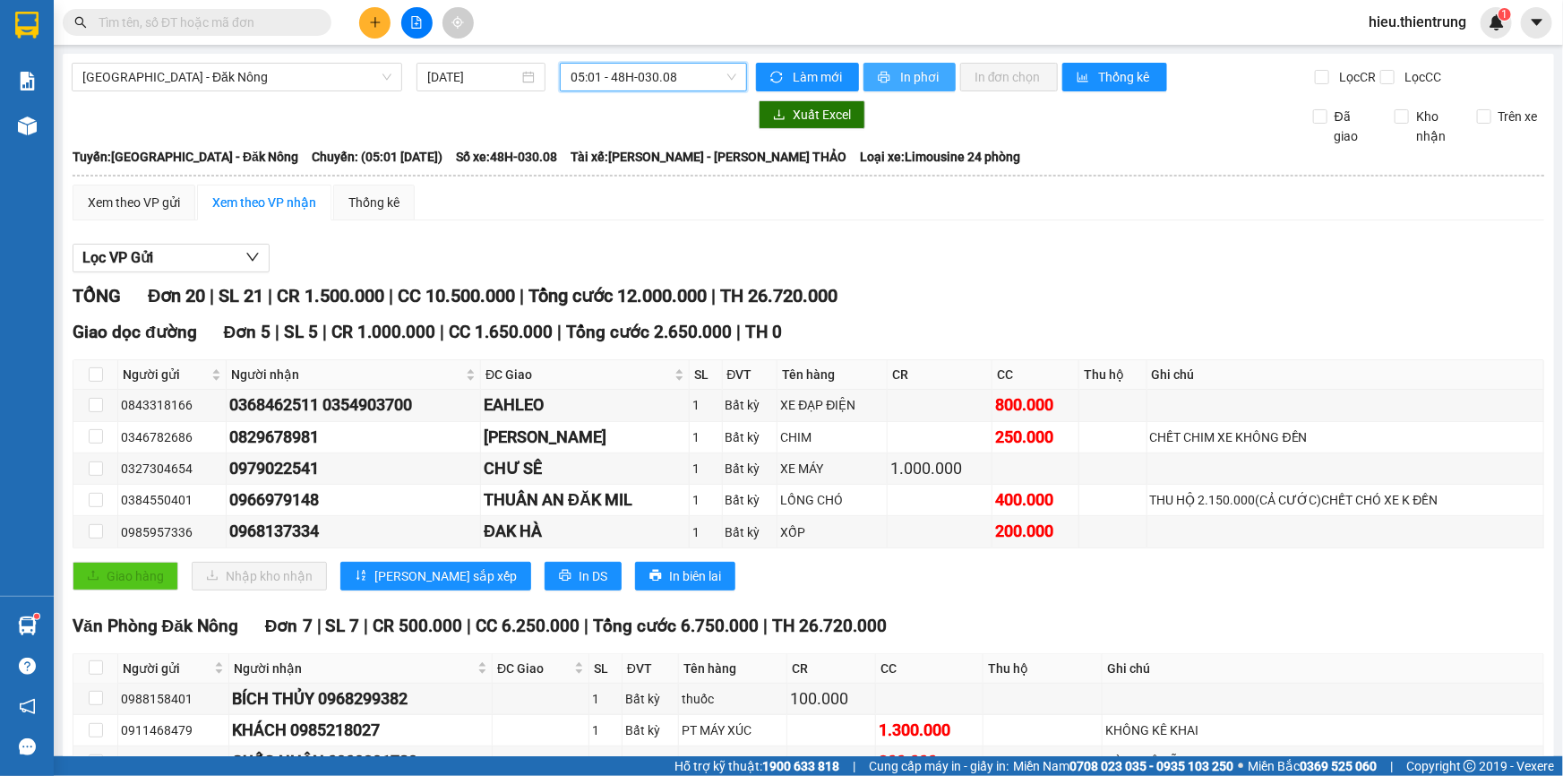
click at [913, 77] on span "In phơi" at bounding box center [920, 77] width 41 height 20
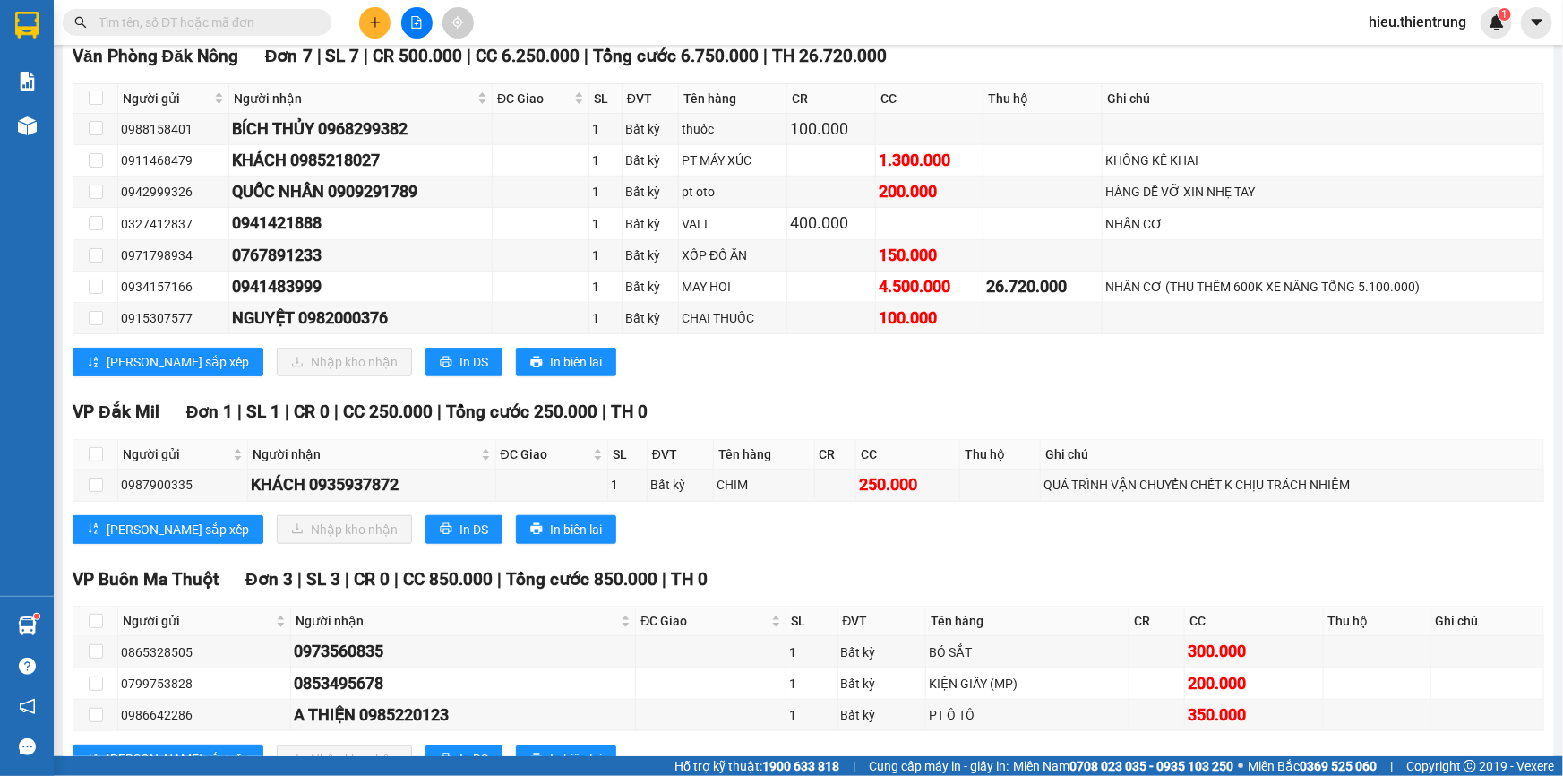
scroll to position [895, 0]
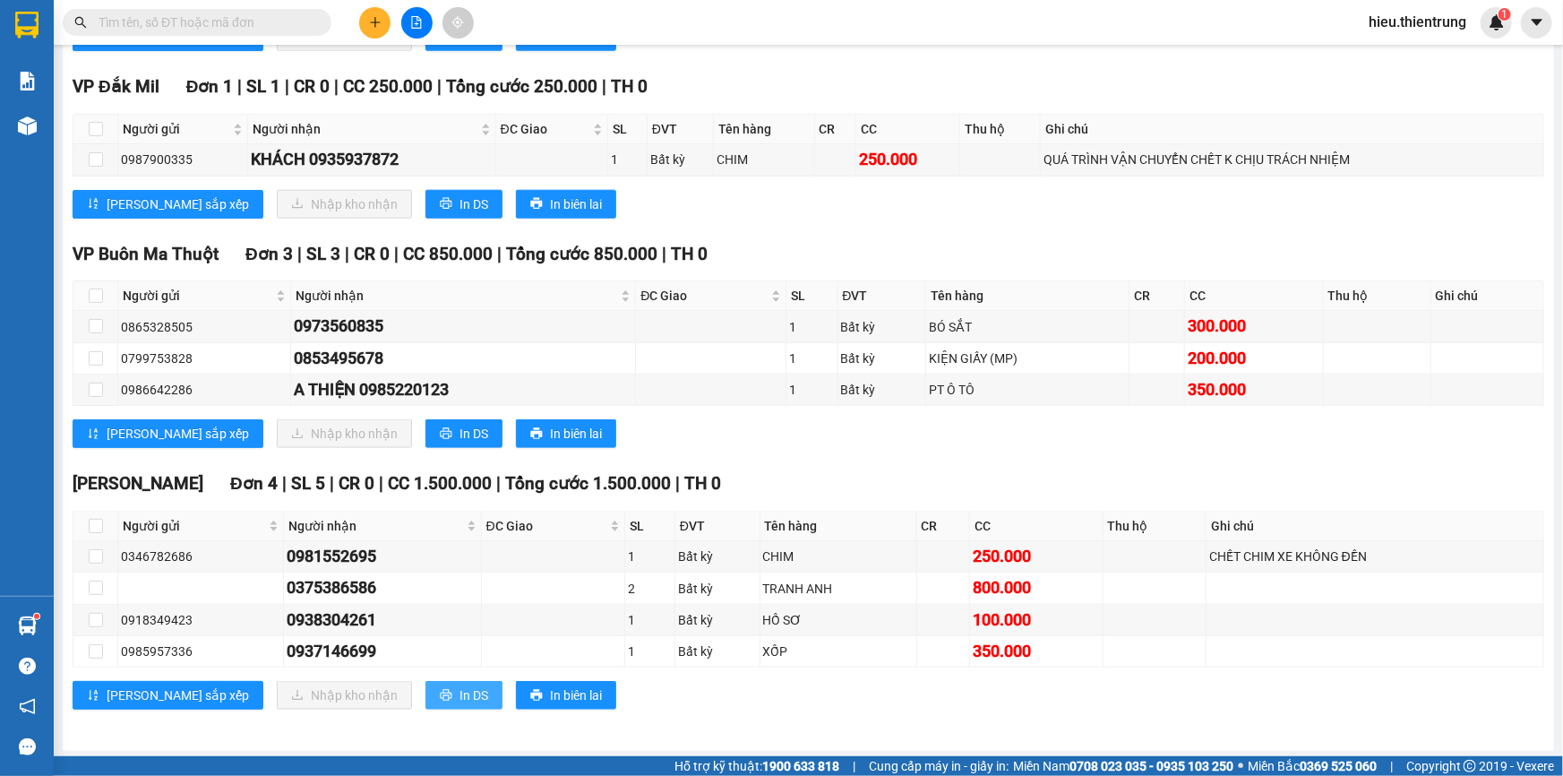
click at [460, 698] on span "In DS" at bounding box center [474, 695] width 29 height 20
click at [460, 439] on span "In DS" at bounding box center [474, 434] width 29 height 20
click at [460, 204] on span "In DS" at bounding box center [474, 204] width 29 height 20
click at [168, 205] on span "[PERSON_NAME] sắp xếp" at bounding box center [178, 204] width 142 height 20
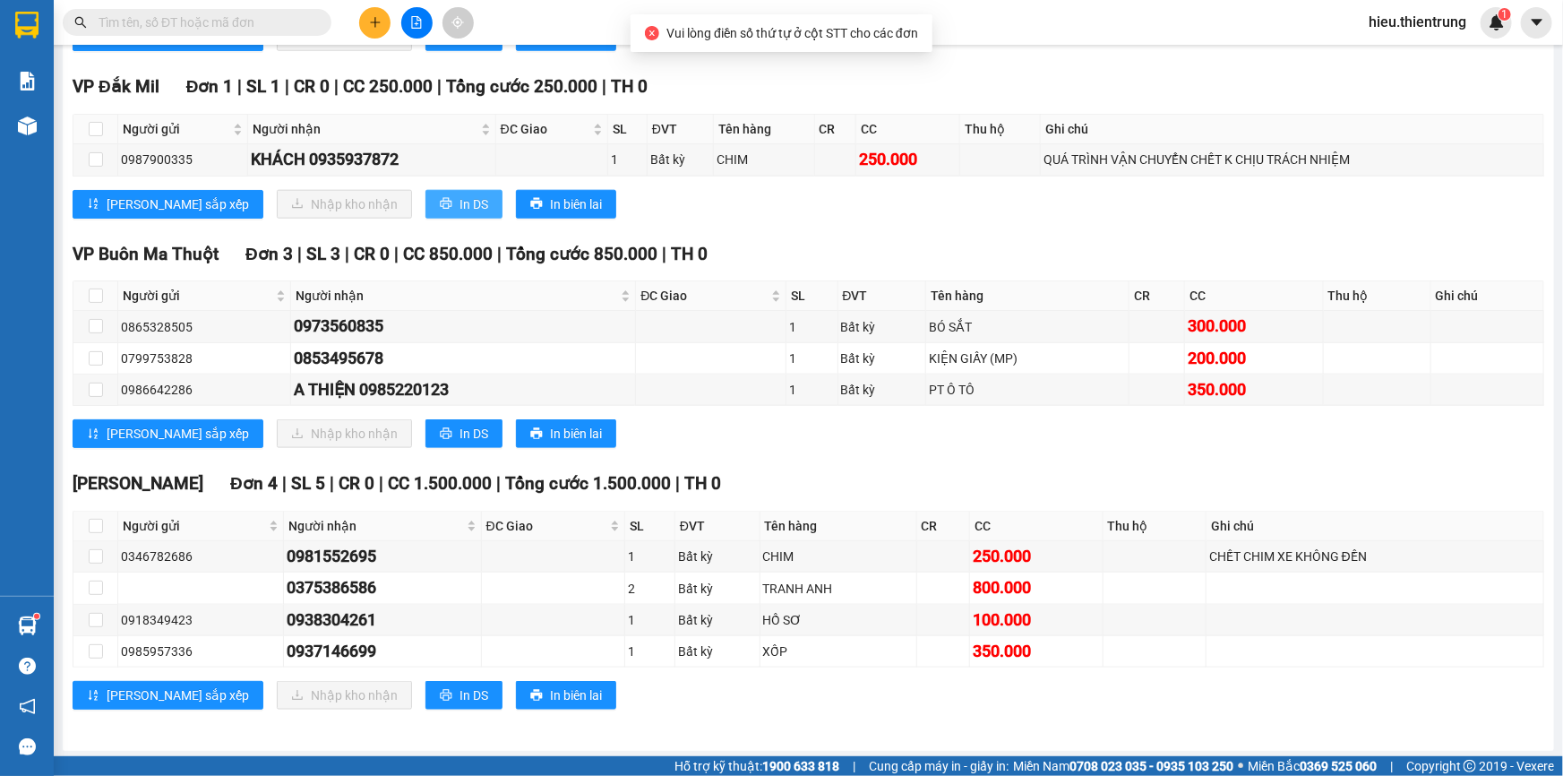
click at [460, 203] on span "In DS" at bounding box center [474, 204] width 29 height 20
